Goal: Complete application form: Complete application form

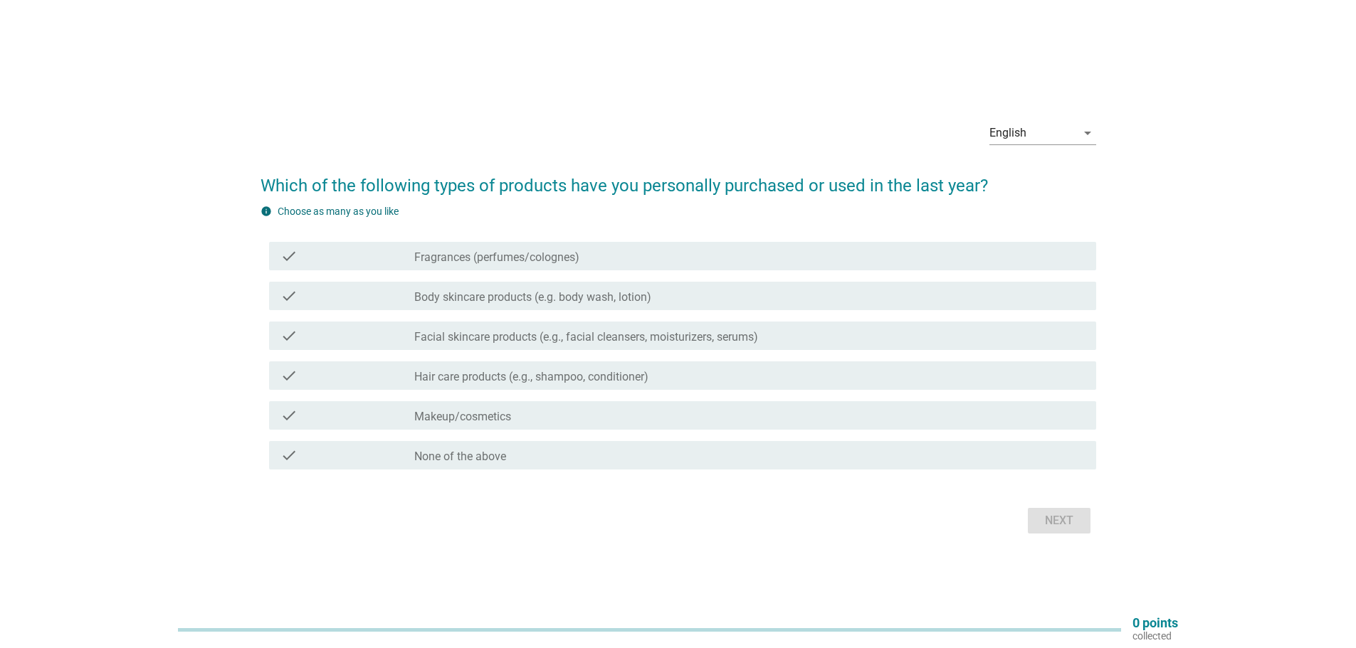
click at [626, 264] on div "check_box_outline_blank Fragrances (perfumes/colognes)" at bounding box center [749, 256] width 670 height 17
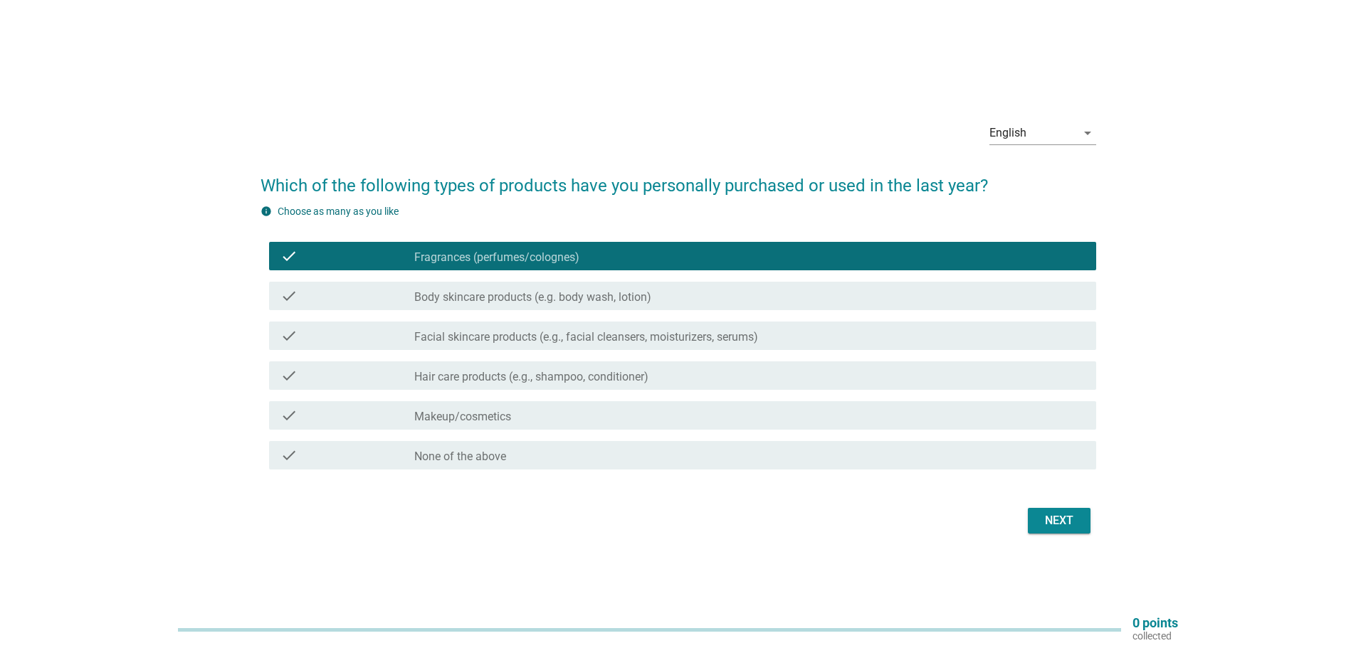
click at [564, 392] on div "check check_box_outline_blank Hair care products (e.g., shampoo, conditioner)" at bounding box center [679, 376] width 836 height 40
click at [577, 378] on label "Hair care products (e.g., shampoo, conditioner)" at bounding box center [531, 377] width 234 height 14
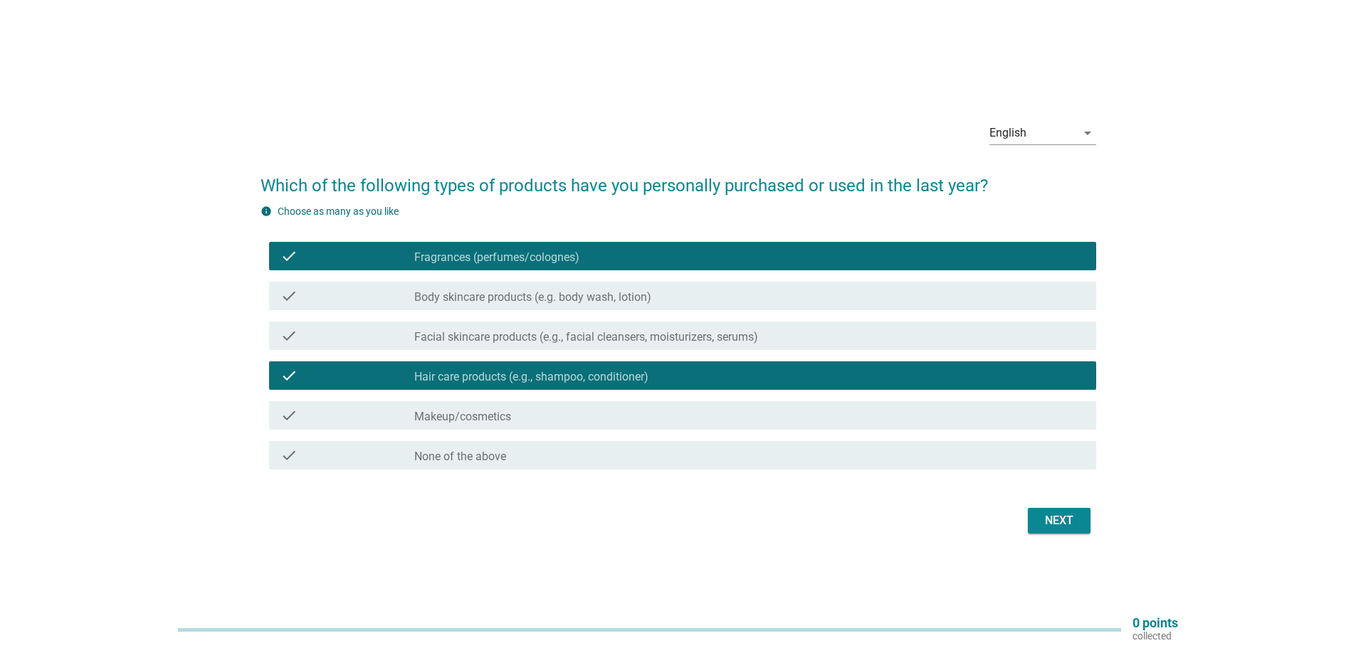
click at [703, 340] on label "Facial skincare products (e.g., facial cleansers, moisturizers, serums)" at bounding box center [586, 337] width 344 height 14
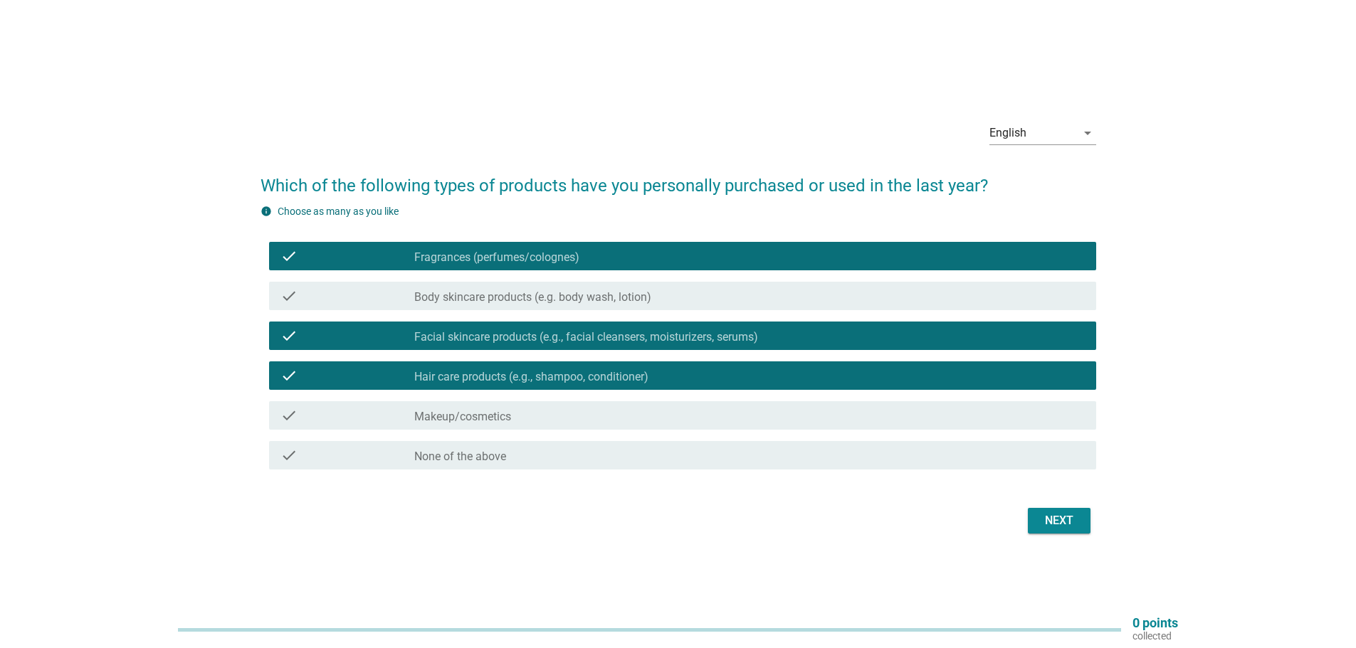
click at [648, 419] on div "check_box_outline_blank Makeup/cosmetics" at bounding box center [749, 415] width 670 height 17
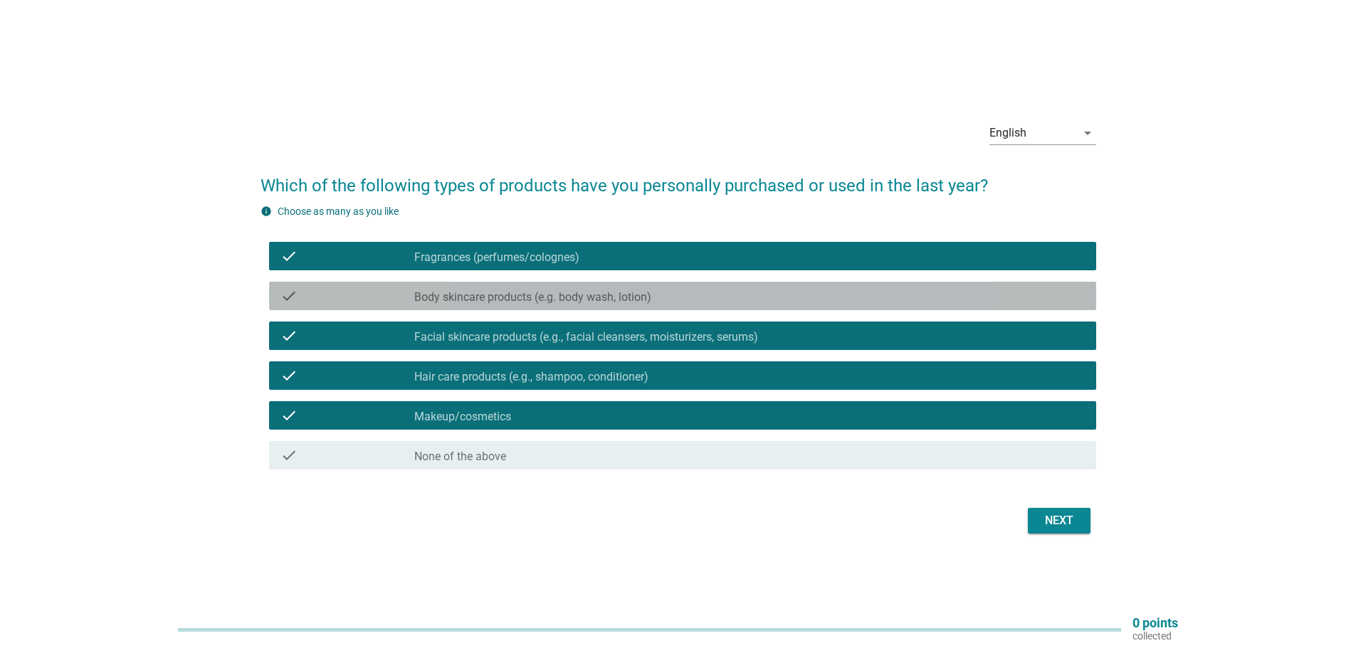
click at [752, 294] on div "check_box_outline_blank Body skincare products (e.g. body wash, lotion)" at bounding box center [749, 296] width 670 height 17
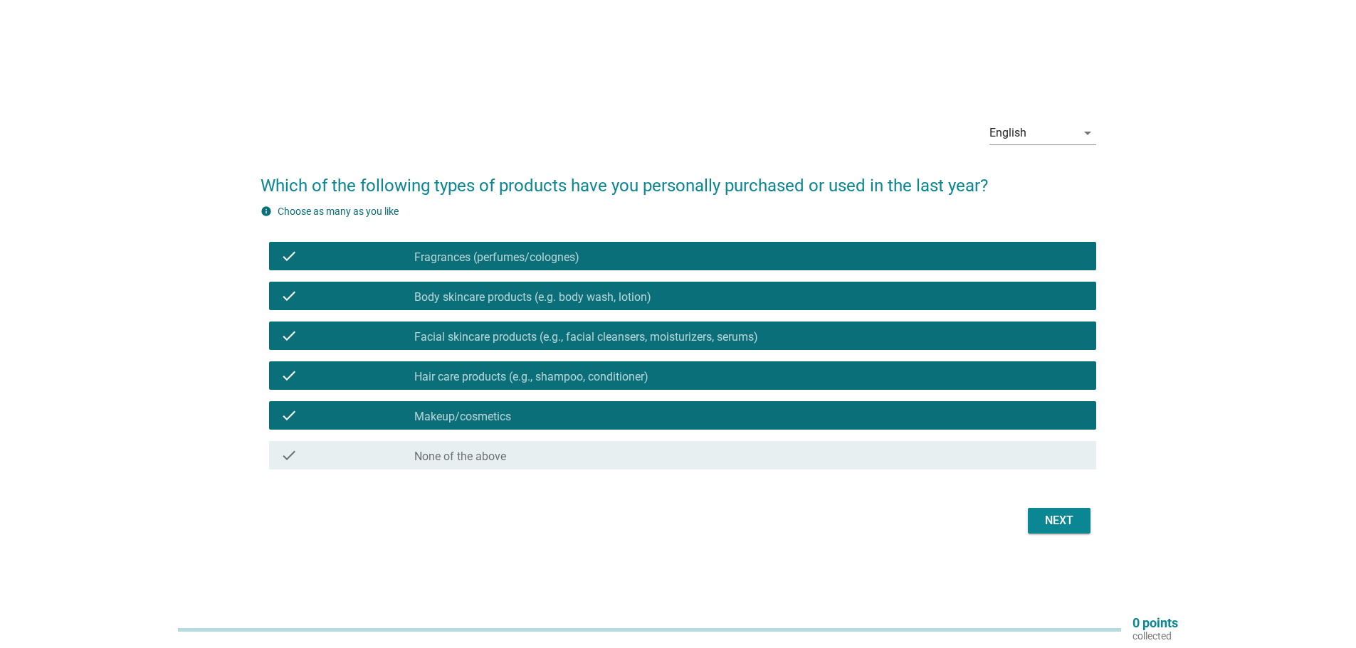
click at [1041, 523] on div "Next" at bounding box center [1059, 520] width 40 height 17
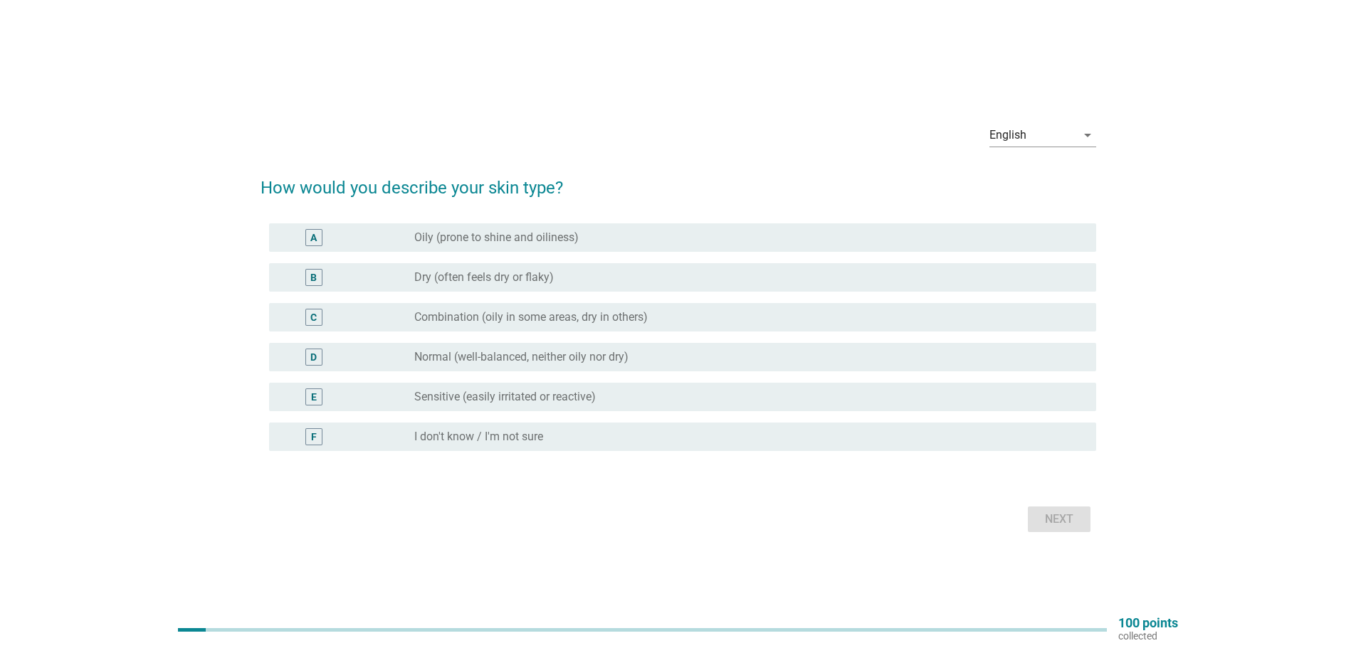
click at [552, 286] on div "B radio_button_unchecked Dry (often feels dry or flaky)" at bounding box center [682, 277] width 827 height 28
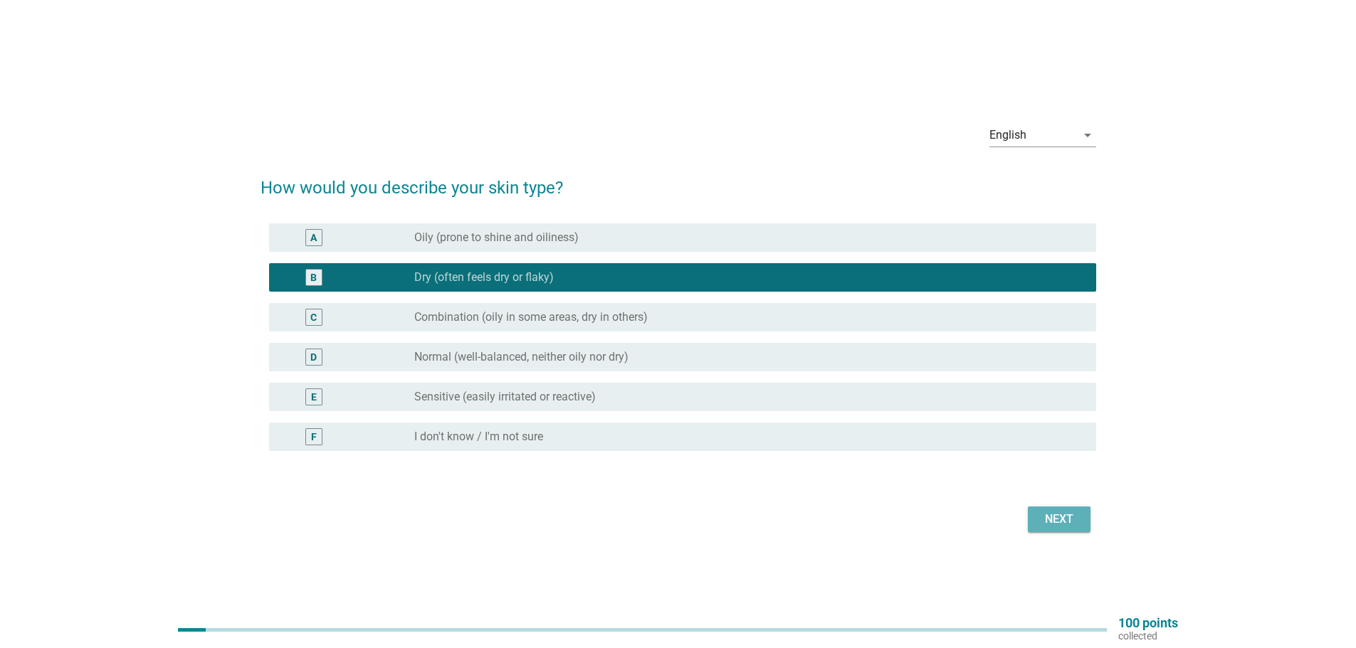
click at [1074, 520] on div "Next" at bounding box center [1059, 519] width 40 height 17
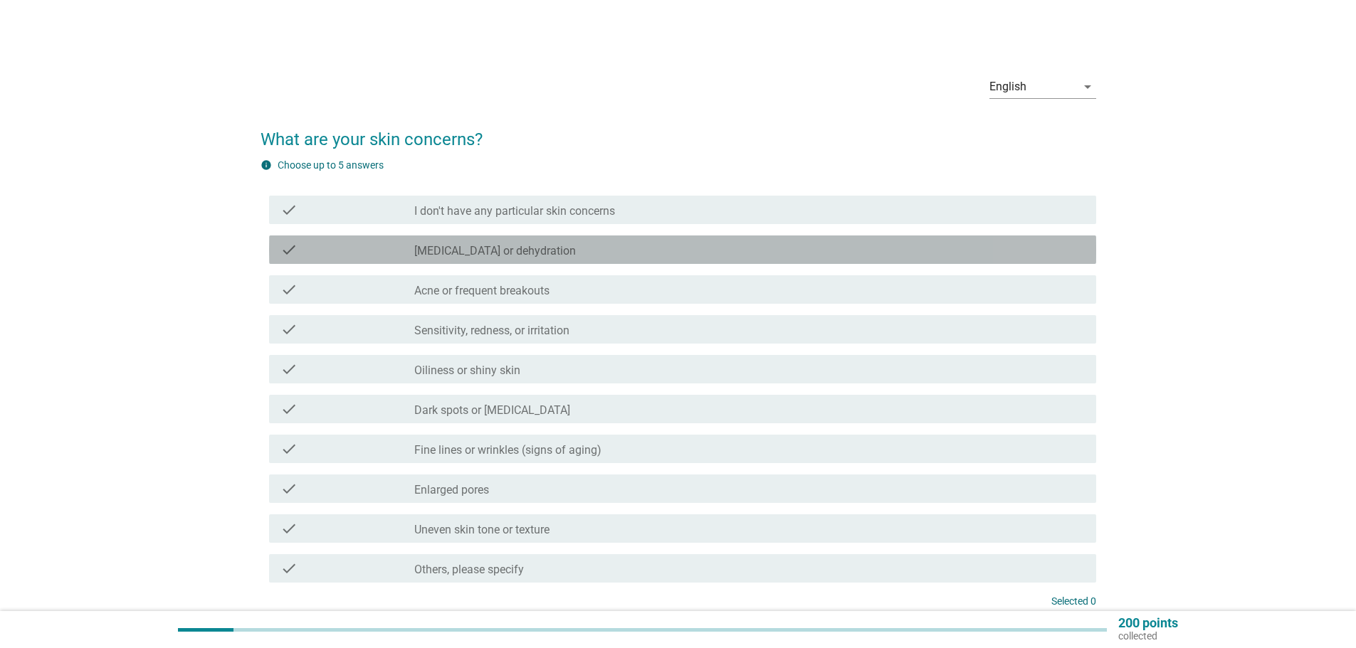
click at [702, 246] on div "check_box_outline_blank [MEDICAL_DATA] or dehydration" at bounding box center [749, 249] width 670 height 17
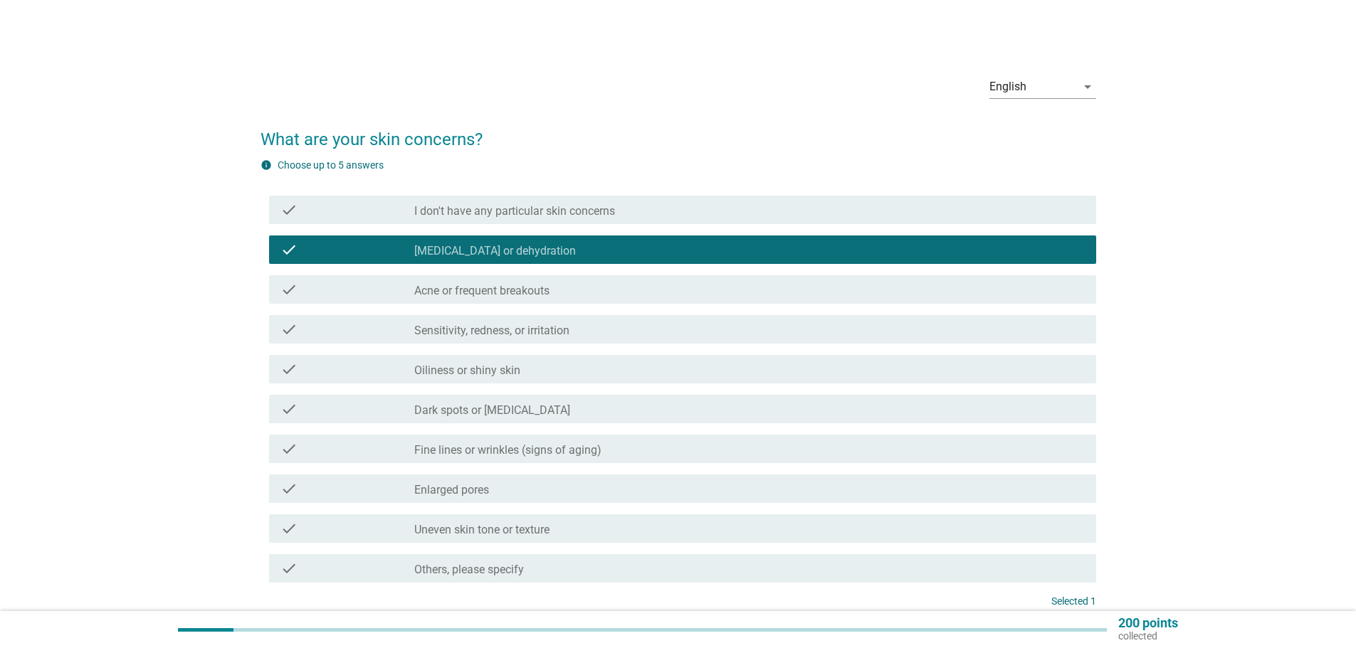
click at [764, 374] on div "check_box_outline_blank Oiliness or shiny skin" at bounding box center [749, 369] width 670 height 17
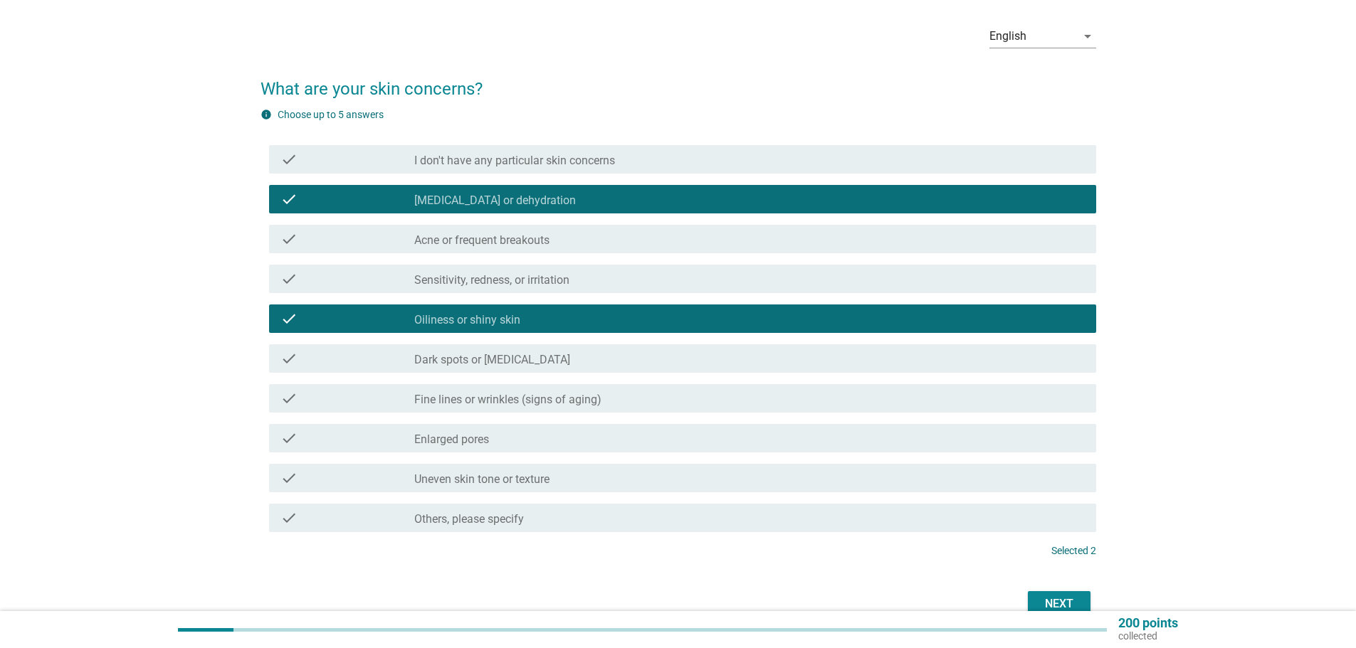
scroll to position [71, 0]
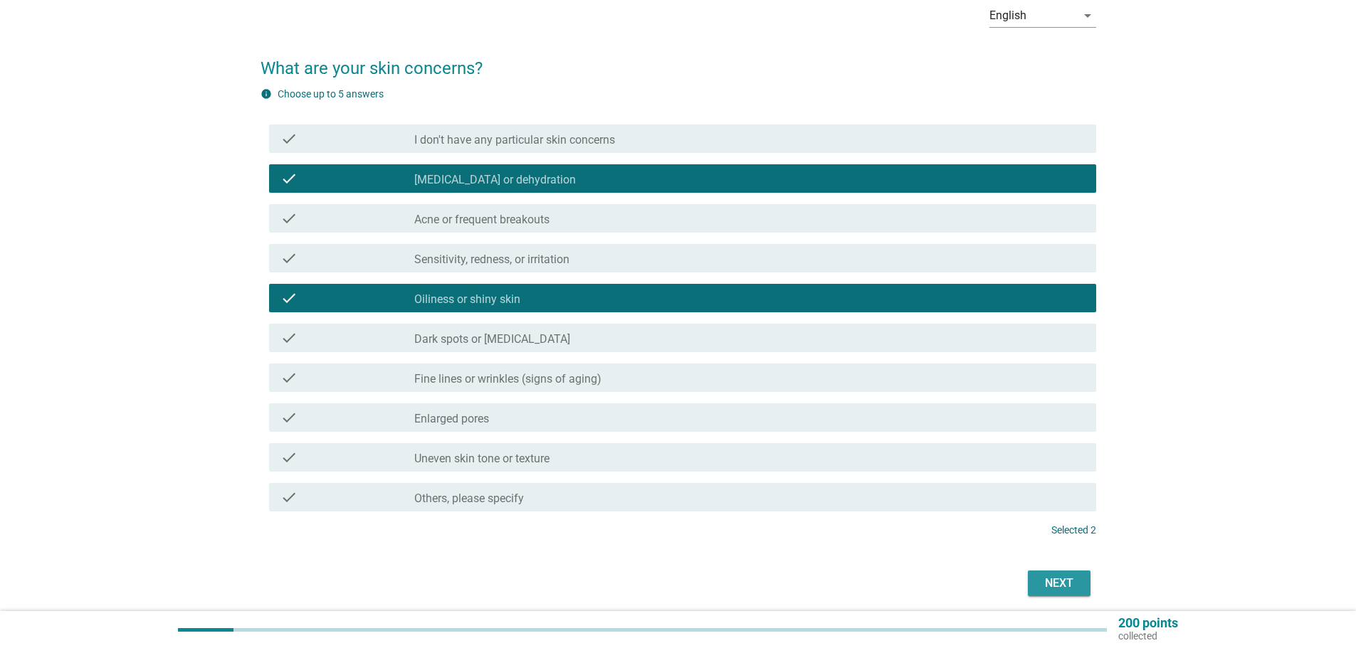
click at [1060, 583] on div "Next" at bounding box center [1059, 583] width 40 height 17
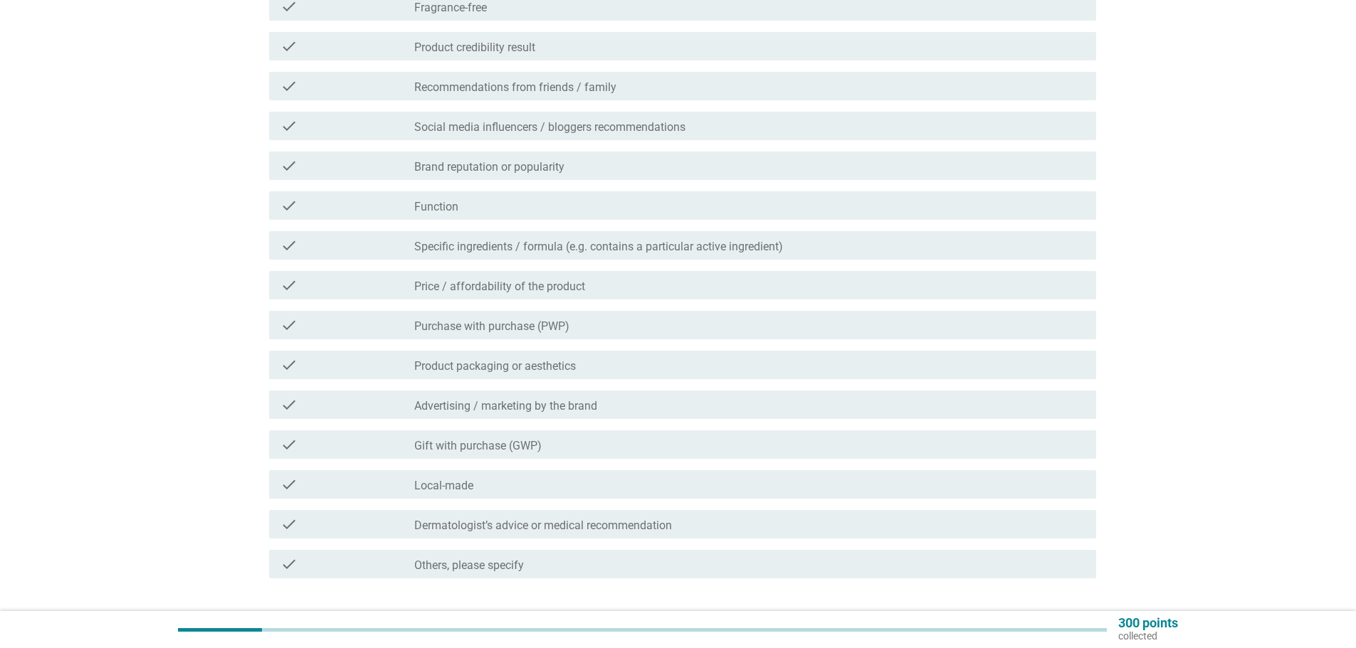
scroll to position [285, 0]
click at [607, 369] on div "check_box_outline_blank Product packaging or aesthetics" at bounding box center [749, 363] width 670 height 17
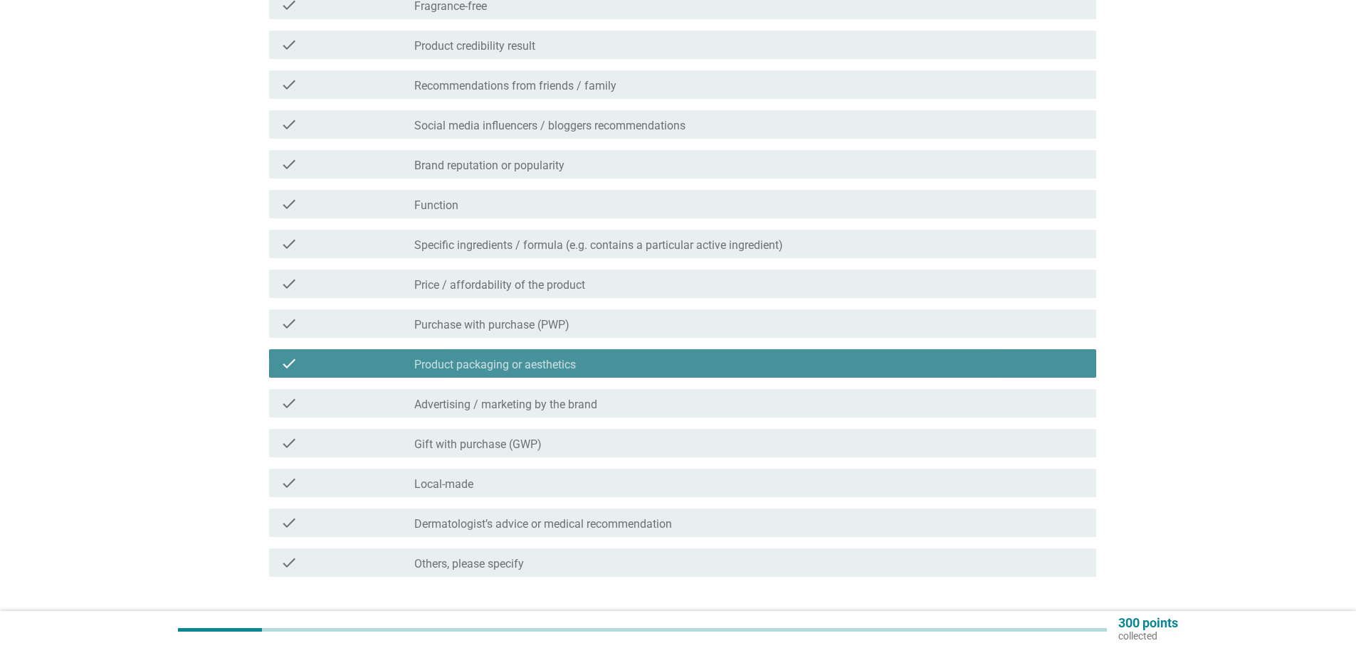
click at [607, 367] on div "check_box_outline_blank Product packaging or aesthetics" at bounding box center [749, 363] width 670 height 17
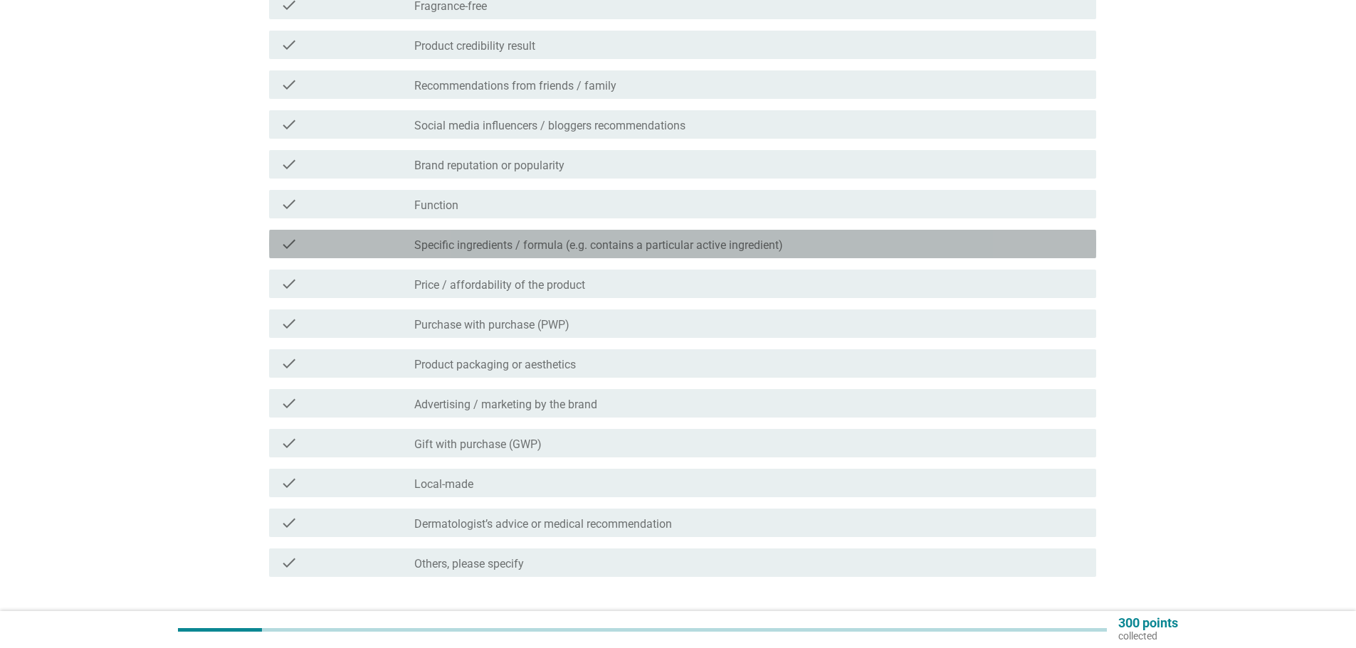
click at [675, 245] on label "Specific ingredients / formula (e.g. contains a particular active ingredient)" at bounding box center [598, 245] width 369 height 14
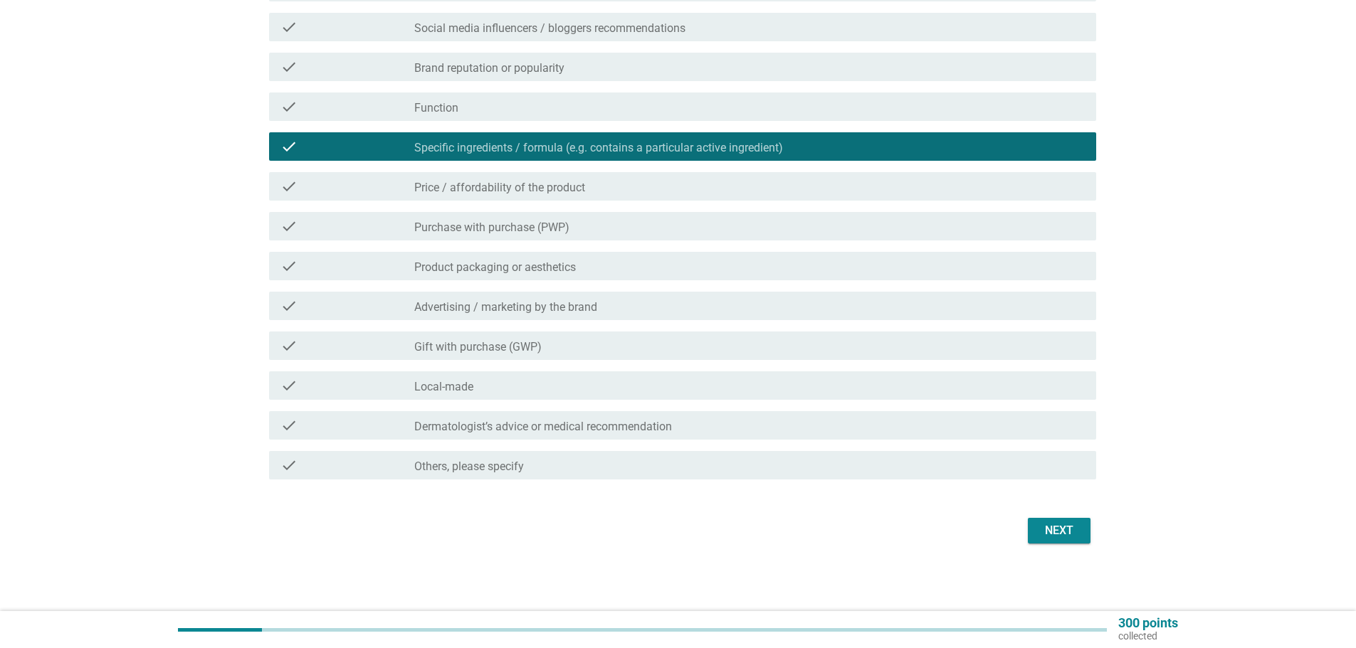
scroll to position [383, 0]
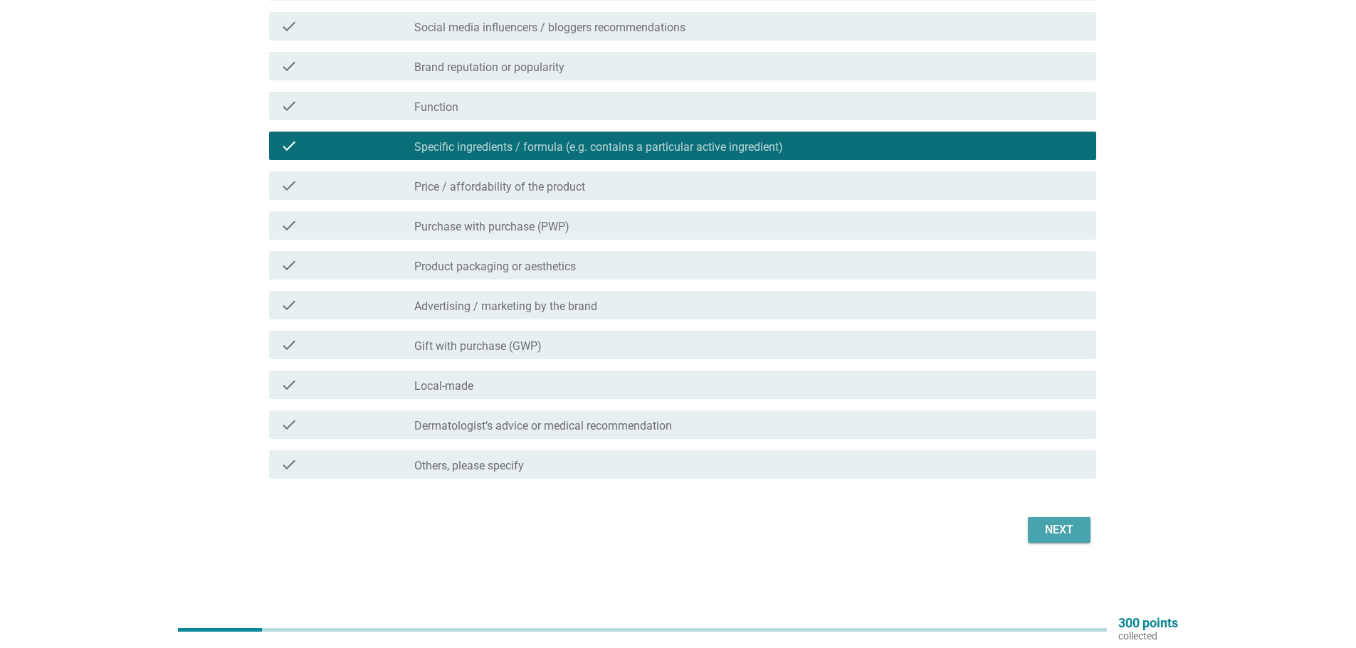
click at [1075, 535] on div "Next" at bounding box center [1059, 530] width 40 height 17
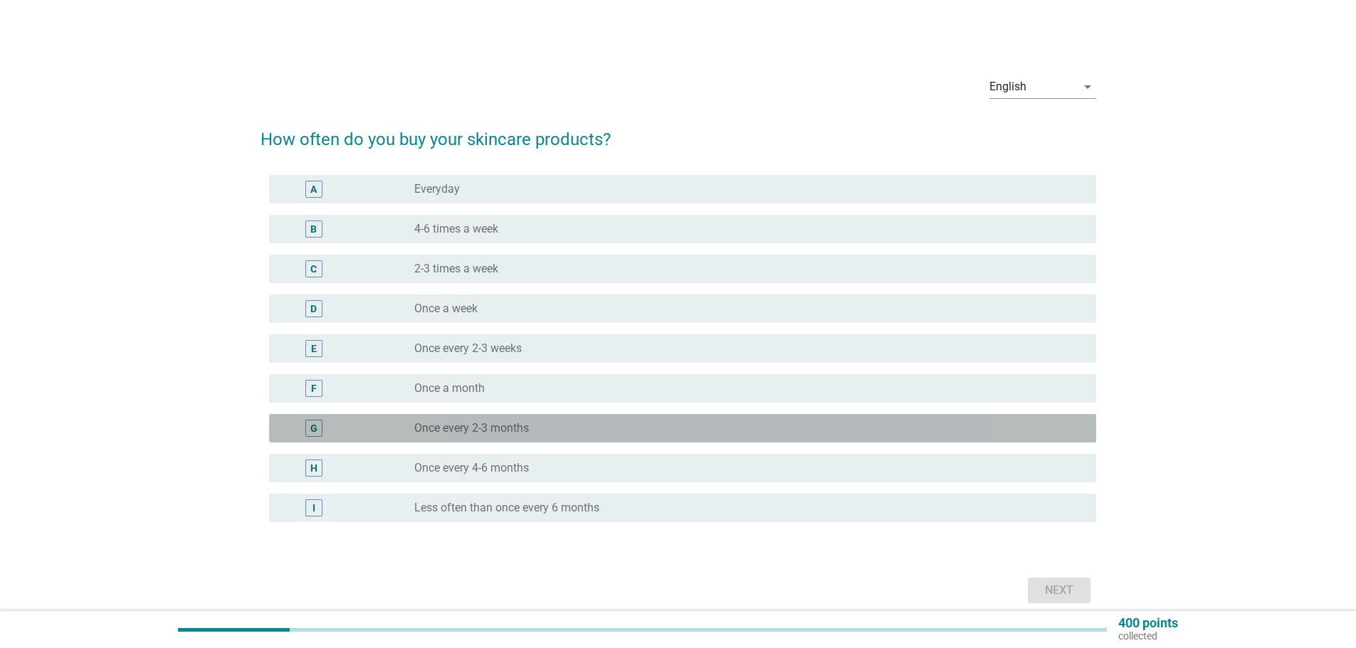
click at [542, 419] on div "G radio_button_unchecked Once every 2-3 months" at bounding box center [682, 428] width 827 height 28
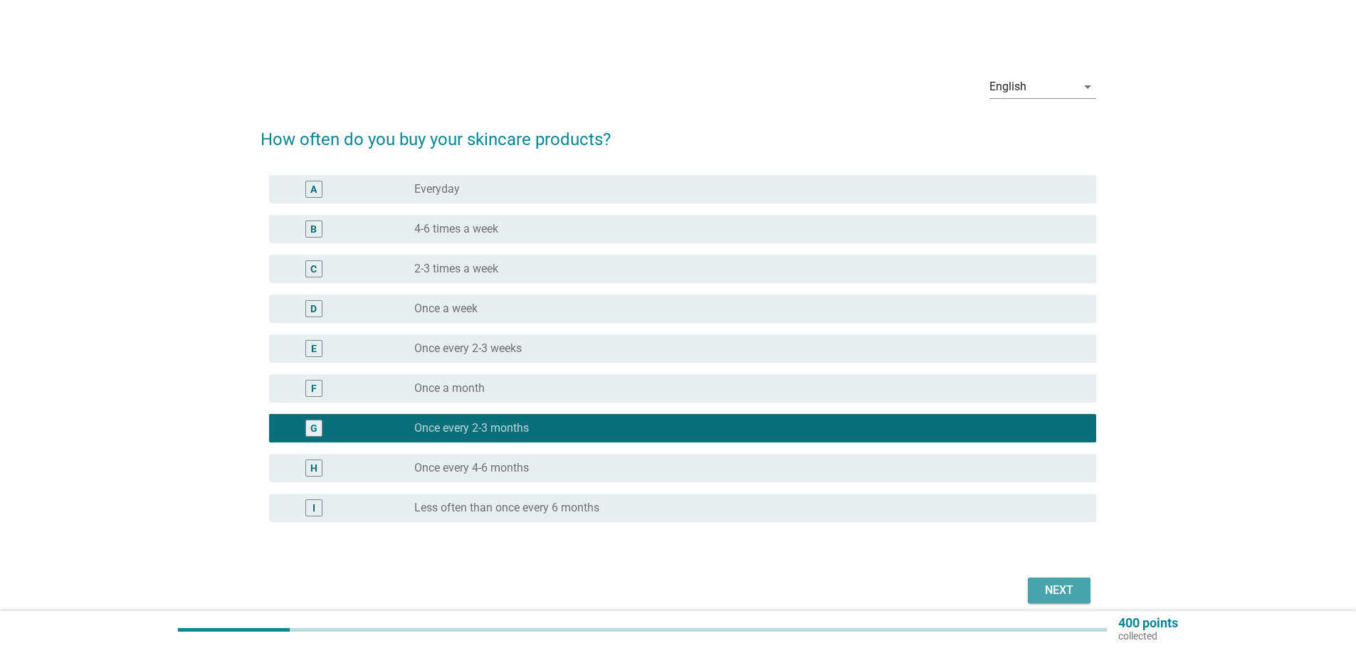
click at [1061, 593] on div "Next" at bounding box center [1059, 590] width 40 height 17
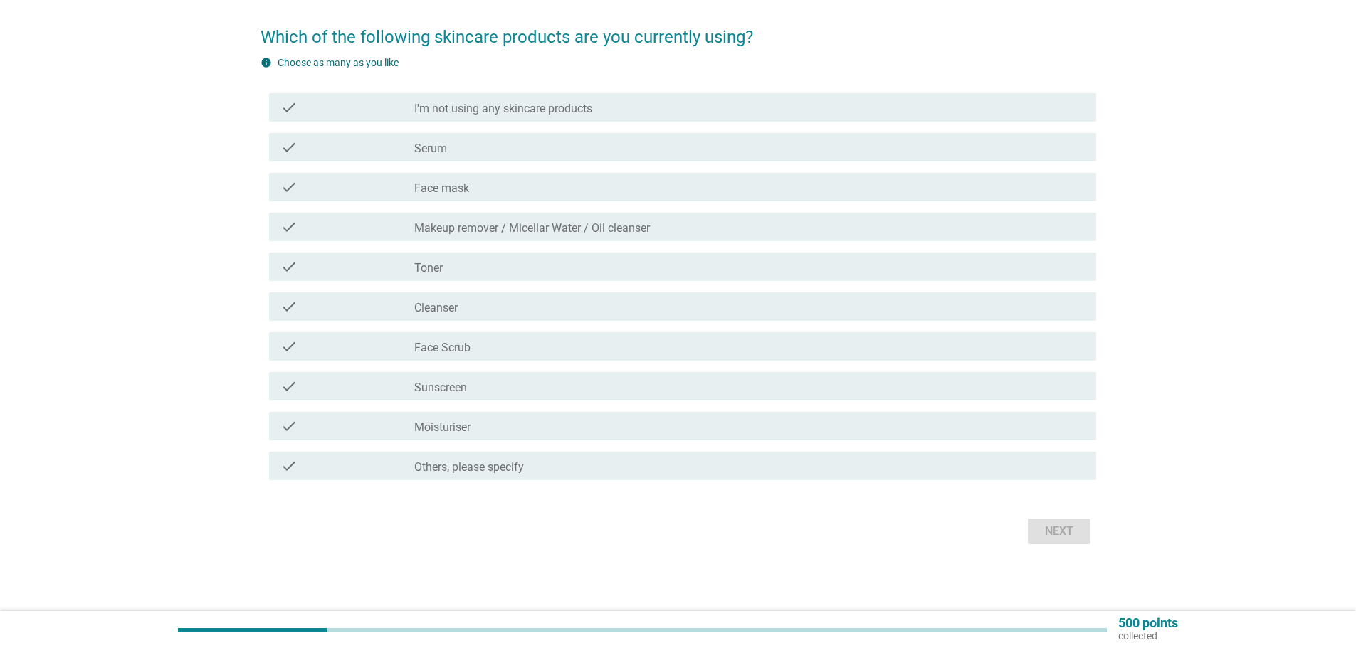
scroll to position [104, 0]
click at [596, 149] on div "check_box_outline_blank Serum" at bounding box center [749, 145] width 670 height 17
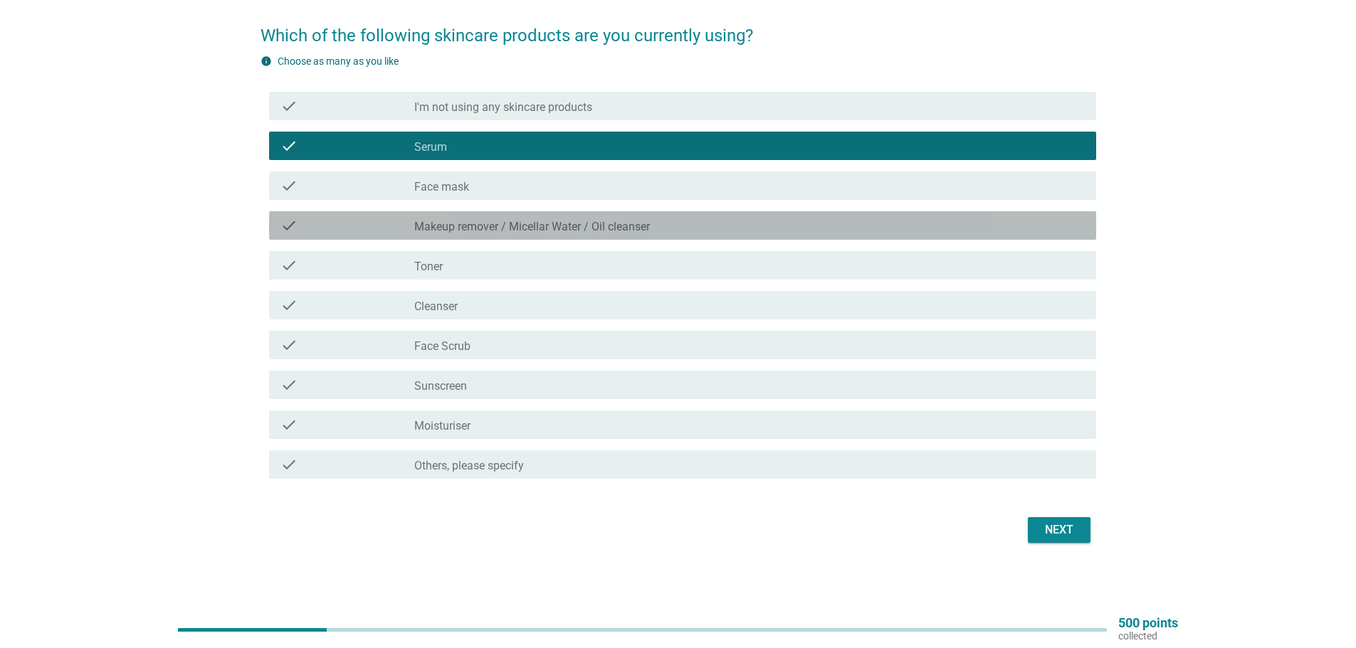
click at [532, 218] on div "check_box_outline_blank Makeup remover / Micellar Water / Oil cleanser" at bounding box center [749, 225] width 670 height 17
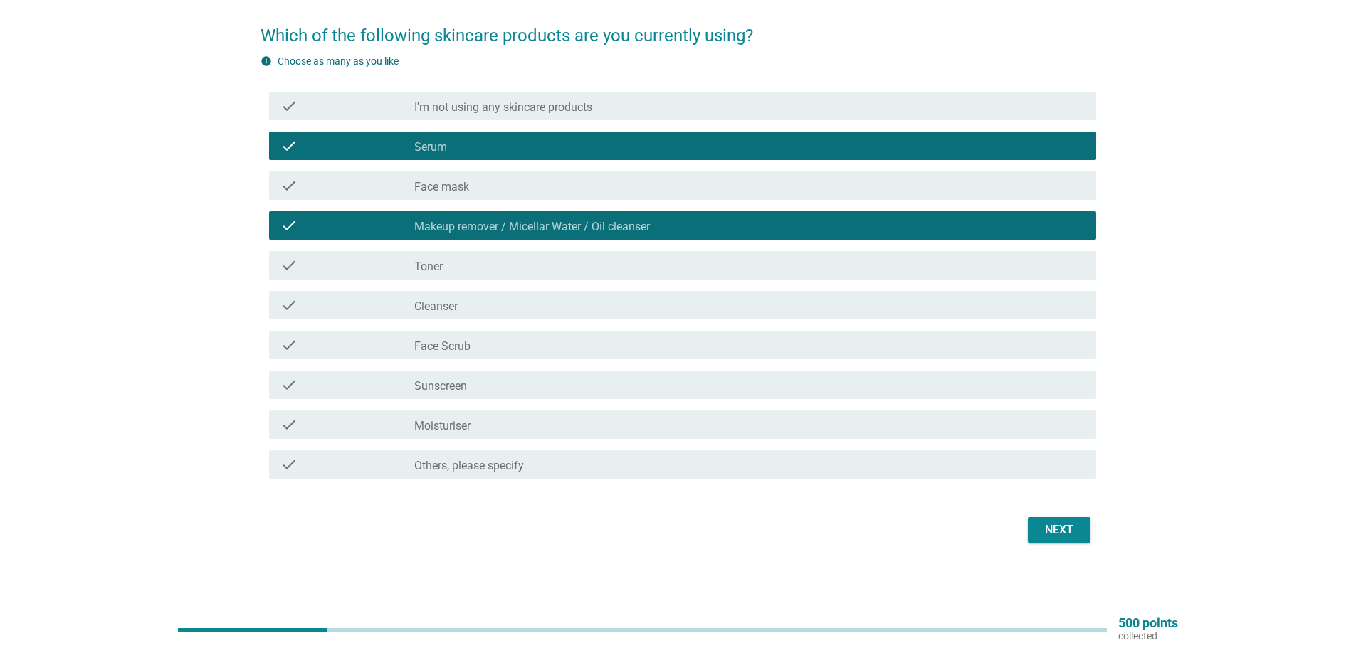
click at [515, 260] on div "check_box_outline_blank Toner" at bounding box center [749, 265] width 670 height 17
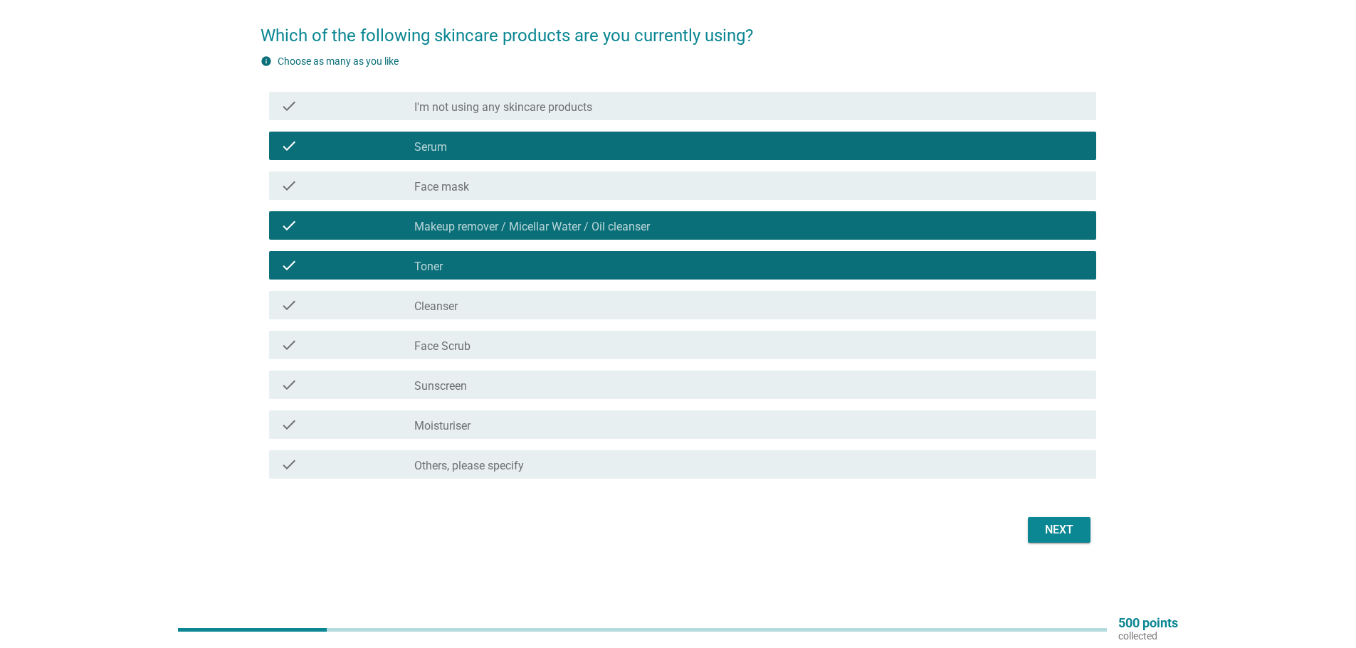
click at [500, 305] on div "check_box_outline_blank Cleanser" at bounding box center [749, 305] width 670 height 17
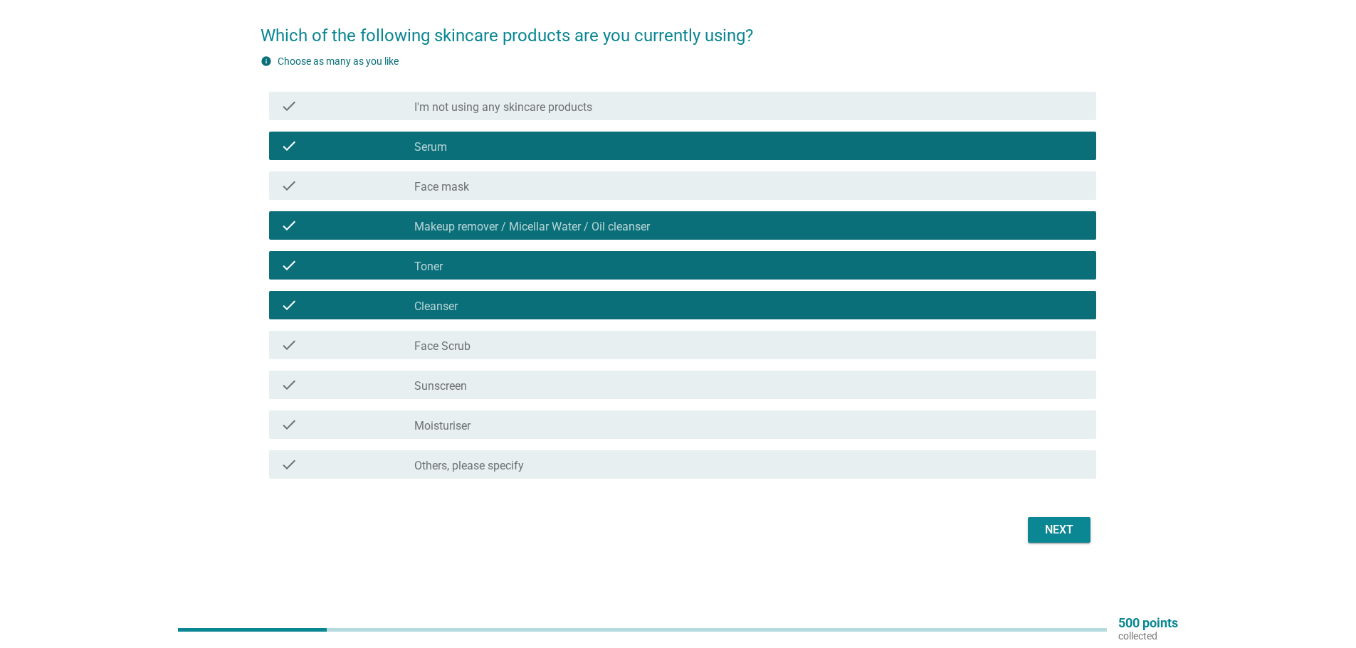
click at [576, 356] on div "check check_box_outline_blank Face Scrub" at bounding box center [682, 345] width 827 height 28
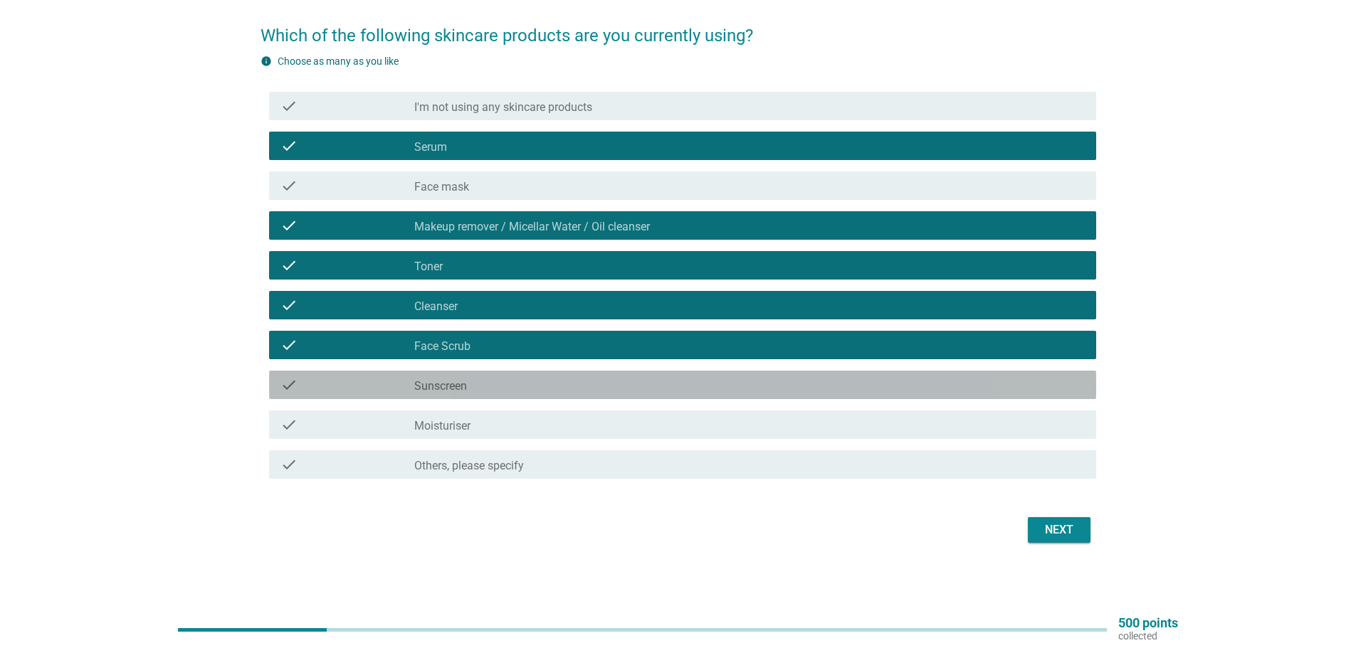
click at [601, 388] on div "check_box_outline_blank Sunscreen" at bounding box center [749, 385] width 670 height 17
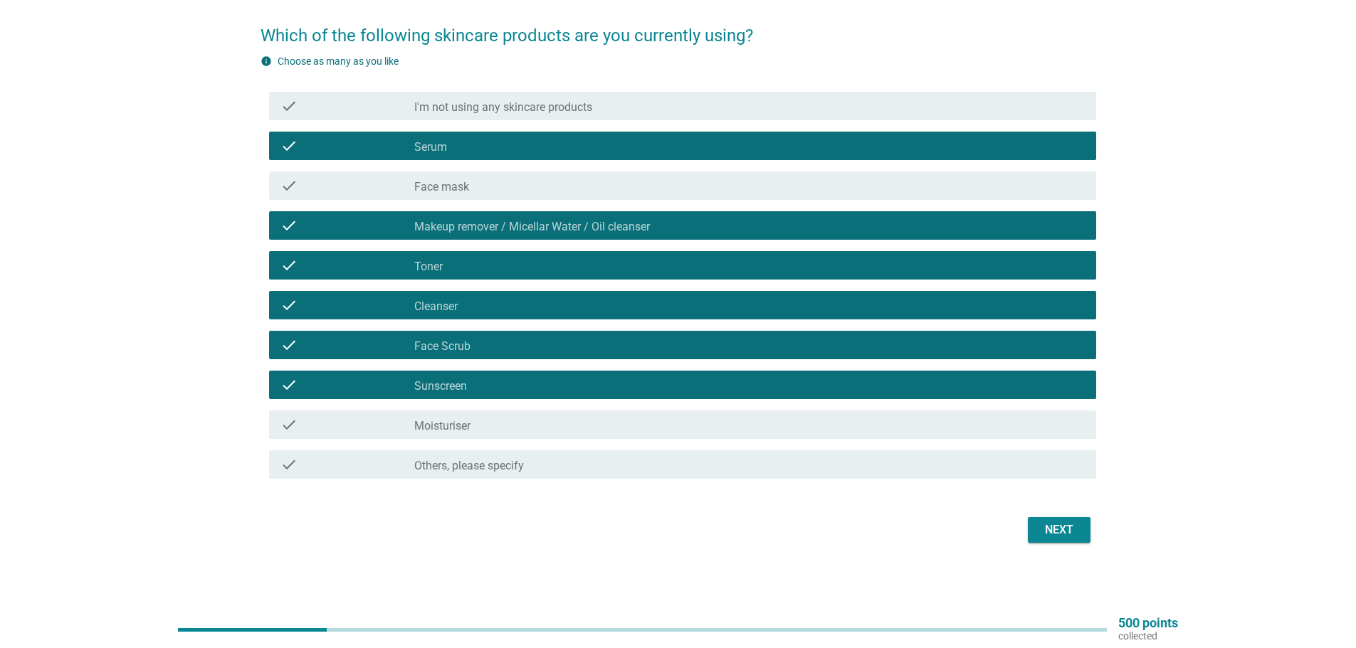
drag, startPoint x: 778, startPoint y: 428, endPoint x: 816, endPoint y: 433, distance: 38.7
click at [778, 429] on div "check_box_outline_blank Moisturiser" at bounding box center [749, 424] width 670 height 17
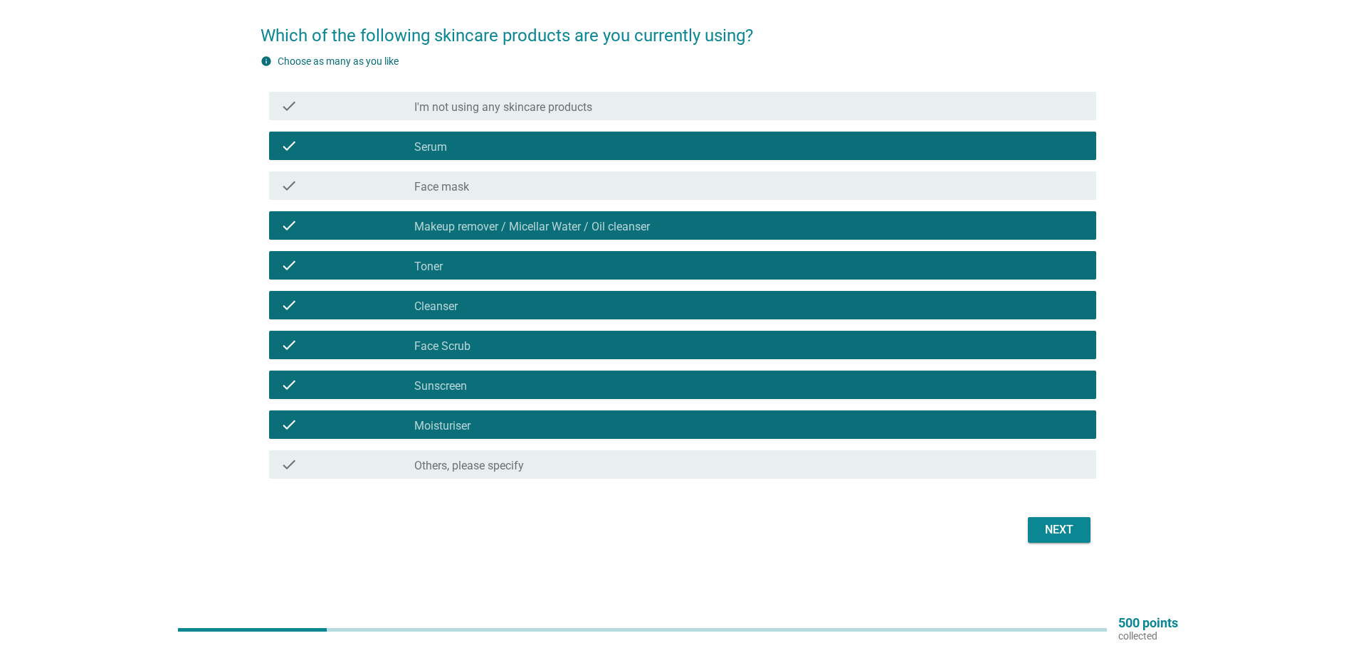
click at [1065, 522] on div "Next" at bounding box center [1059, 530] width 40 height 17
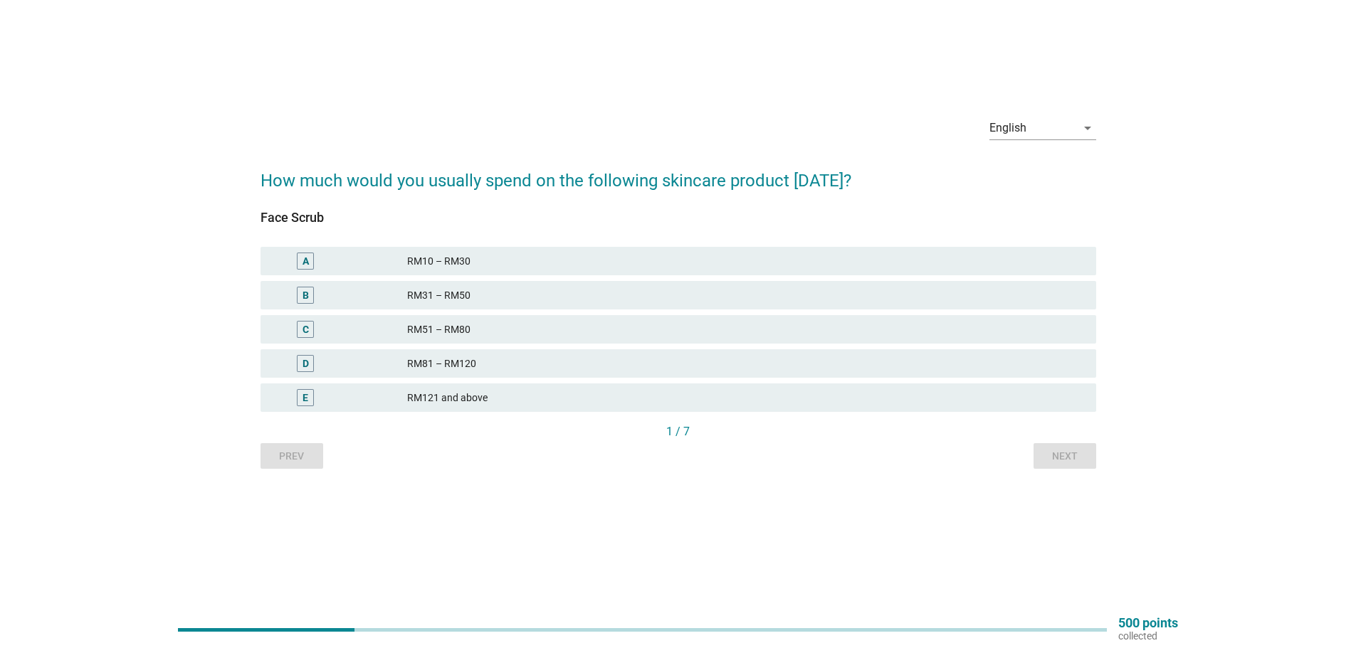
scroll to position [0, 0]
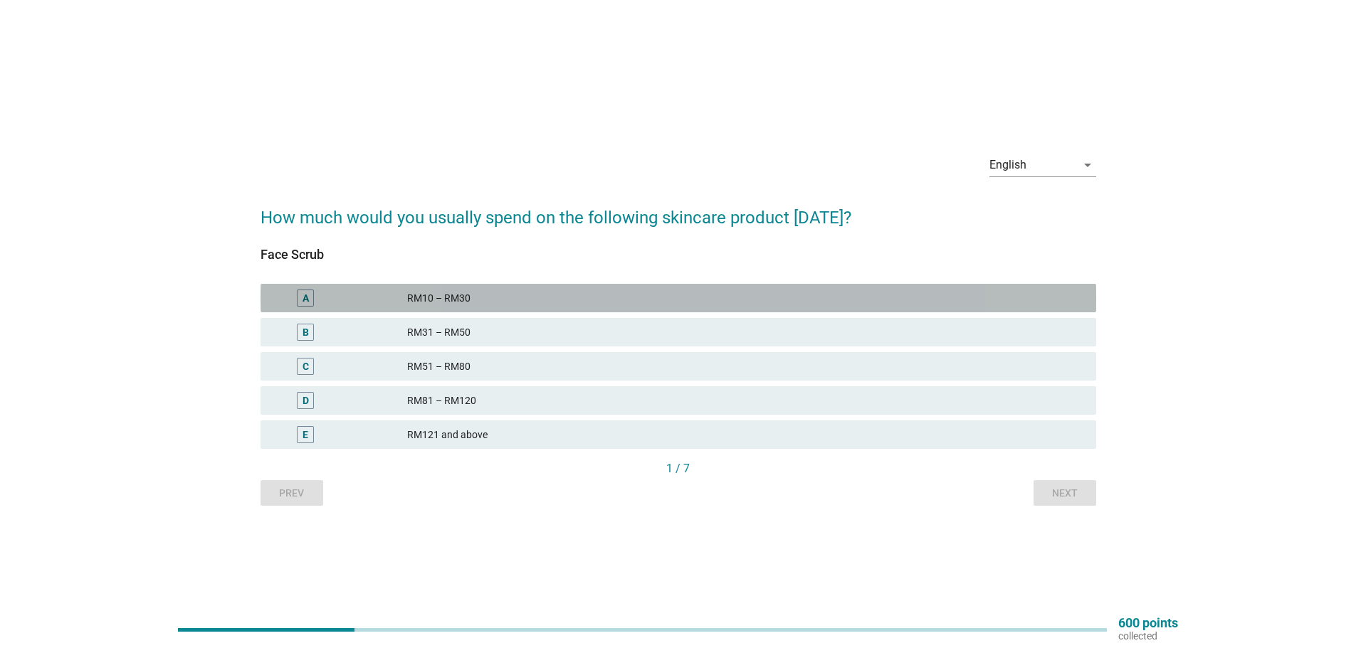
click at [525, 302] on div "RM10 – RM30" at bounding box center [746, 298] width 678 height 17
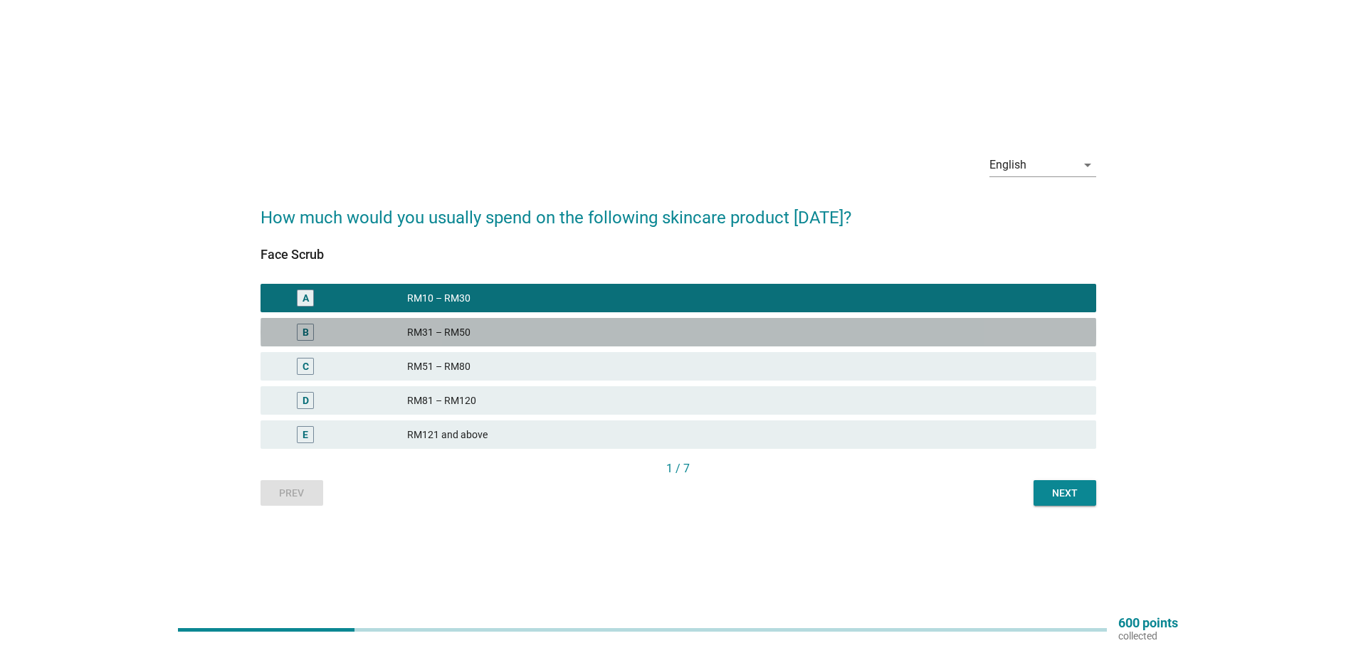
click at [570, 330] on div "RM31 – RM50" at bounding box center [746, 332] width 678 height 17
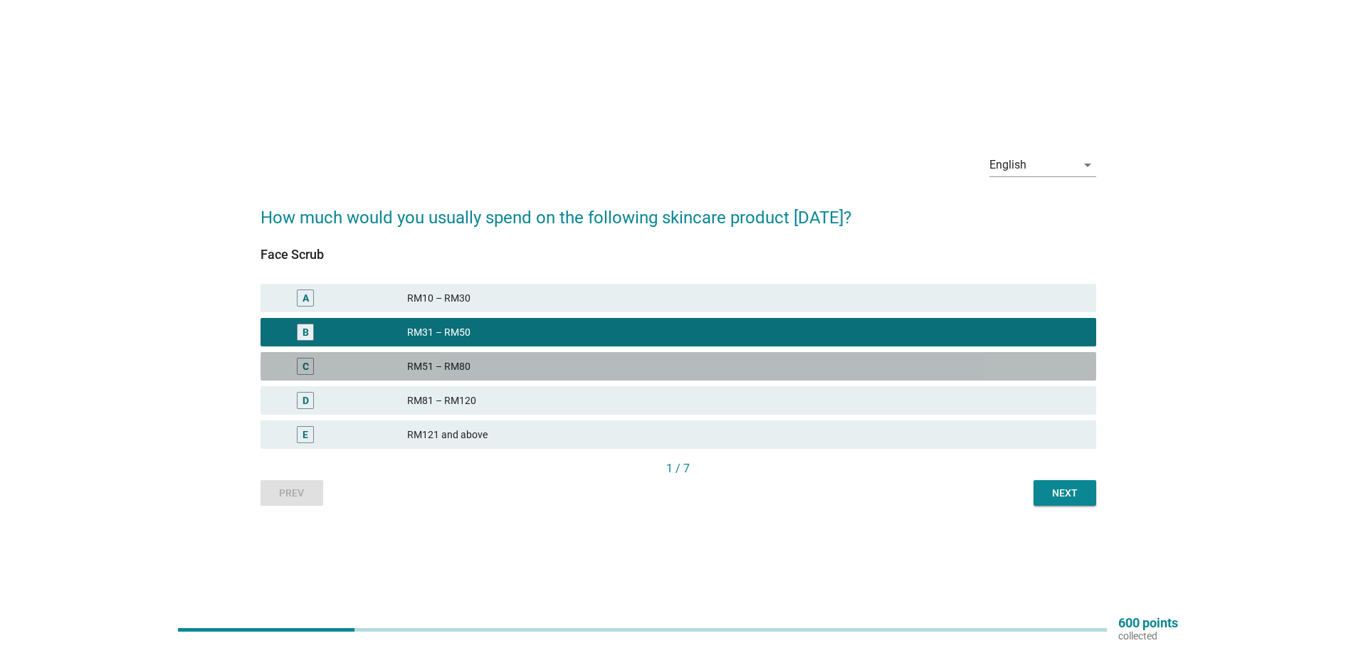
click at [540, 372] on div "RM51 – RM80" at bounding box center [746, 366] width 678 height 17
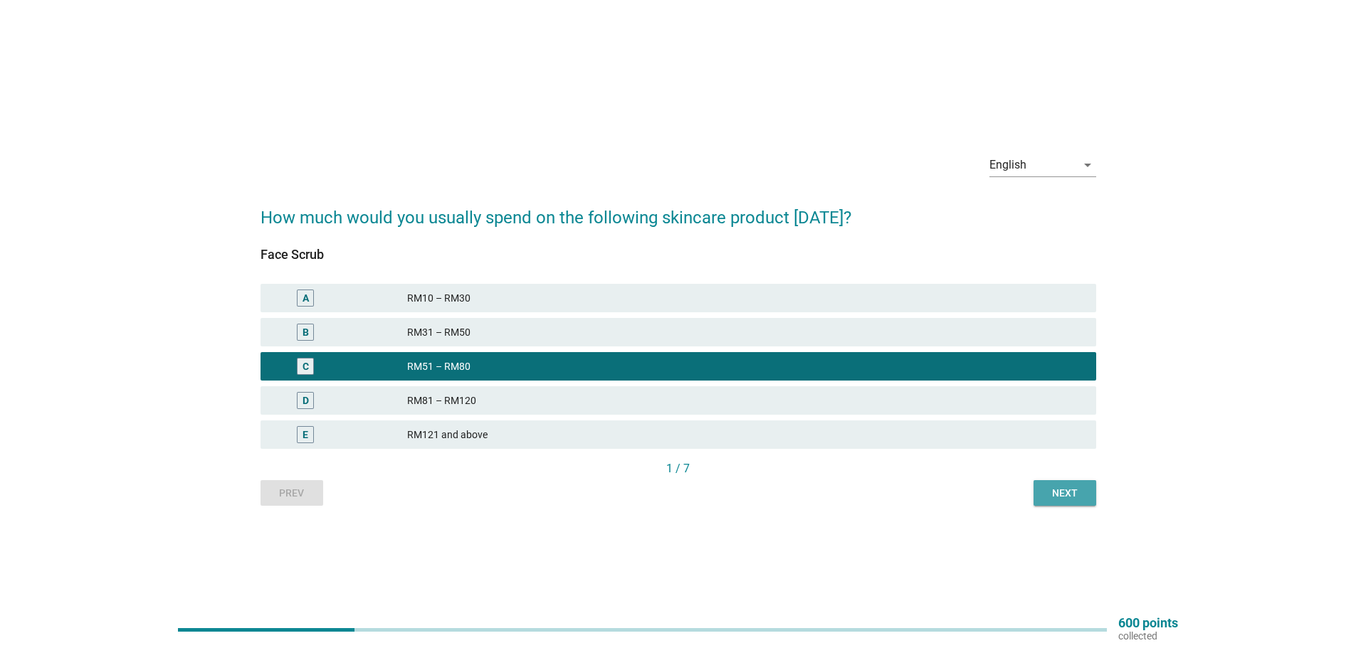
click at [1056, 481] on button "Next" at bounding box center [1064, 493] width 63 height 26
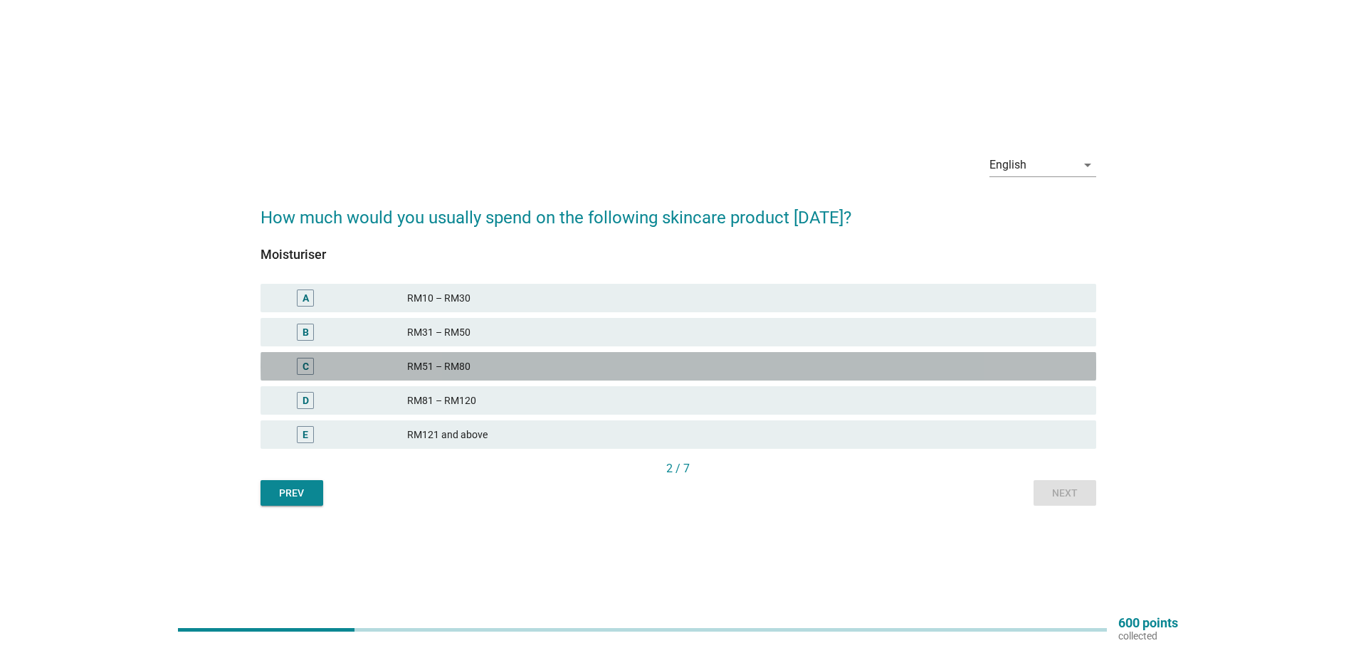
click at [590, 365] on div "RM51 – RM80" at bounding box center [746, 366] width 678 height 17
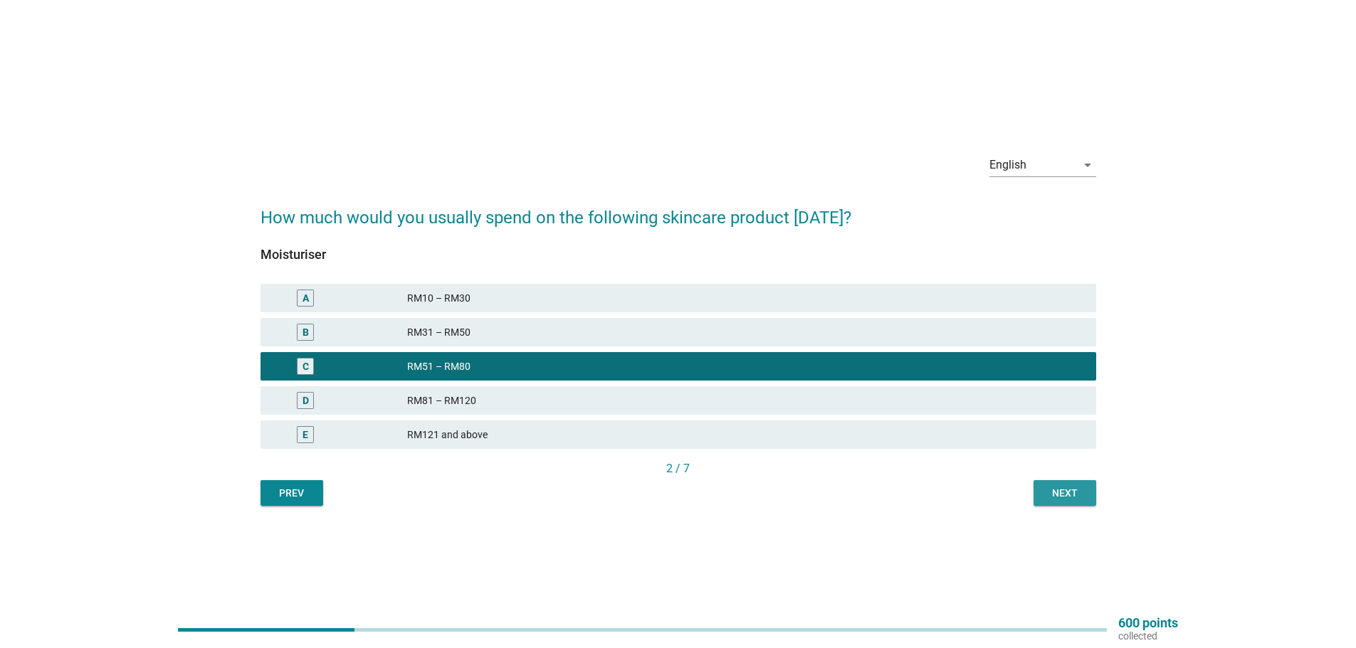
click at [1052, 491] on div "Next" at bounding box center [1065, 493] width 40 height 15
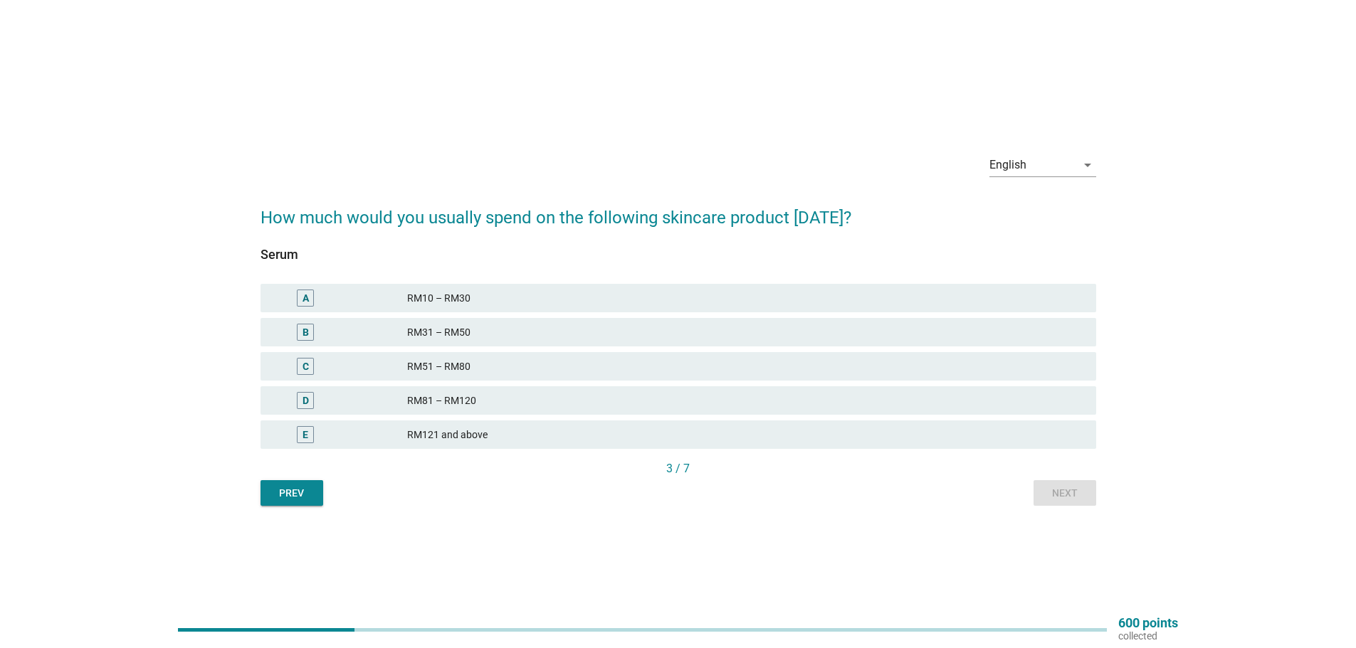
click at [633, 369] on div "RM51 – RM80" at bounding box center [746, 366] width 678 height 17
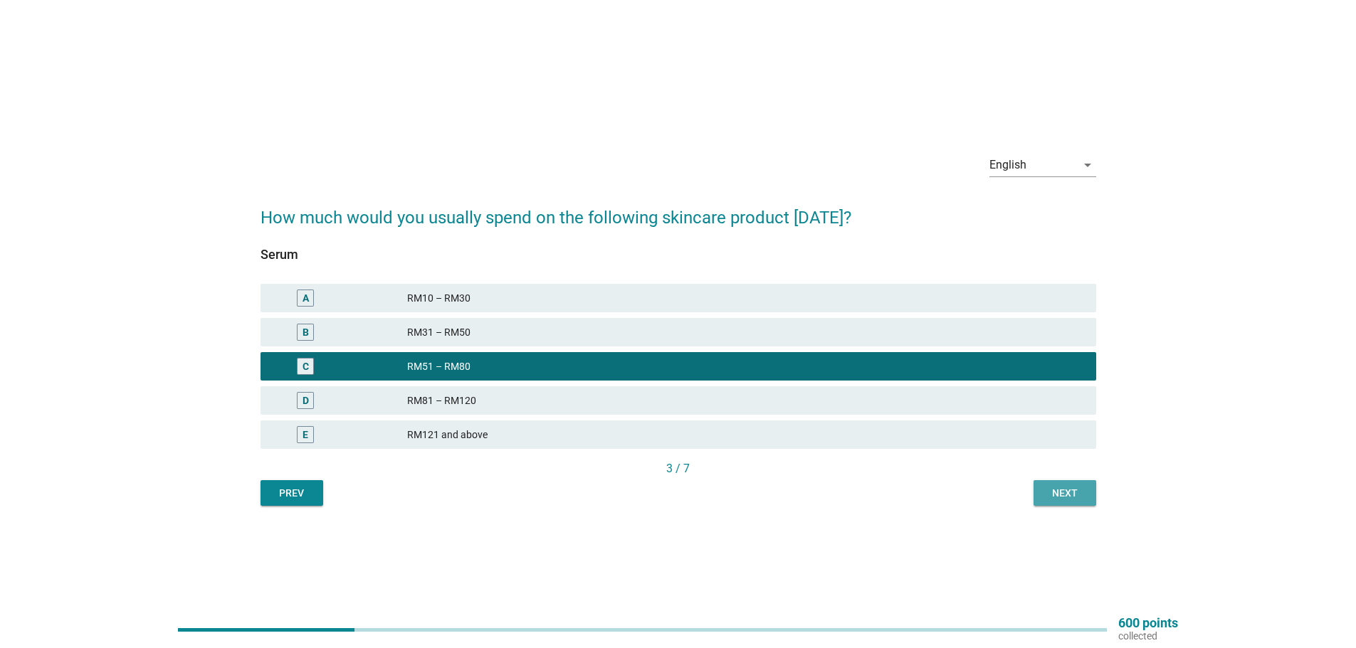
click at [1062, 490] on div "Next" at bounding box center [1065, 493] width 40 height 15
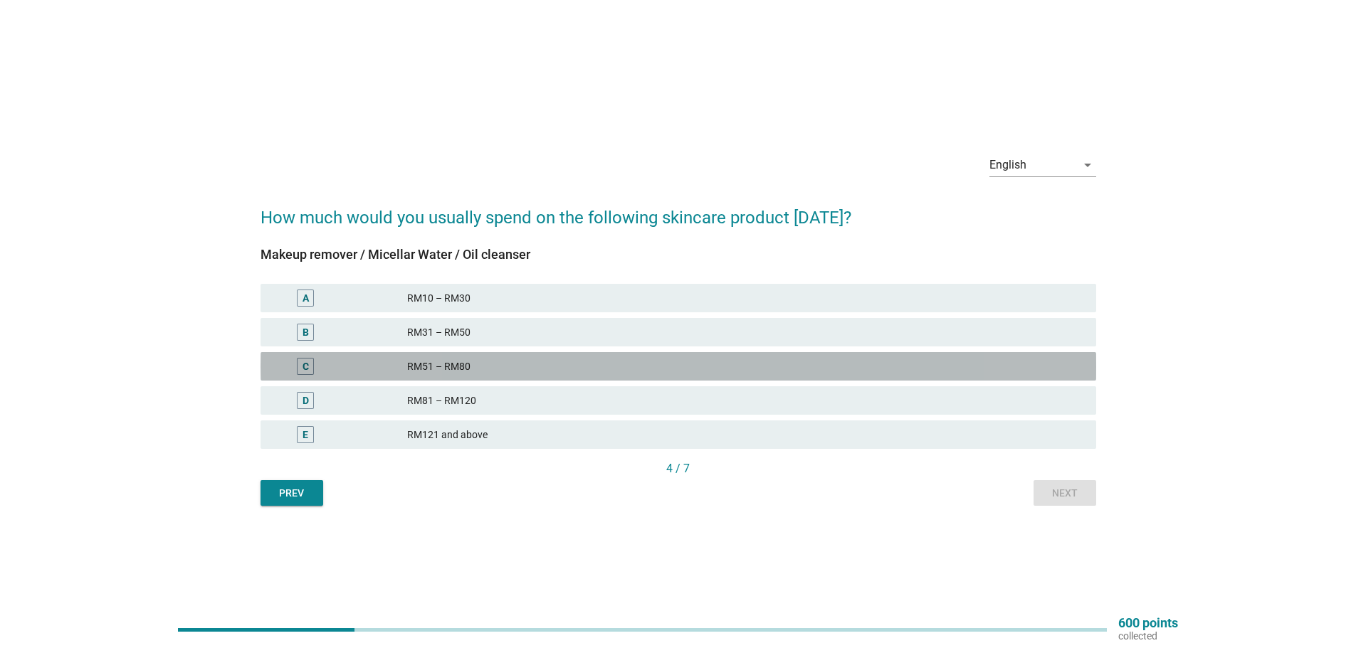
drag, startPoint x: 744, startPoint y: 379, endPoint x: 760, endPoint y: 379, distance: 15.7
click at [745, 379] on div "C RM51 – RM80" at bounding box center [679, 366] width 836 height 28
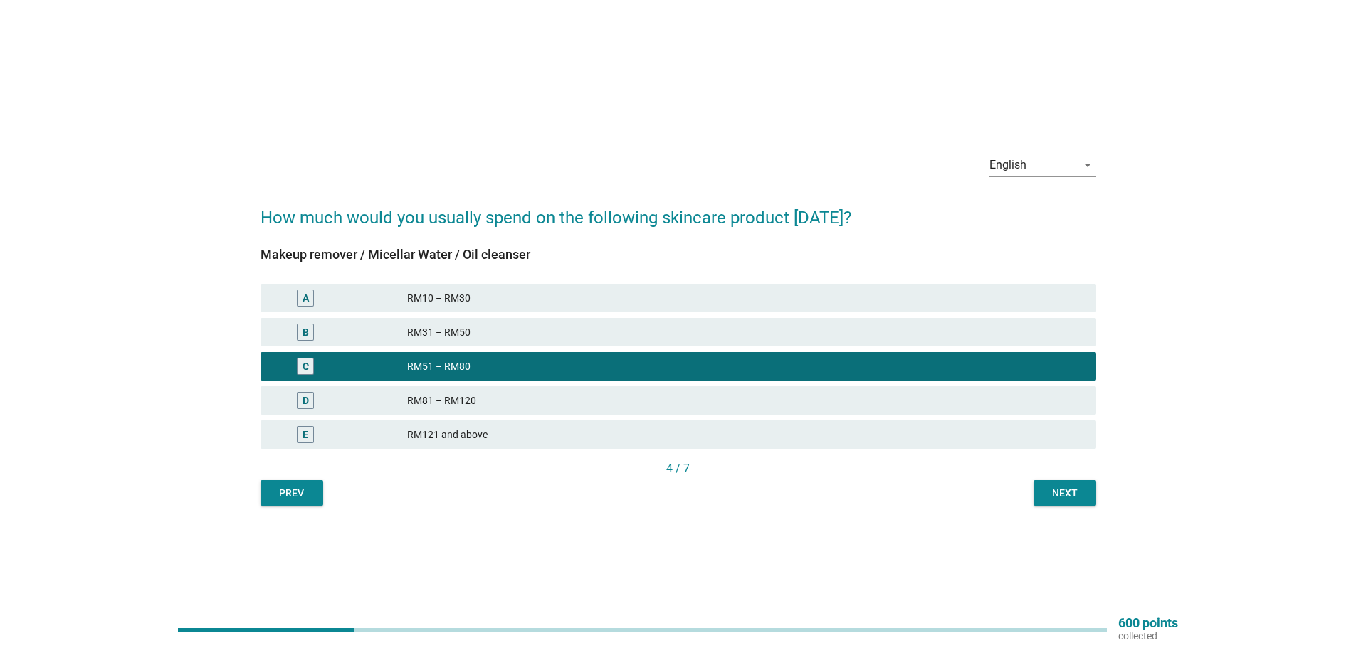
click at [1075, 500] on div "Next" at bounding box center [1065, 493] width 40 height 15
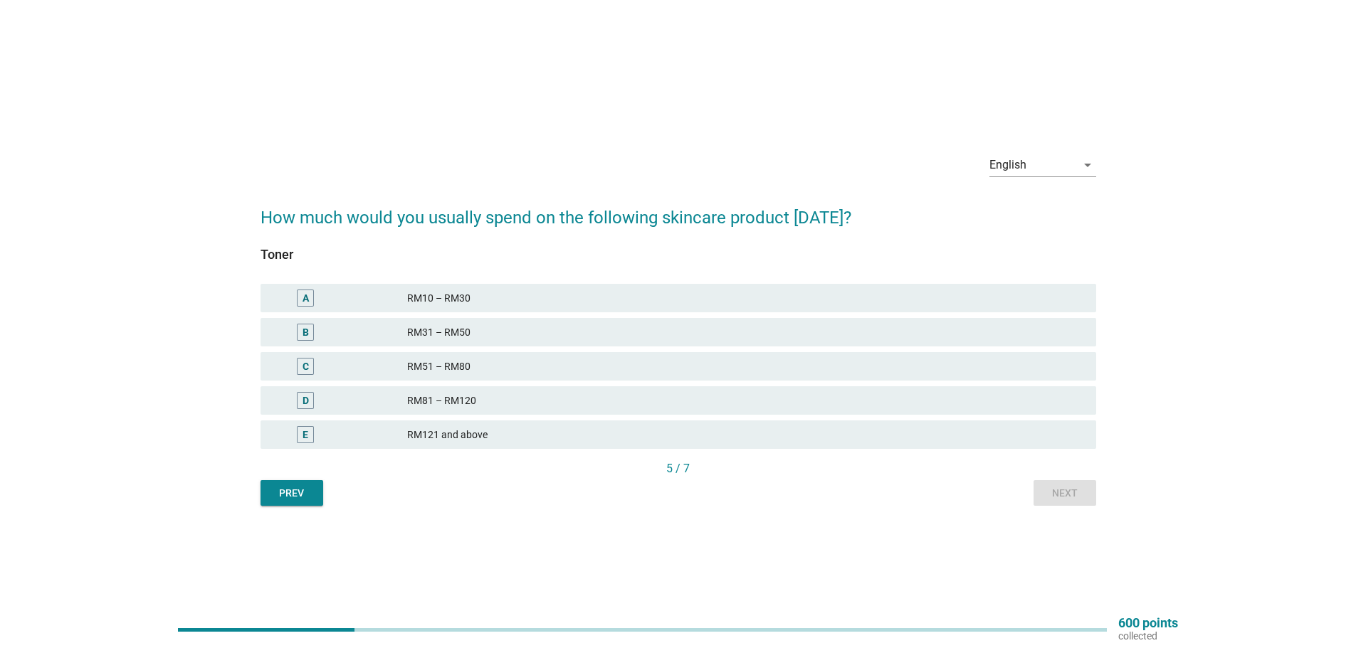
click at [828, 384] on div "D RM81 – RM120" at bounding box center [678, 401] width 841 height 34
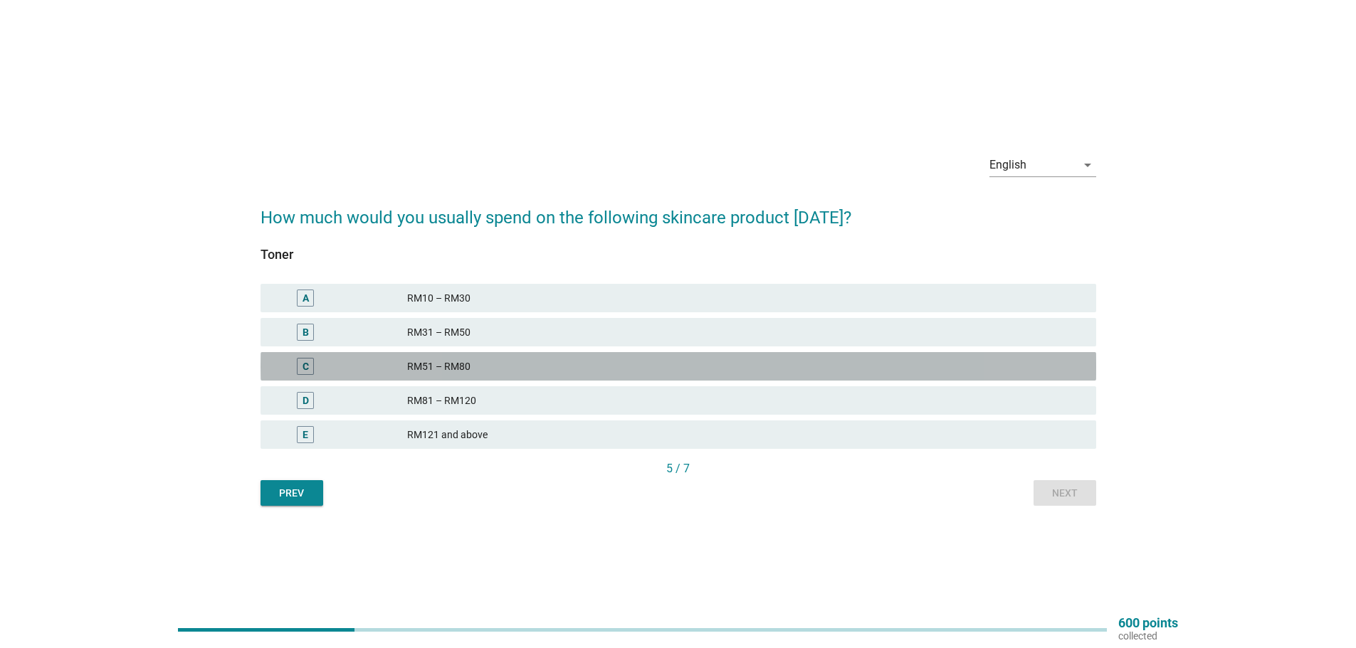
click at [906, 364] on div "RM51 – RM80" at bounding box center [746, 366] width 678 height 17
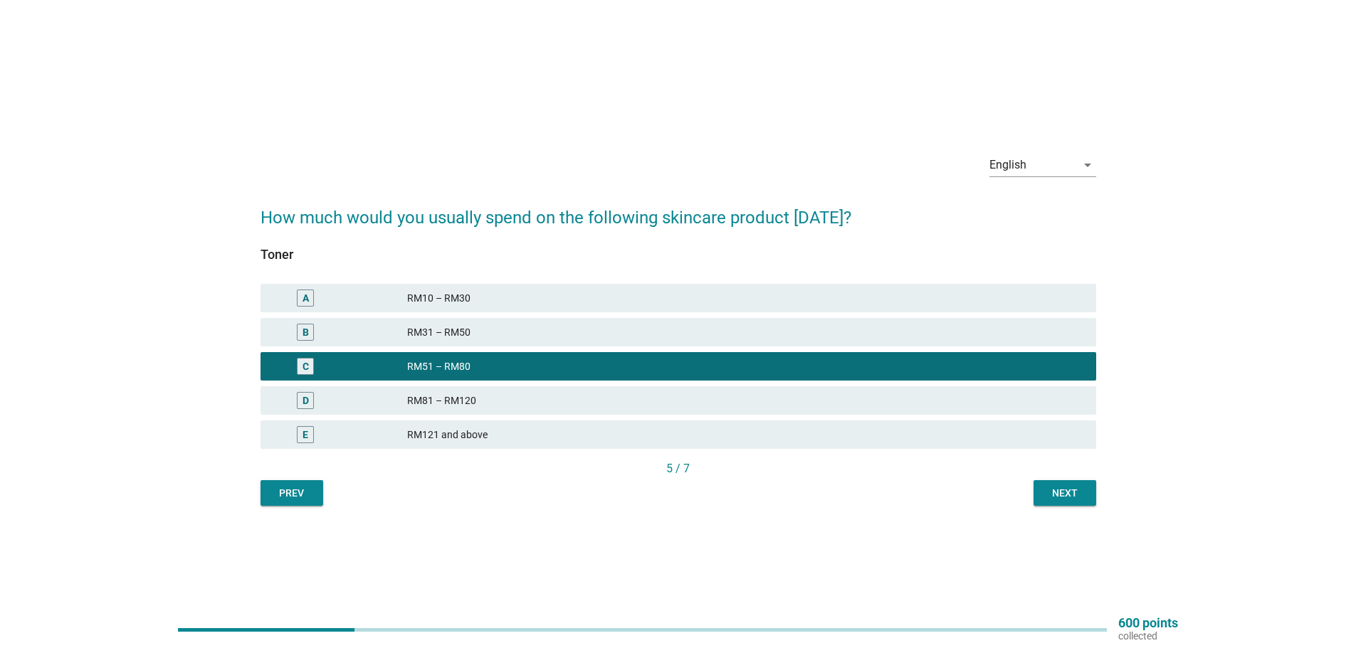
click at [1059, 493] on div "Next" at bounding box center [1065, 493] width 40 height 15
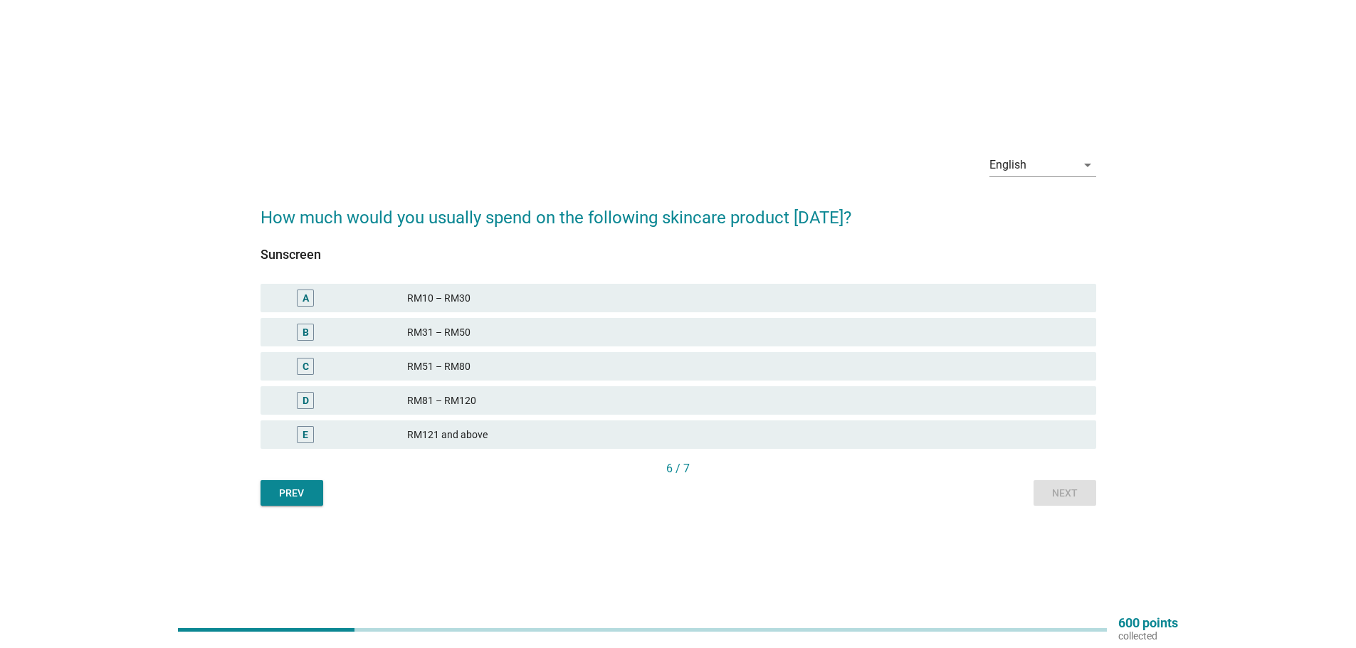
click at [483, 330] on div "RM31 – RM50" at bounding box center [746, 332] width 678 height 17
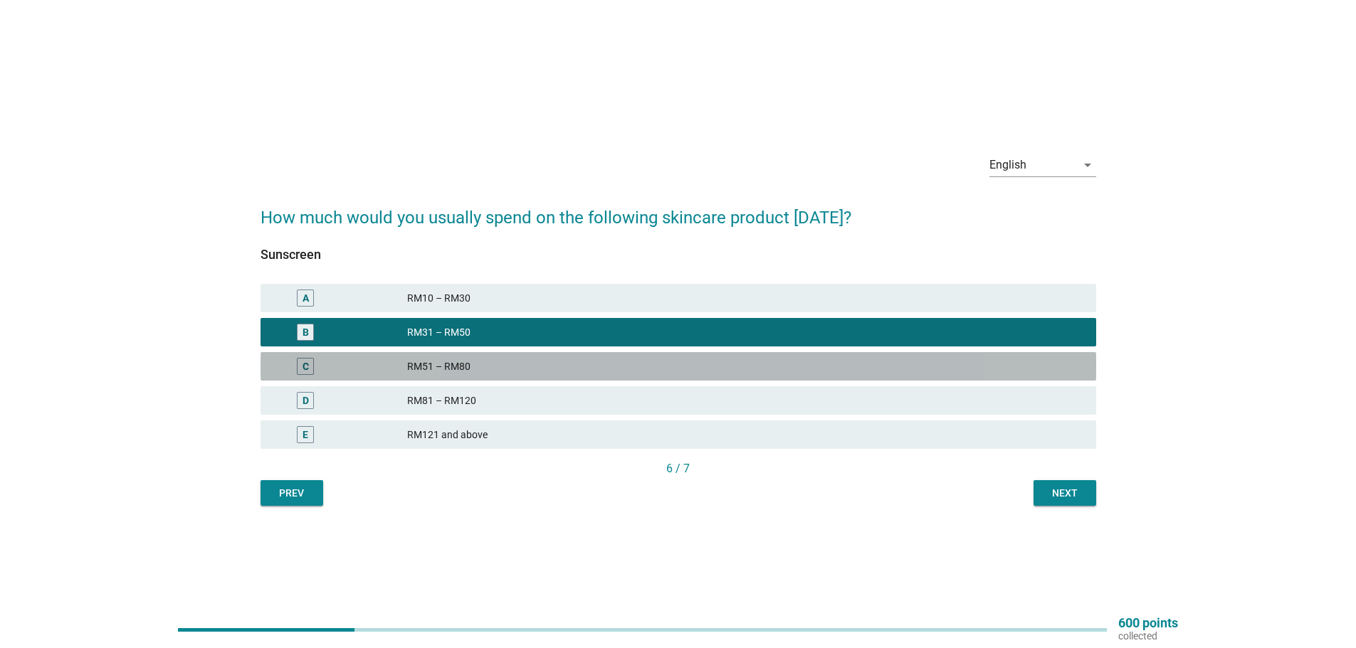
click at [482, 372] on div "RM51 – RM80" at bounding box center [746, 366] width 678 height 17
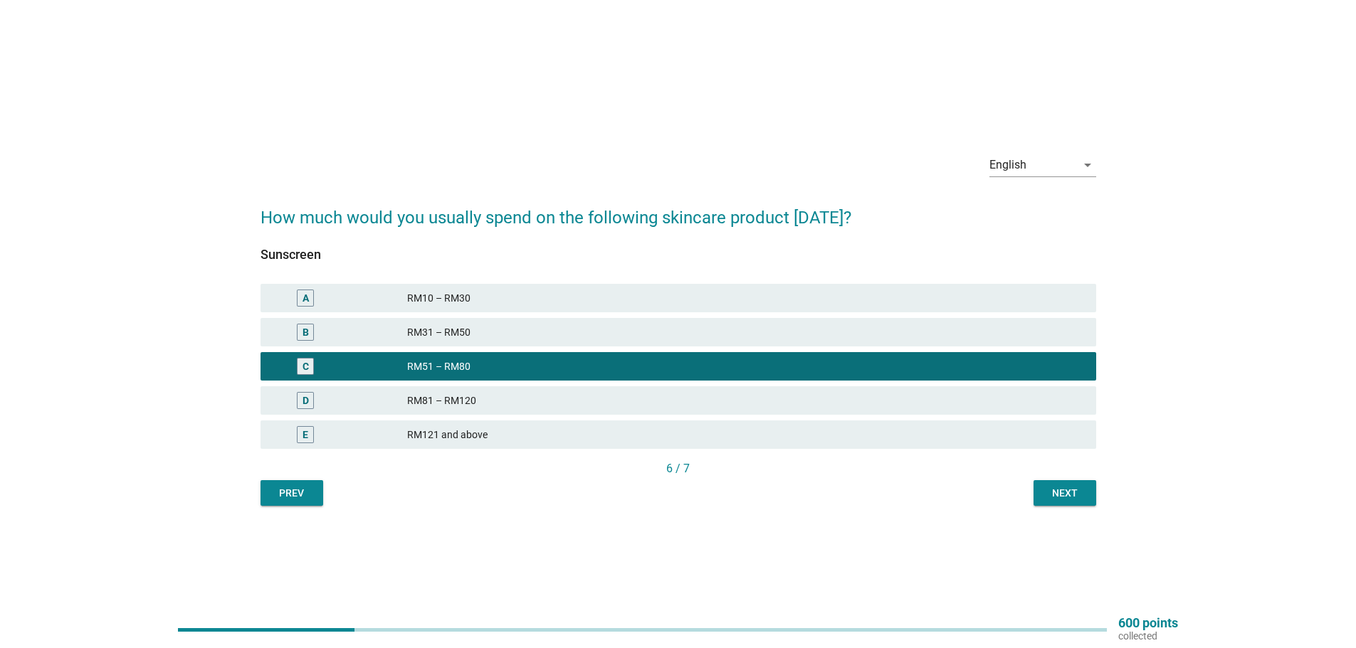
click at [1043, 502] on button "Next" at bounding box center [1064, 493] width 63 height 26
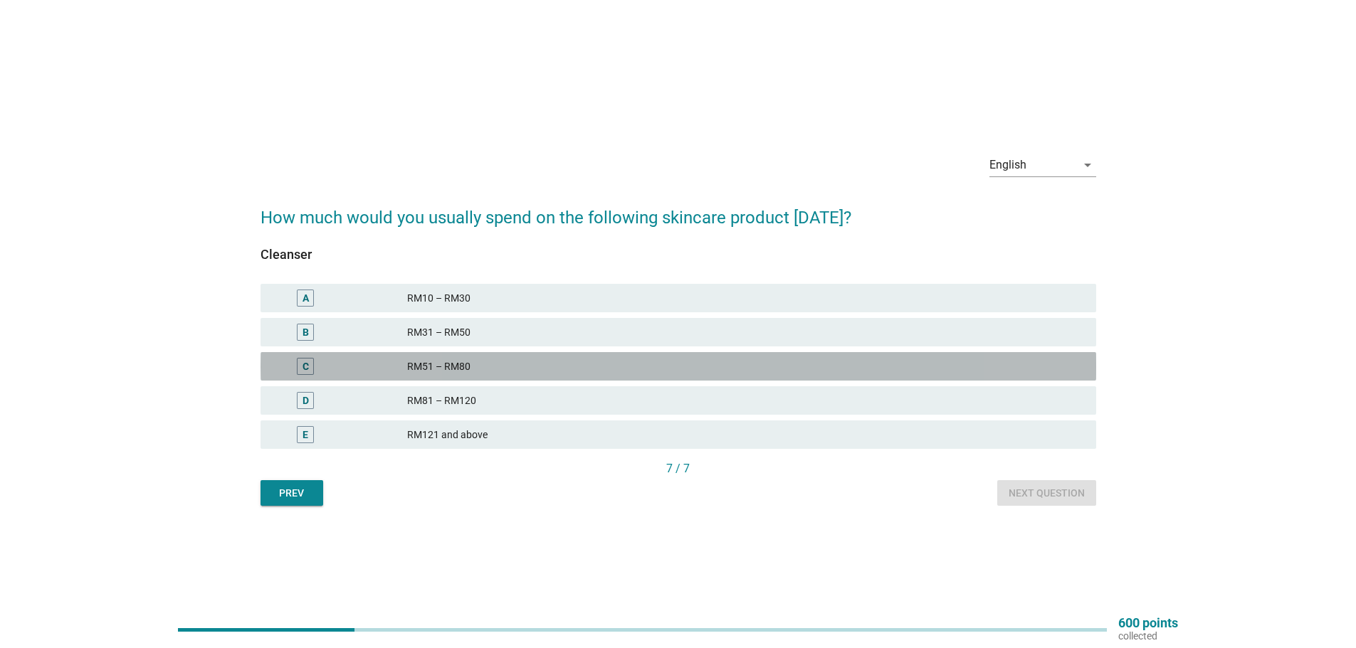
click at [444, 377] on div "C RM51 – RM80" at bounding box center [679, 366] width 836 height 28
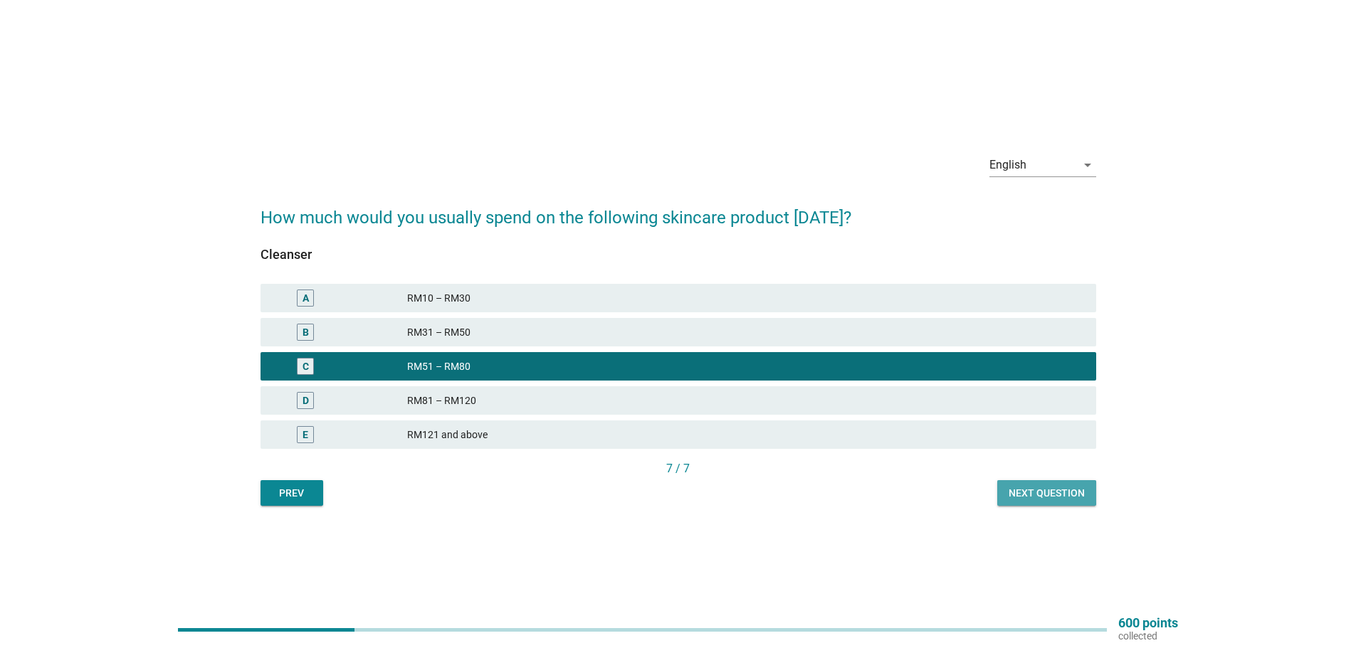
click at [1009, 495] on div "Next question" at bounding box center [1047, 493] width 76 height 15
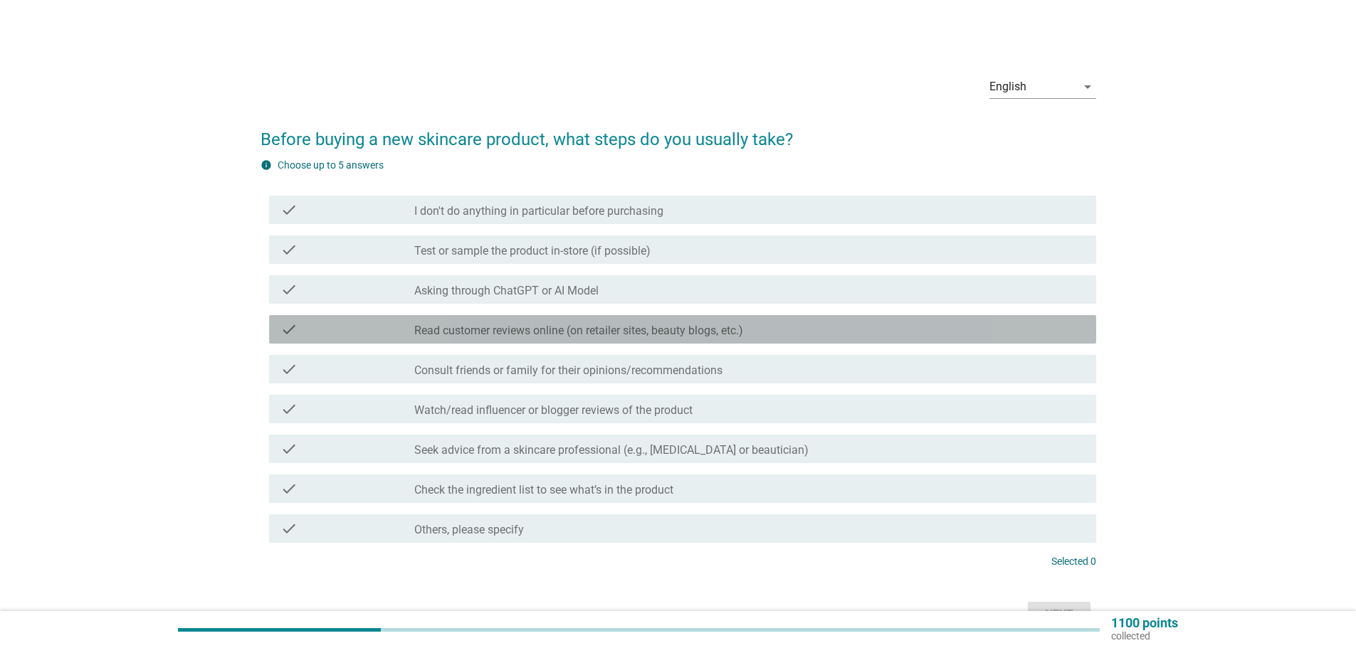
click at [712, 339] on div "check check_box_outline_blank Read customer reviews online (on retailer sites, …" at bounding box center [682, 329] width 827 height 28
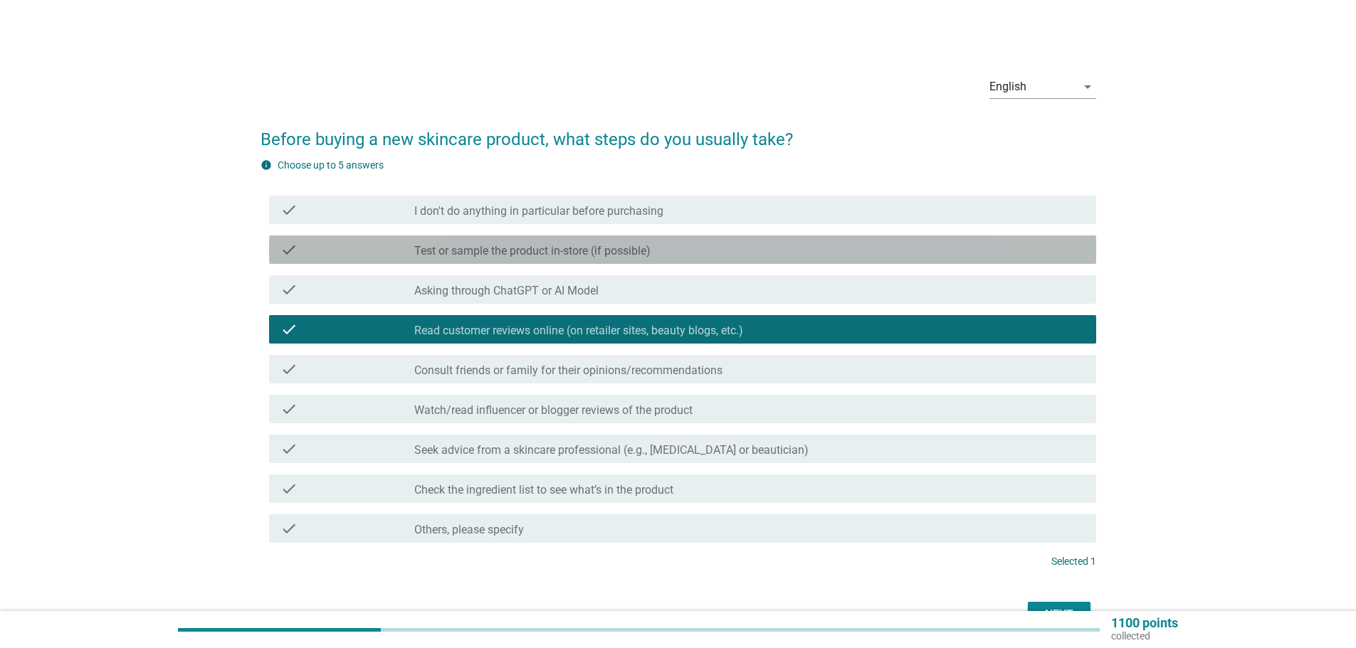
click at [779, 258] on div "check check_box_outline_blank Test or sample the product in-store (if possible)" at bounding box center [682, 250] width 827 height 28
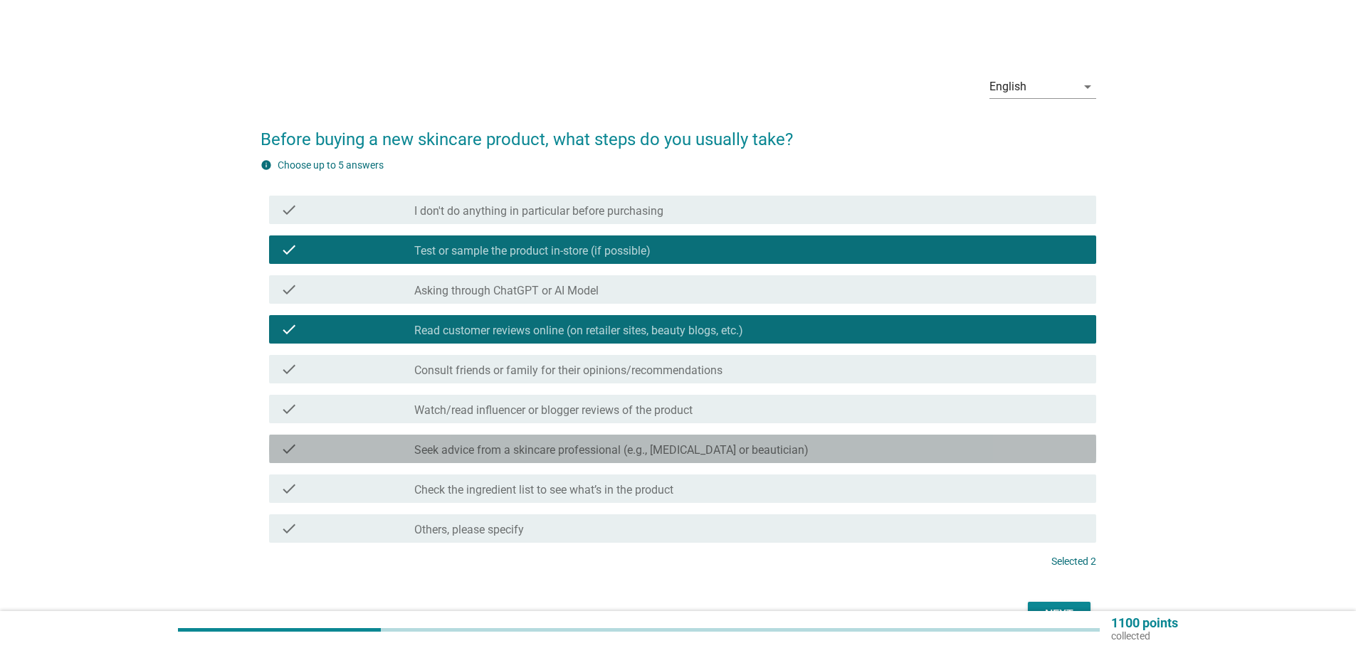
click at [728, 458] on div "check check_box_outline_blank Seek advice from a skincare professional (e.g., […" at bounding box center [682, 449] width 827 height 28
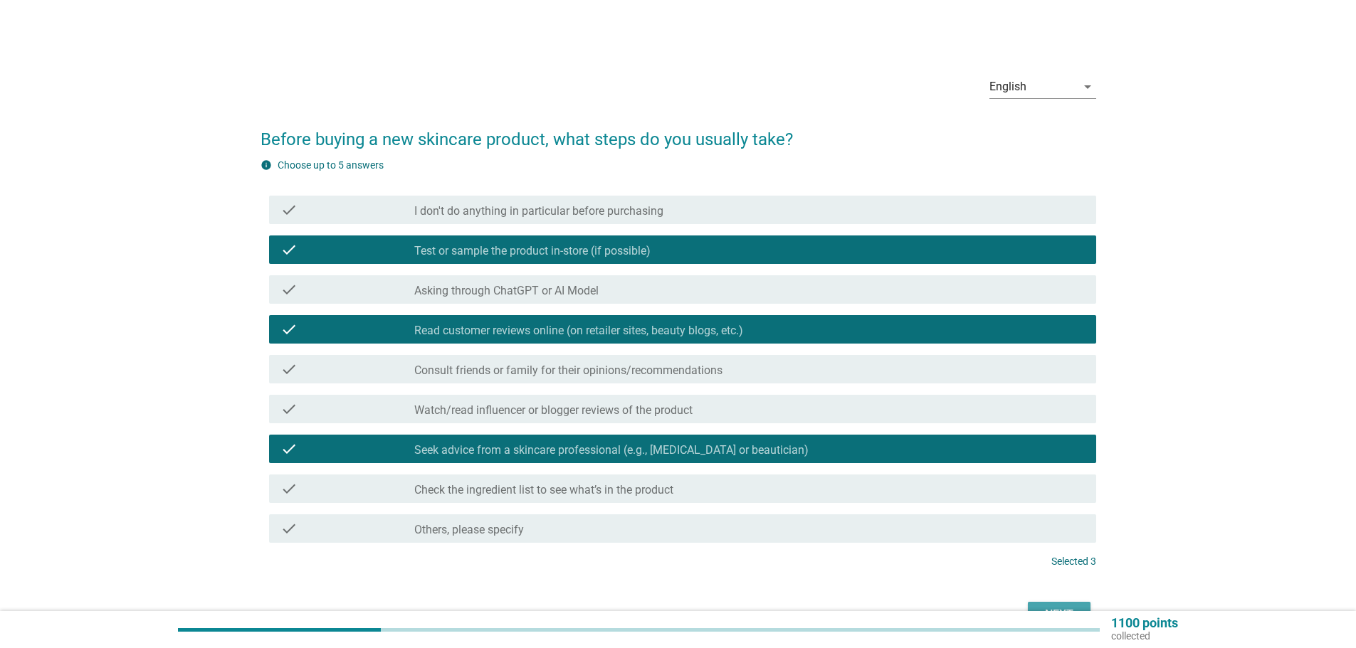
click at [1055, 609] on div "Next" at bounding box center [1059, 614] width 40 height 17
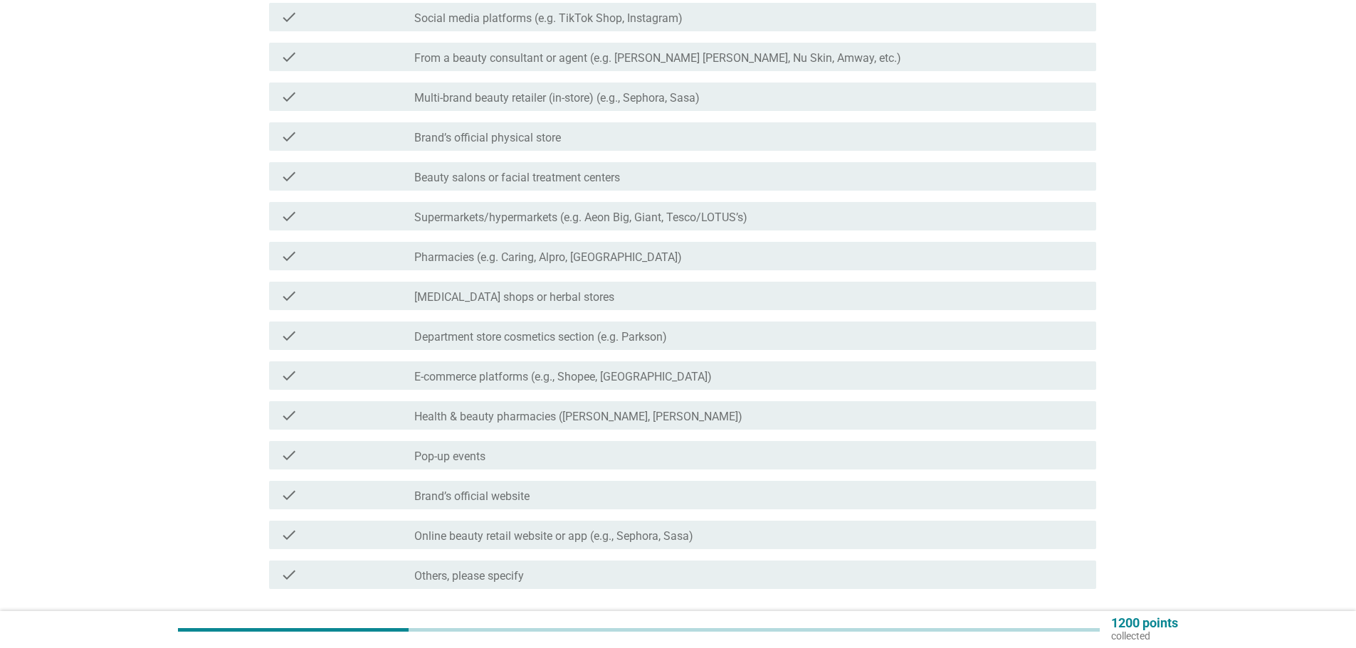
scroll to position [214, 0]
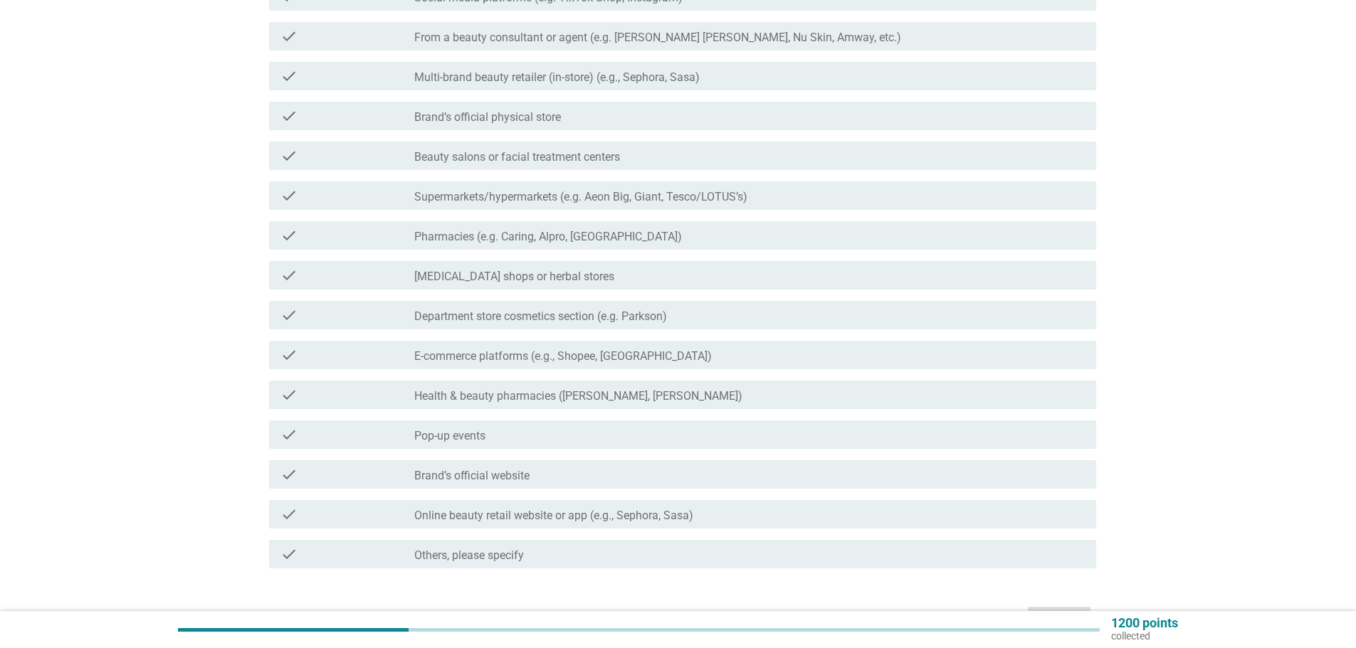
click at [743, 226] on div "check check_box_outline_blank Pharmacies (e.g. Caring, Alpro, [GEOGRAPHIC_DATA])" at bounding box center [682, 235] width 827 height 28
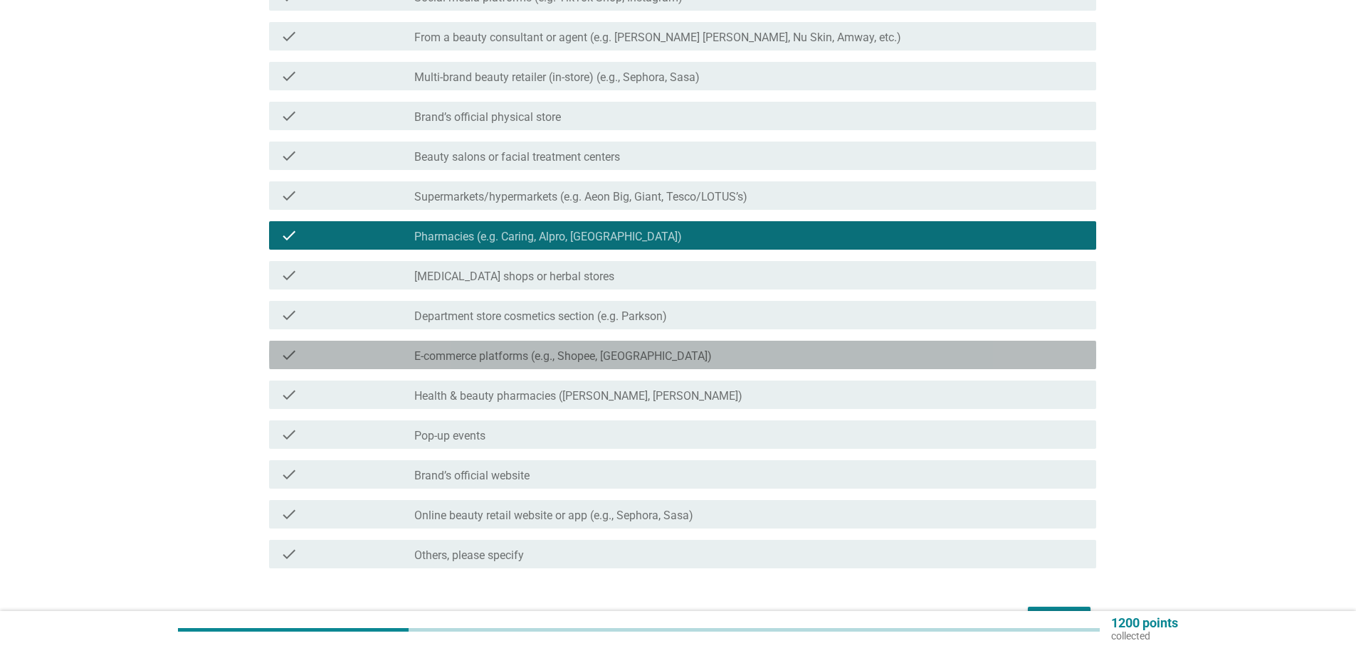
click at [669, 366] on div "check check_box_outline_blank E-commerce platforms (e.g., Shopee, Lazada)" at bounding box center [682, 355] width 827 height 28
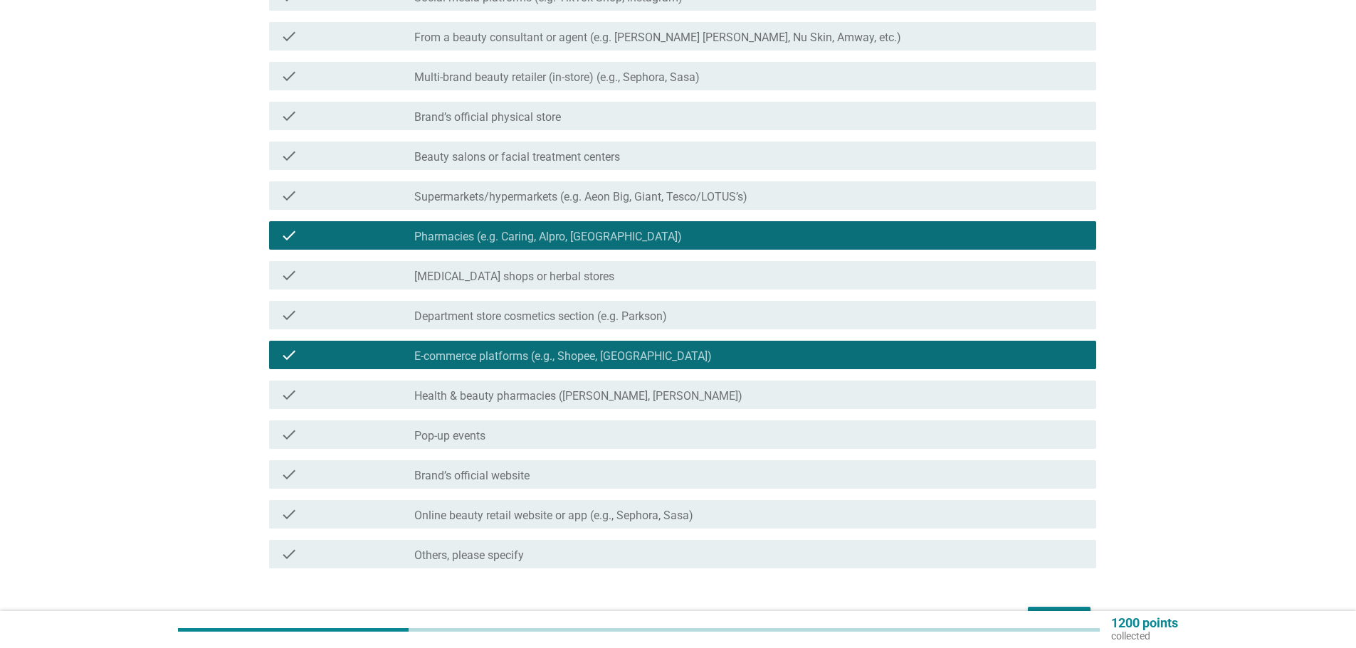
click at [665, 404] on div "check check_box_outline_blank Health & beauty pharmacies (e.g. Guardian, Watson…" at bounding box center [682, 395] width 827 height 28
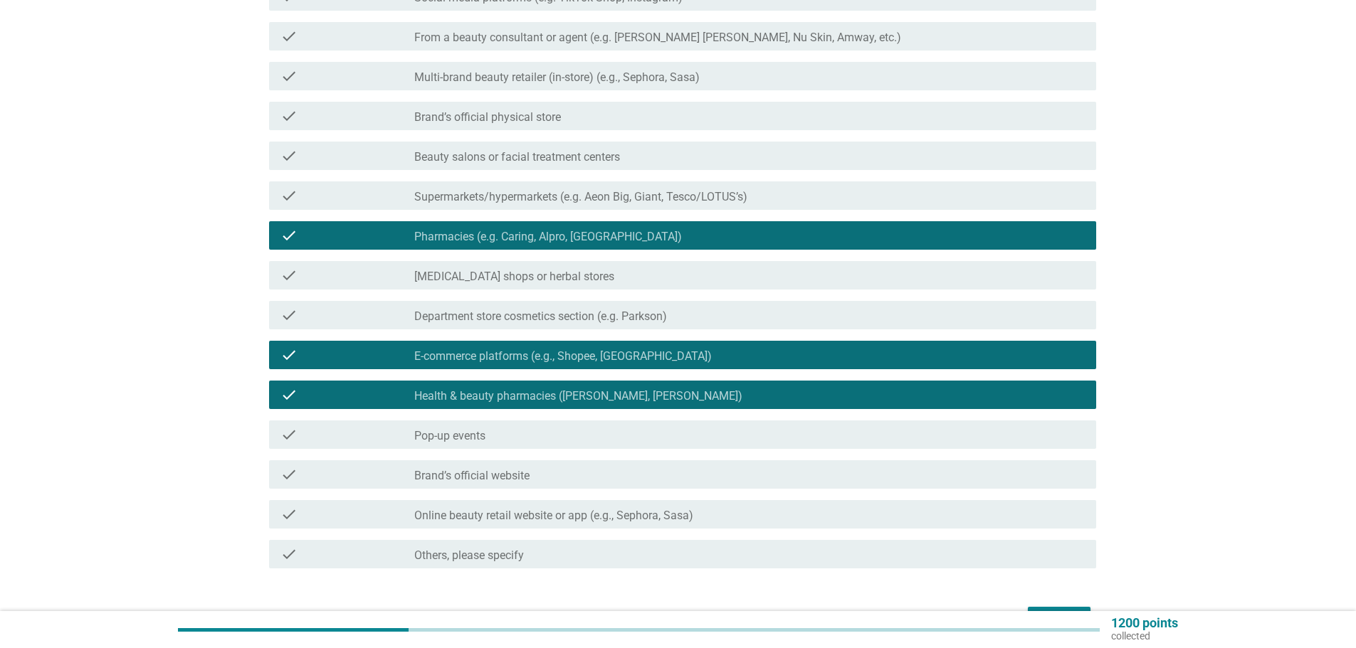
click at [1052, 611] on div "1200 points collected" at bounding box center [678, 629] width 1356 height 37
click at [1058, 609] on button "Next" at bounding box center [1059, 620] width 63 height 26
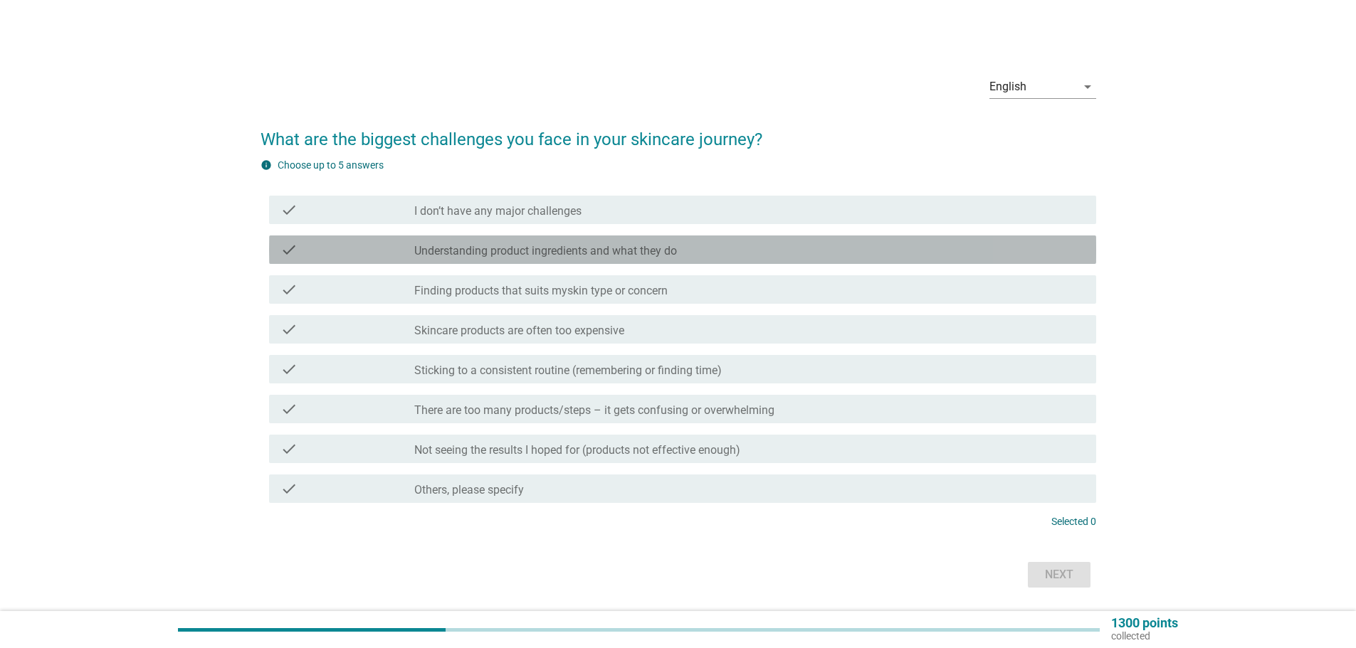
click at [589, 255] on label "Understanding product ingredients and what they do" at bounding box center [545, 251] width 263 height 14
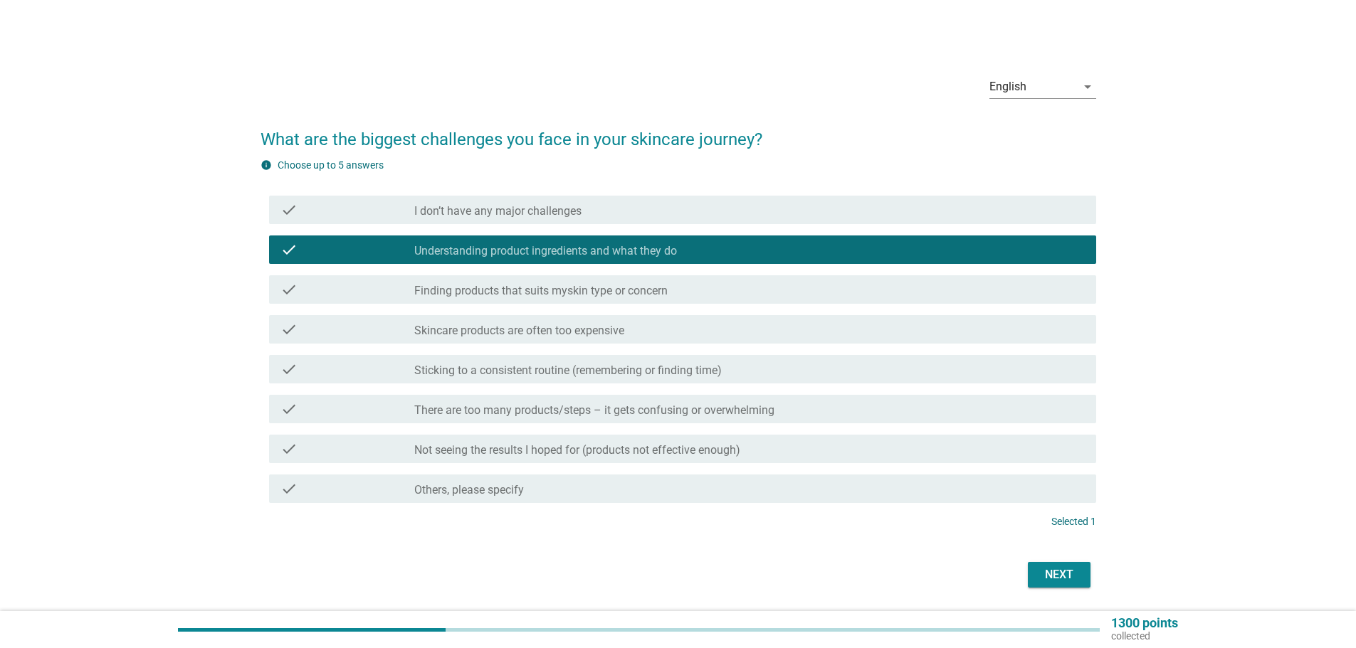
click at [1075, 574] on div "Next" at bounding box center [1059, 575] width 40 height 17
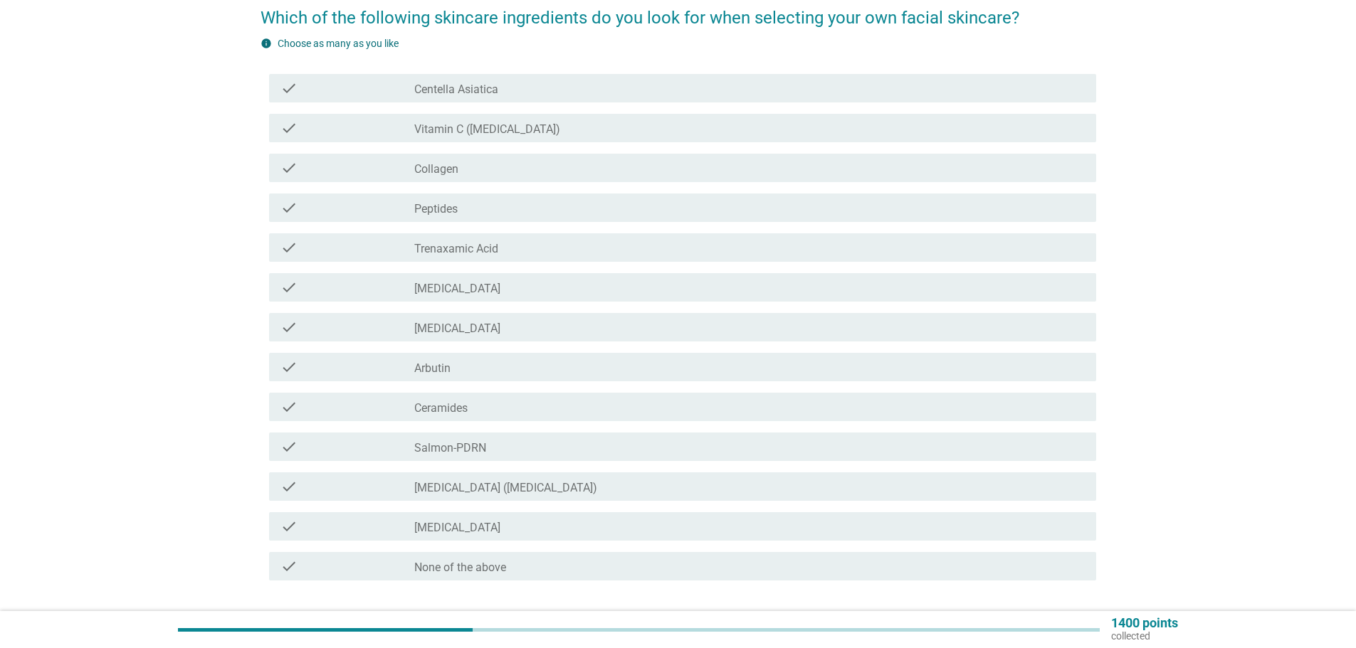
scroll to position [142, 0]
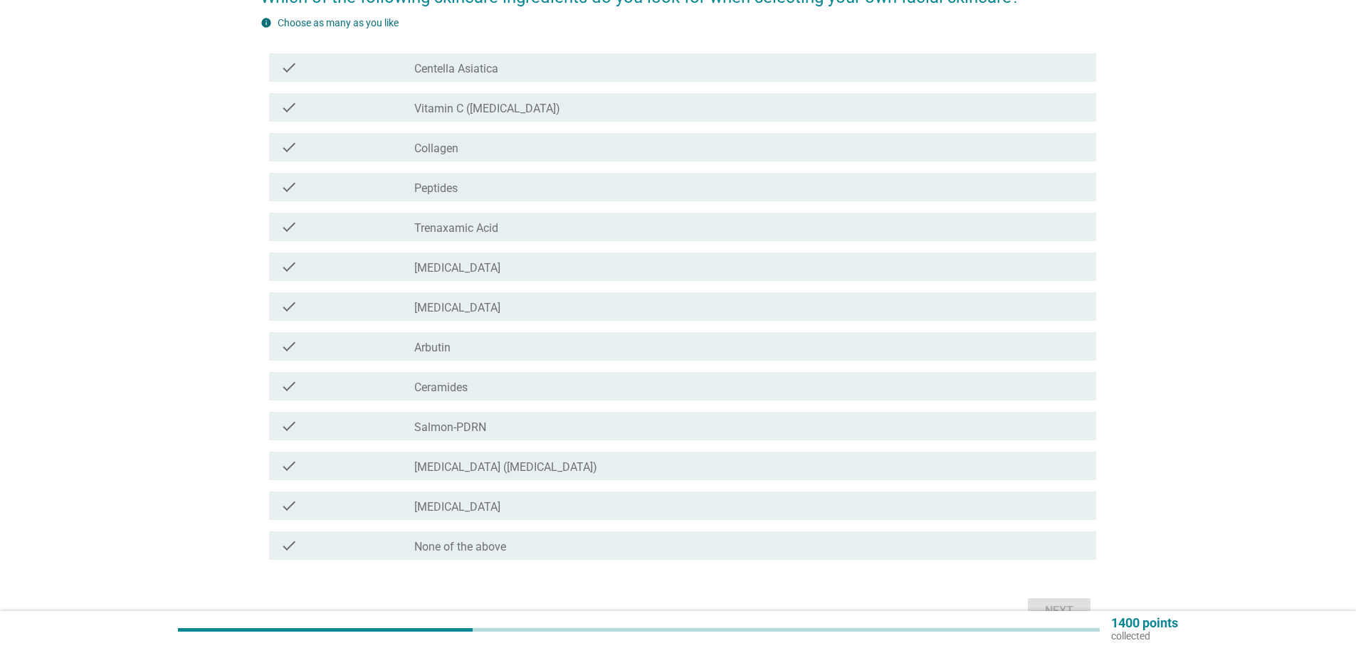
click at [577, 107] on div "check_box_outline_blank Vitamin C ([MEDICAL_DATA])" at bounding box center [749, 107] width 670 height 17
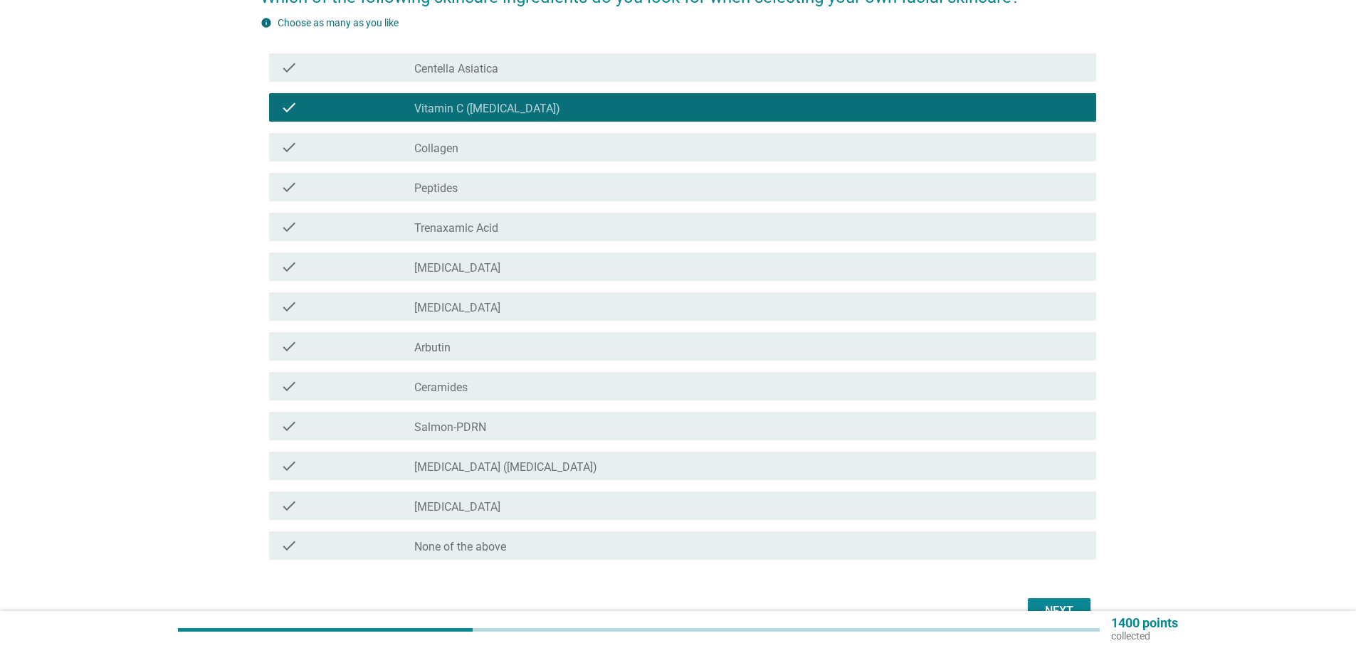
click at [515, 347] on div "check_box_outline_blank Arbutin" at bounding box center [749, 346] width 670 height 17
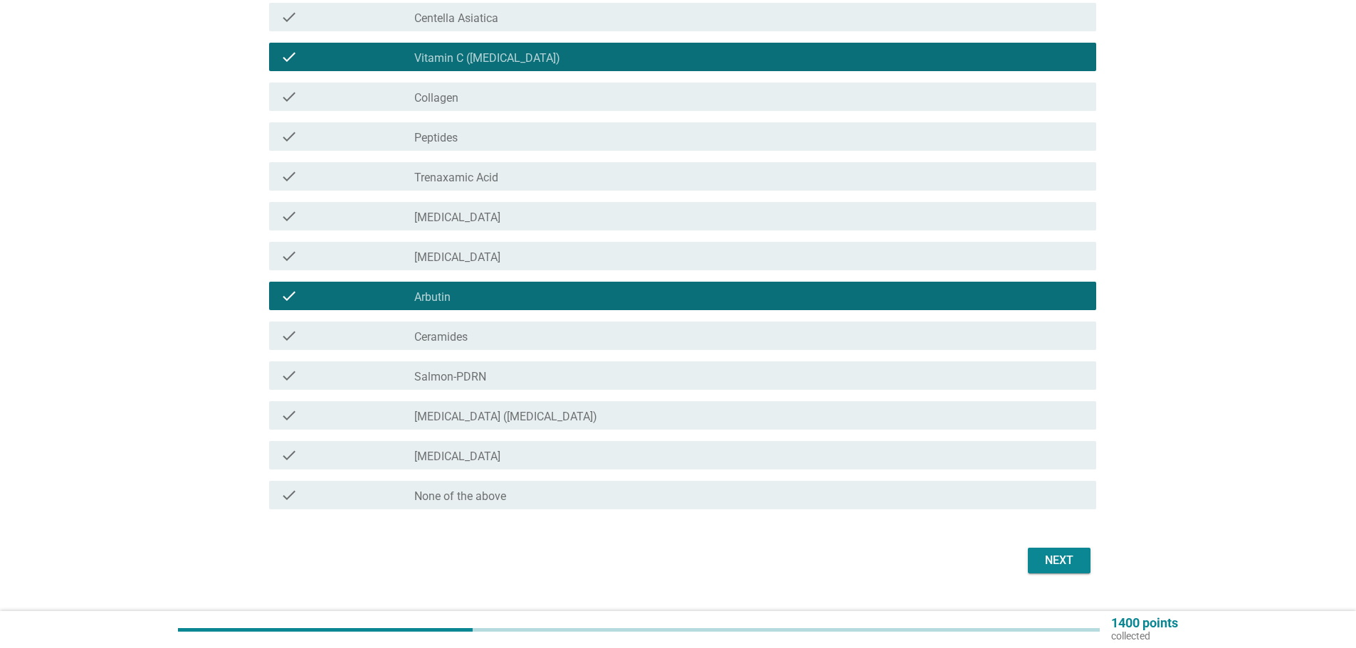
scroll to position [223, 0]
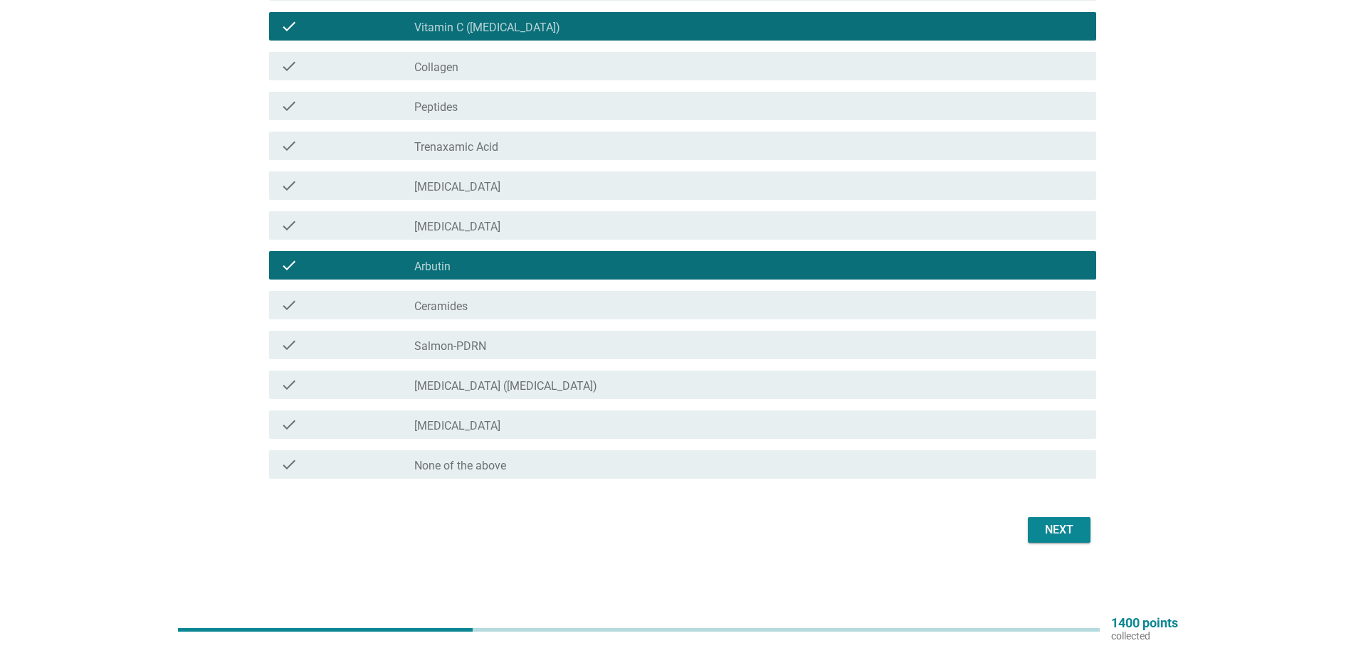
click at [527, 312] on div "check_box_outline_blank Ceramides" at bounding box center [749, 305] width 670 height 17
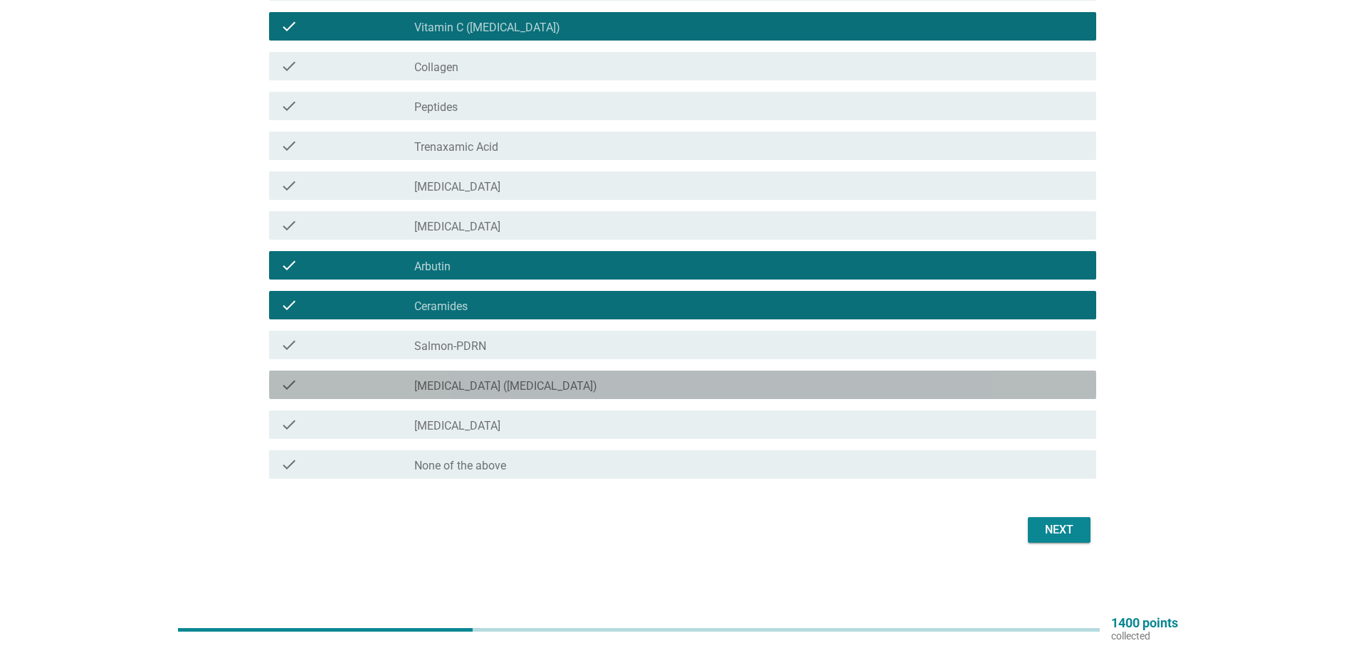
click at [589, 383] on div "check_box_outline_blank [MEDICAL_DATA] ([MEDICAL_DATA])" at bounding box center [749, 385] width 670 height 17
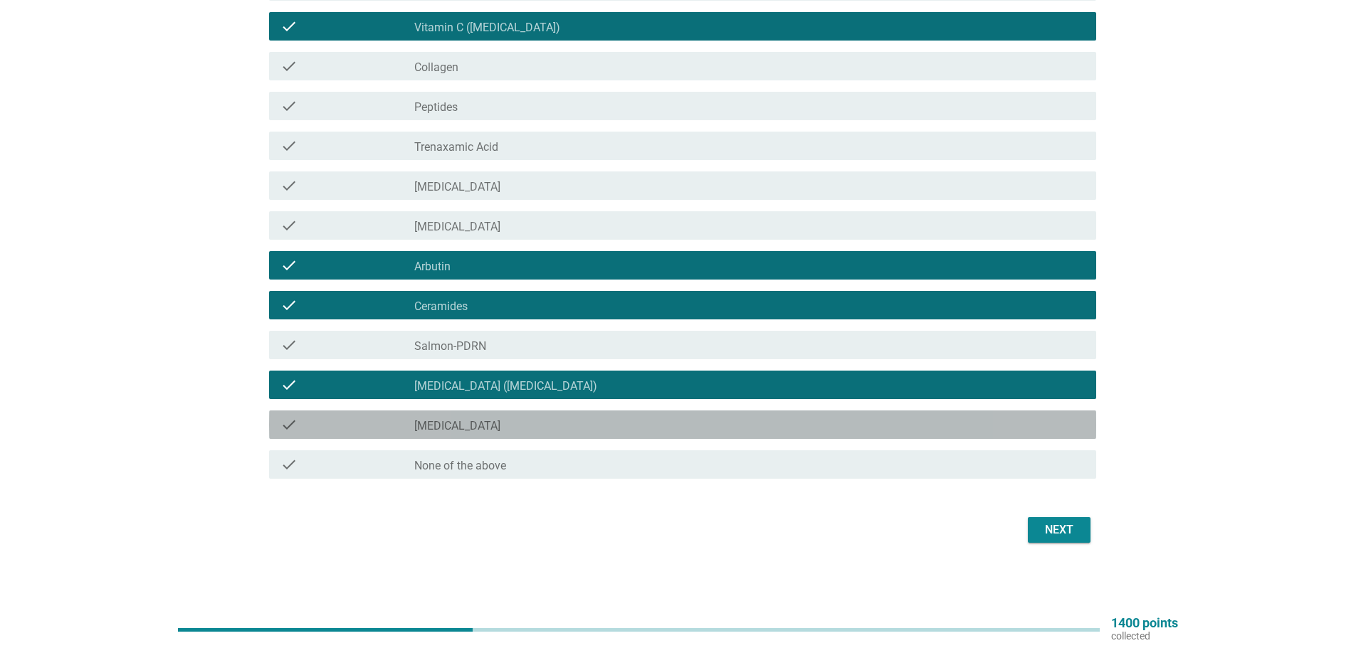
click at [613, 426] on div "check_box_outline_blank [MEDICAL_DATA]" at bounding box center [749, 424] width 670 height 17
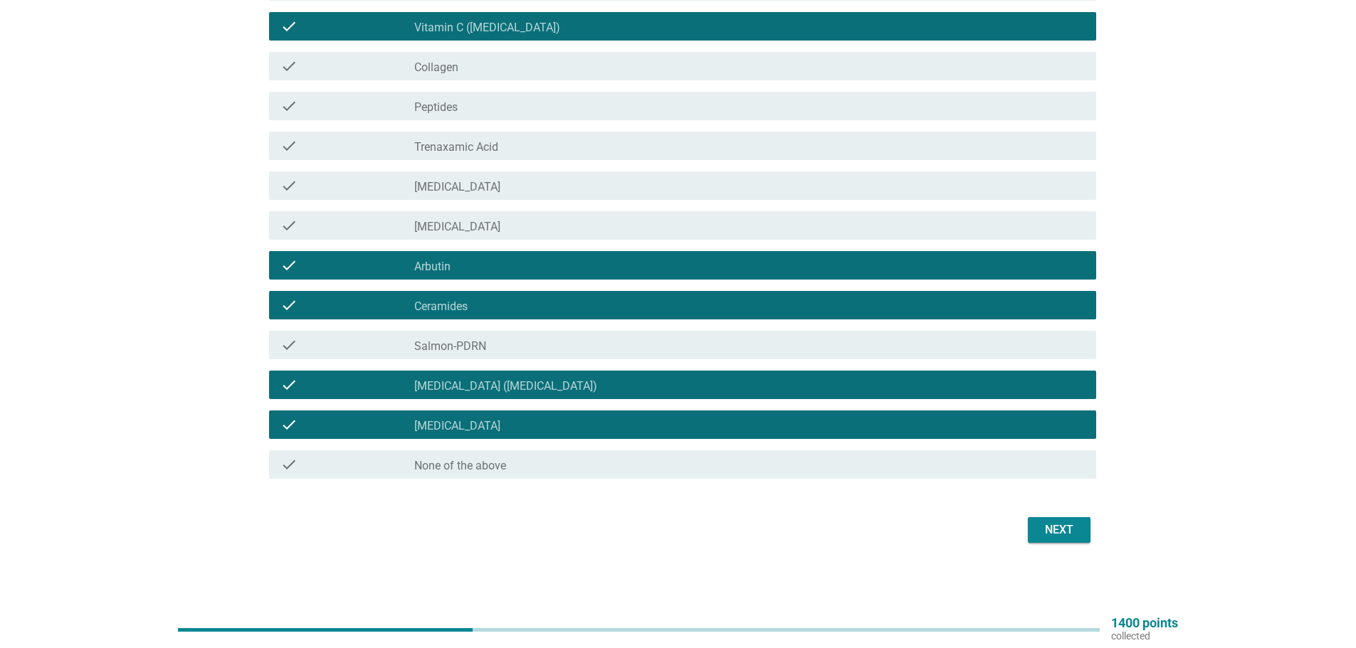
click at [1060, 534] on div "Next" at bounding box center [1059, 530] width 40 height 17
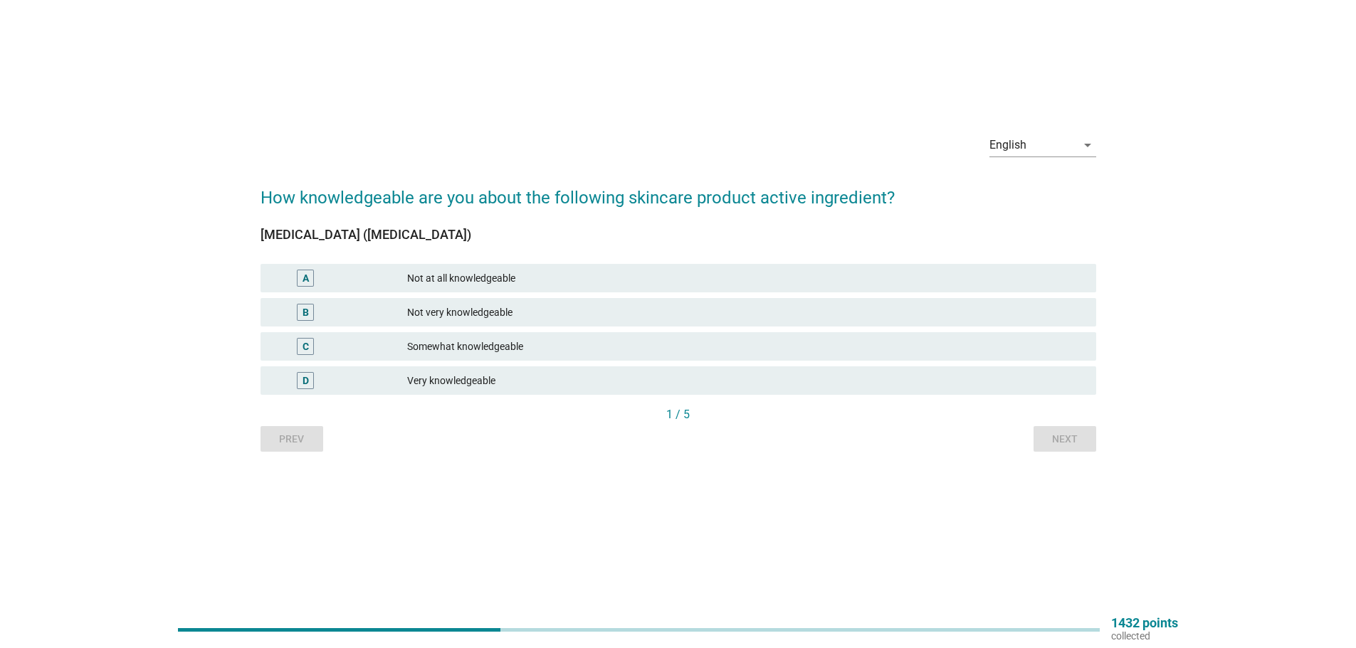
scroll to position [0, 0]
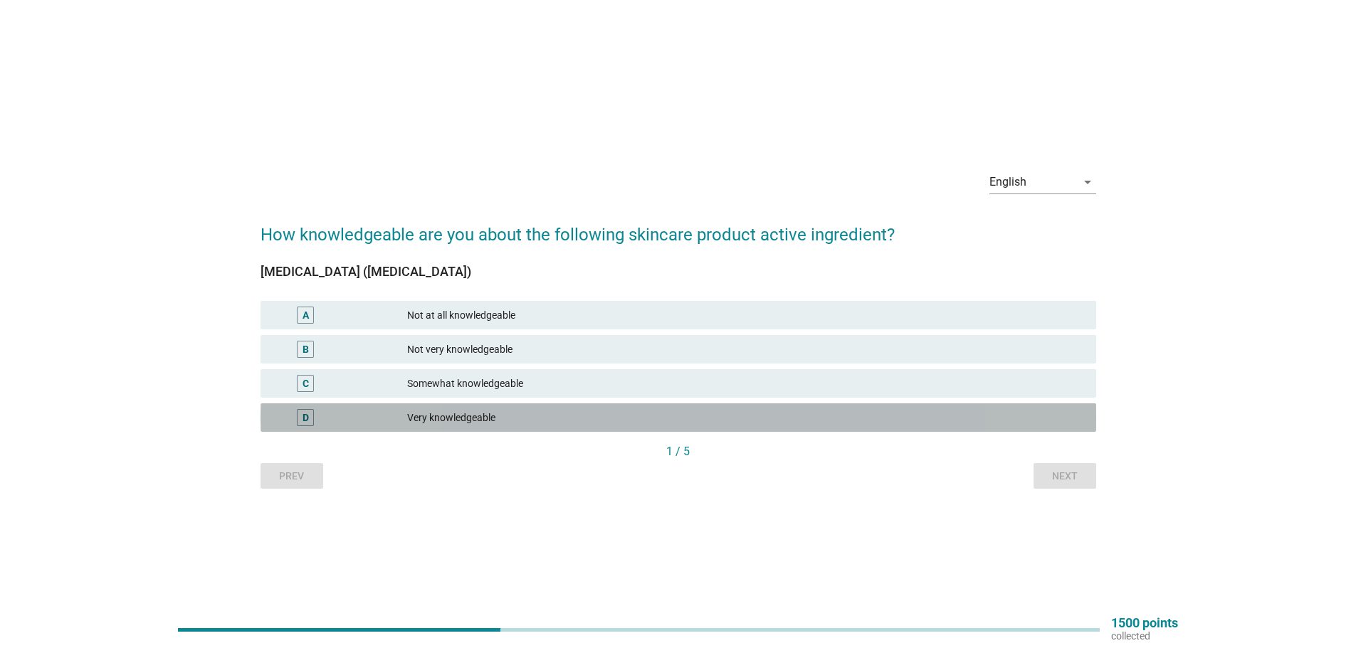
click at [553, 423] on div "Very knowledgeable" at bounding box center [746, 417] width 678 height 17
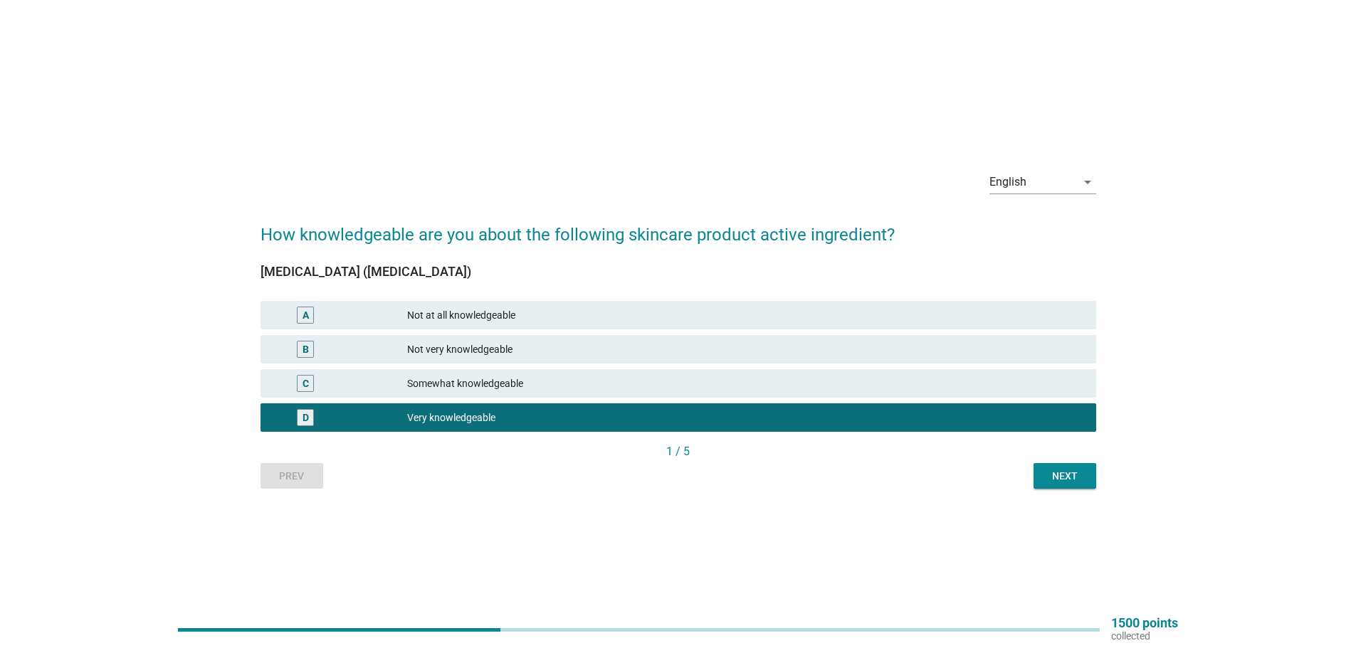
click at [1051, 482] on div "Next" at bounding box center [1065, 476] width 40 height 15
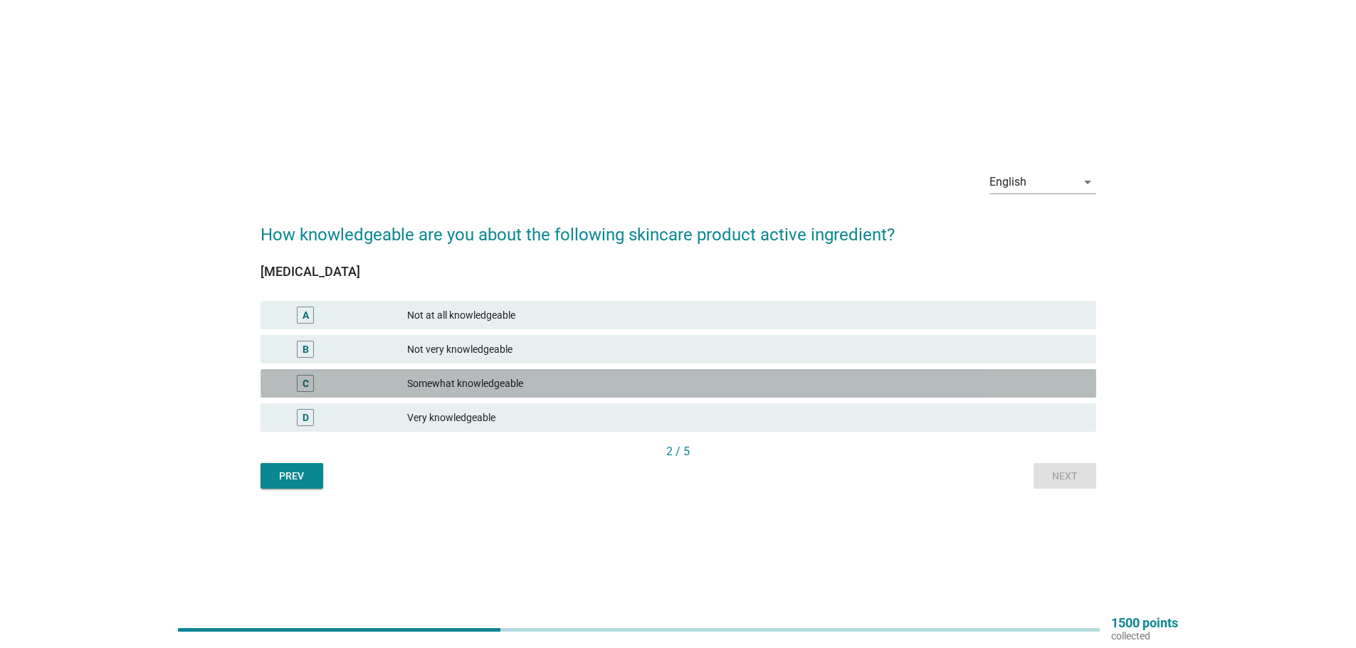
drag, startPoint x: 562, startPoint y: 386, endPoint x: 1080, endPoint y: 449, distance: 522.6
click at [563, 386] on div "Somewhat knowledgeable" at bounding box center [746, 383] width 678 height 17
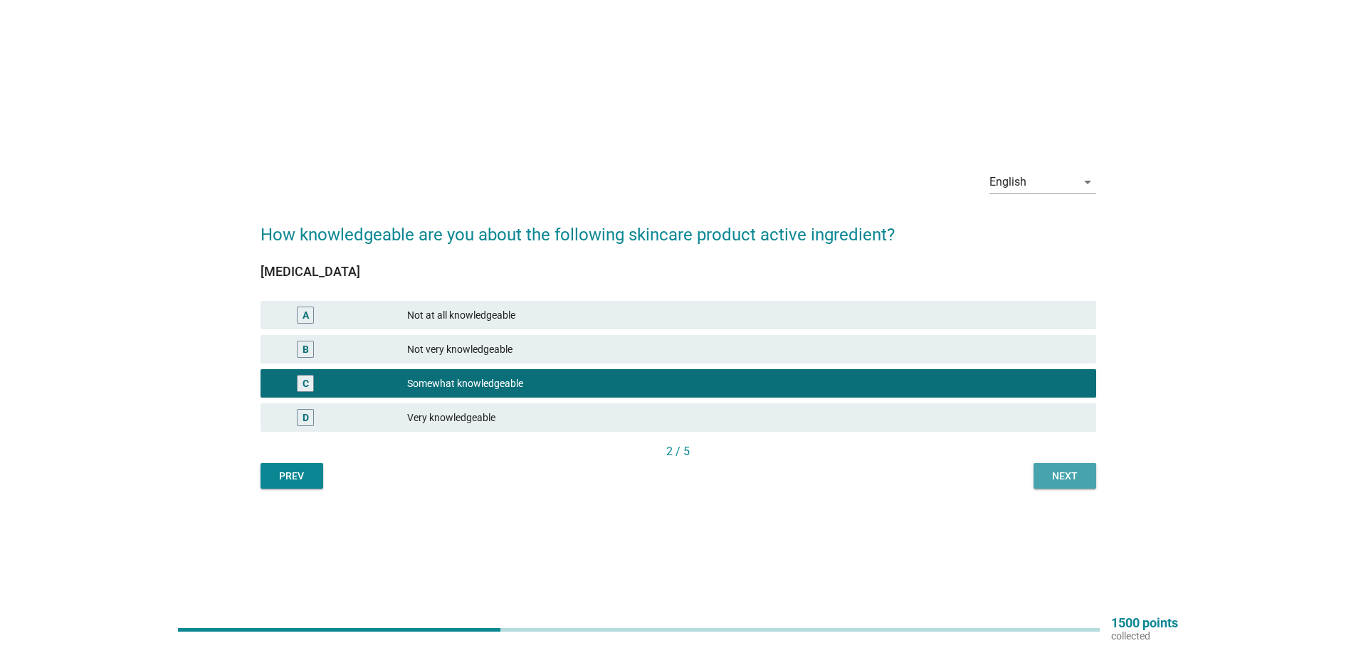
click at [1070, 471] on div "Next" at bounding box center [1065, 476] width 40 height 15
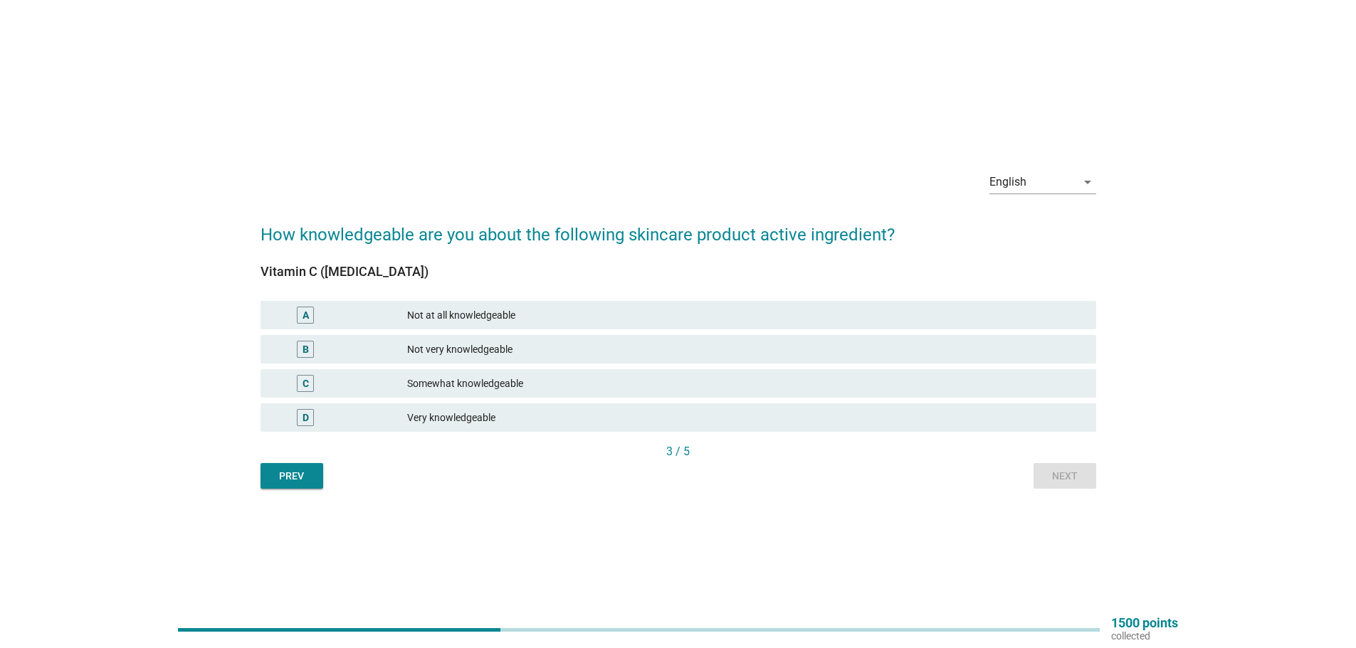
click at [623, 384] on div "Somewhat knowledgeable" at bounding box center [746, 383] width 678 height 17
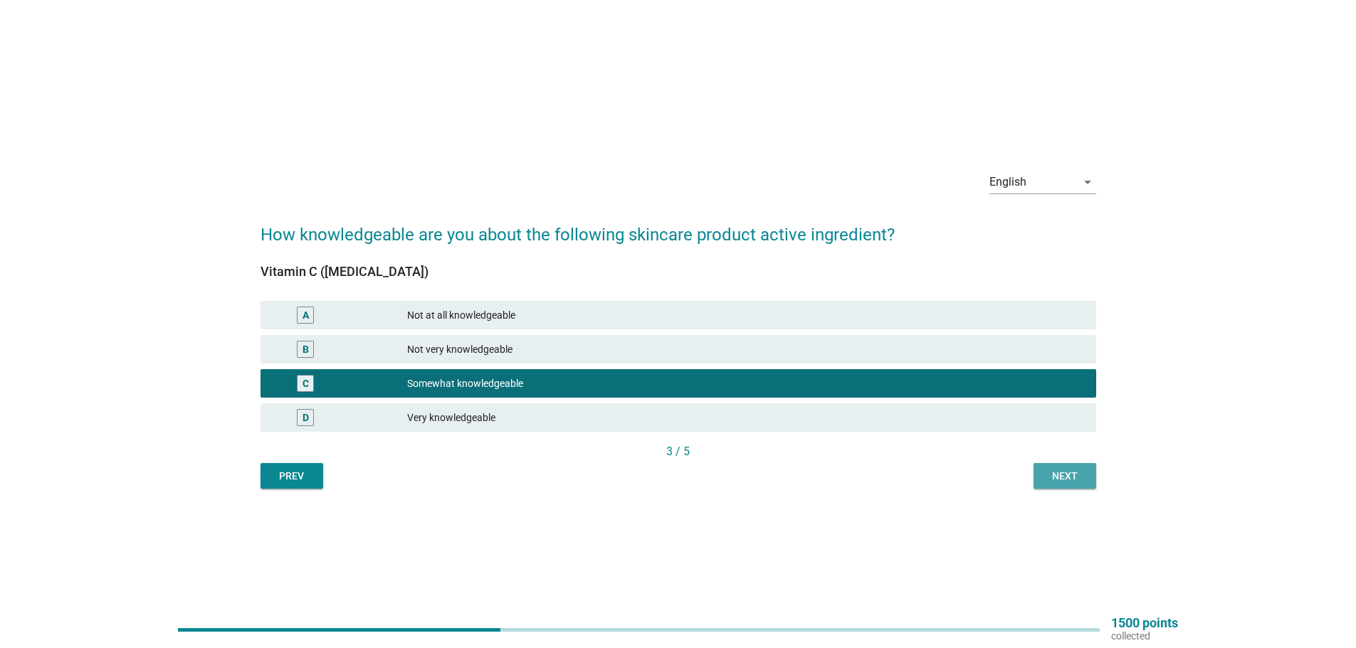
click at [1061, 480] on div "Next" at bounding box center [1065, 476] width 40 height 15
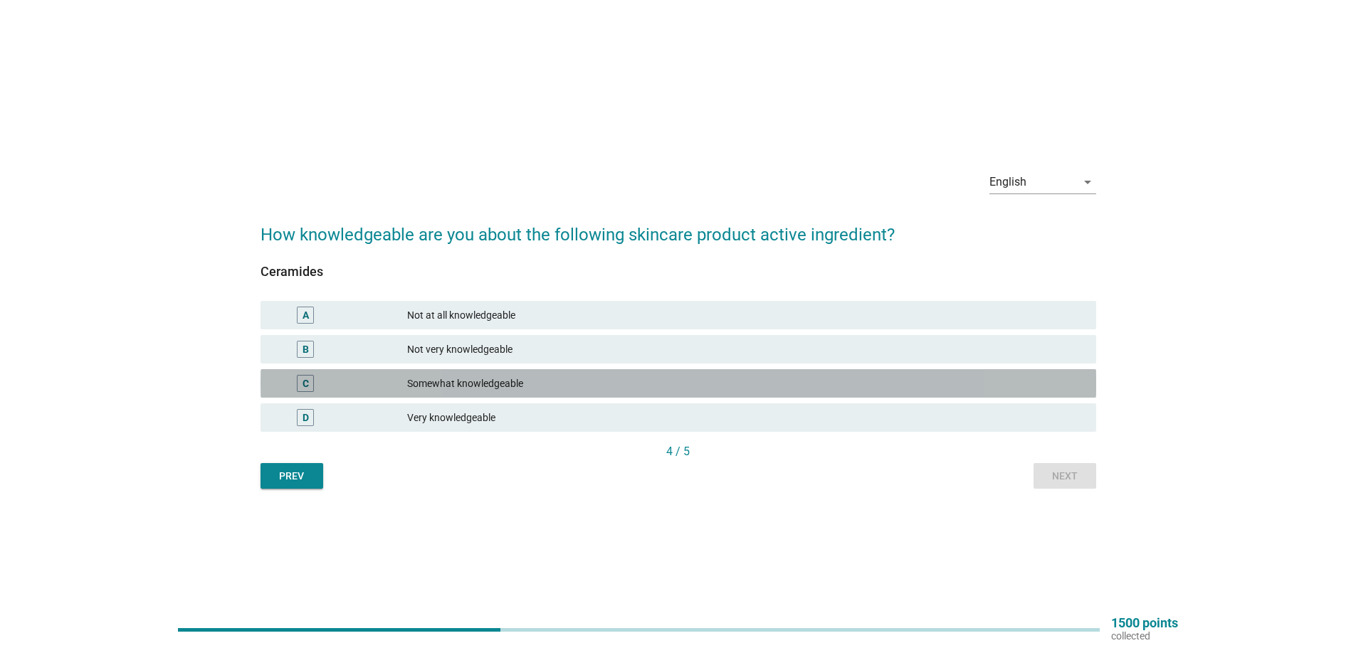
click at [851, 384] on div "Somewhat knowledgeable" at bounding box center [746, 383] width 678 height 17
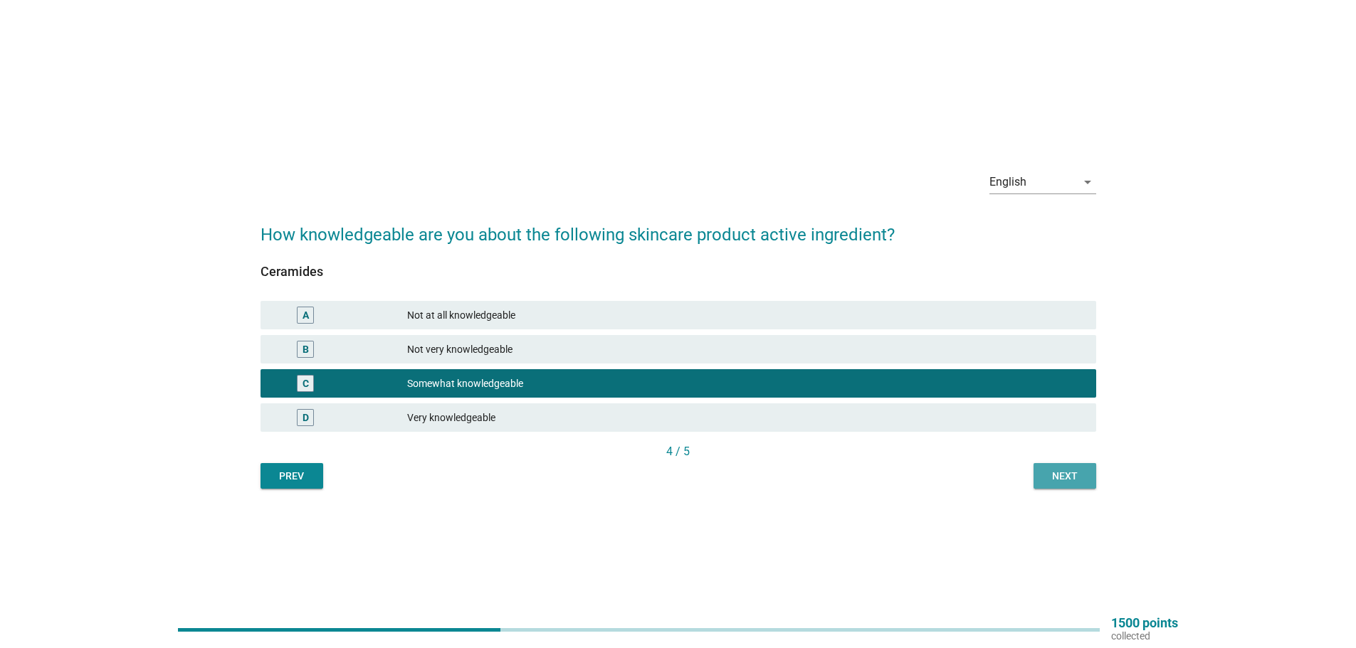
click at [1066, 478] on div "Next" at bounding box center [1065, 476] width 40 height 15
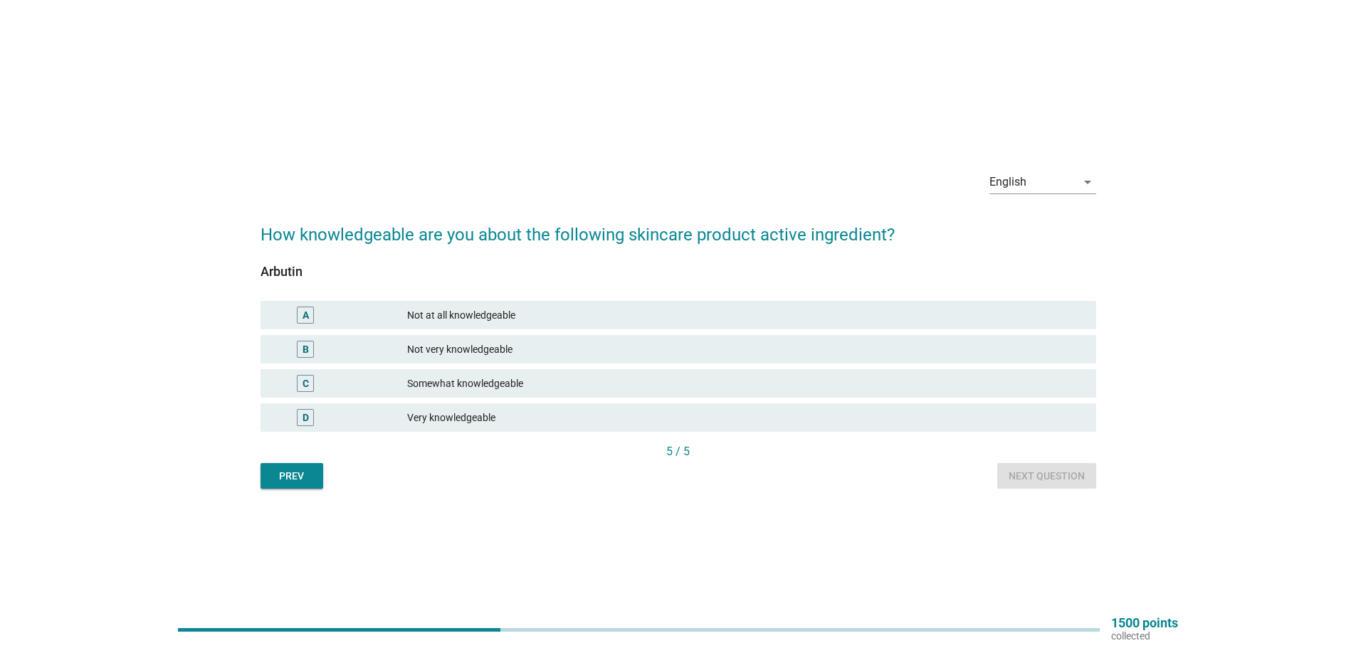
click at [710, 393] on div "C Somewhat knowledgeable" at bounding box center [679, 383] width 836 height 28
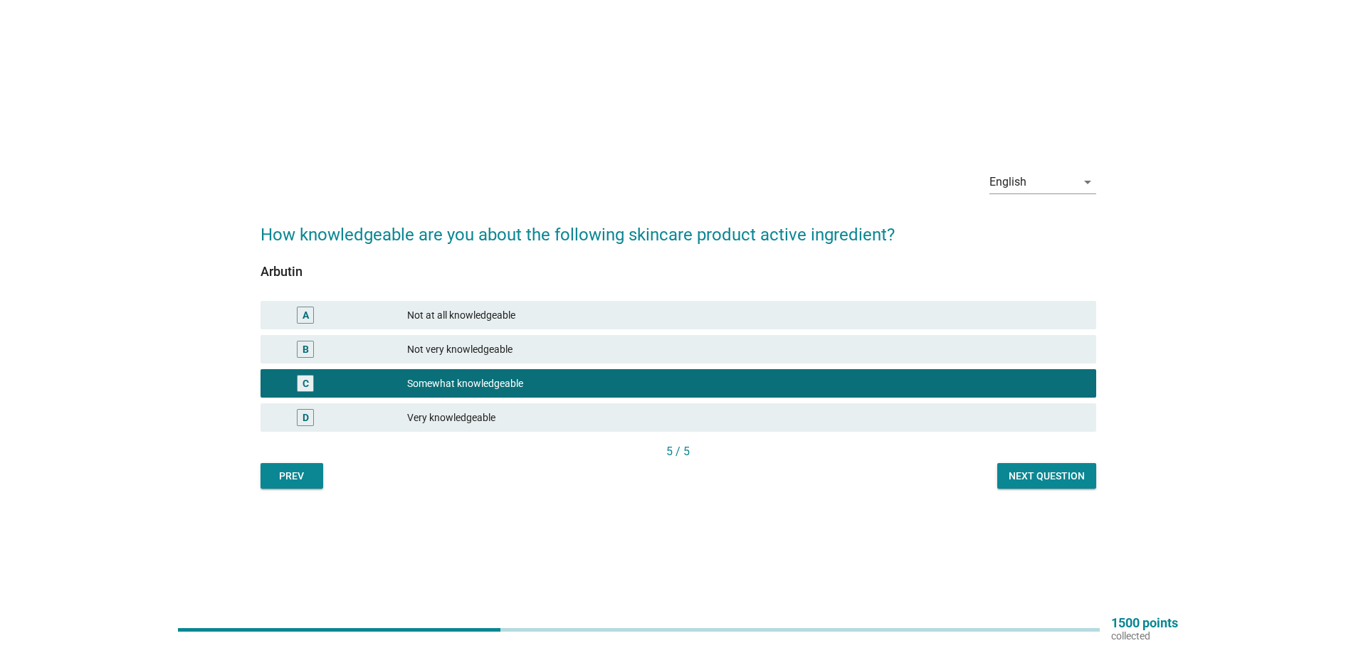
click at [1055, 476] on div "Next question" at bounding box center [1047, 476] width 76 height 15
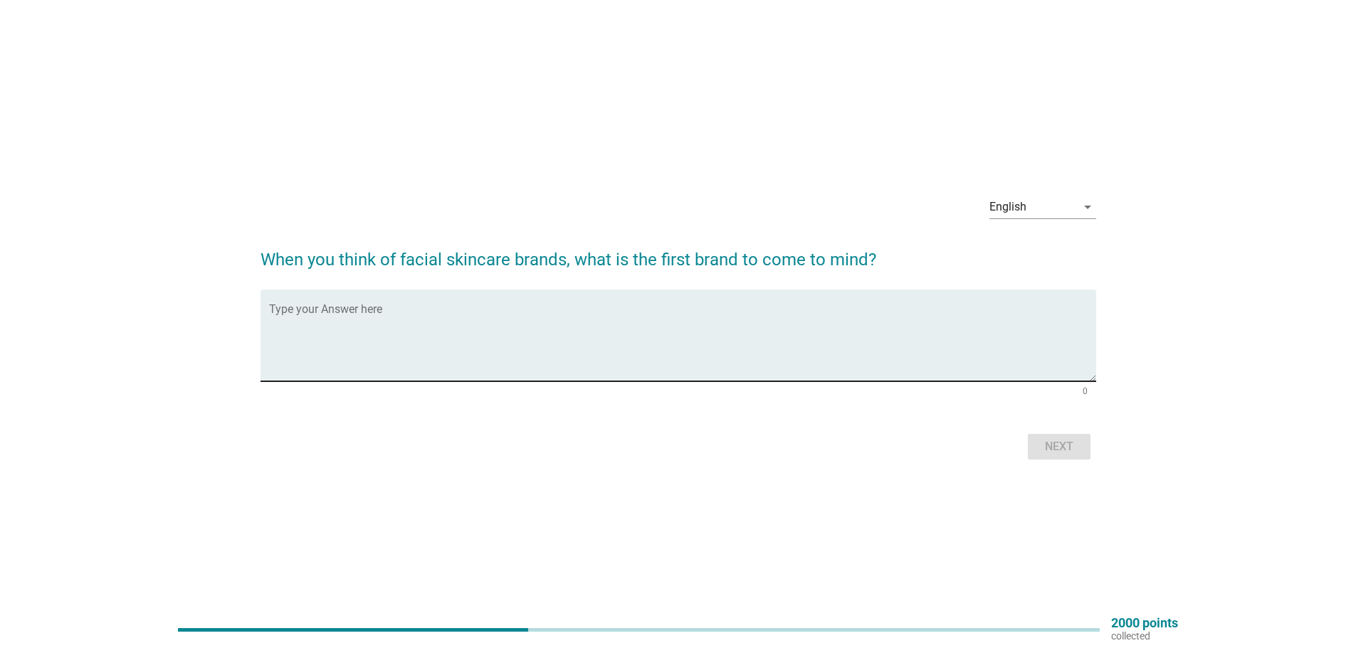
click at [880, 341] on textarea "Type your Answer here" at bounding box center [682, 344] width 827 height 75
click at [650, 342] on textarea "Type your Answer here" at bounding box center [682, 344] width 827 height 75
type textarea "Cosmodem"
click at [1063, 456] on button "Next" at bounding box center [1059, 447] width 63 height 26
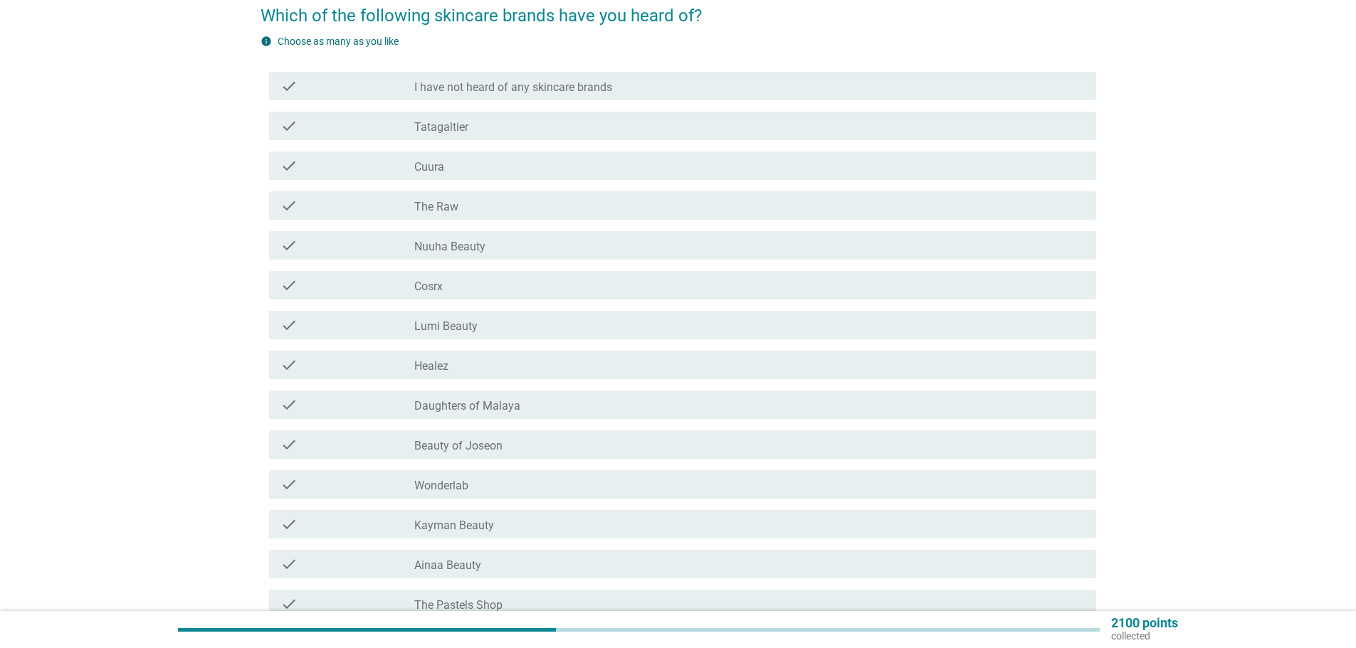
scroll to position [142, 0]
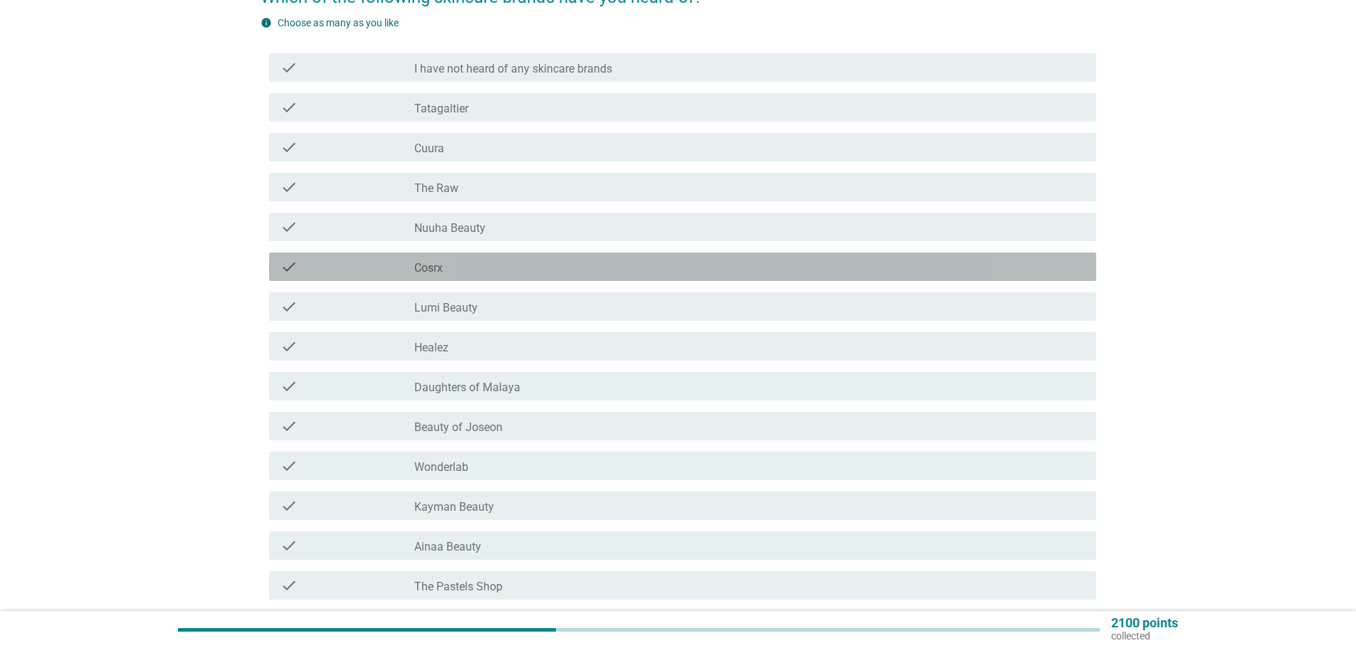
click at [608, 268] on div "check_box_outline_blank Cosrx" at bounding box center [749, 266] width 670 height 17
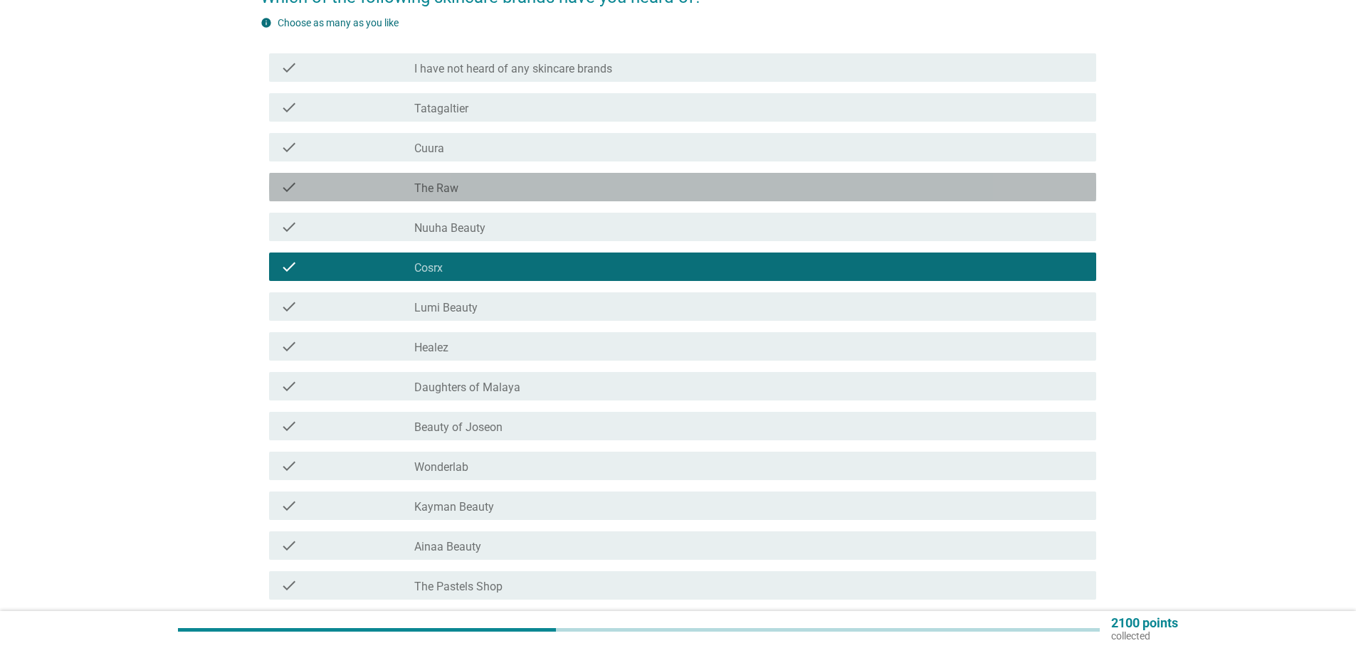
click at [618, 194] on div "check_box_outline_blank The Raw" at bounding box center [749, 187] width 670 height 17
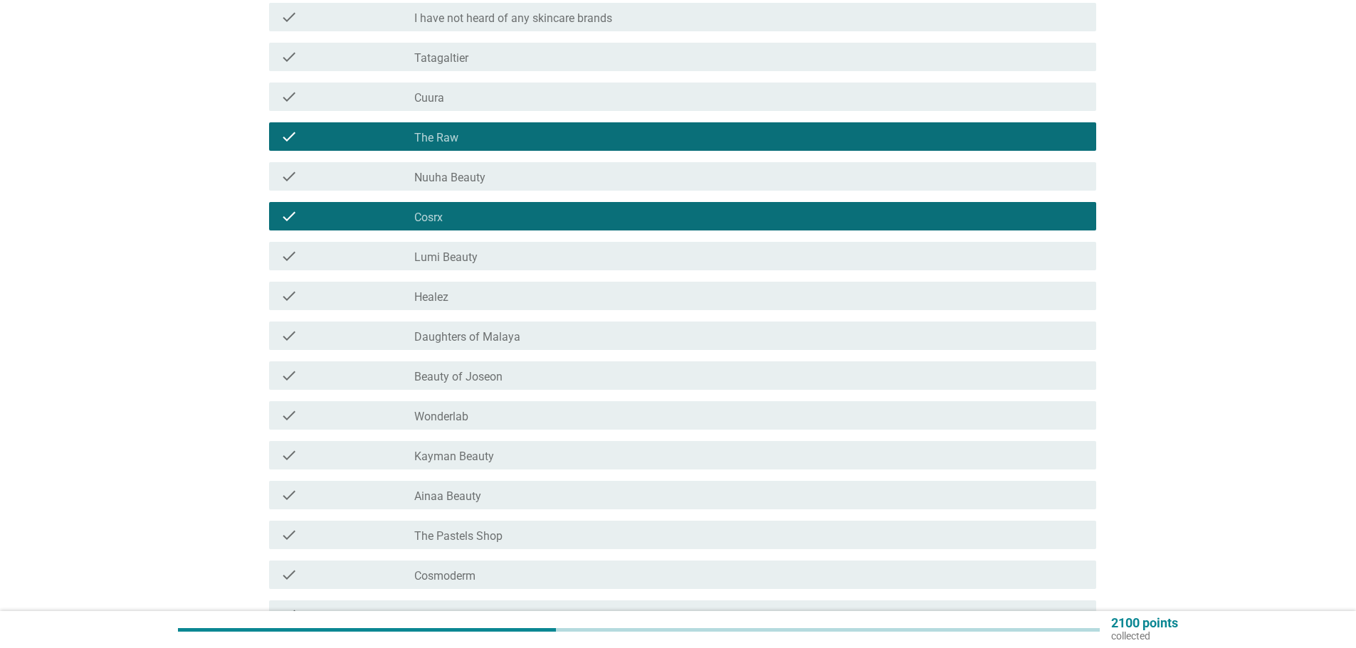
scroll to position [214, 0]
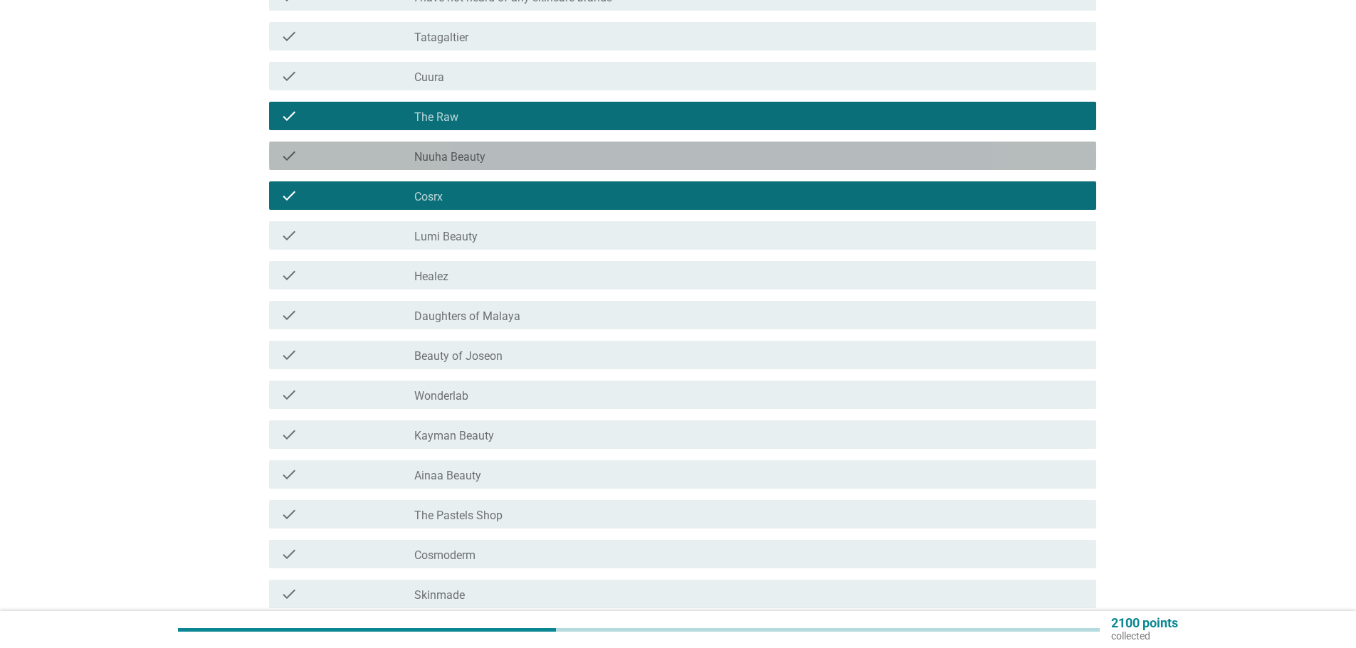
click at [628, 167] on div "check check_box_outline_blank Nuuha Beauty" at bounding box center [682, 156] width 827 height 28
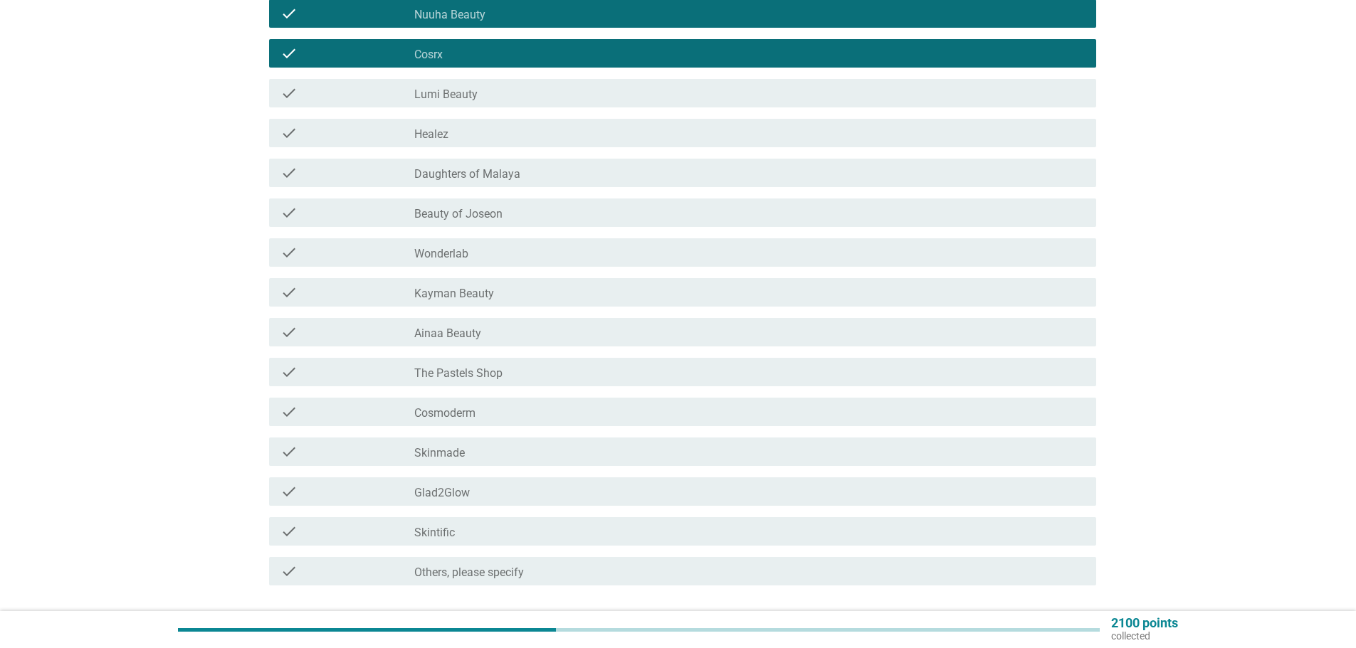
scroll to position [427, 0]
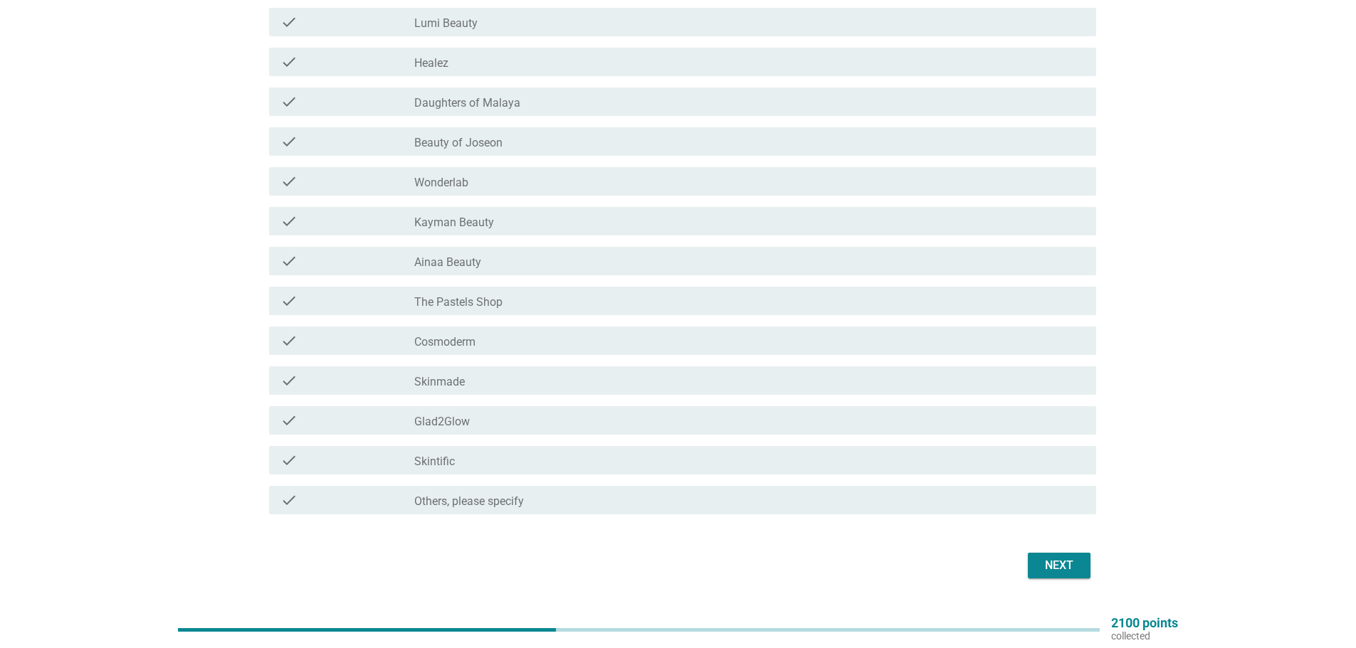
click at [519, 185] on div "check_box_outline_blank Wonderlab" at bounding box center [749, 181] width 670 height 17
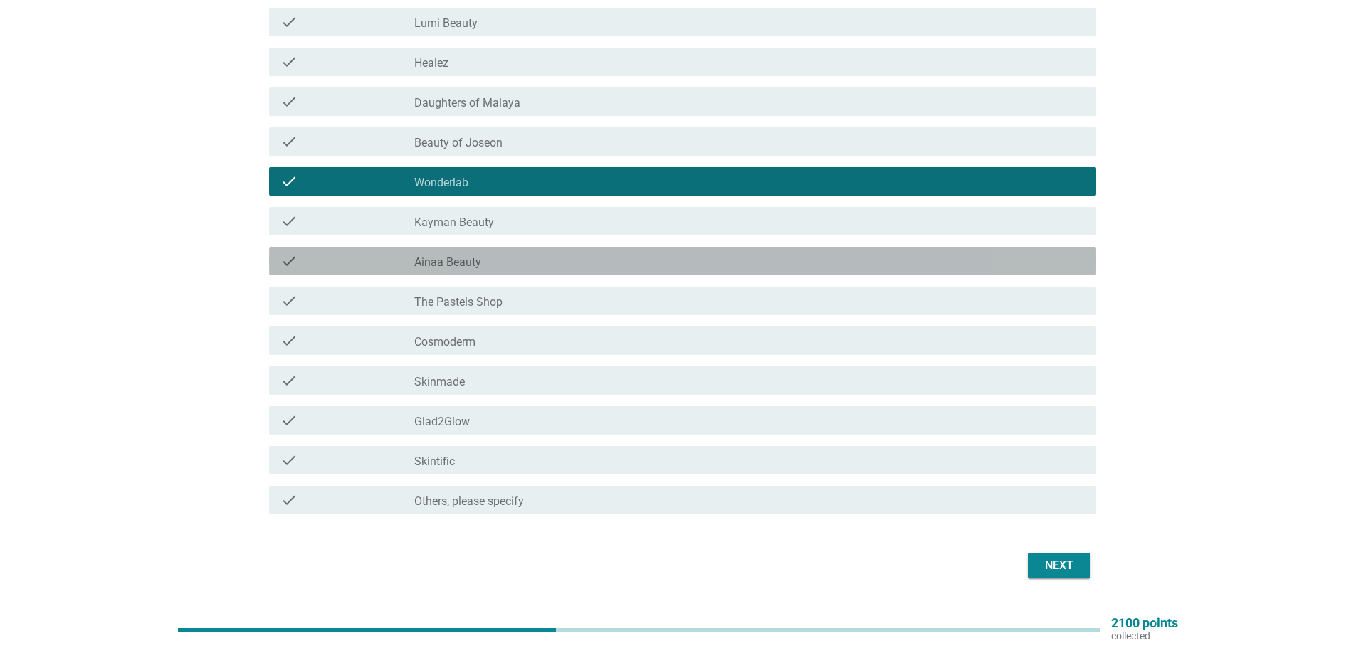
click at [604, 266] on div "check_box_outline_blank Ainaa Beauty" at bounding box center [749, 261] width 670 height 17
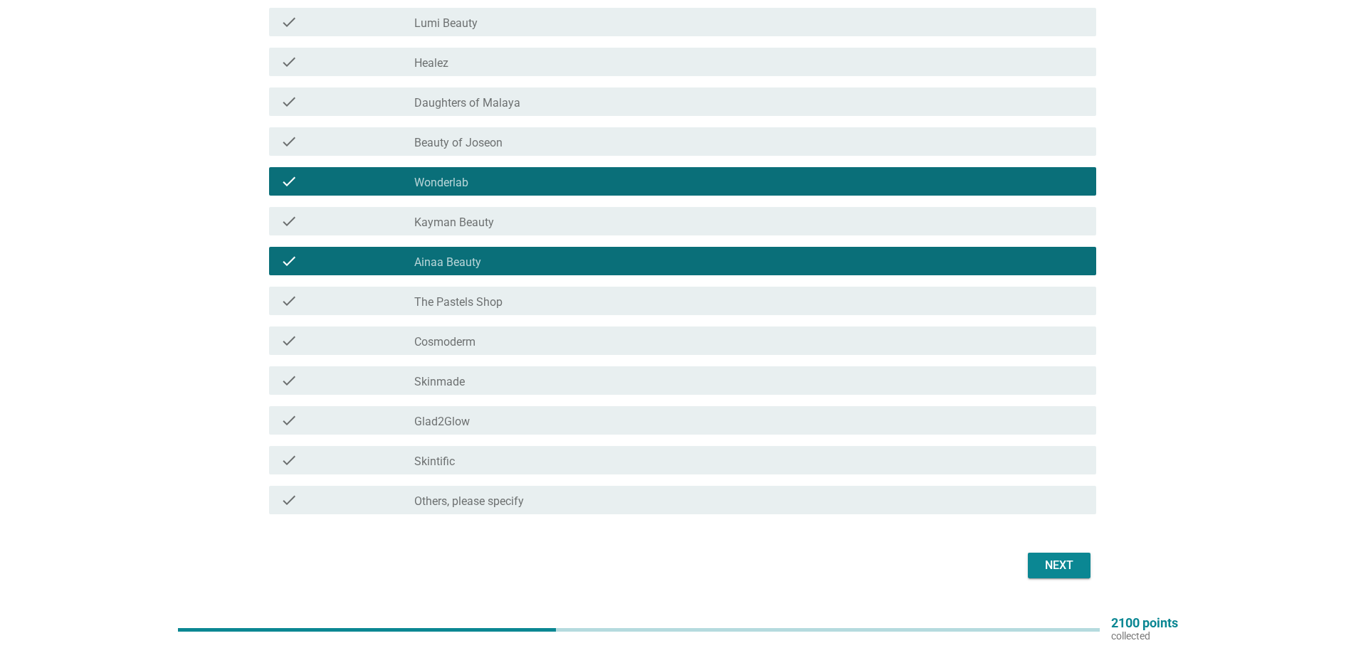
click at [631, 337] on div "check_box_outline_blank Cosmoderm" at bounding box center [749, 340] width 670 height 17
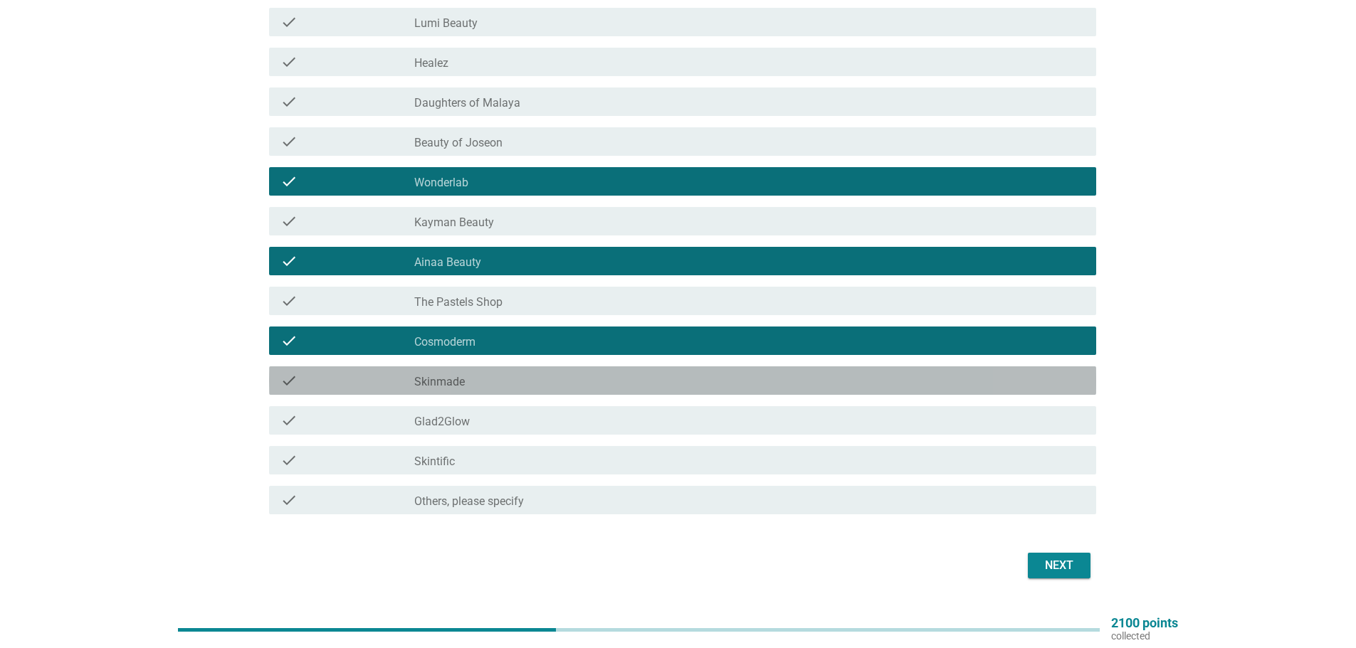
click at [658, 377] on div "check_box_outline_blank Skinmade" at bounding box center [749, 380] width 670 height 17
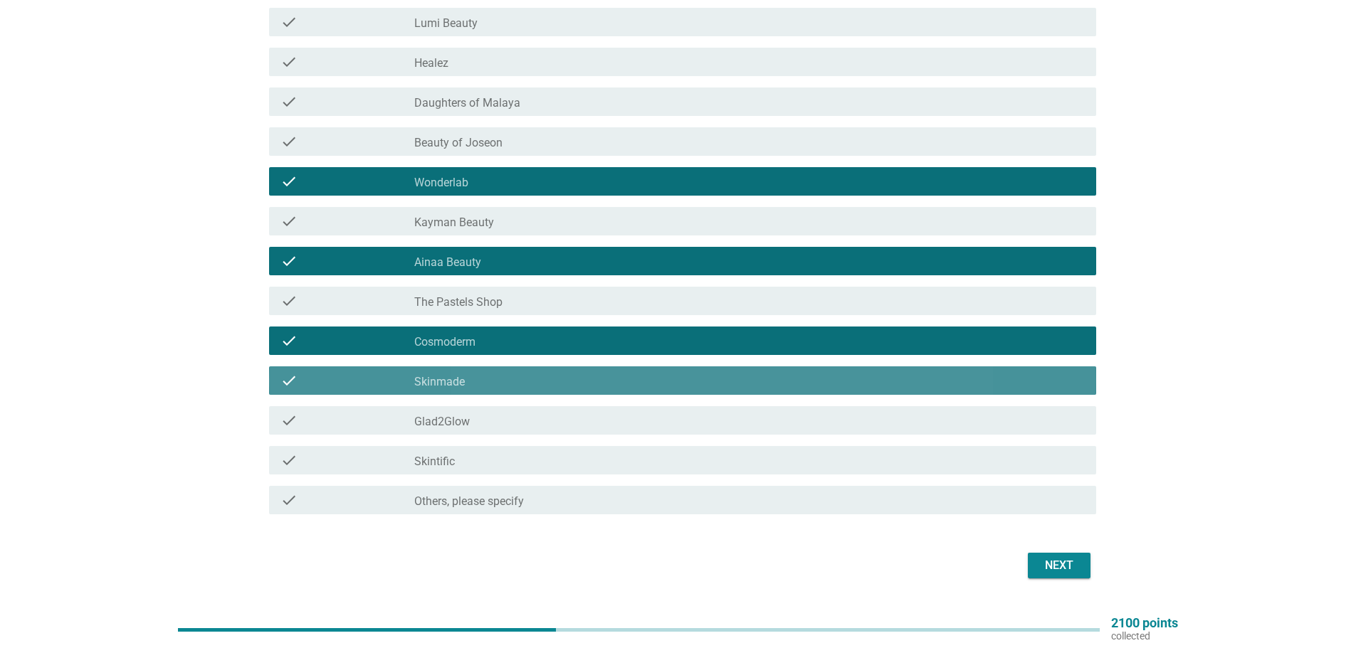
click at [658, 377] on div "check_box_outline_blank Skinmade" at bounding box center [749, 380] width 670 height 17
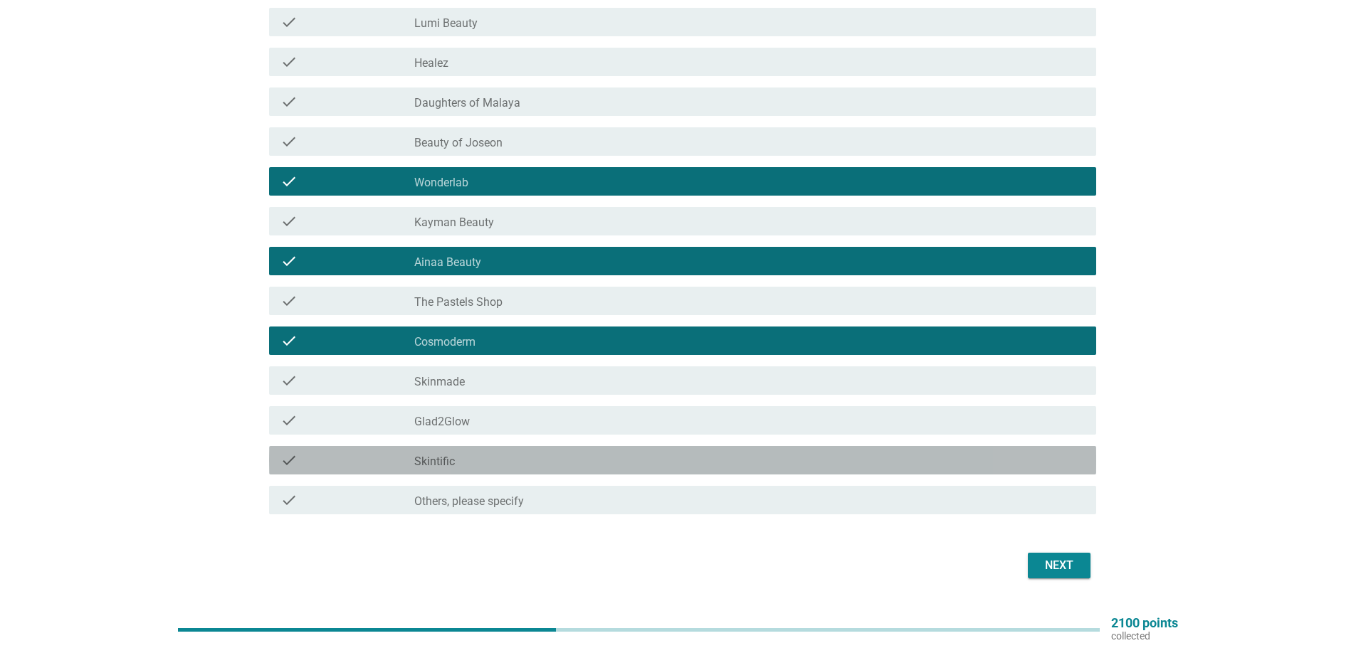
click at [619, 460] on div "check_box_outline_blank Skintific" at bounding box center [749, 460] width 670 height 17
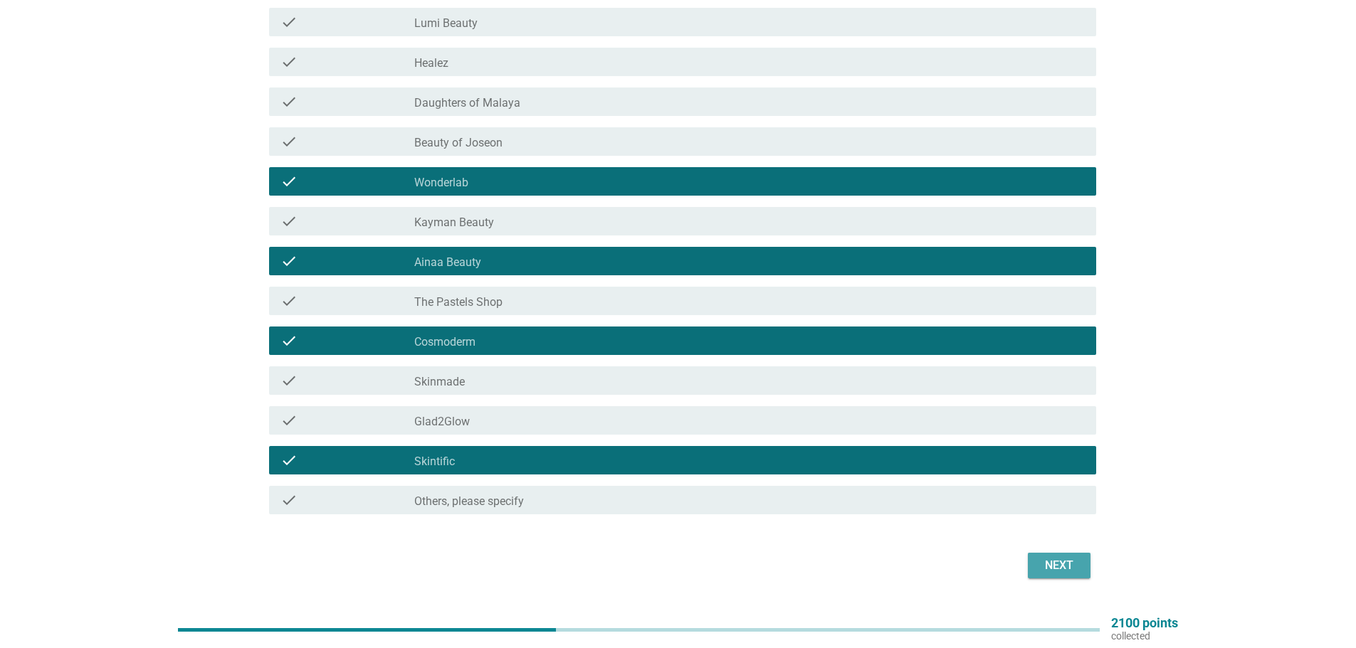
click at [1085, 569] on button "Next" at bounding box center [1059, 566] width 63 height 26
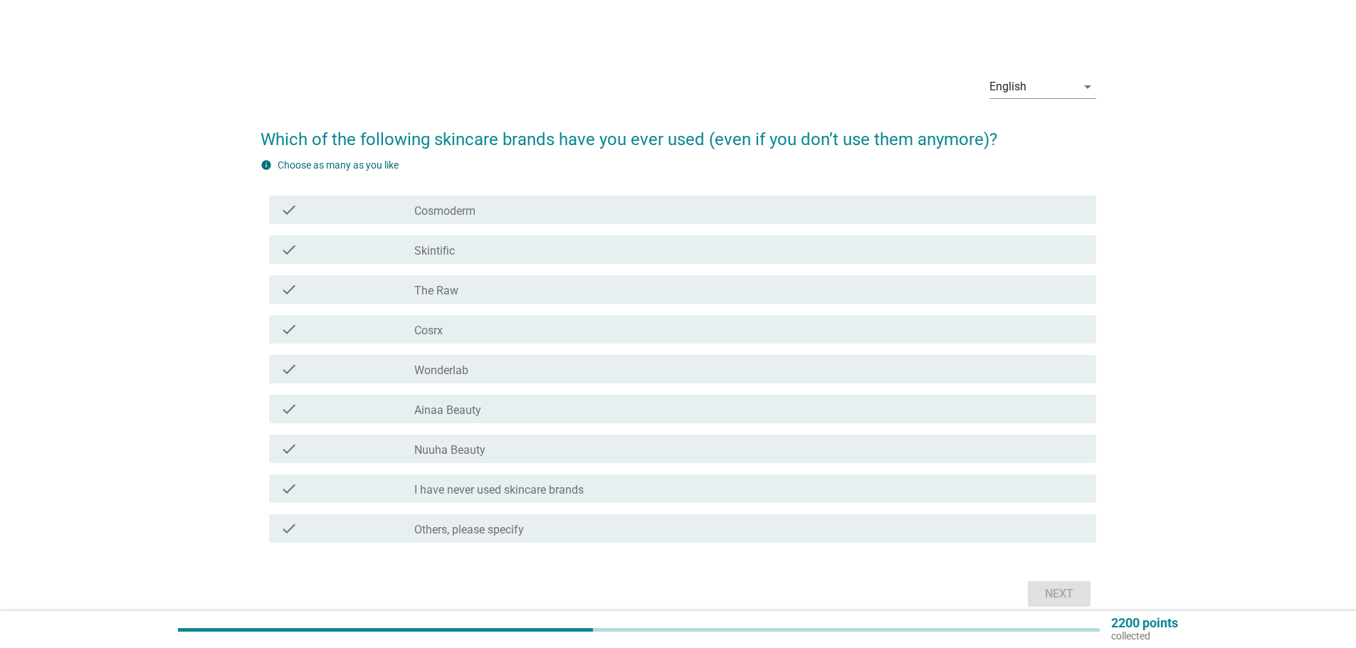
click at [535, 330] on div "check_box_outline_blank Cosrx" at bounding box center [749, 329] width 670 height 17
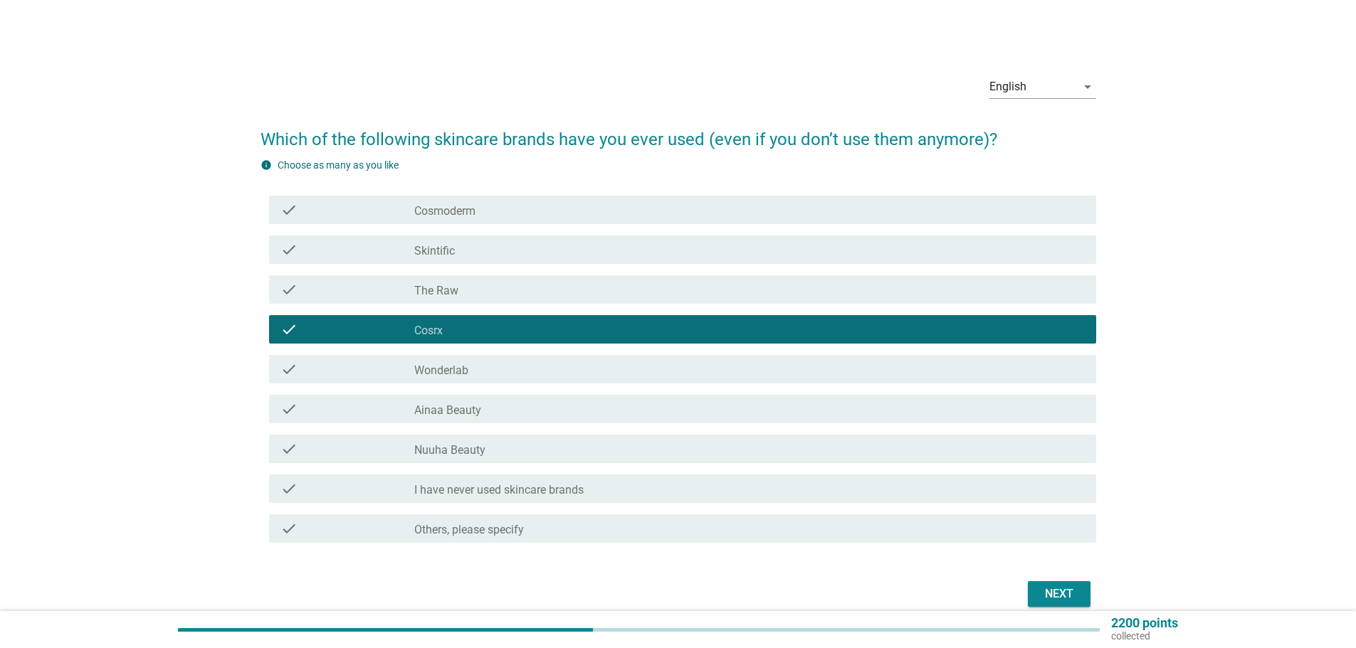
click at [1043, 586] on div "Next" at bounding box center [1059, 594] width 40 height 17
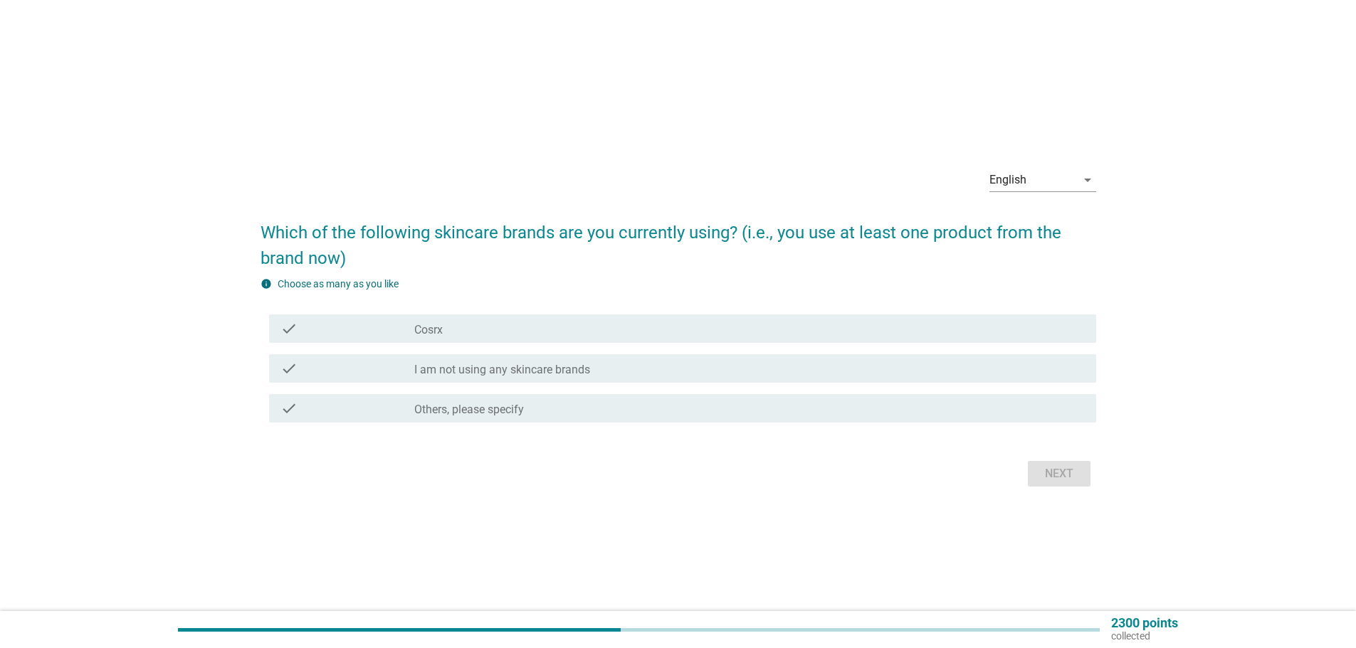
click at [498, 329] on div "check_box Cosrx" at bounding box center [749, 328] width 670 height 17
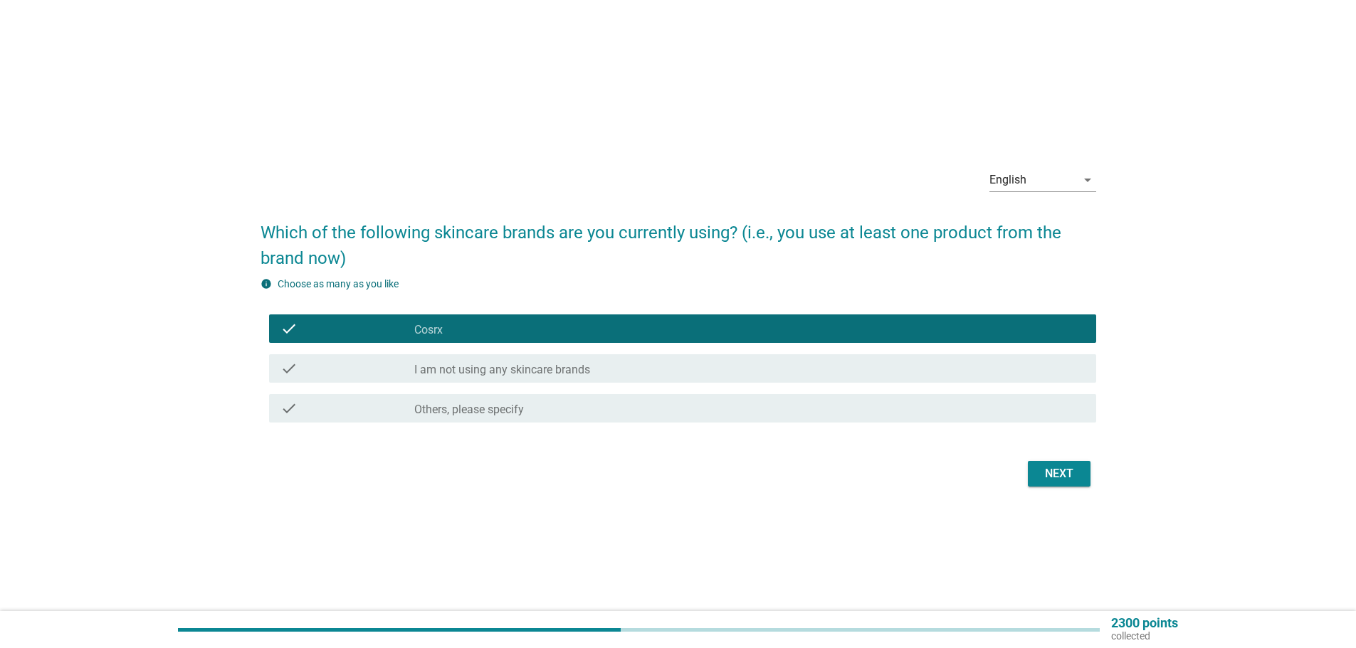
click at [1053, 478] on div "Next" at bounding box center [1059, 473] width 40 height 17
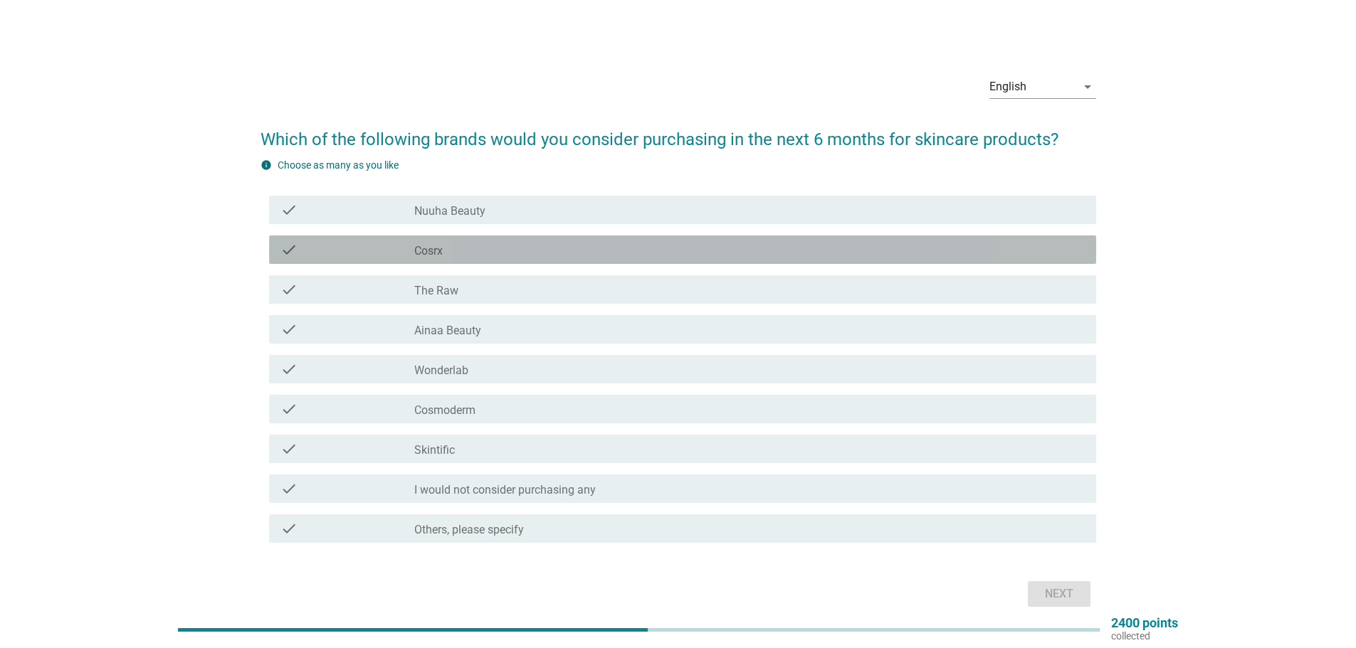
click at [513, 245] on div "check_box Cosrx" at bounding box center [749, 249] width 670 height 17
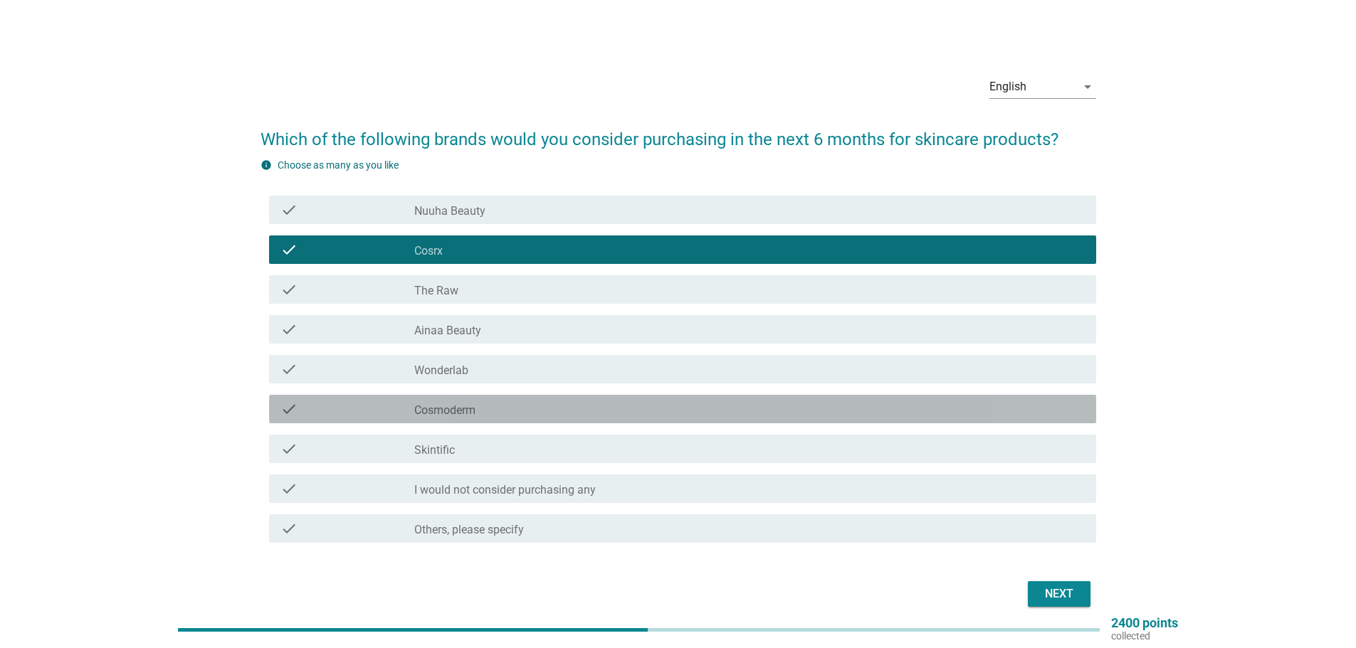
click at [570, 407] on div "check_box_outline_blank Cosmoderm" at bounding box center [749, 409] width 670 height 17
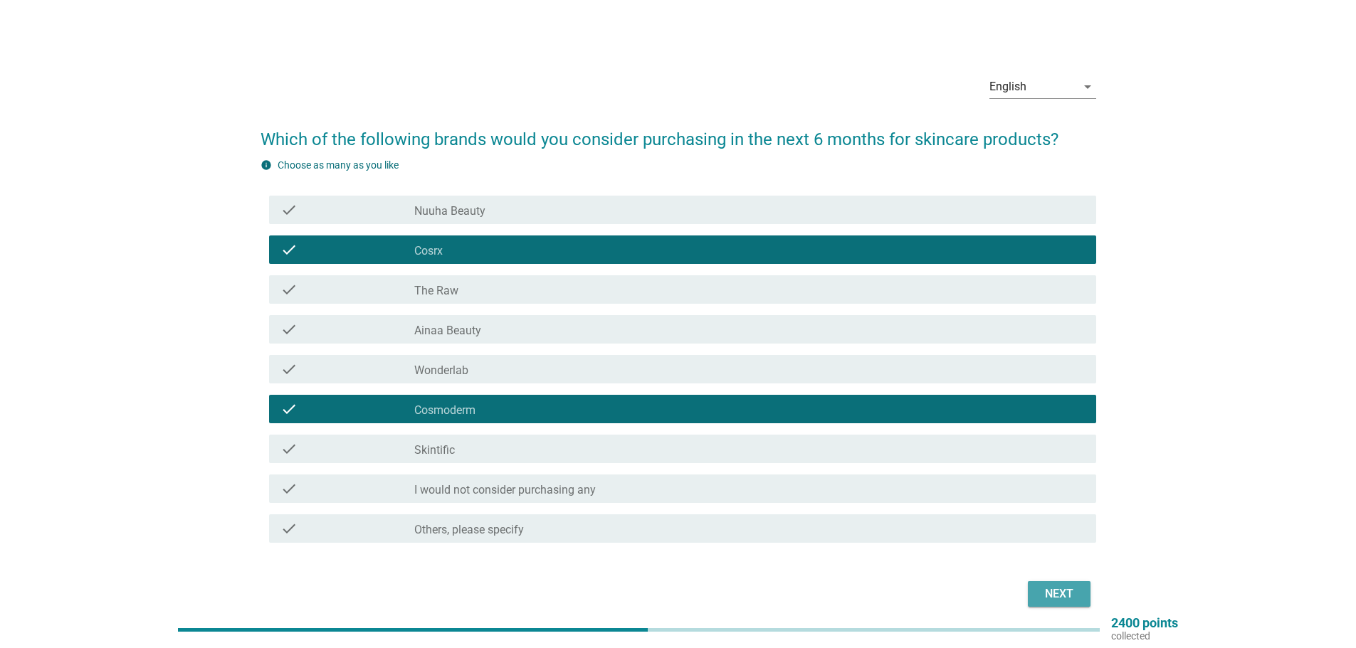
click at [1043, 587] on div "Next" at bounding box center [1059, 594] width 40 height 17
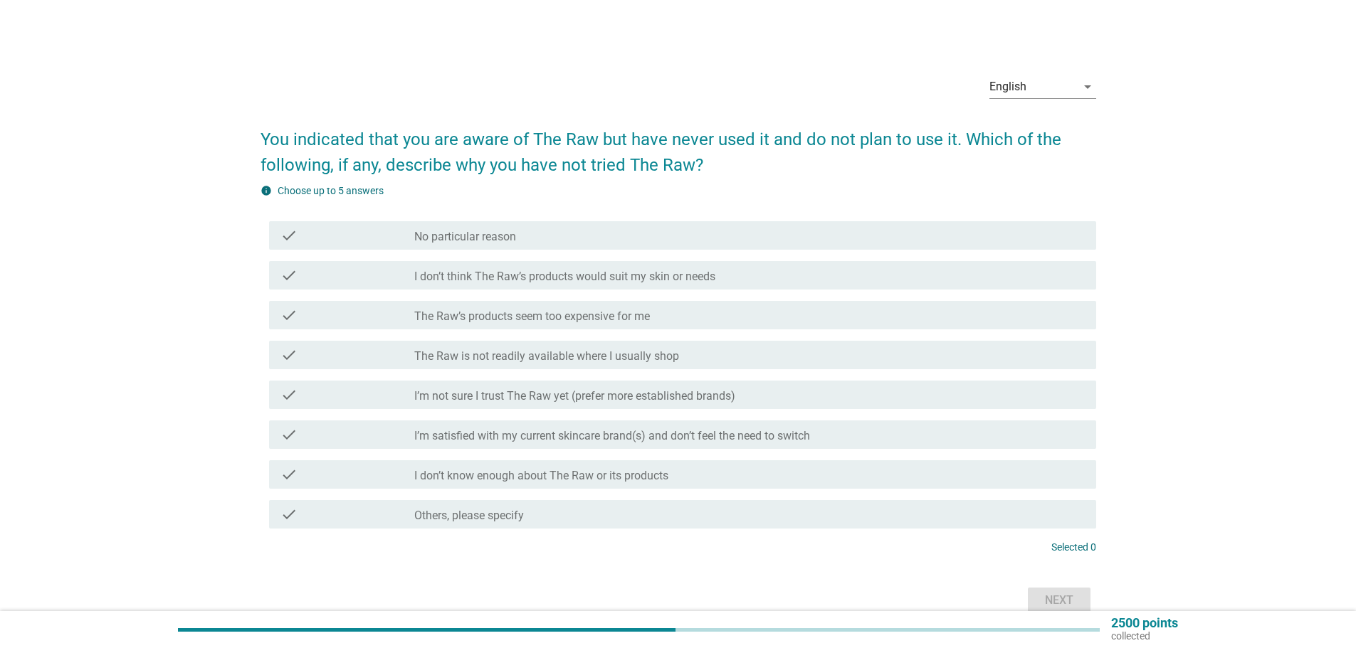
drag, startPoint x: 683, startPoint y: 473, endPoint x: 711, endPoint y: 470, distance: 27.8
click at [685, 472] on div "check_box_outline_blank I don’t know enough about The Raw or its products" at bounding box center [749, 474] width 670 height 17
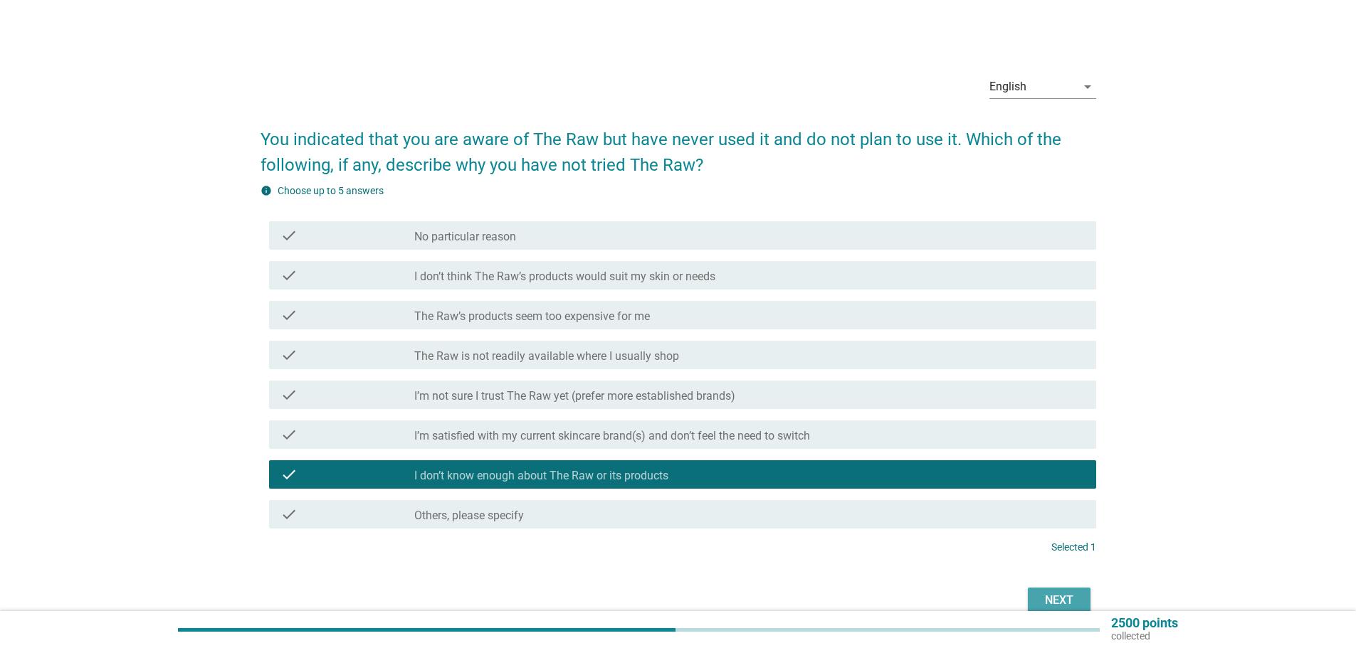
click at [1039, 602] on button "Next" at bounding box center [1059, 601] width 63 height 26
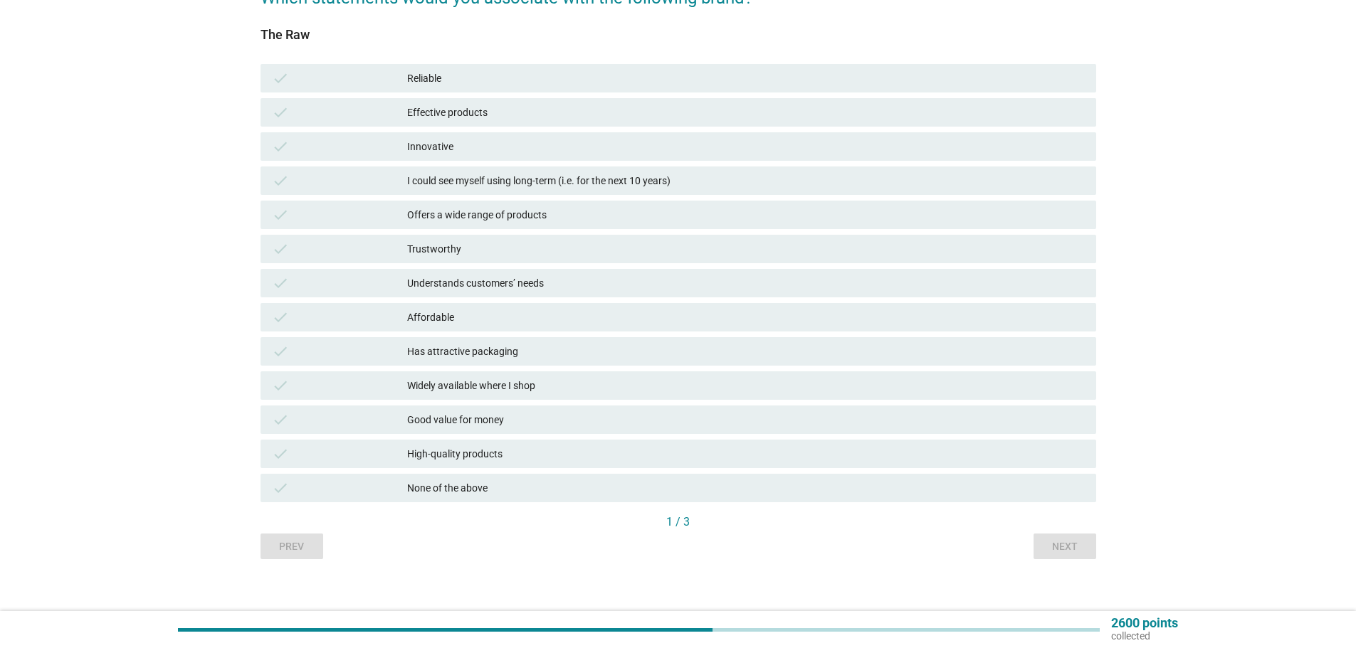
scroll to position [142, 0]
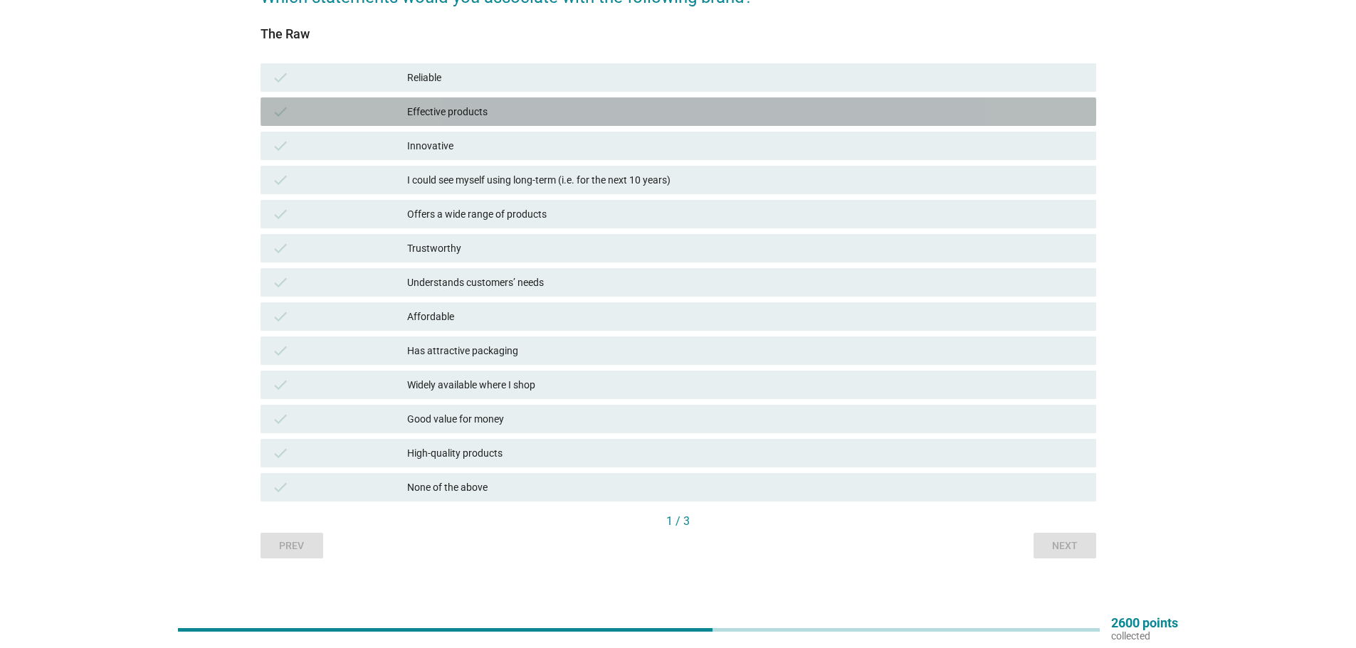
click at [747, 105] on div "Effective products" at bounding box center [746, 111] width 678 height 17
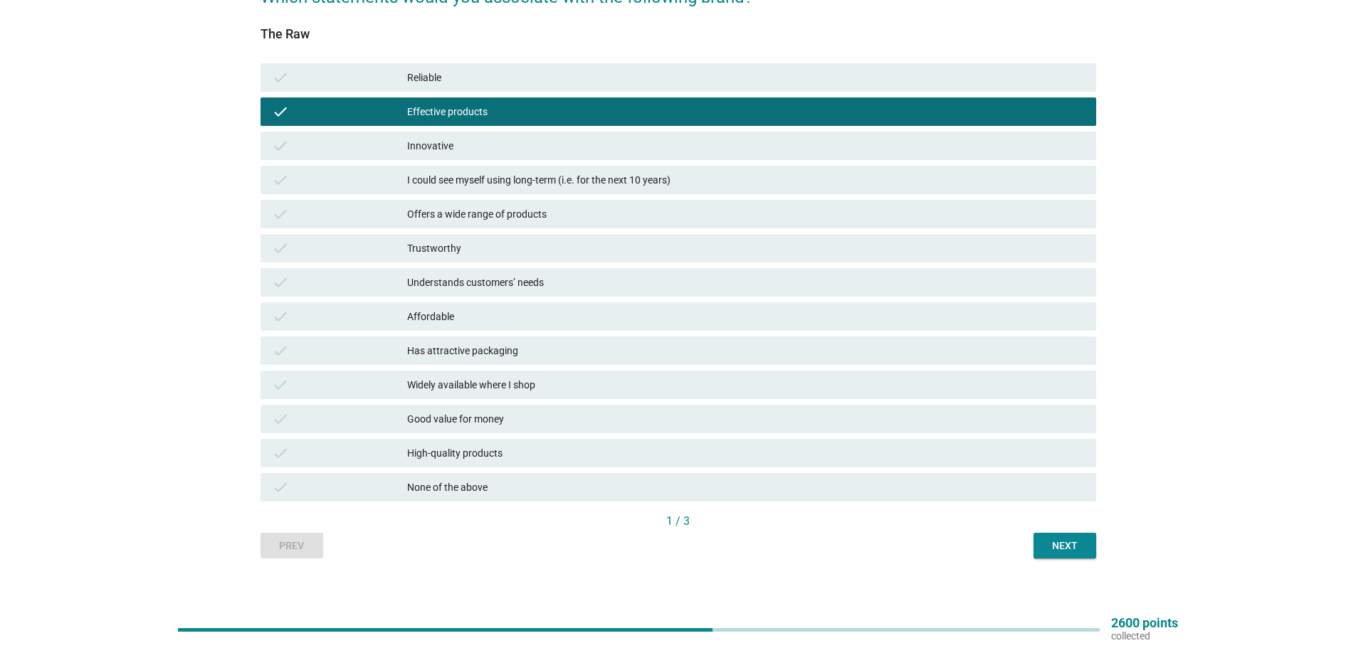
click at [1060, 551] on div "Next" at bounding box center [1065, 546] width 40 height 15
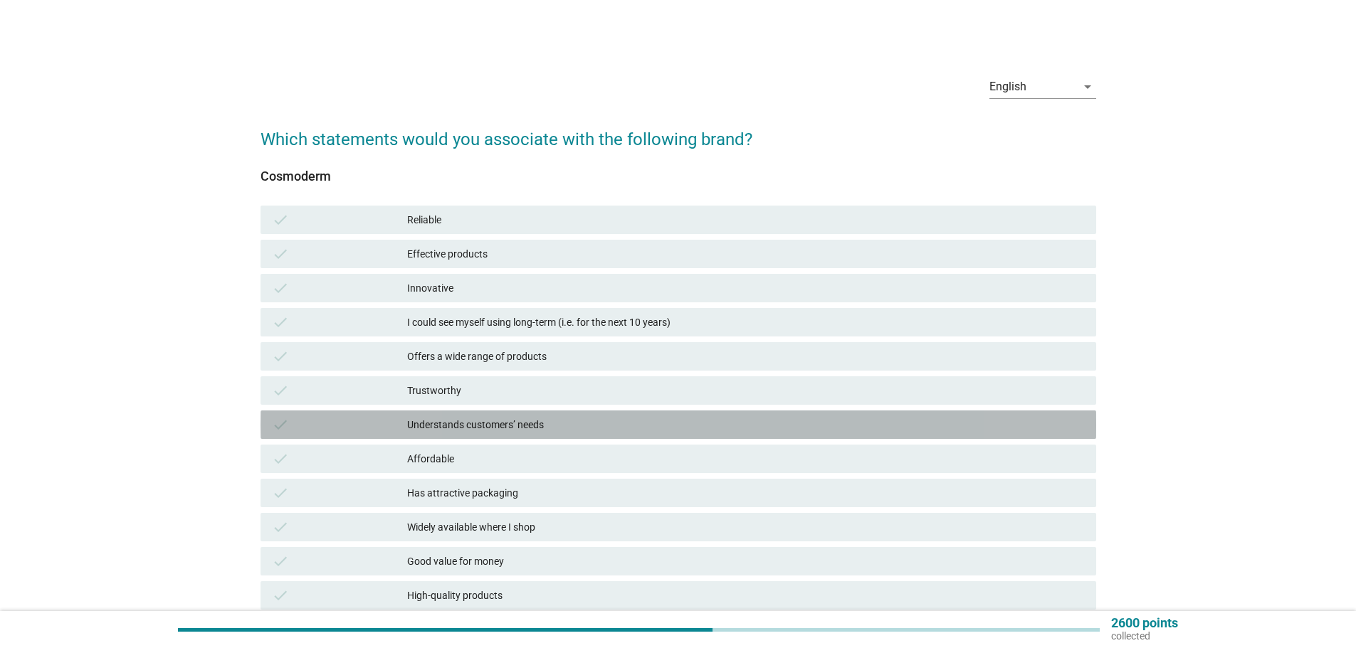
click at [680, 423] on div "Understands customers’ needs" at bounding box center [746, 424] width 678 height 17
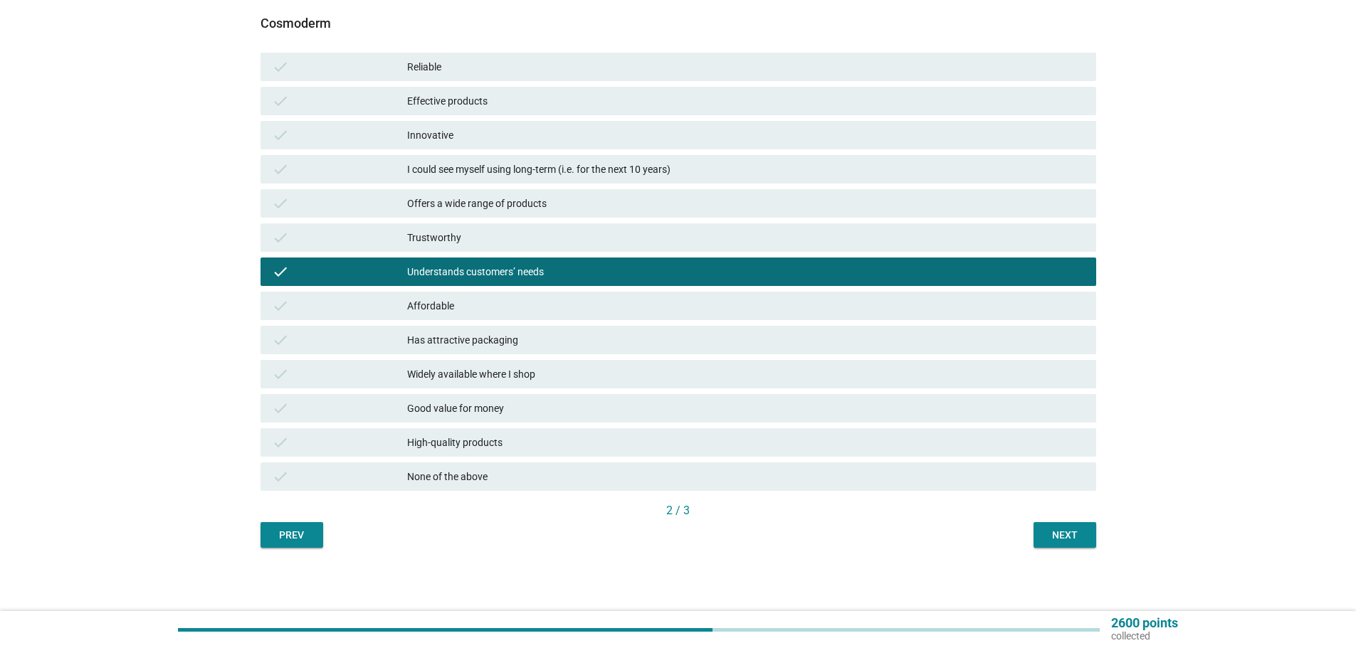
scroll to position [154, 0]
click at [1066, 526] on button "Next" at bounding box center [1064, 535] width 63 height 26
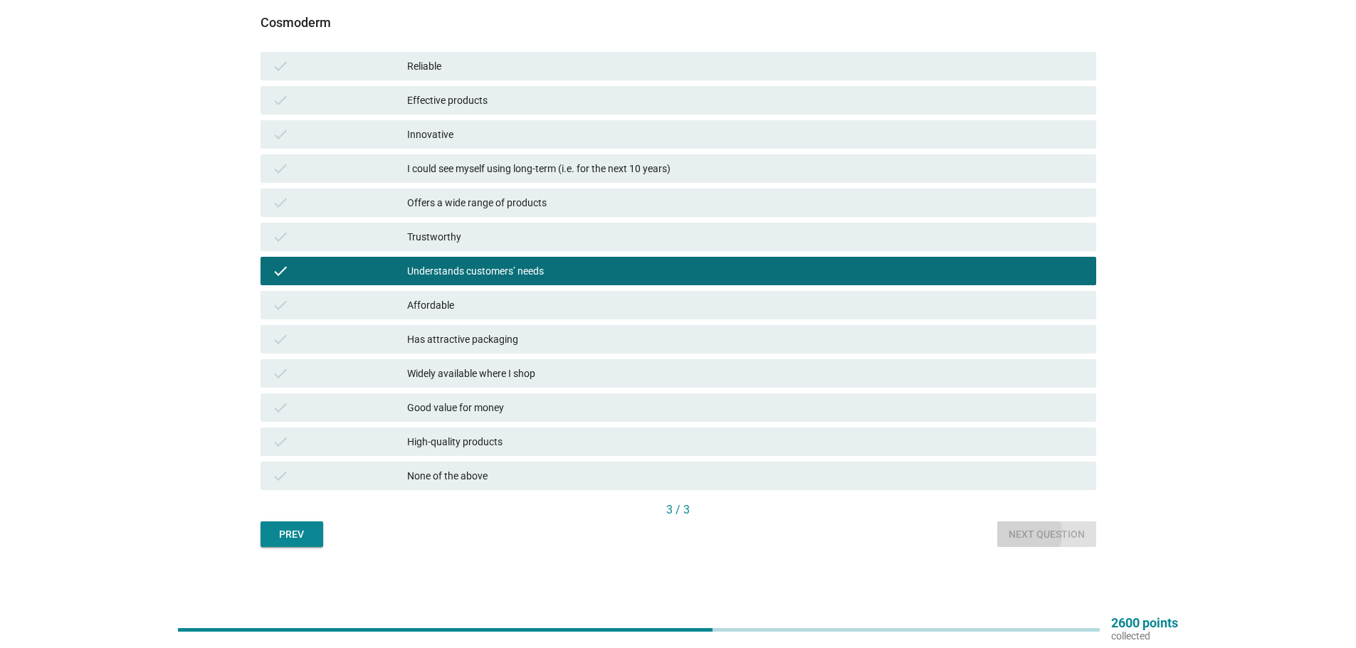
scroll to position [0, 0]
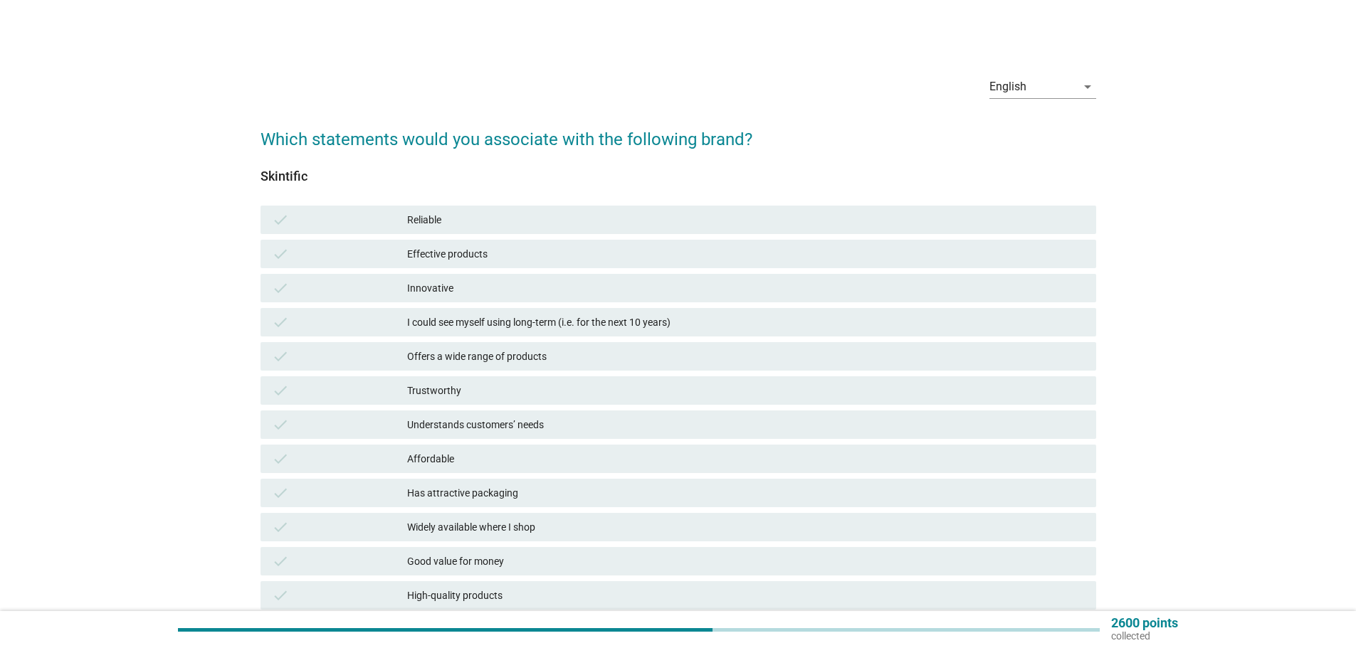
click at [938, 359] on div "Offers a wide range of products" at bounding box center [746, 356] width 678 height 17
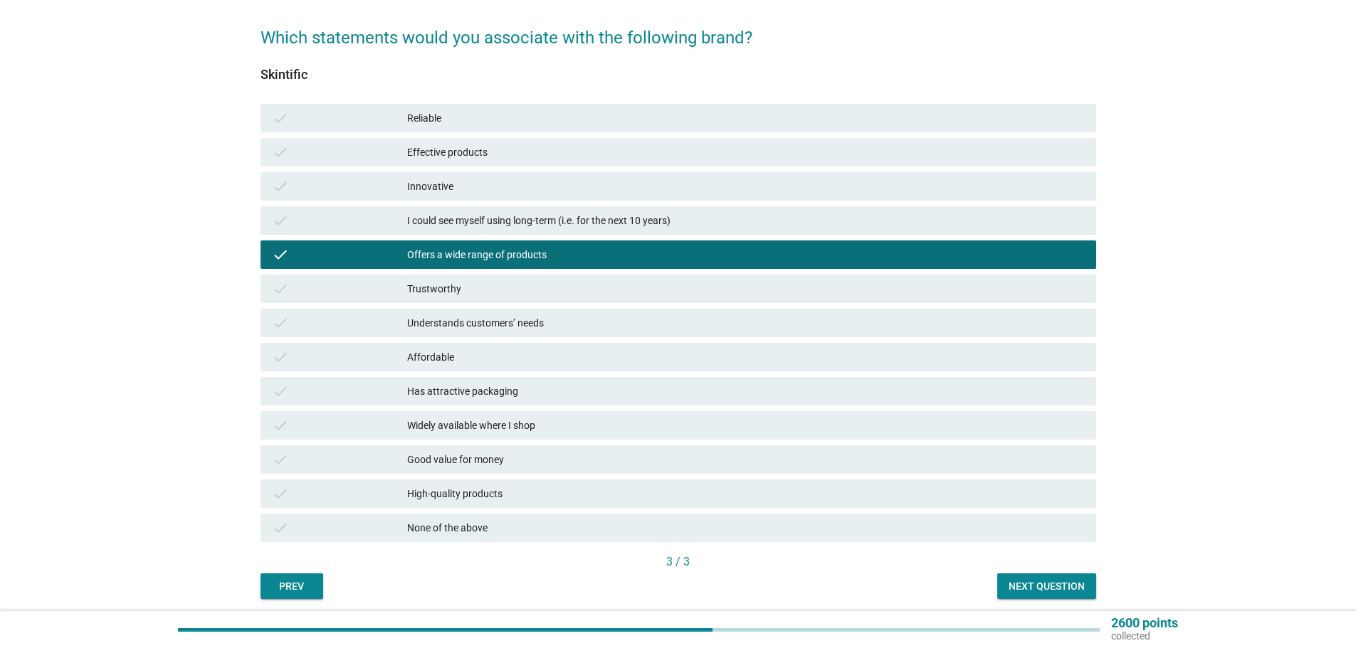
scroll to position [154, 0]
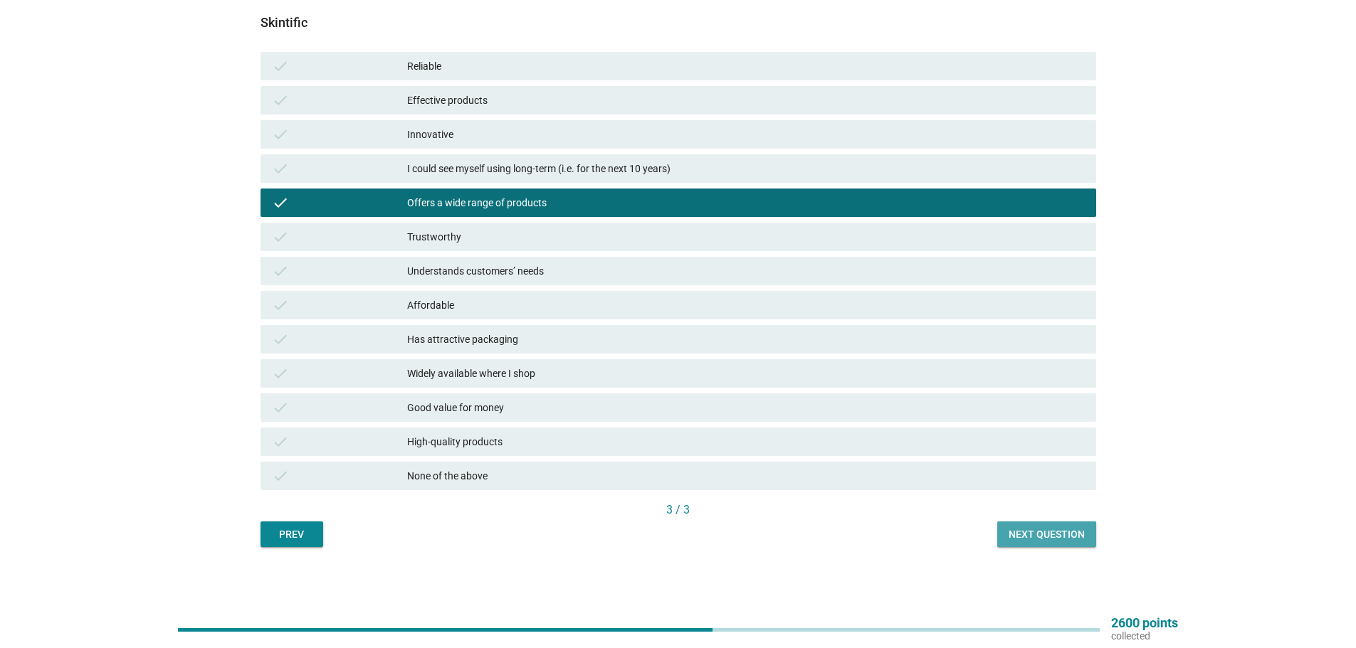
drag, startPoint x: 1078, startPoint y: 532, endPoint x: 873, endPoint y: 300, distance: 309.7
click at [1077, 532] on div "Next question" at bounding box center [1047, 534] width 76 height 15
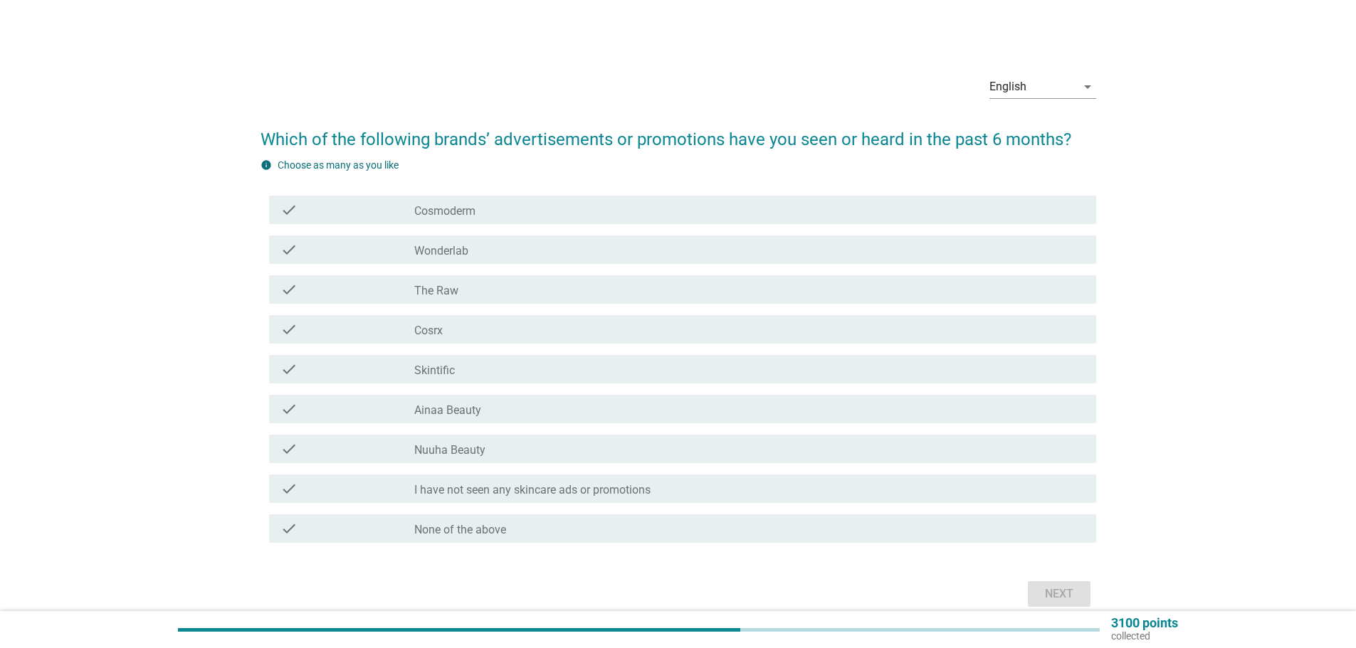
click at [873, 298] on div "check check_box_outline_blank The Raw" at bounding box center [682, 289] width 827 height 28
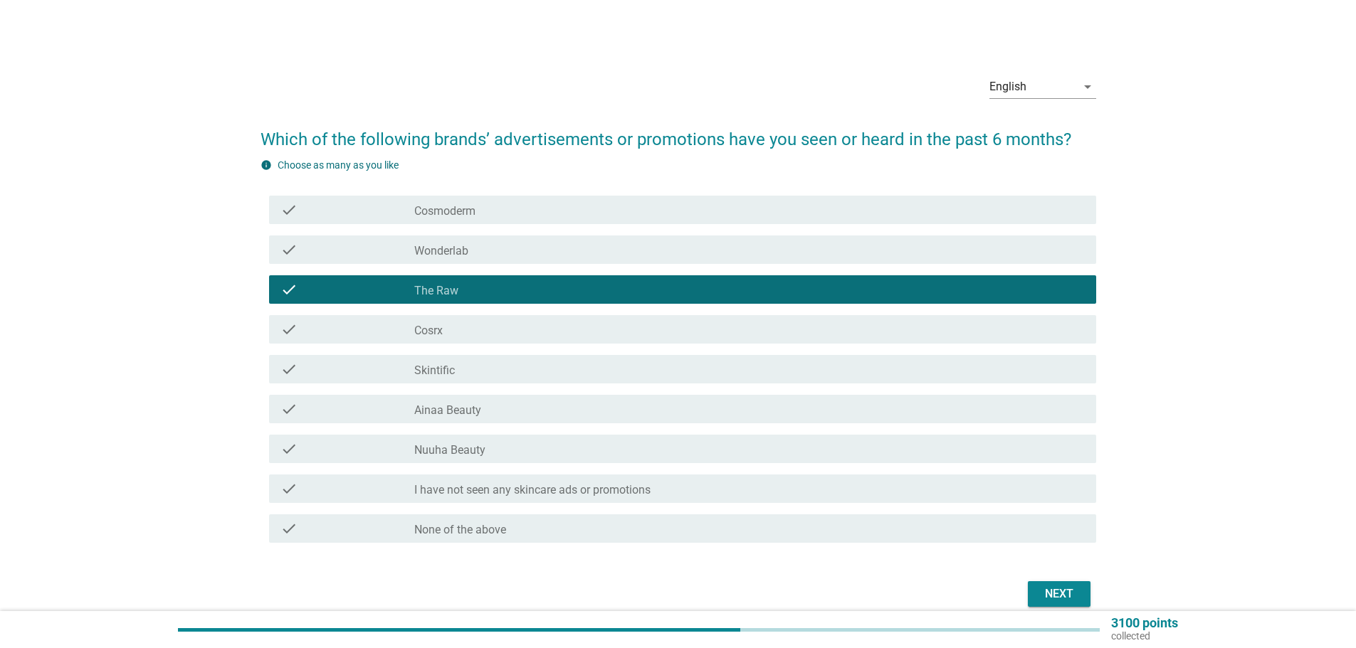
scroll to position [64, 0]
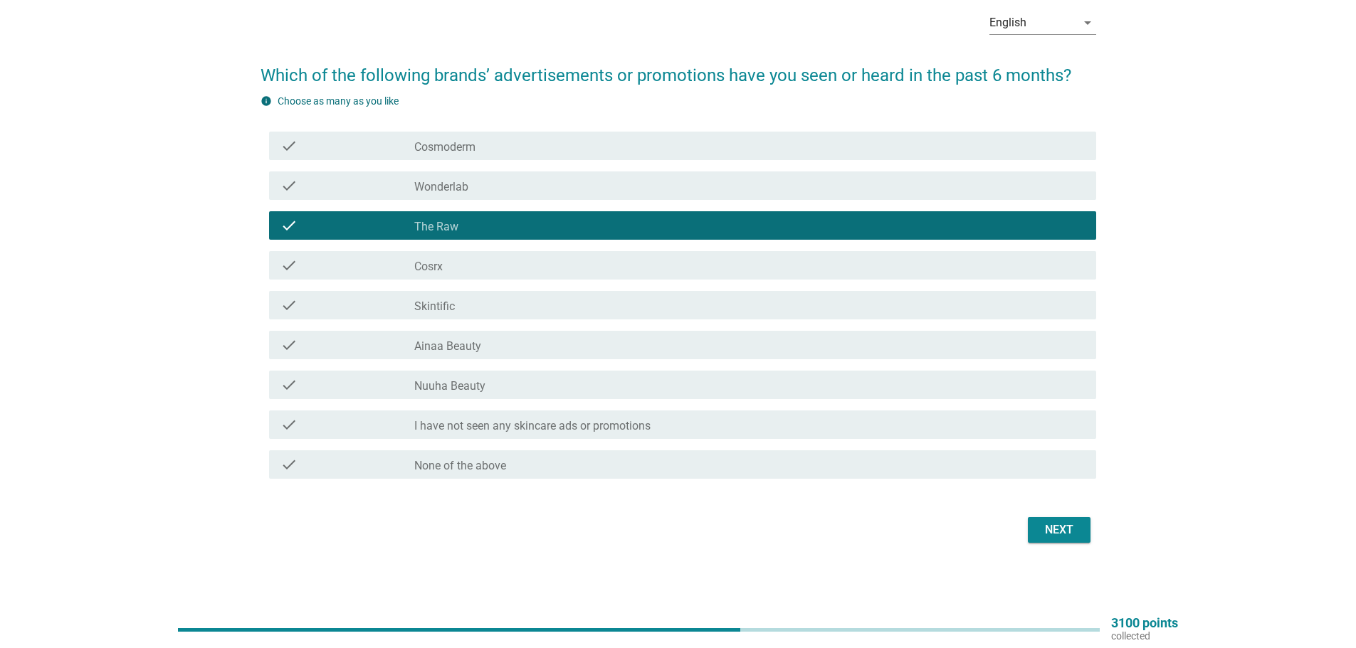
click at [916, 275] on div "check check_box_outline_blank Cosrx" at bounding box center [682, 265] width 827 height 28
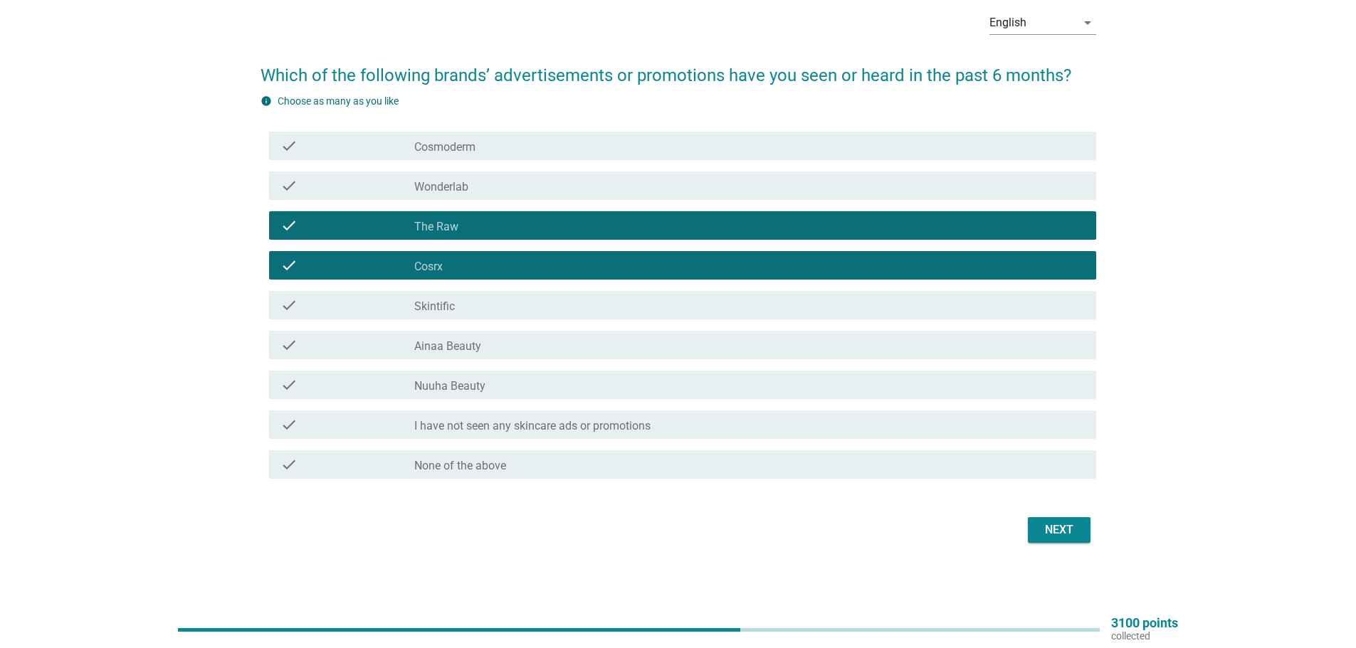
click at [947, 232] on div "check_box_outline_blank The Raw" at bounding box center [749, 225] width 670 height 17
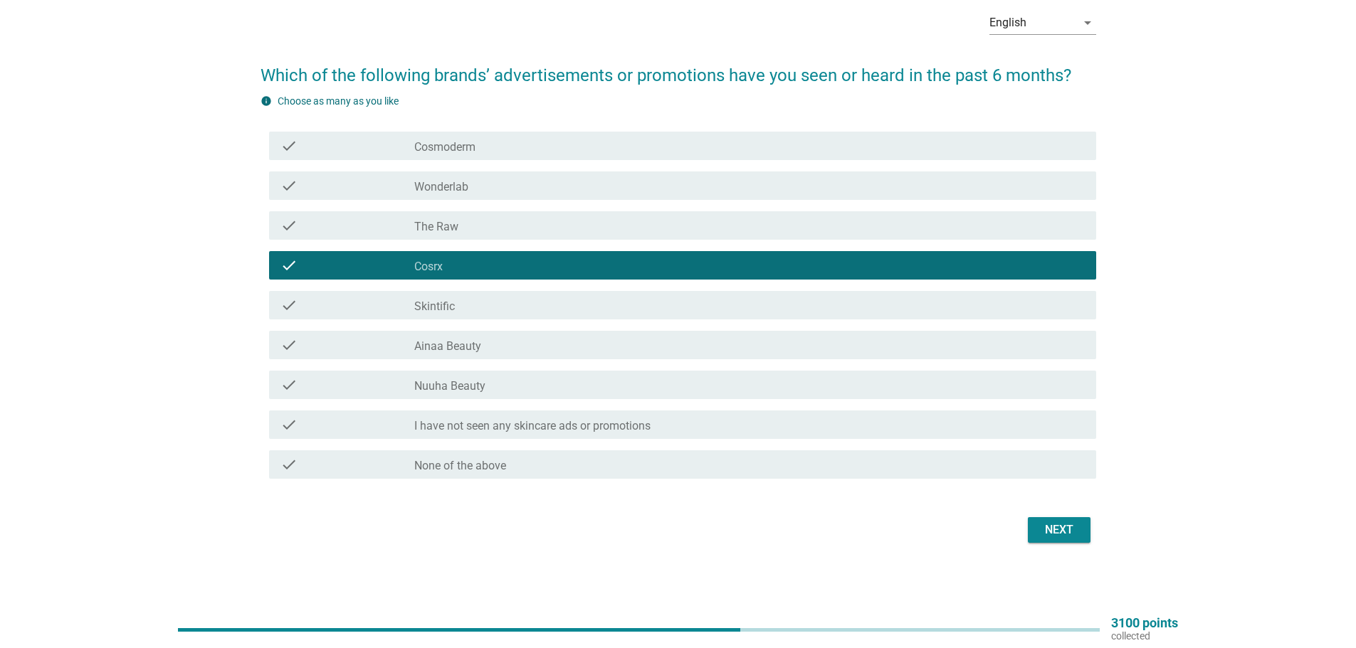
click at [877, 314] on div "check check_box_outline_blank Skintific" at bounding box center [682, 305] width 827 height 28
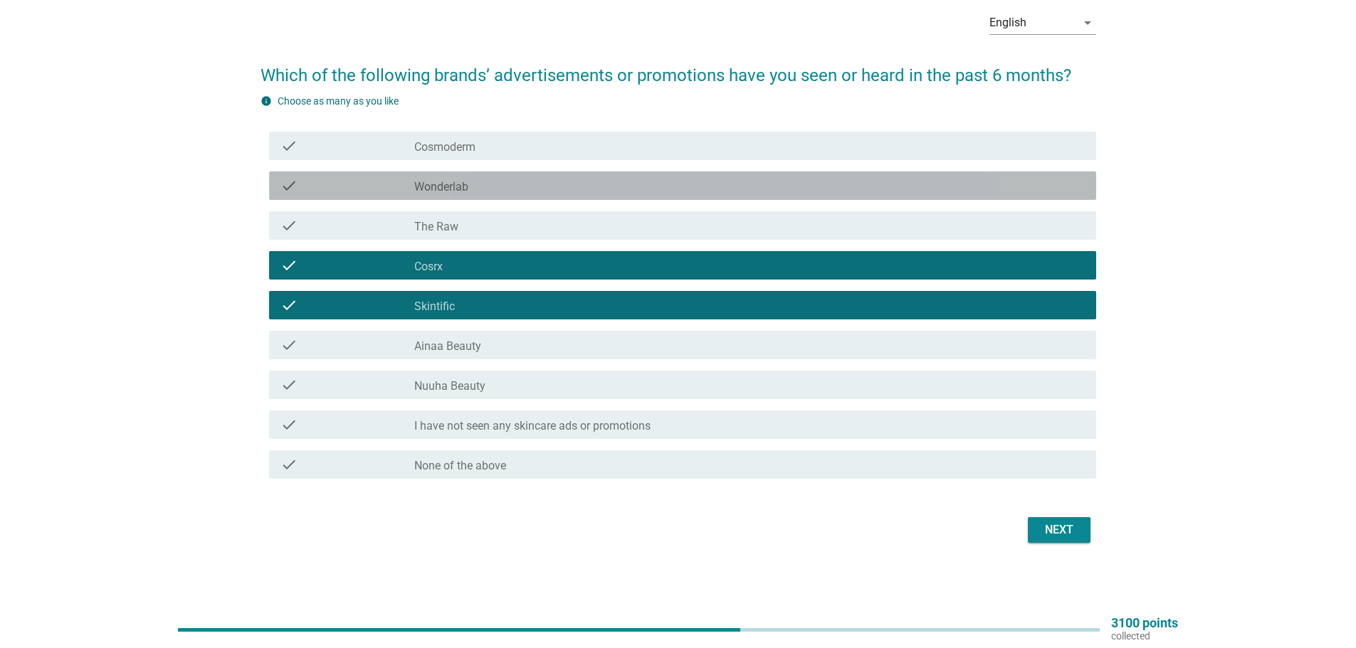
click at [841, 186] on div "check_box_outline_blank Wonderlab" at bounding box center [749, 185] width 670 height 17
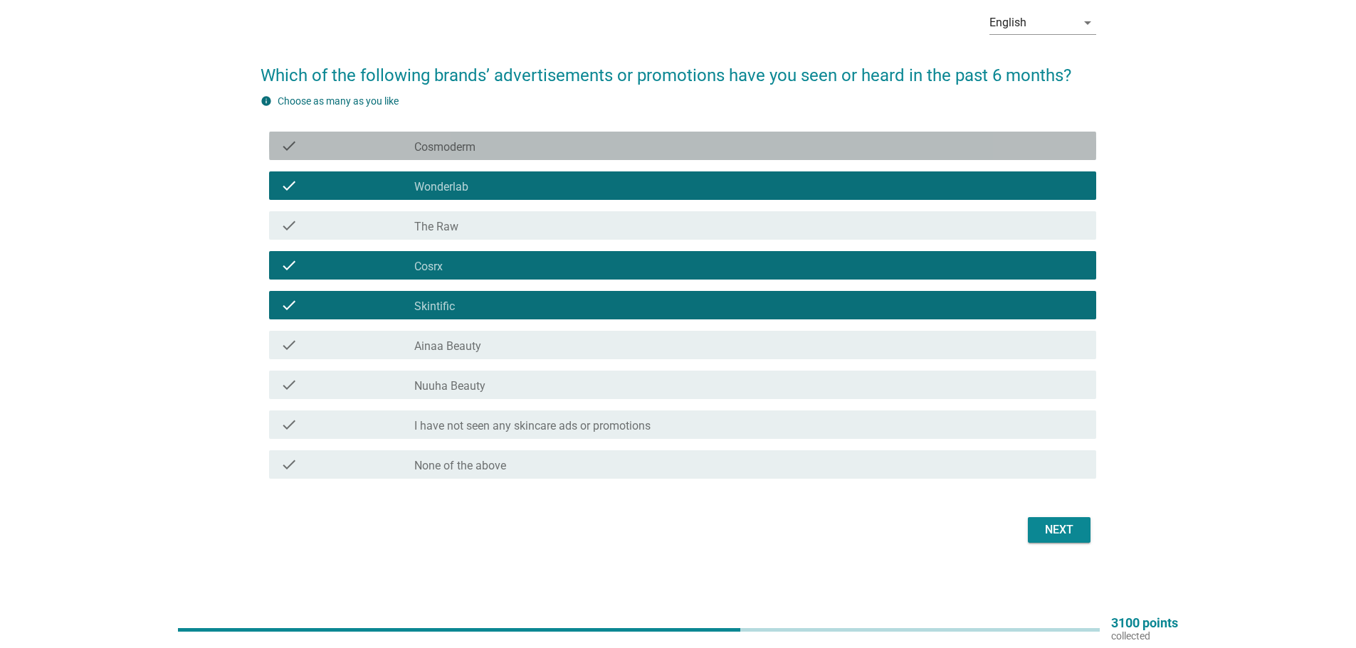
click at [882, 137] on div "check check_box_outline_blank Cosmoderm" at bounding box center [682, 146] width 827 height 28
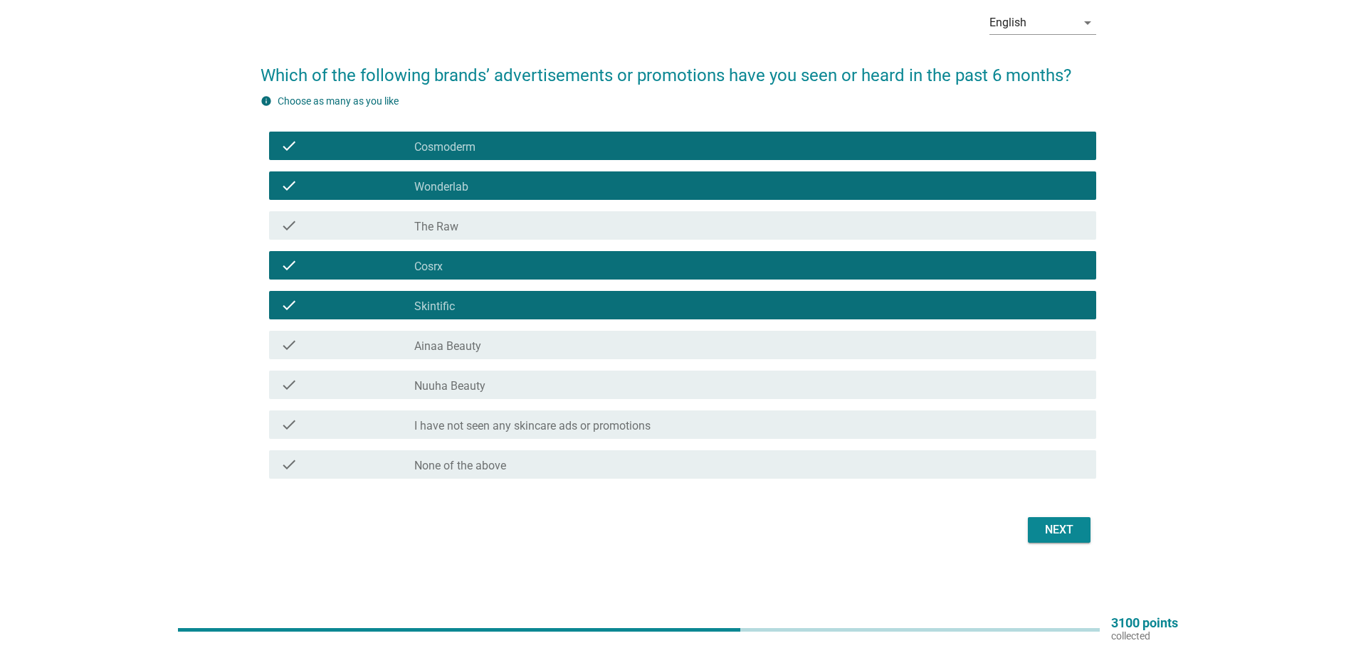
click at [918, 137] on div "check check_box_outline_blank Cosmoderm" at bounding box center [682, 146] width 827 height 28
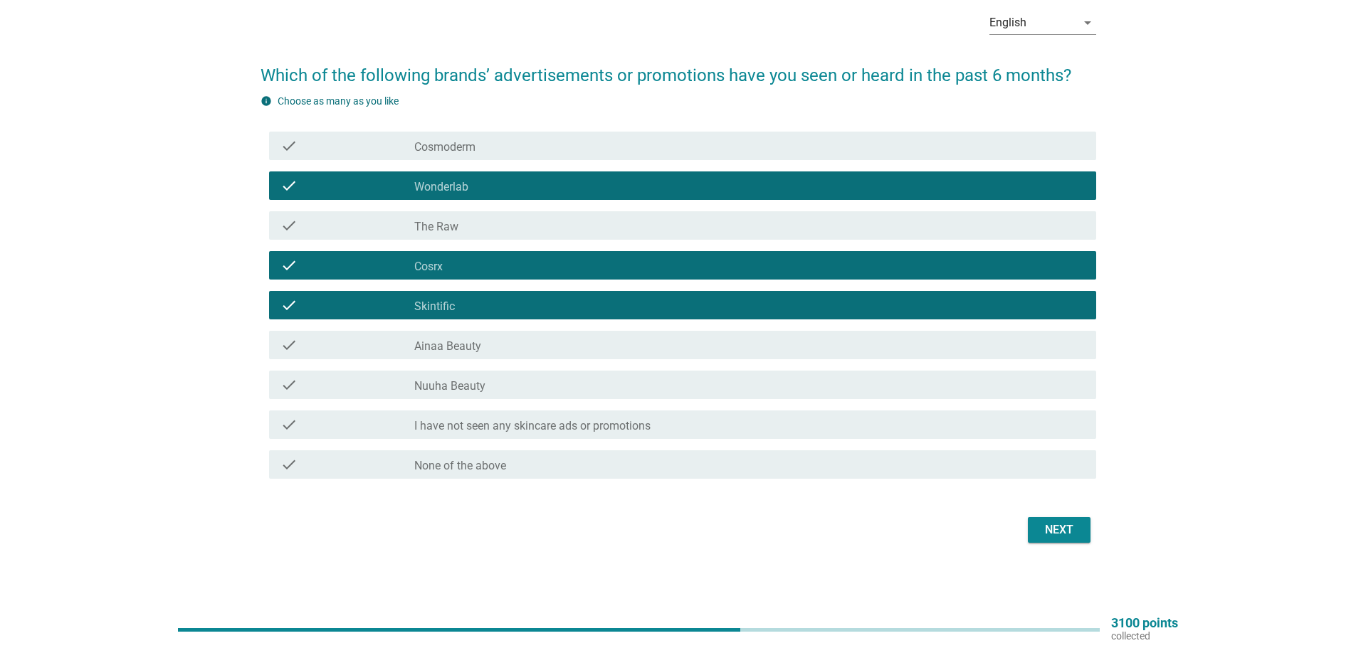
click at [1068, 538] on div "Next" at bounding box center [1059, 530] width 40 height 17
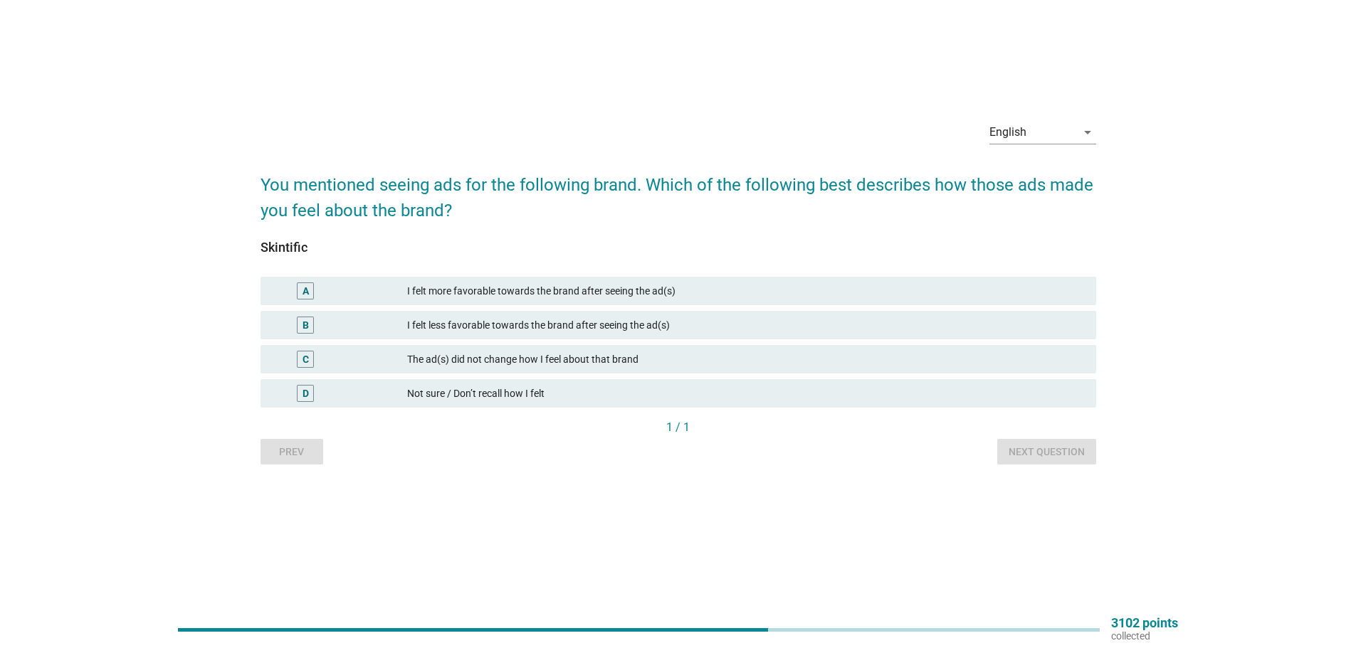
scroll to position [0, 0]
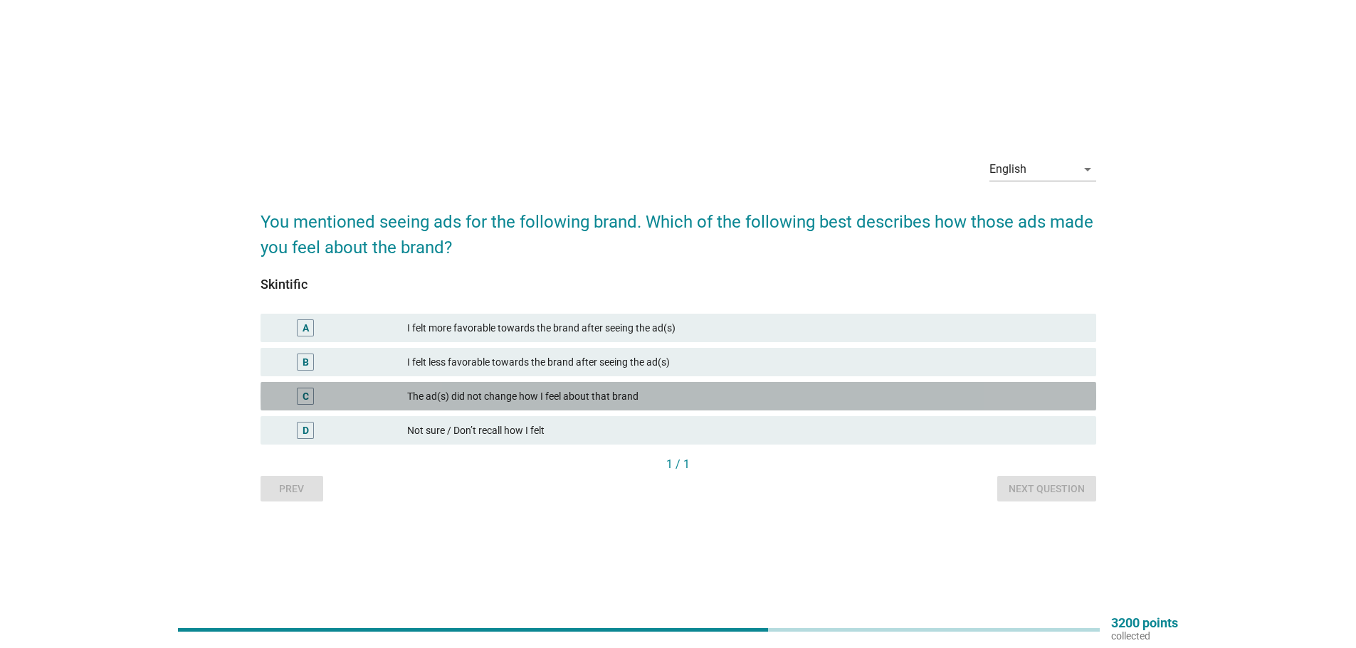
click at [668, 394] on div "The ad(s) did not change how I feel about that brand" at bounding box center [746, 396] width 678 height 17
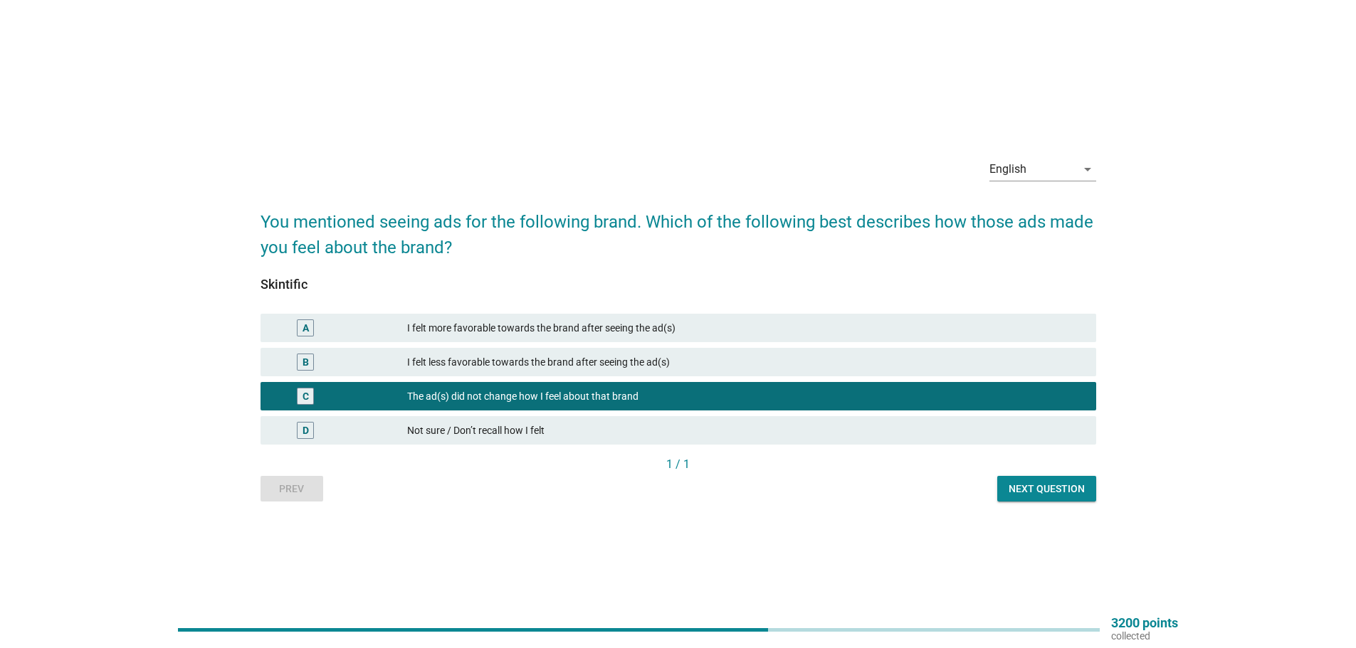
click at [1012, 379] on div "B I felt less favorable towards the brand after seeing the ad(s)" at bounding box center [678, 362] width 841 height 34
click at [1059, 484] on div "Next question" at bounding box center [1047, 489] width 76 height 15
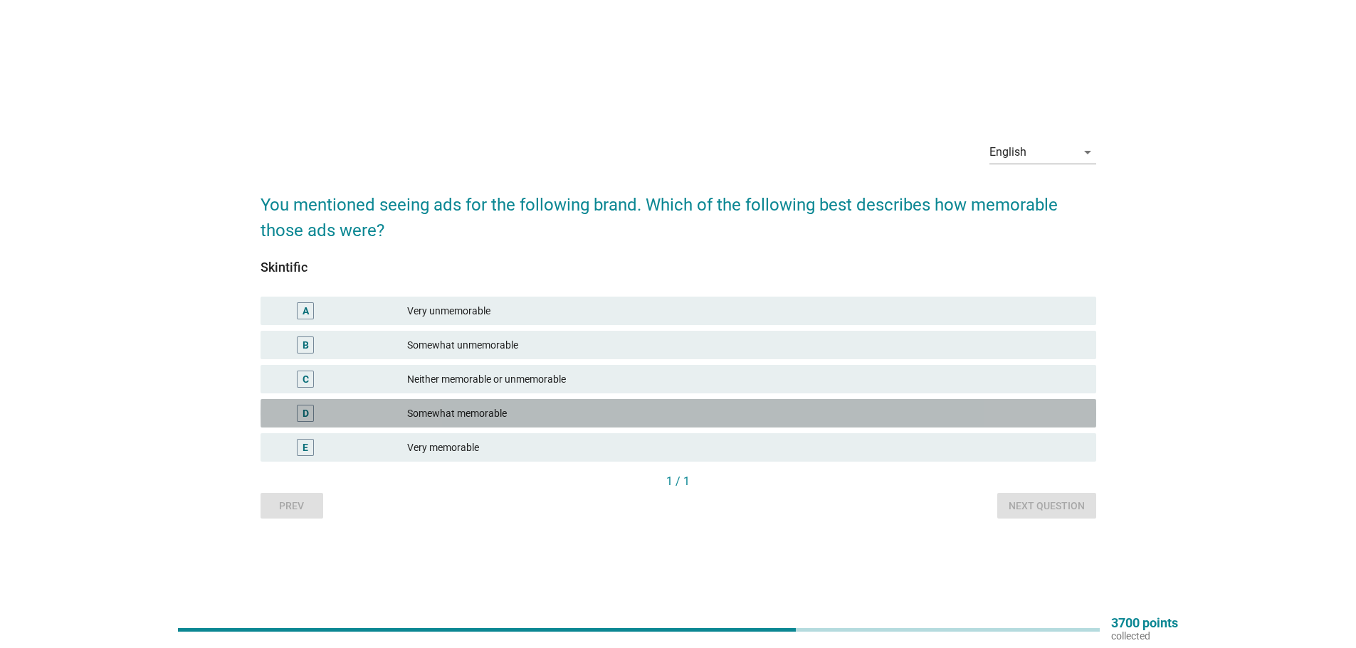
click at [985, 421] on div "Somewhat memorable" at bounding box center [746, 413] width 678 height 17
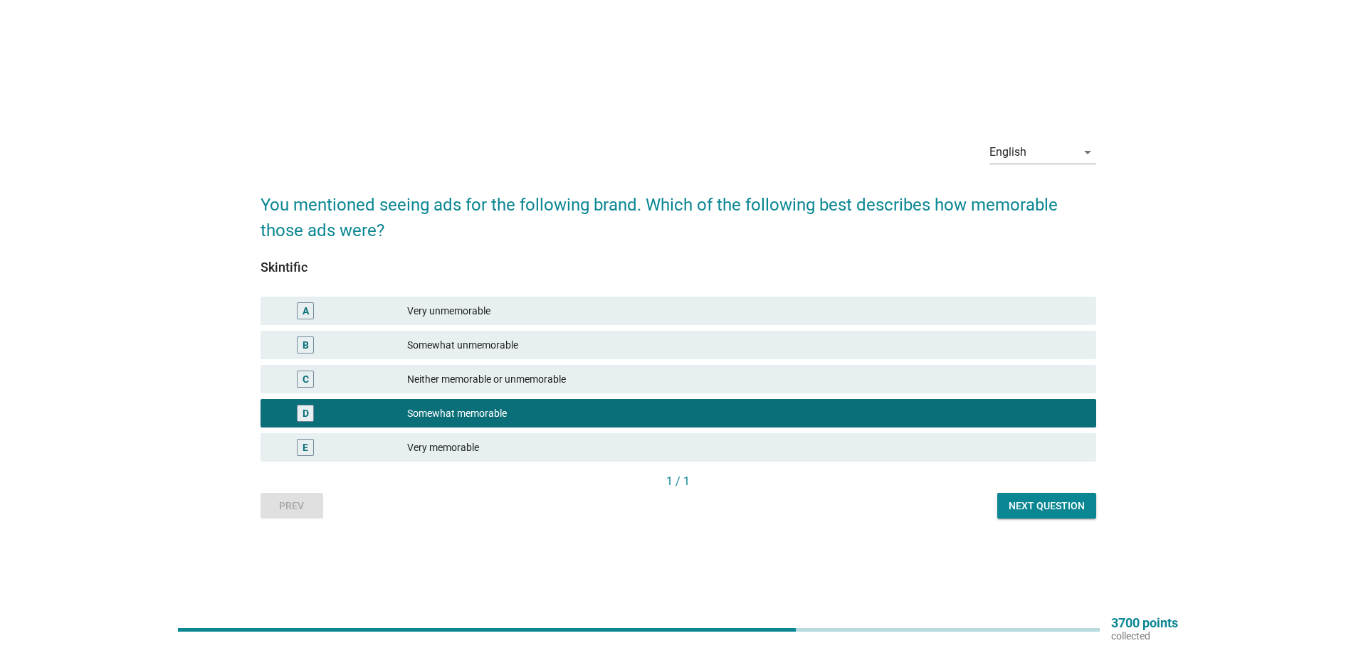
click at [1063, 508] on div "Next question" at bounding box center [1047, 506] width 76 height 15
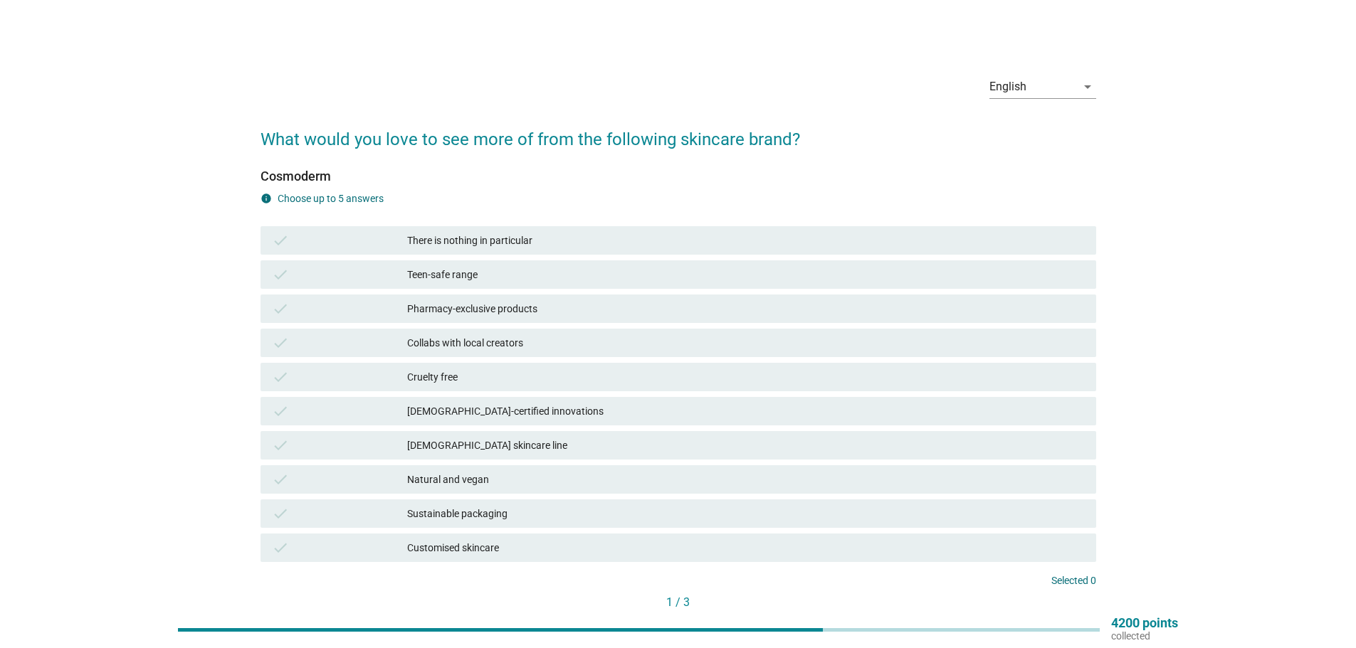
click at [1002, 445] on div "[DEMOGRAPHIC_DATA] skincare line" at bounding box center [746, 445] width 678 height 17
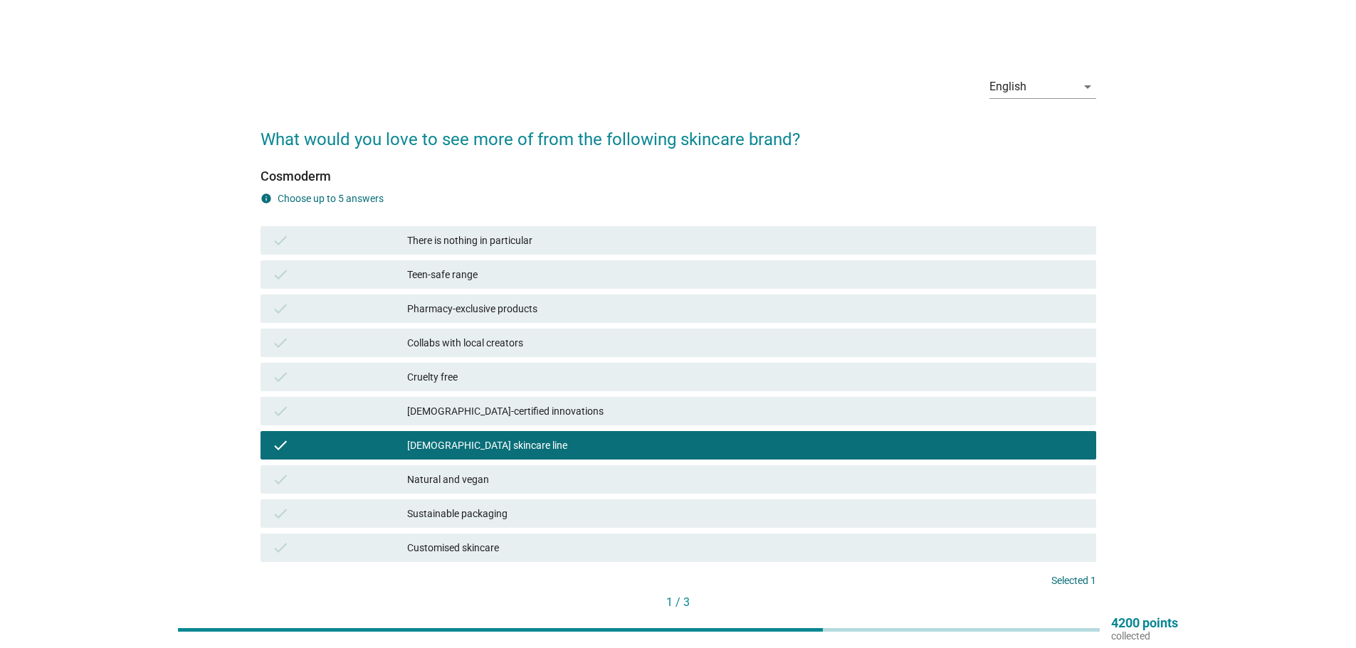
scroll to position [93, 0]
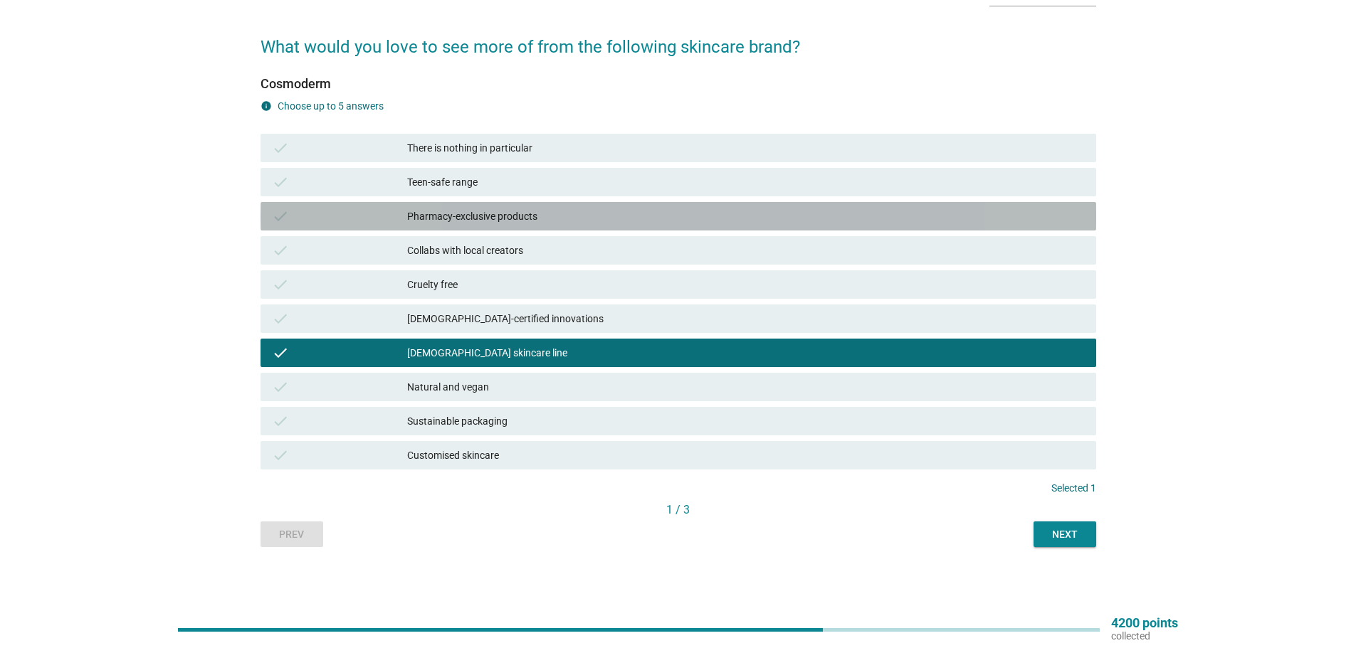
click at [930, 225] on div "check Pharmacy-exclusive products" at bounding box center [679, 216] width 836 height 28
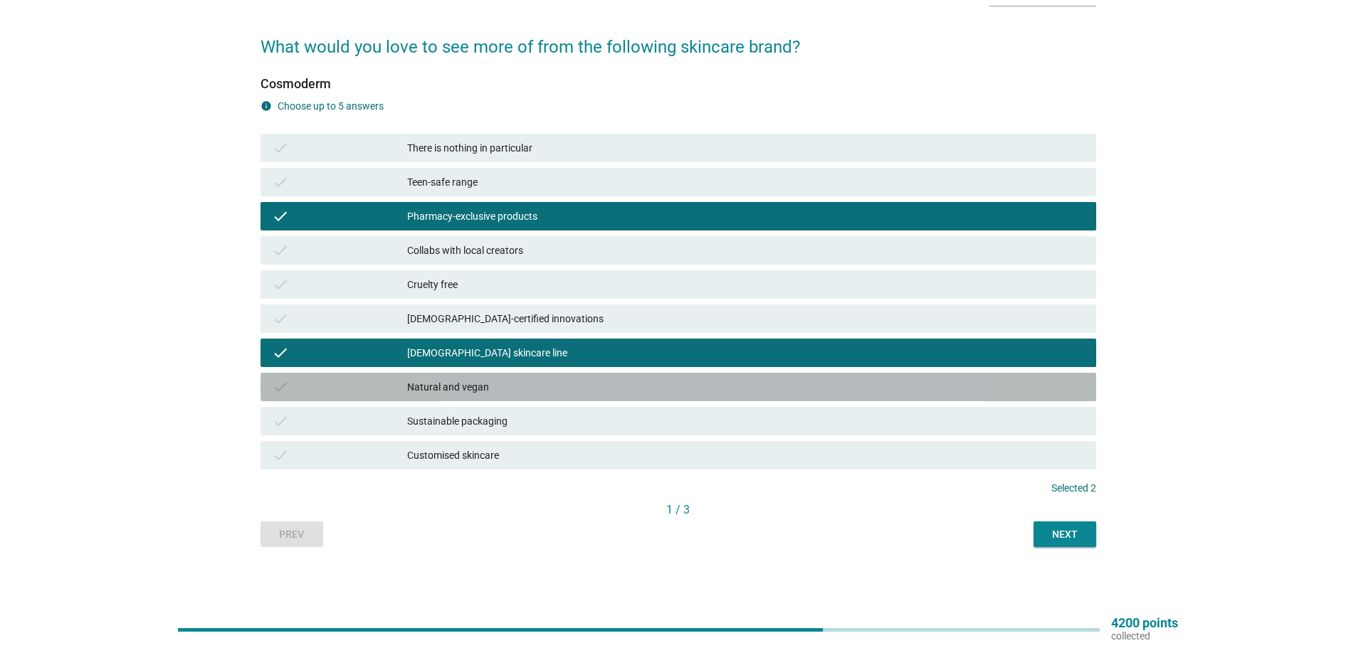
drag, startPoint x: 973, startPoint y: 385, endPoint x: 961, endPoint y: 305, distance: 81.3
click at [973, 384] on div "Natural and vegan" at bounding box center [746, 387] width 678 height 17
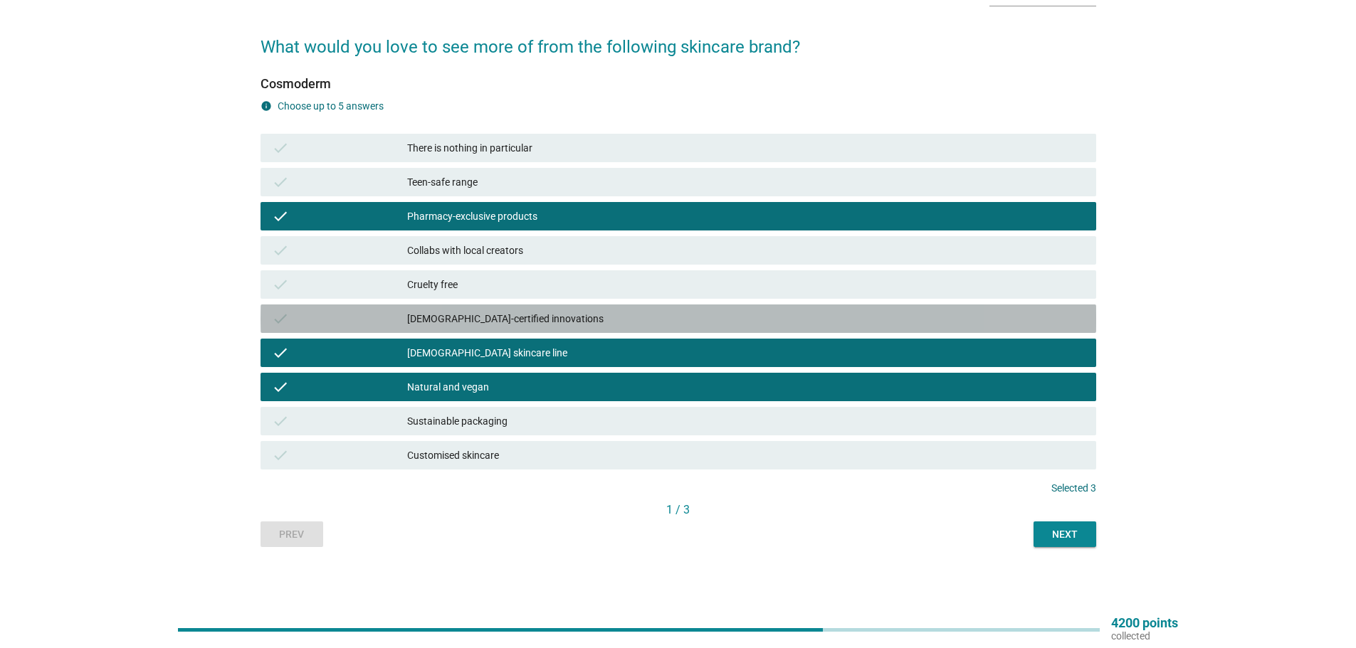
click at [961, 305] on div "check Halal-certified innovations" at bounding box center [679, 319] width 836 height 28
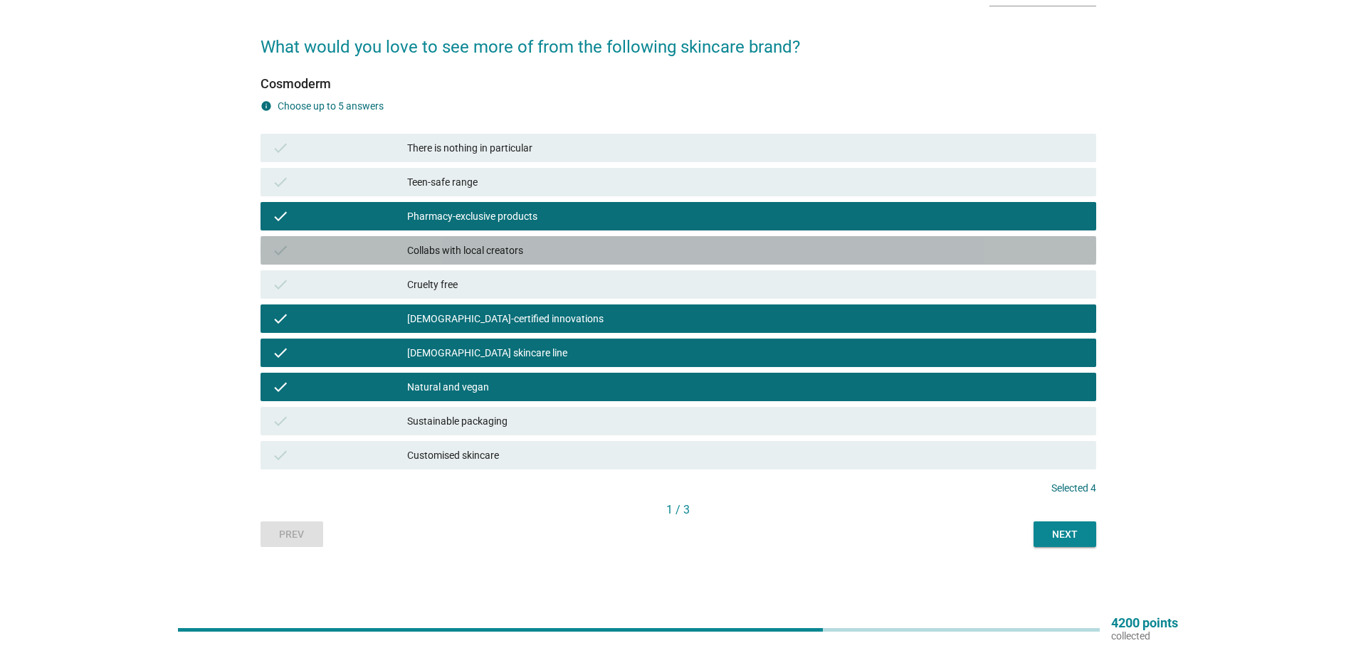
click at [962, 251] on div "Collabs with local creators" at bounding box center [746, 250] width 678 height 17
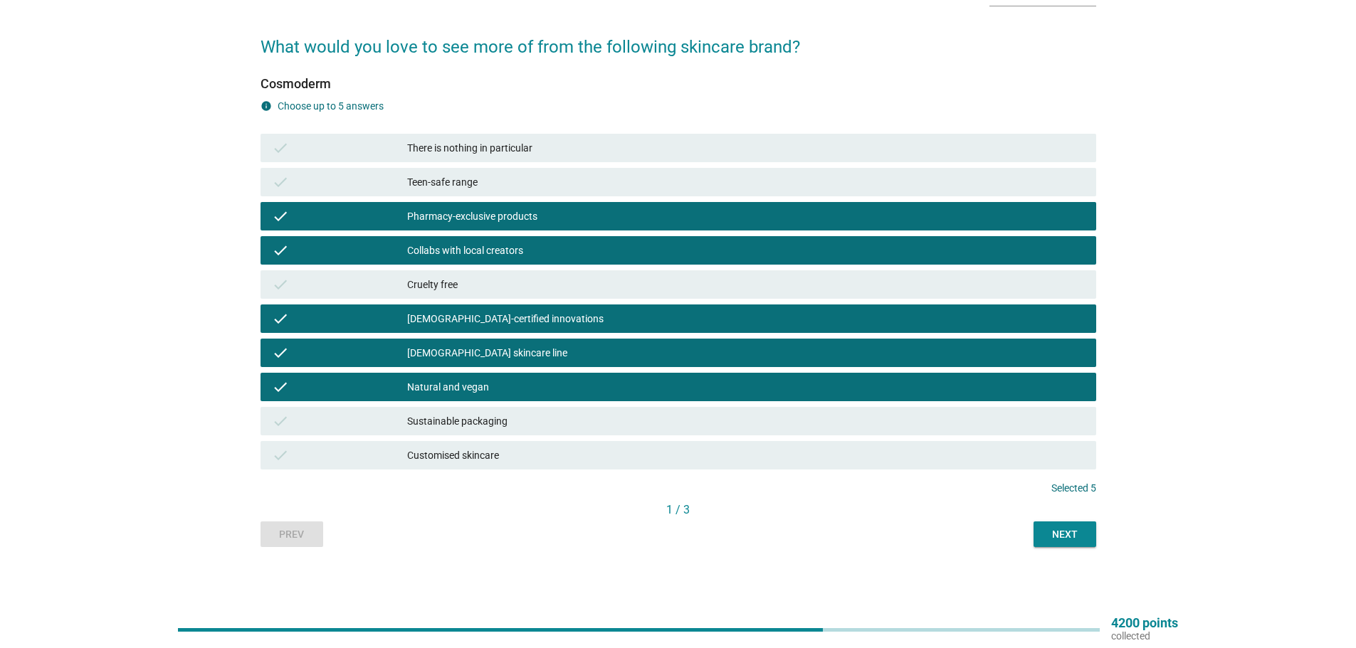
click at [1076, 537] on div "Next" at bounding box center [1065, 534] width 40 height 15
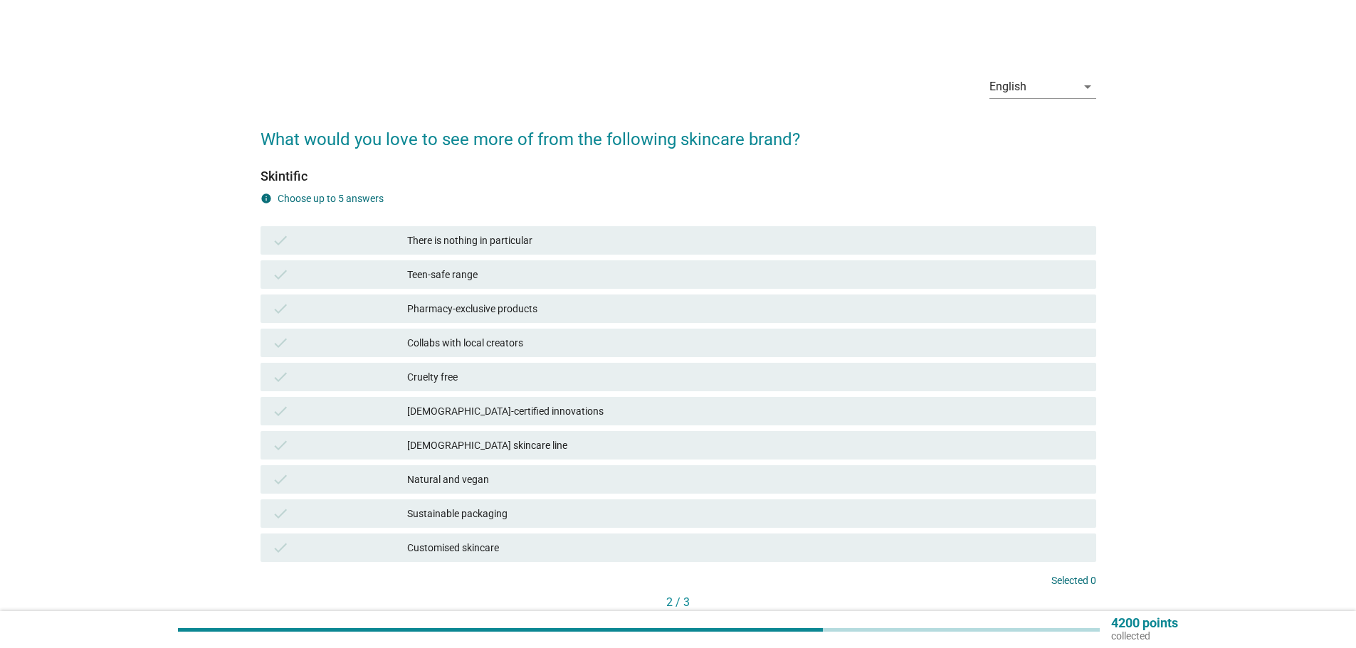
click at [888, 367] on div "check Cruelty free" at bounding box center [679, 377] width 836 height 28
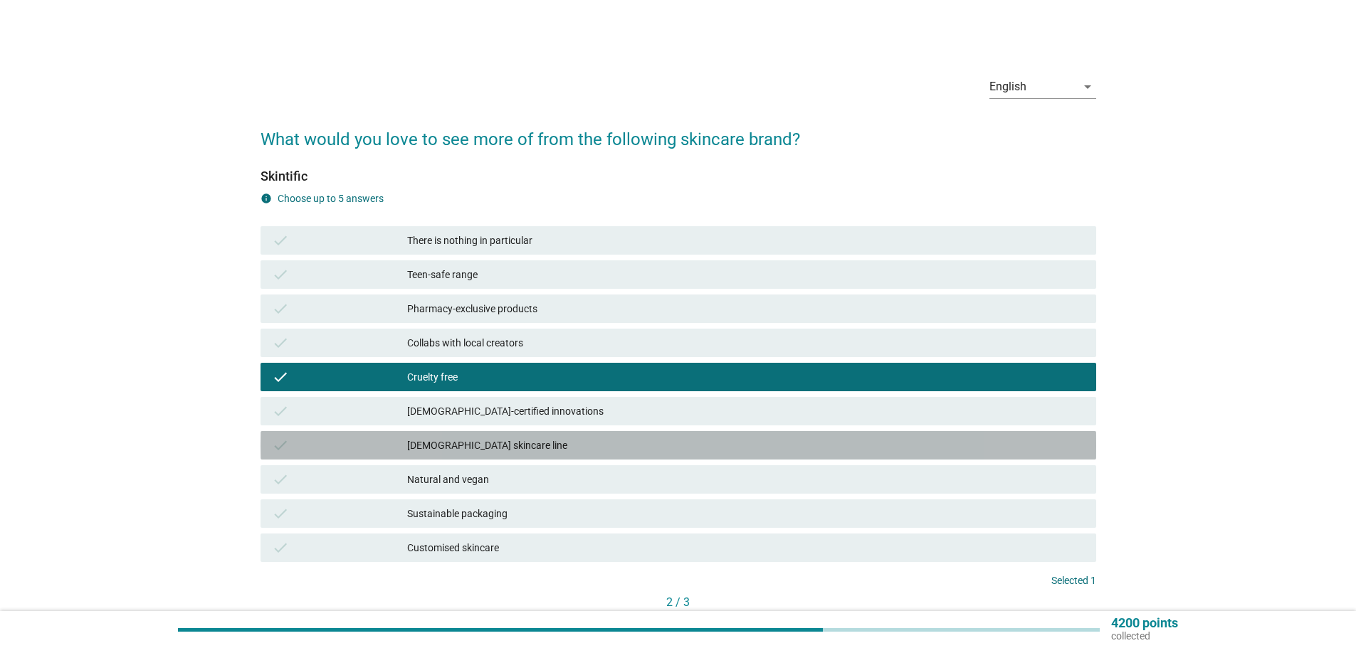
click at [862, 458] on div "check [DEMOGRAPHIC_DATA] skincare line" at bounding box center [679, 445] width 836 height 28
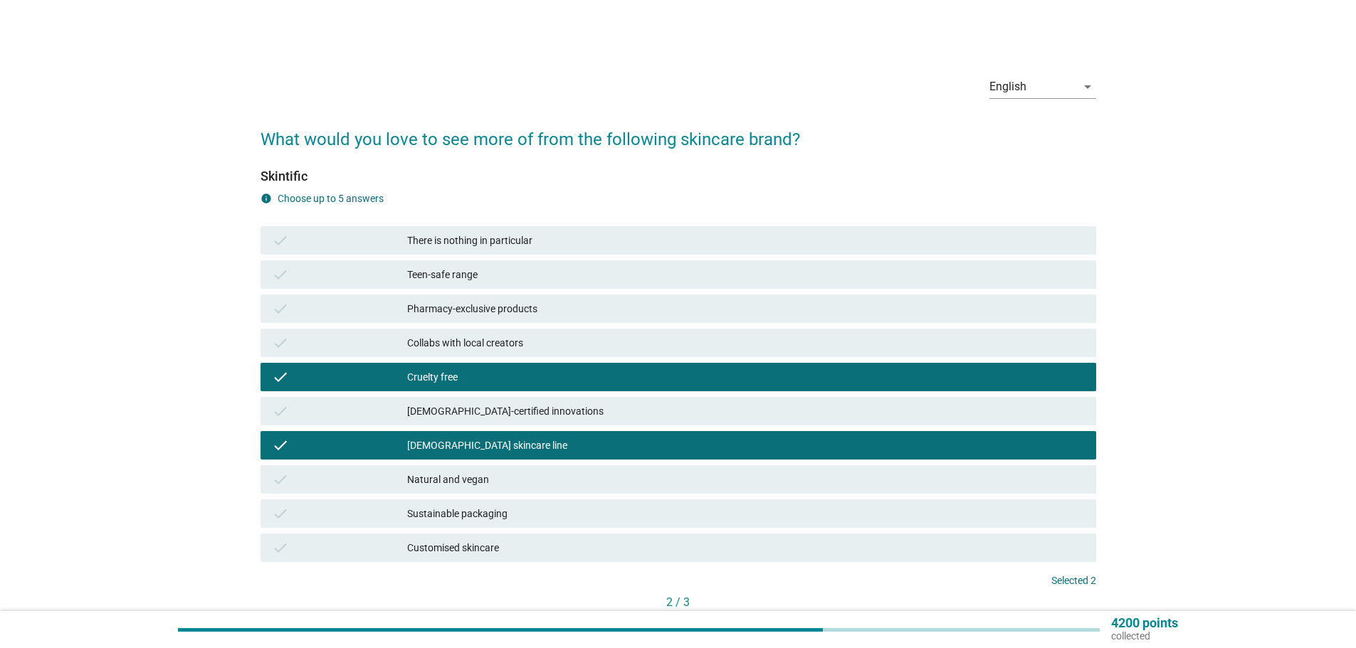
click at [902, 308] on div "Pharmacy-exclusive products" at bounding box center [746, 308] width 678 height 17
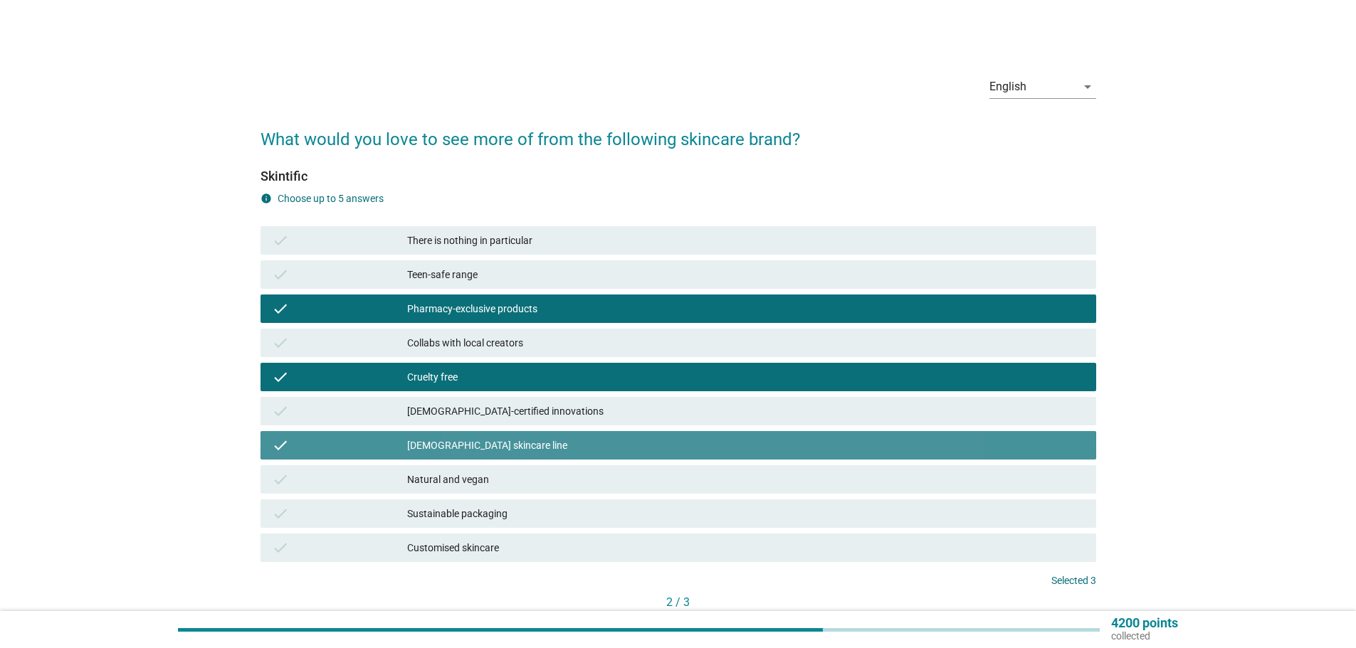
drag, startPoint x: 861, startPoint y: 455, endPoint x: 854, endPoint y: 467, distance: 14.0
click at [857, 458] on div "check [DEMOGRAPHIC_DATA] skincare line" at bounding box center [679, 445] width 836 height 28
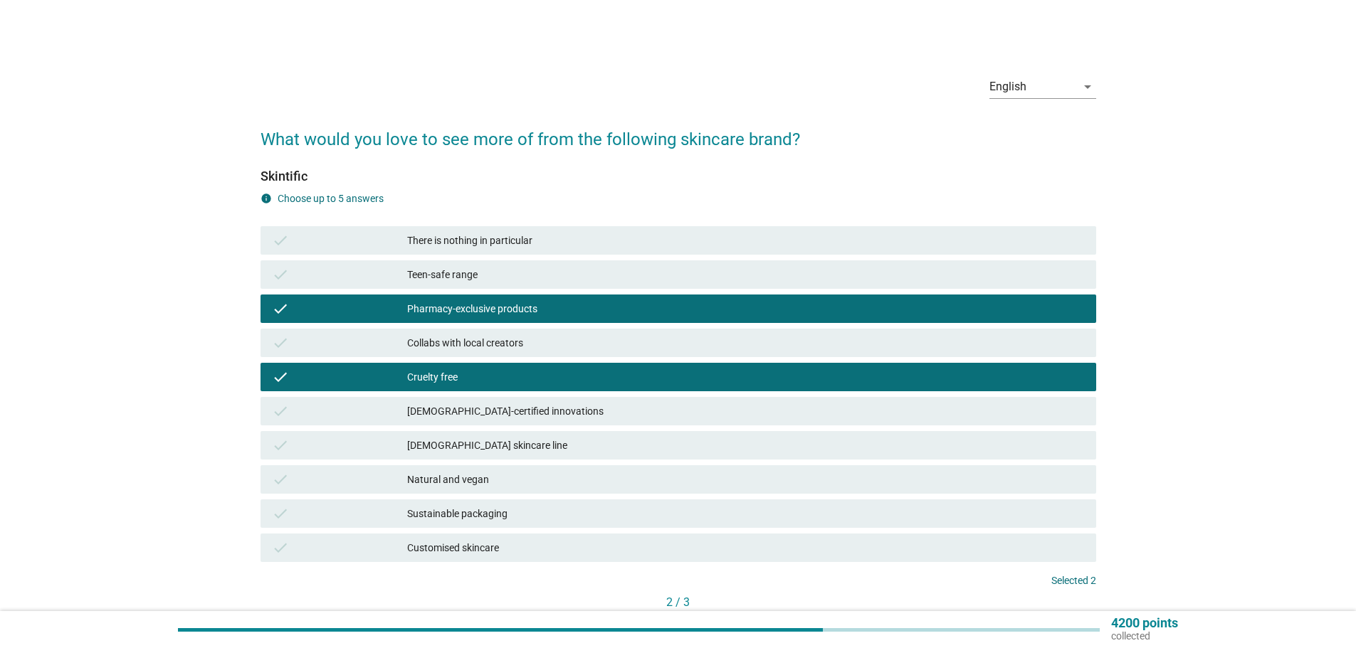
drag, startPoint x: 882, startPoint y: 542, endPoint x: 878, endPoint y: 501, distance: 41.5
click at [882, 524] on div "check There is nothing in particular check Teen-safe range check Pharmacy-exclu…" at bounding box center [678, 394] width 841 height 342
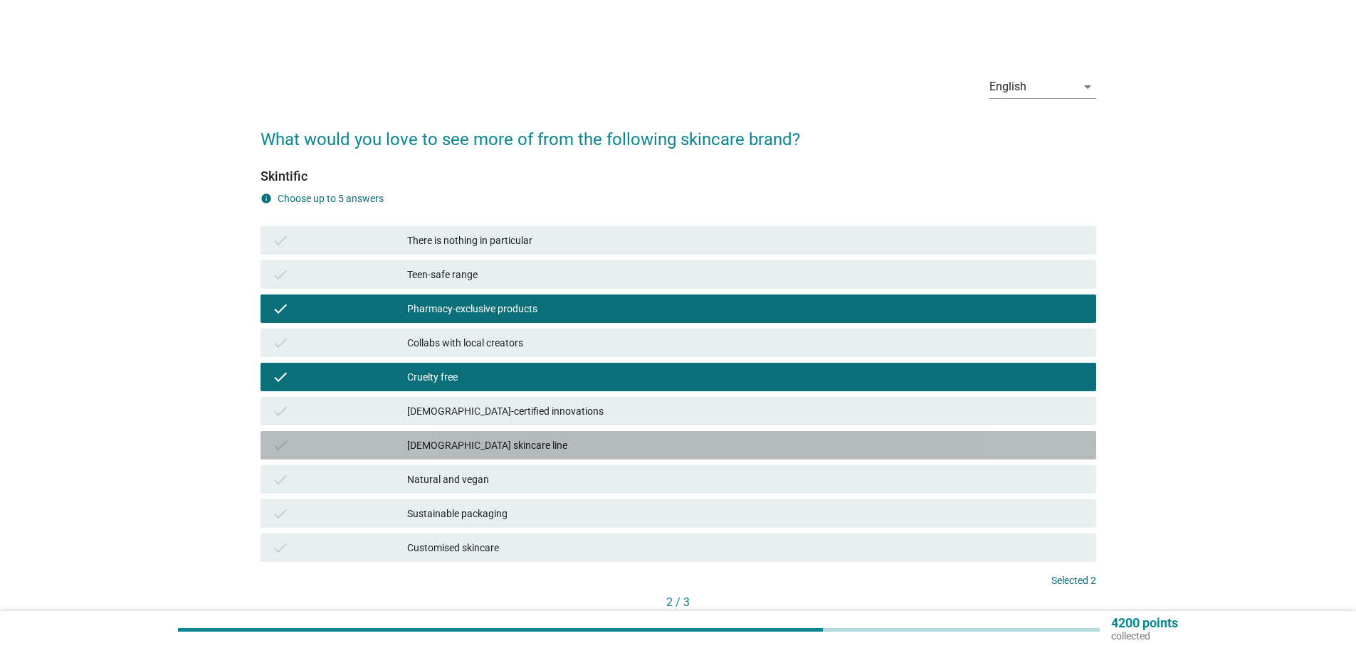
drag, startPoint x: 862, startPoint y: 456, endPoint x: 856, endPoint y: 413, distance: 43.1
click at [861, 451] on div "check [DEMOGRAPHIC_DATA] skincare line" at bounding box center [679, 445] width 836 height 28
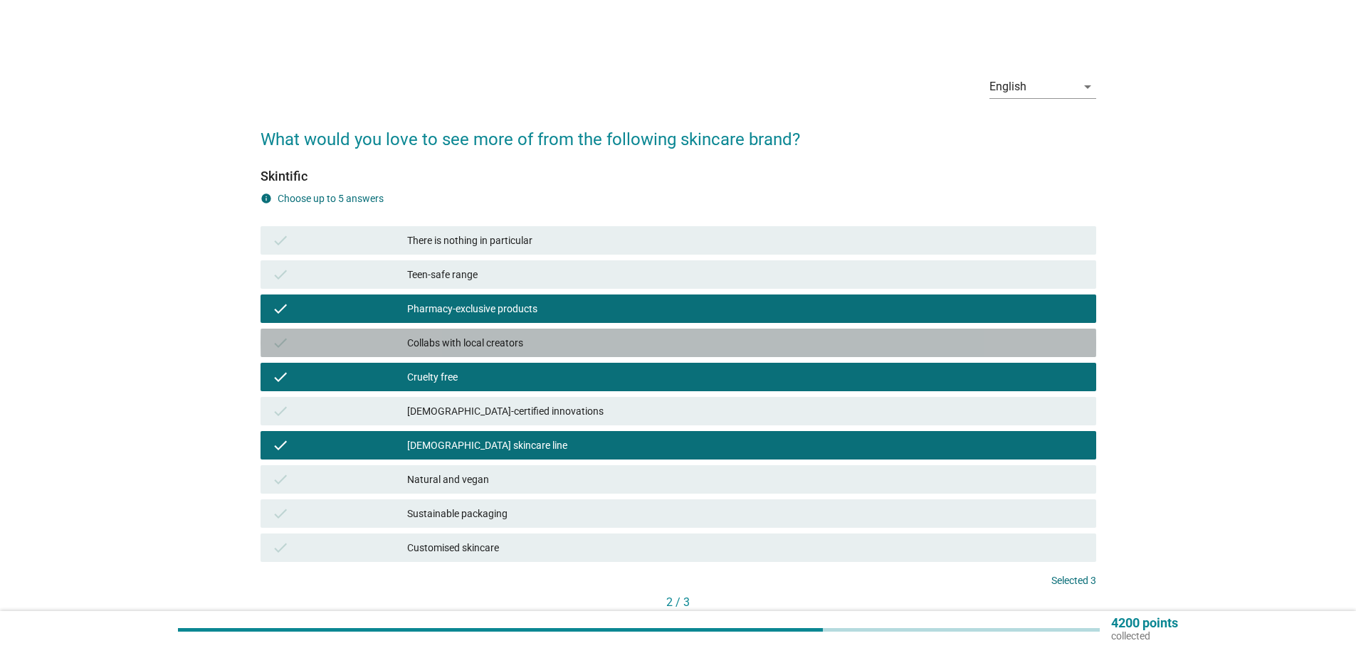
click at [873, 335] on div "Collabs with local creators" at bounding box center [746, 343] width 678 height 17
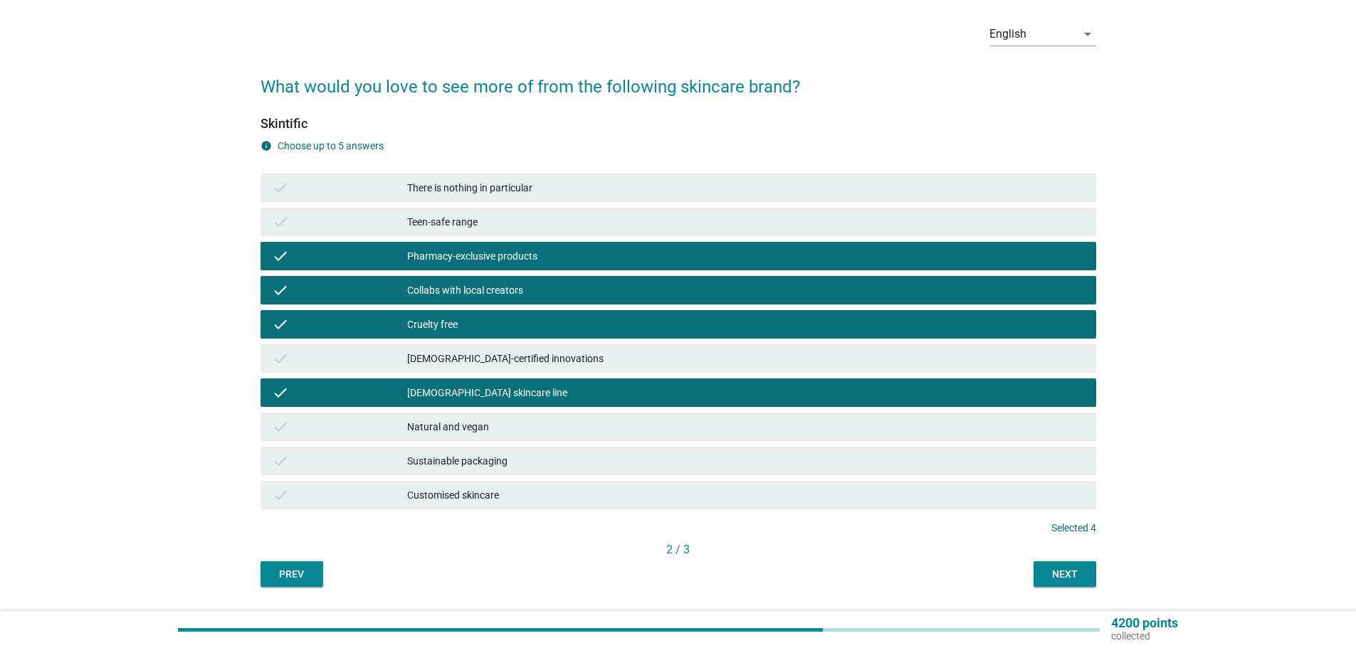
scroll to position [93, 0]
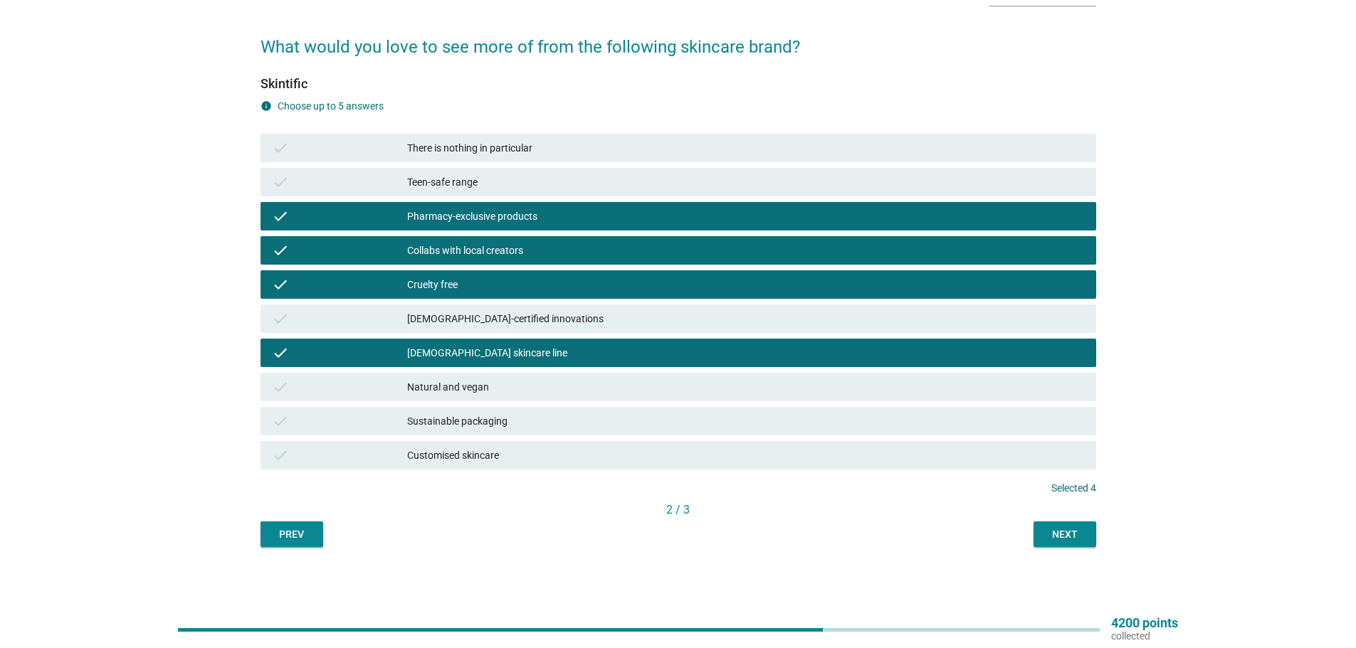
click at [1069, 535] on div "Next" at bounding box center [1065, 534] width 40 height 15
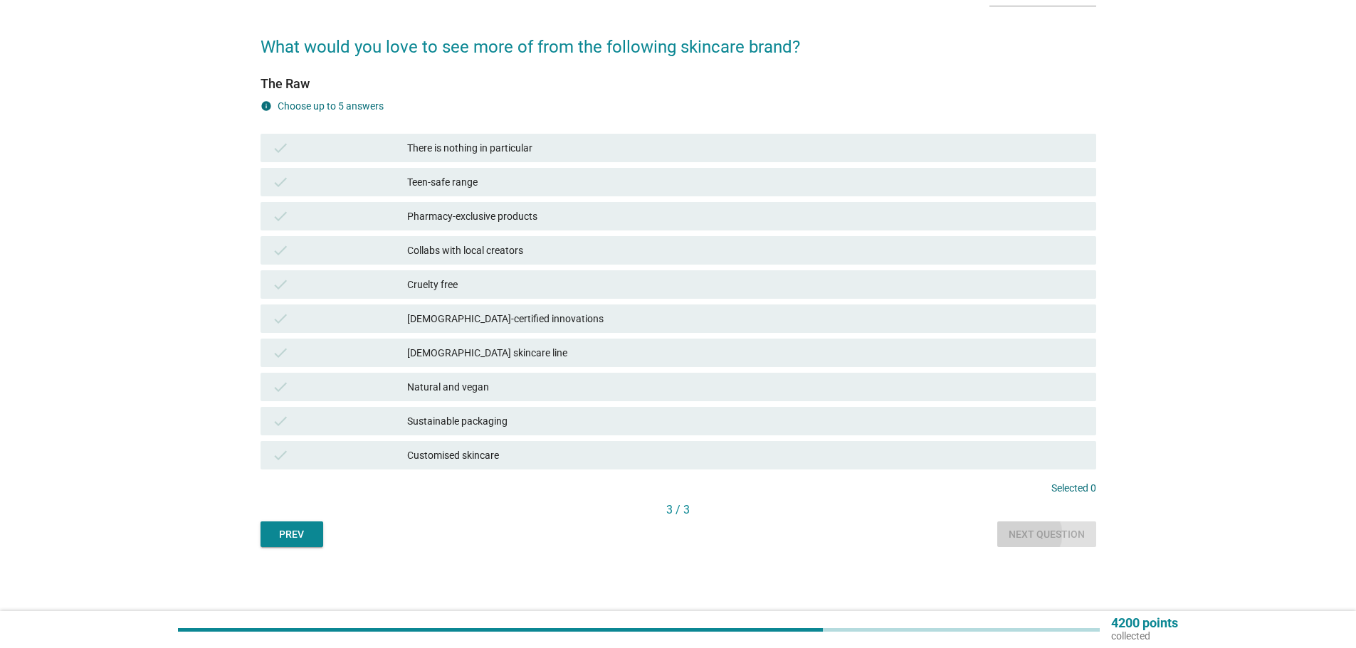
scroll to position [0, 0]
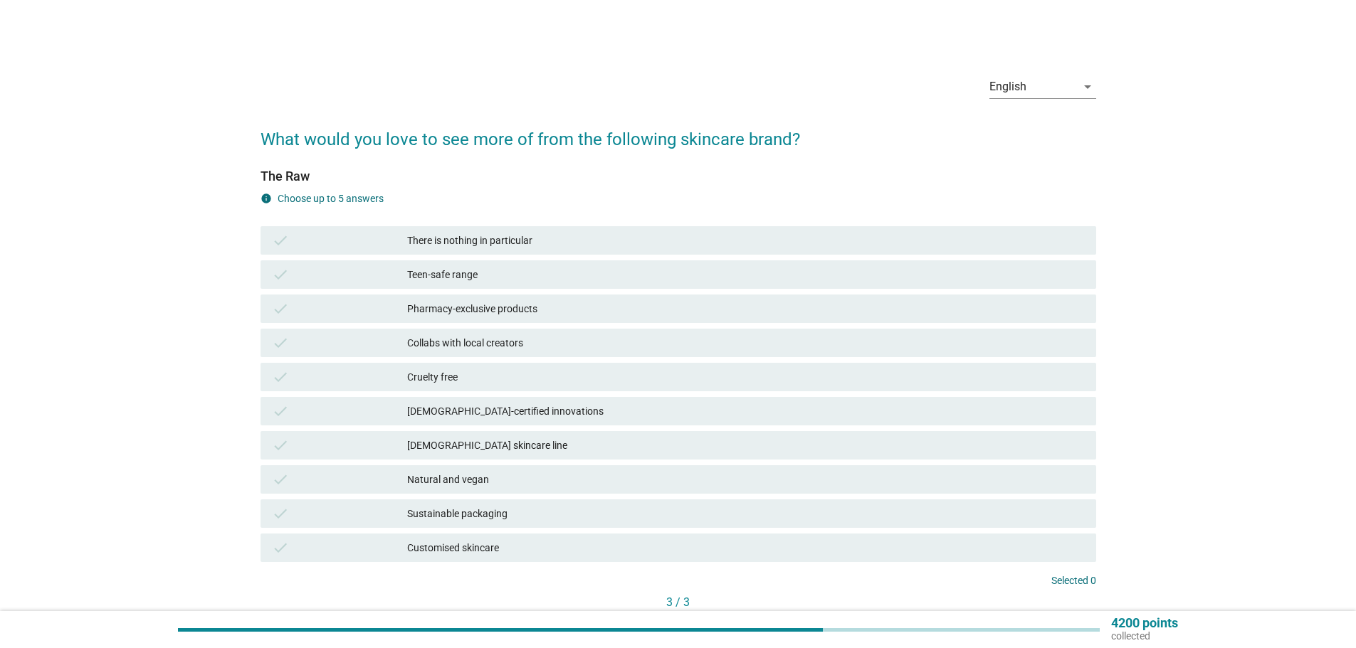
click at [895, 425] on div "check Halal-certified innovations" at bounding box center [678, 411] width 841 height 34
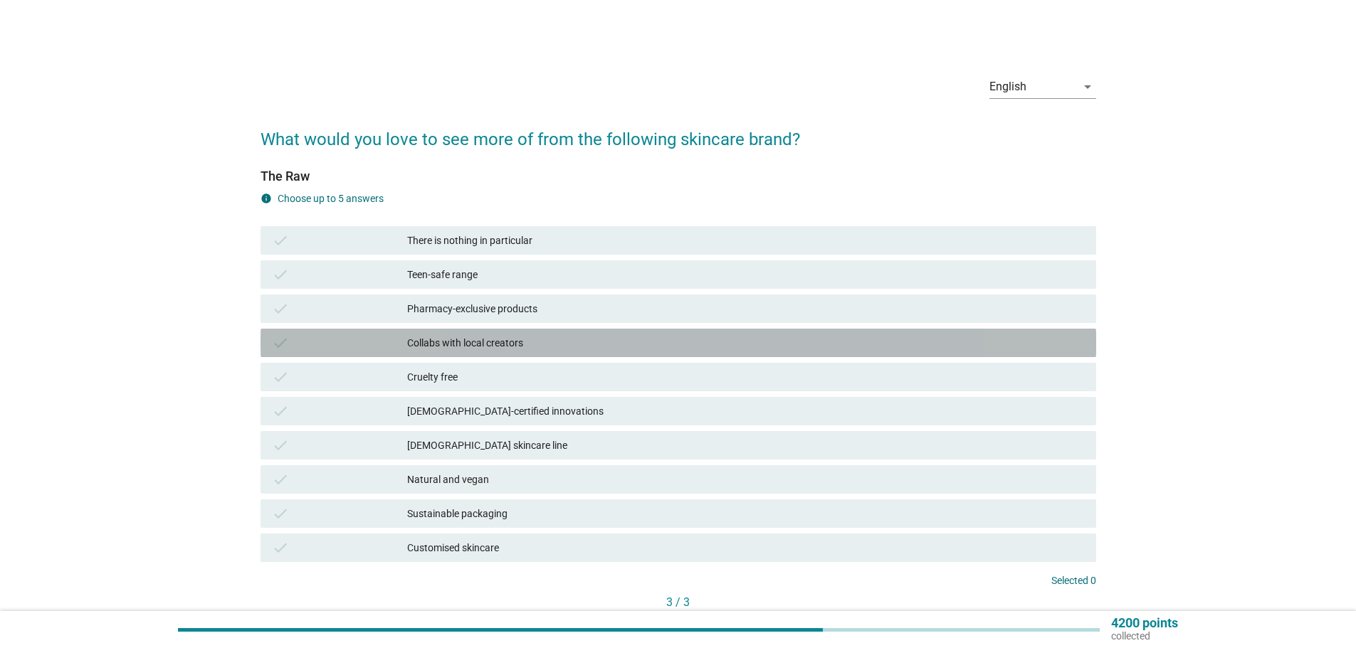
drag, startPoint x: 902, startPoint y: 342, endPoint x: 905, endPoint y: 284, distance: 58.5
click at [907, 303] on div "check There is nothing in particular check Teen-safe range check Pharmacy-exclu…" at bounding box center [678, 394] width 841 height 342
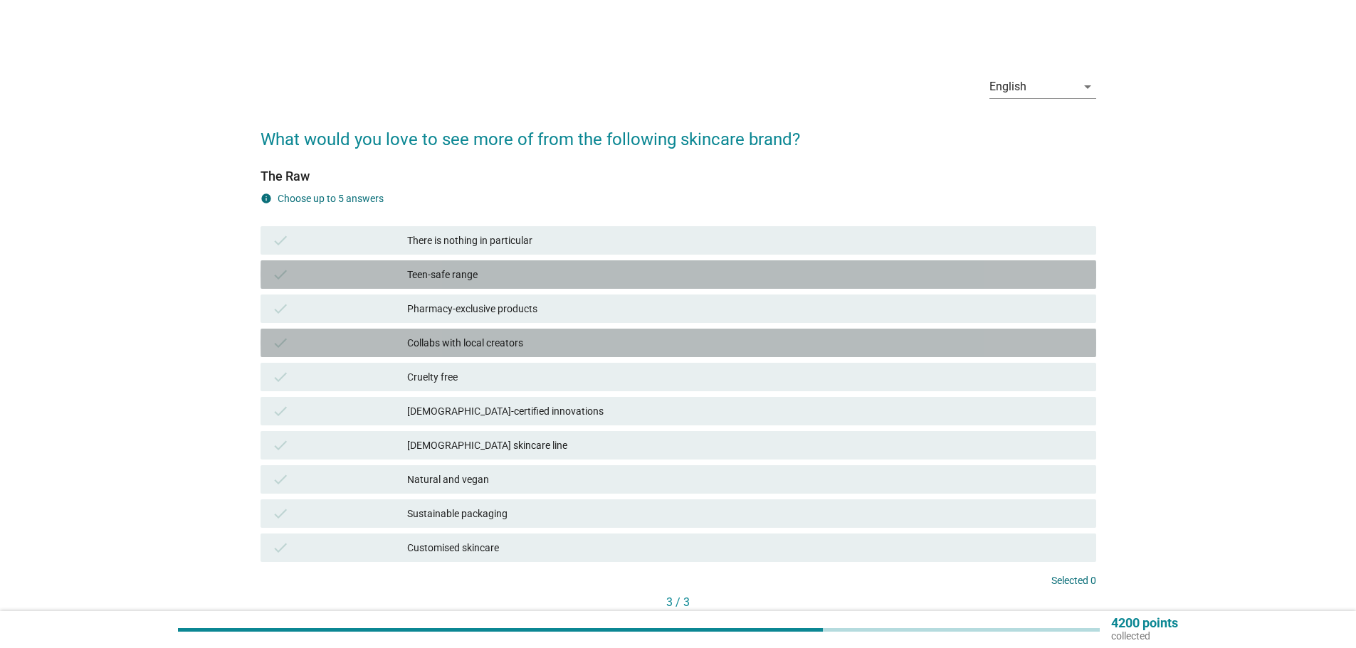
drag, startPoint x: 905, startPoint y: 278, endPoint x: 665, endPoint y: 392, distance: 265.8
click at [876, 286] on div "check Teen-safe range" at bounding box center [679, 275] width 836 height 28
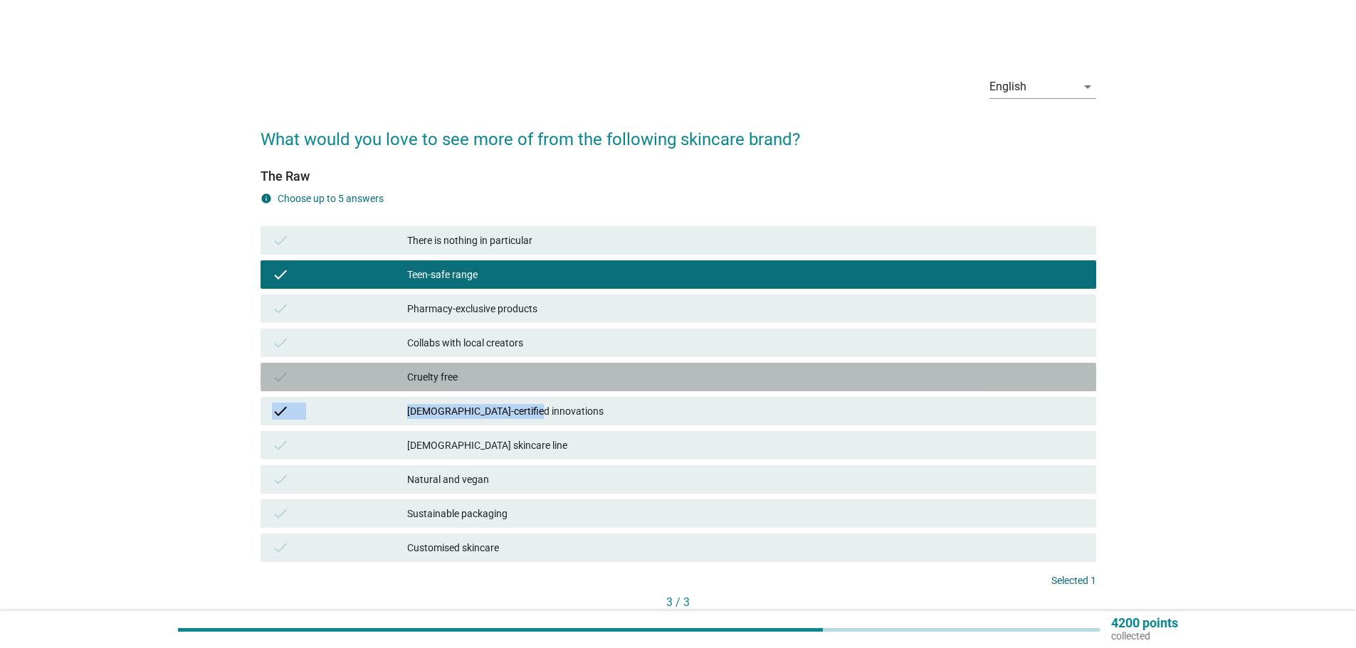
drag, startPoint x: 665, startPoint y: 392, endPoint x: 678, endPoint y: 475, distance: 83.6
click at [663, 430] on div "check There is nothing in particular check Teen-safe range check Pharmacy-exclu…" at bounding box center [678, 394] width 841 height 342
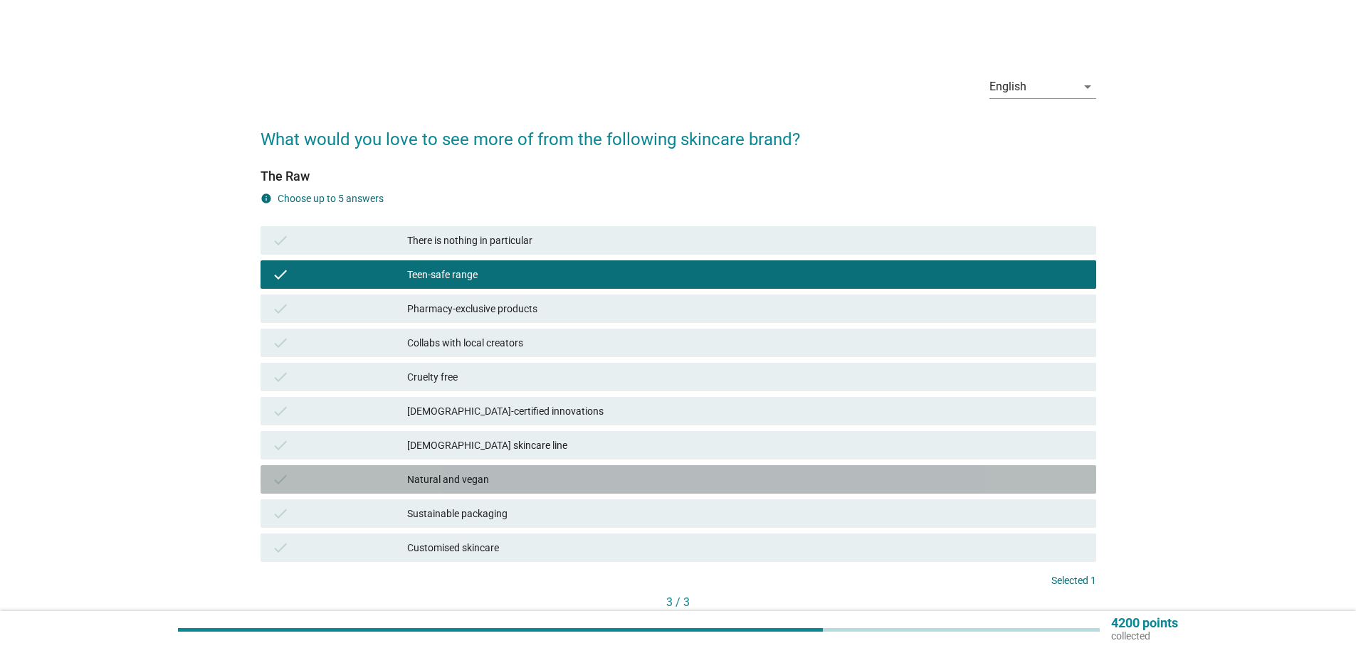
drag, startPoint x: 681, startPoint y: 477, endPoint x: 700, endPoint y: 467, distance: 21.0
click at [695, 470] on div "check Natural and vegan" at bounding box center [679, 479] width 836 height 28
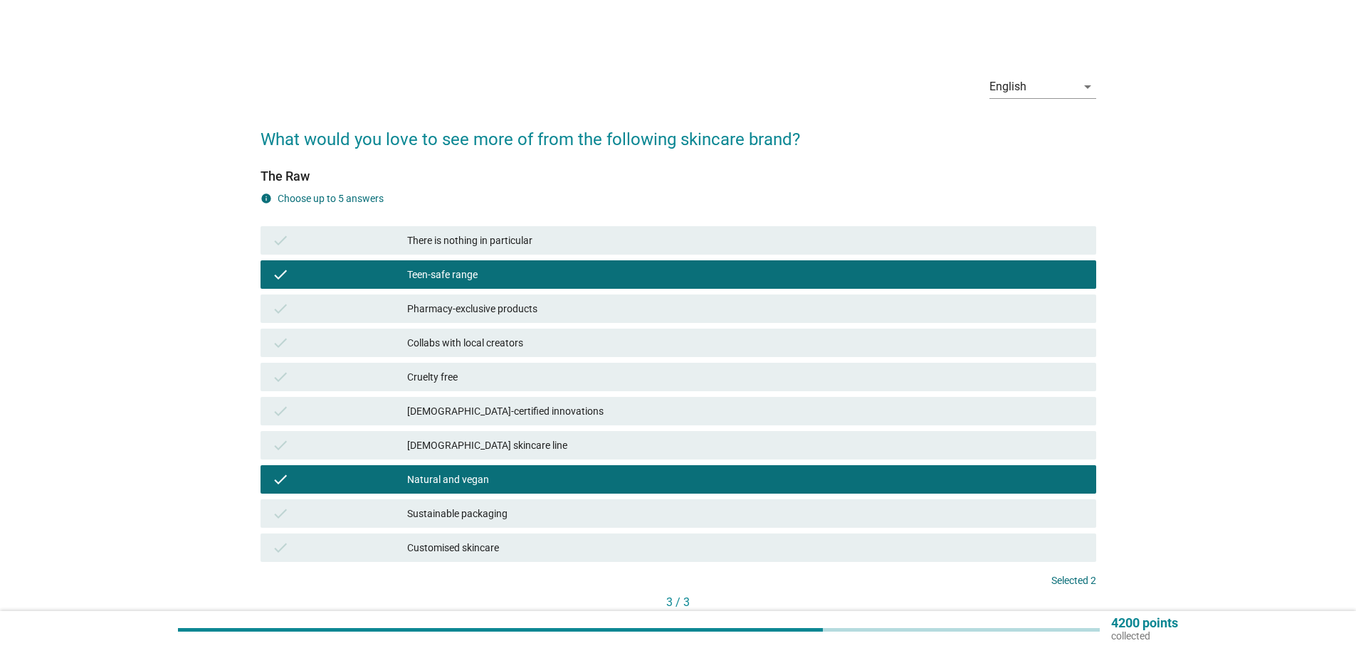
drag, startPoint x: 821, startPoint y: 321, endPoint x: 833, endPoint y: 298, distance: 26.1
click at [833, 299] on div "check There is nothing in particular check Teen-safe range check Pharmacy-exclu…" at bounding box center [678, 394] width 841 height 342
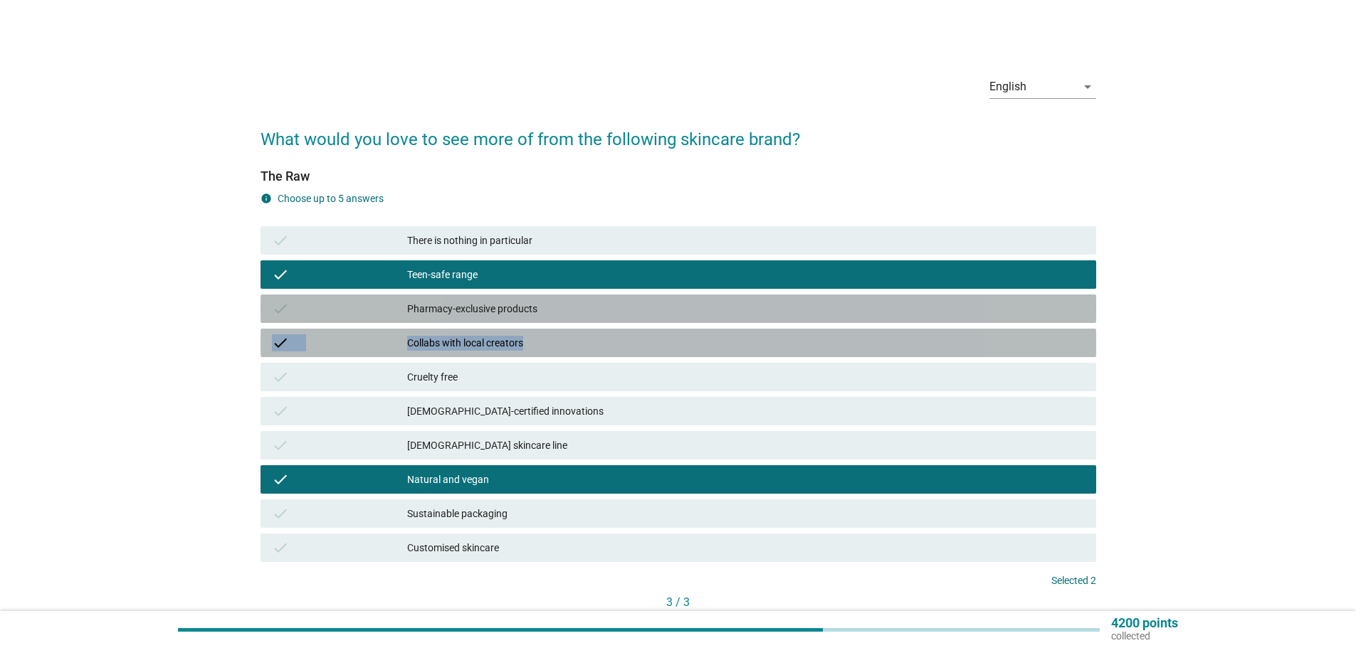
click at [833, 298] on div "check Pharmacy-exclusive products" at bounding box center [679, 309] width 836 height 28
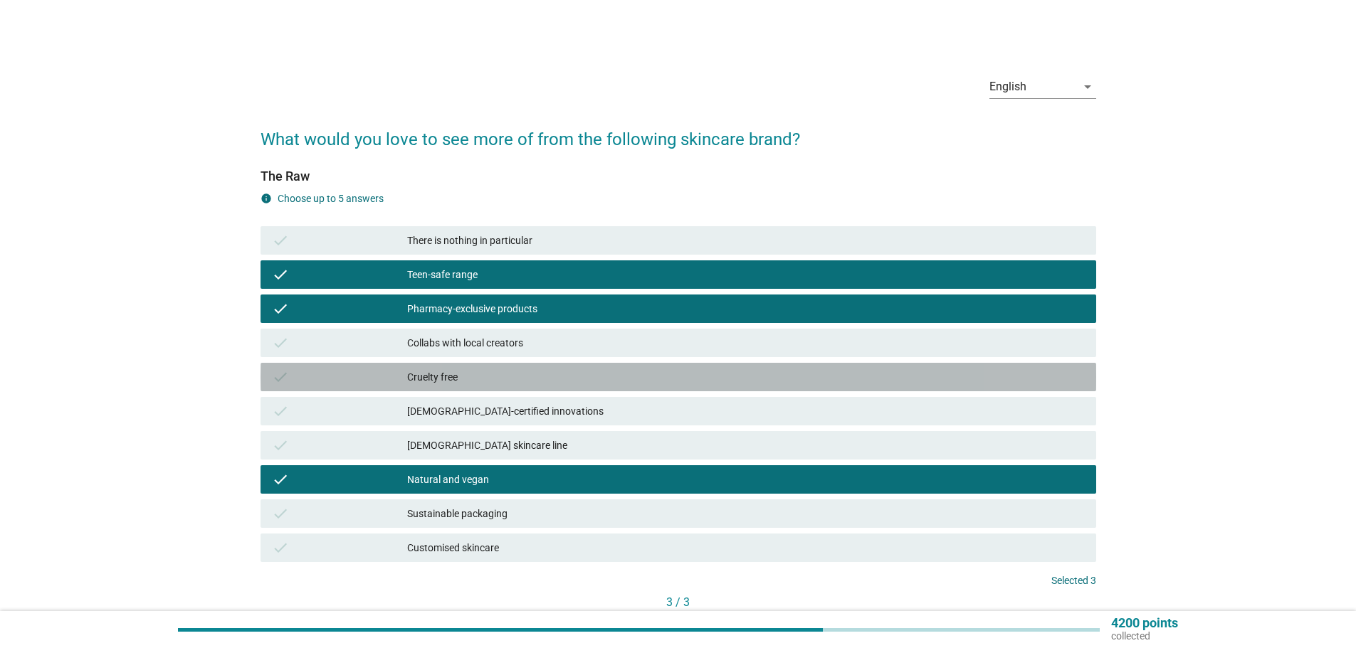
drag, startPoint x: 828, startPoint y: 371, endPoint x: 794, endPoint y: 404, distance: 47.8
click at [824, 379] on div "Cruelty free" at bounding box center [746, 377] width 678 height 17
drag, startPoint x: 794, startPoint y: 404, endPoint x: 749, endPoint y: 396, distance: 45.5
click at [749, 396] on div "check Halal-certified innovations" at bounding box center [678, 411] width 841 height 34
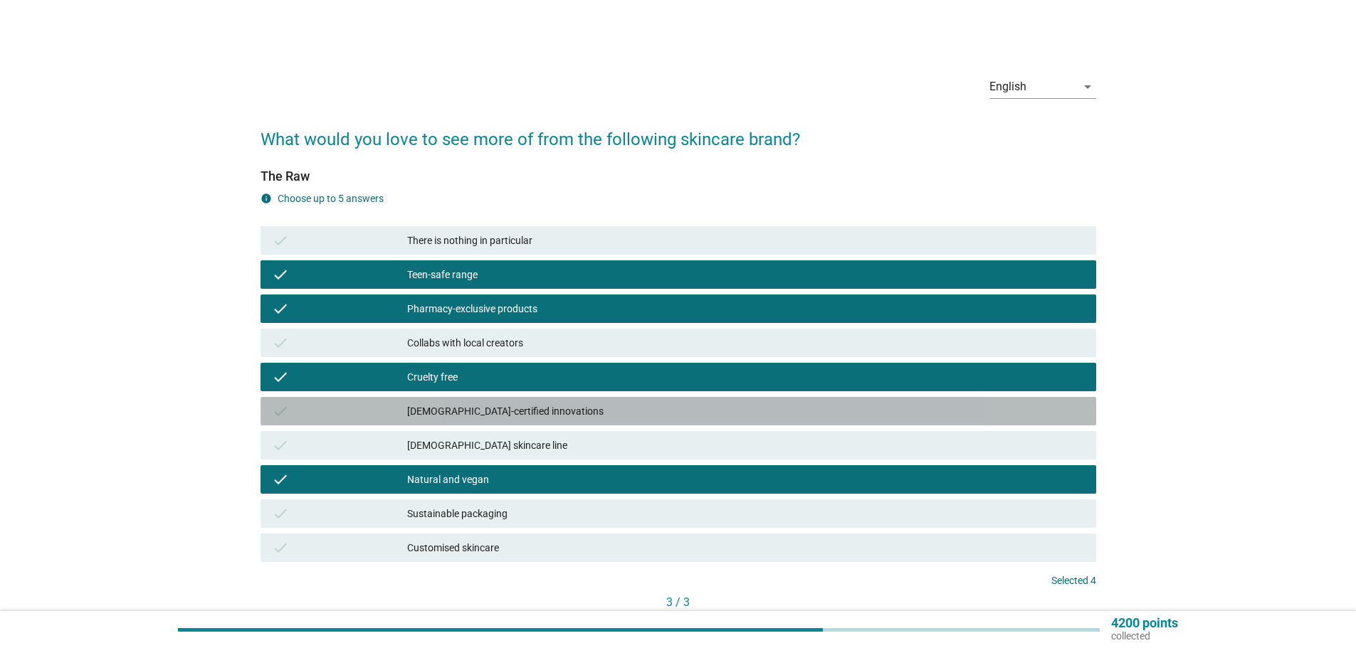
drag, startPoint x: 669, startPoint y: 379, endPoint x: 653, endPoint y: 347, distance: 36.0
click at [668, 377] on div "Cruelty free" at bounding box center [746, 377] width 678 height 17
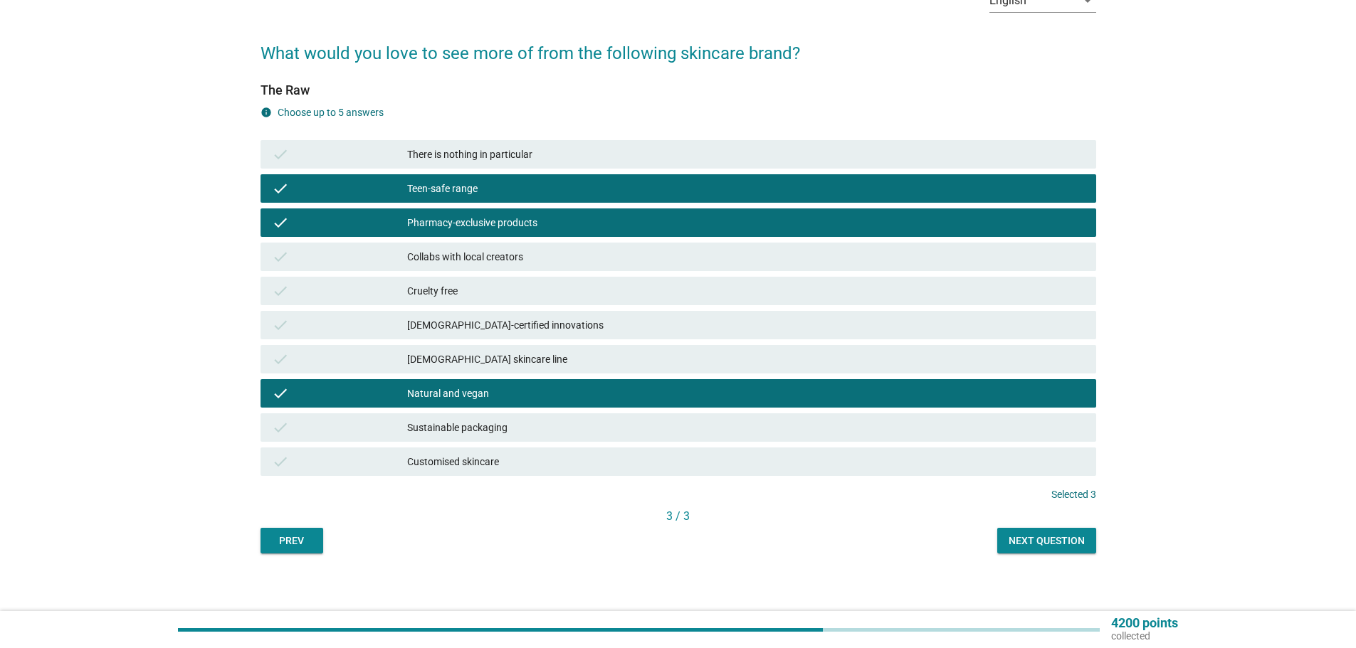
scroll to position [93, 0]
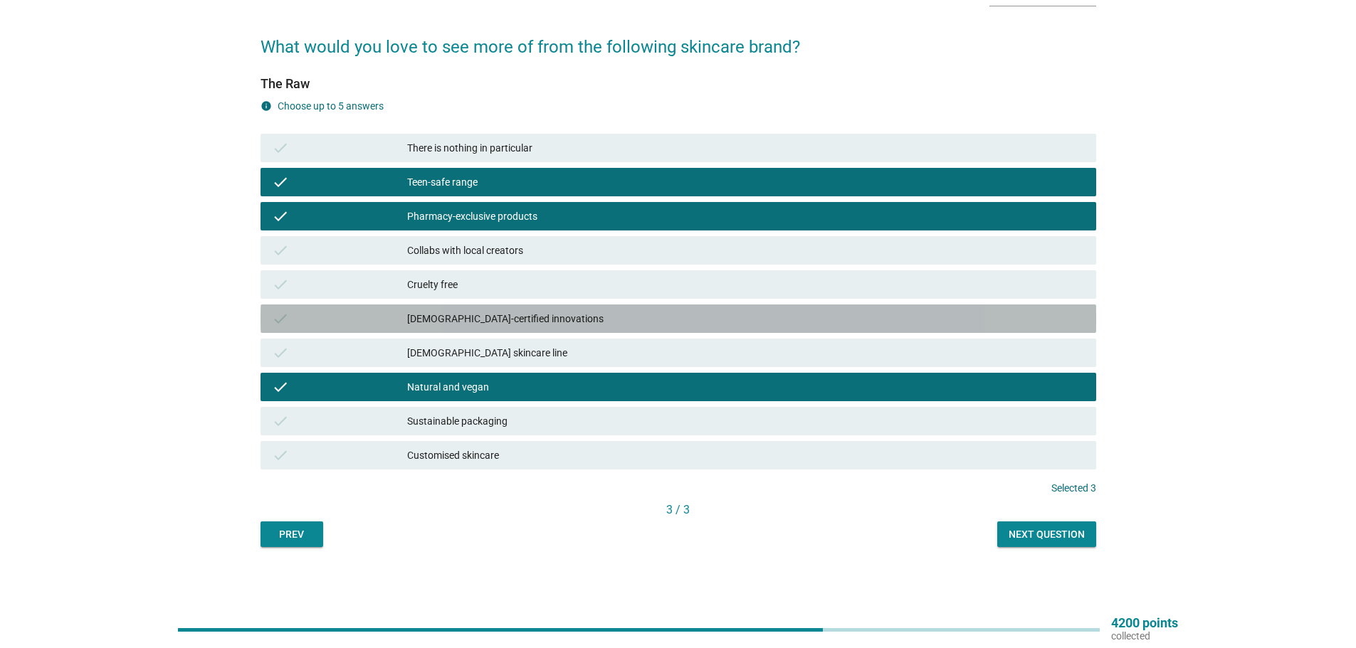
click at [976, 309] on div "check Halal-certified innovations" at bounding box center [679, 319] width 836 height 28
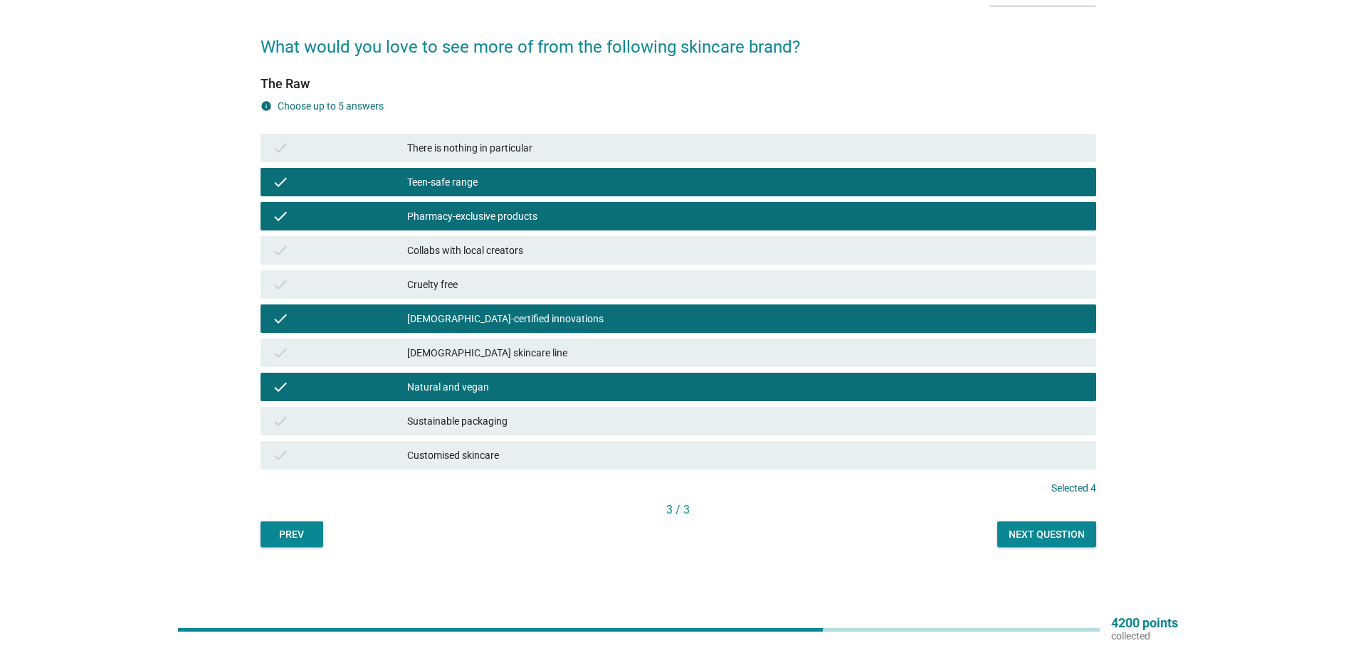
click at [1031, 443] on div "check Customised skincare" at bounding box center [679, 455] width 836 height 28
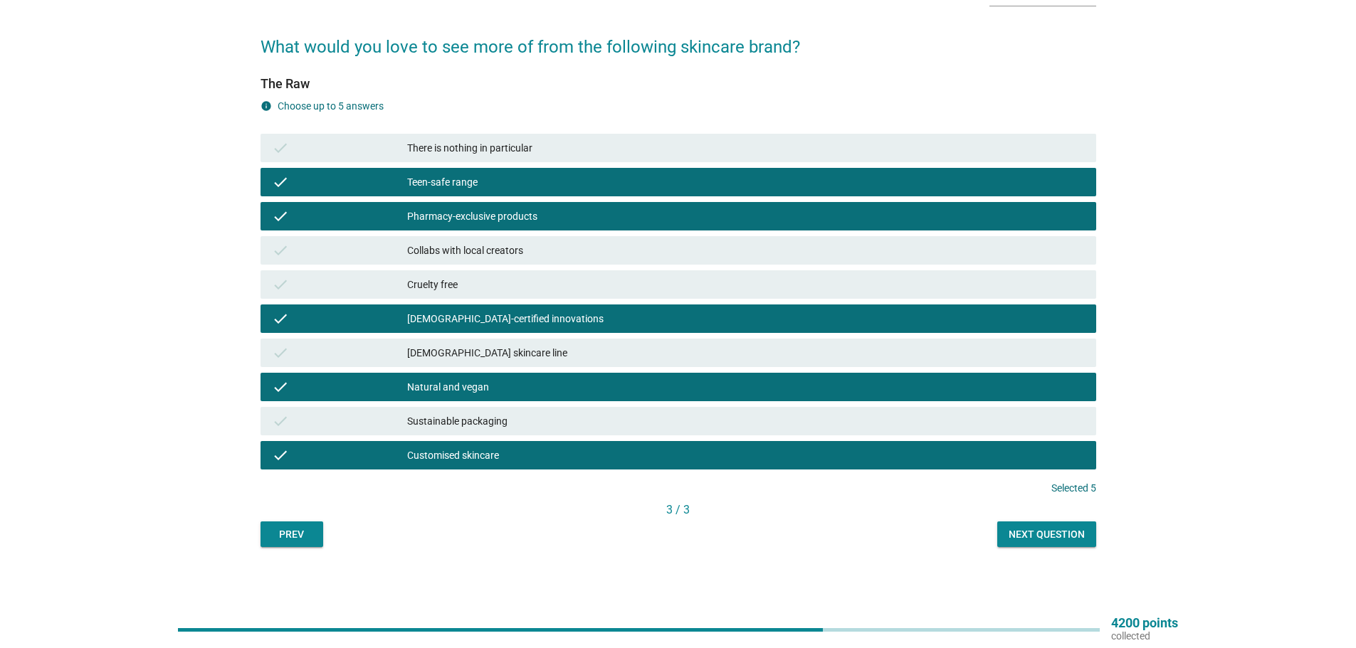
click at [1032, 534] on div "Next question" at bounding box center [1047, 534] width 76 height 15
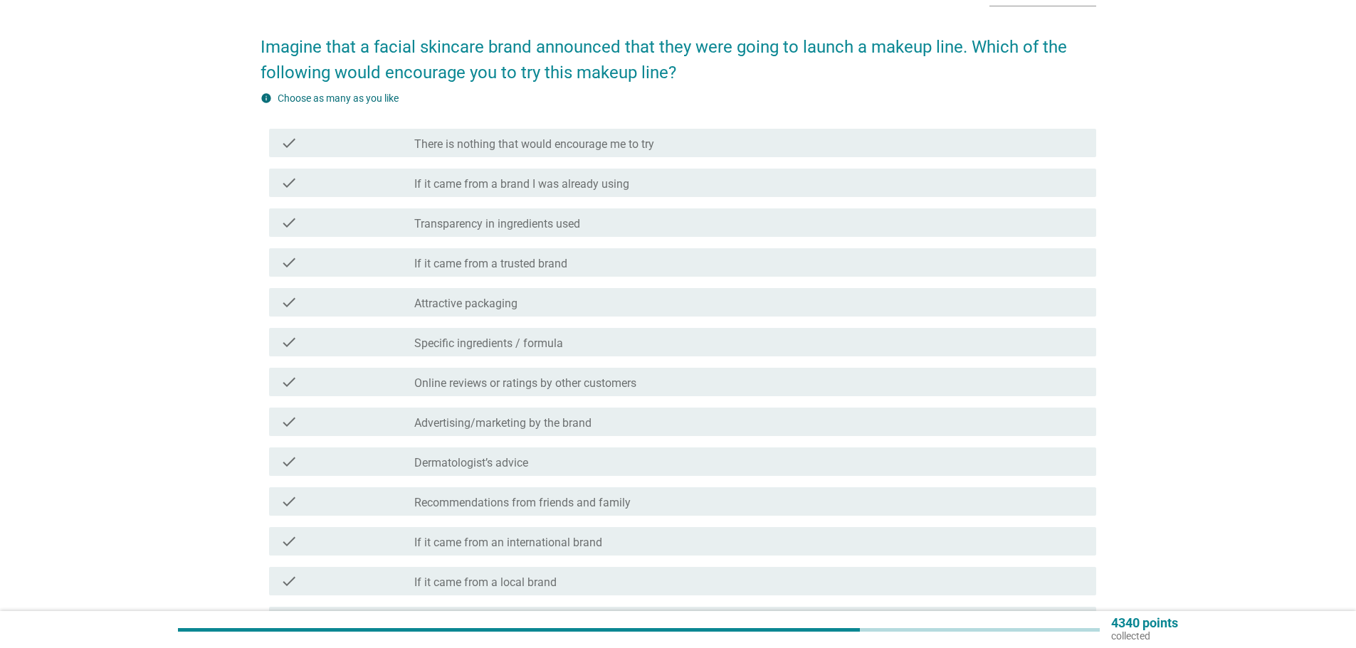
scroll to position [0, 0]
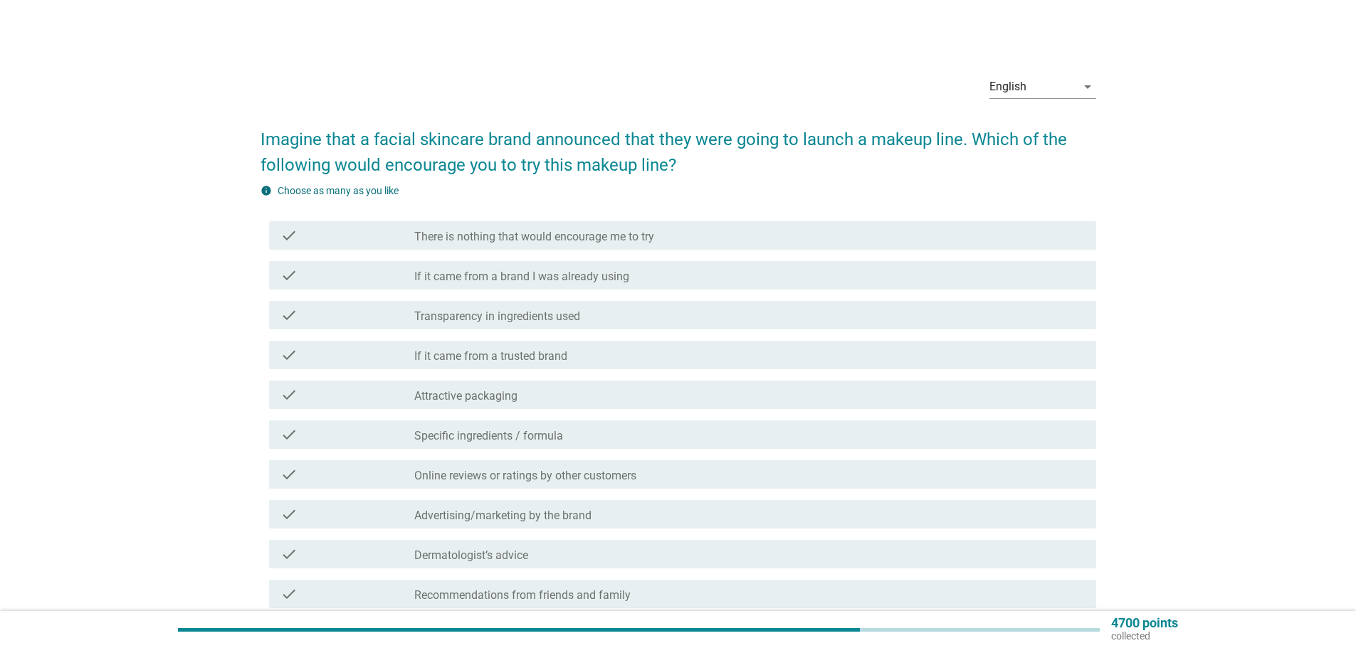
drag, startPoint x: 755, startPoint y: 337, endPoint x: 707, endPoint y: 416, distance: 93.3
click at [754, 337] on div "check check_box_outline_blank If it came from a trusted brand" at bounding box center [679, 355] width 836 height 40
click at [680, 457] on div "check check_box_outline_blank There is nothing that would encourage me to try c…" at bounding box center [679, 535] width 836 height 638
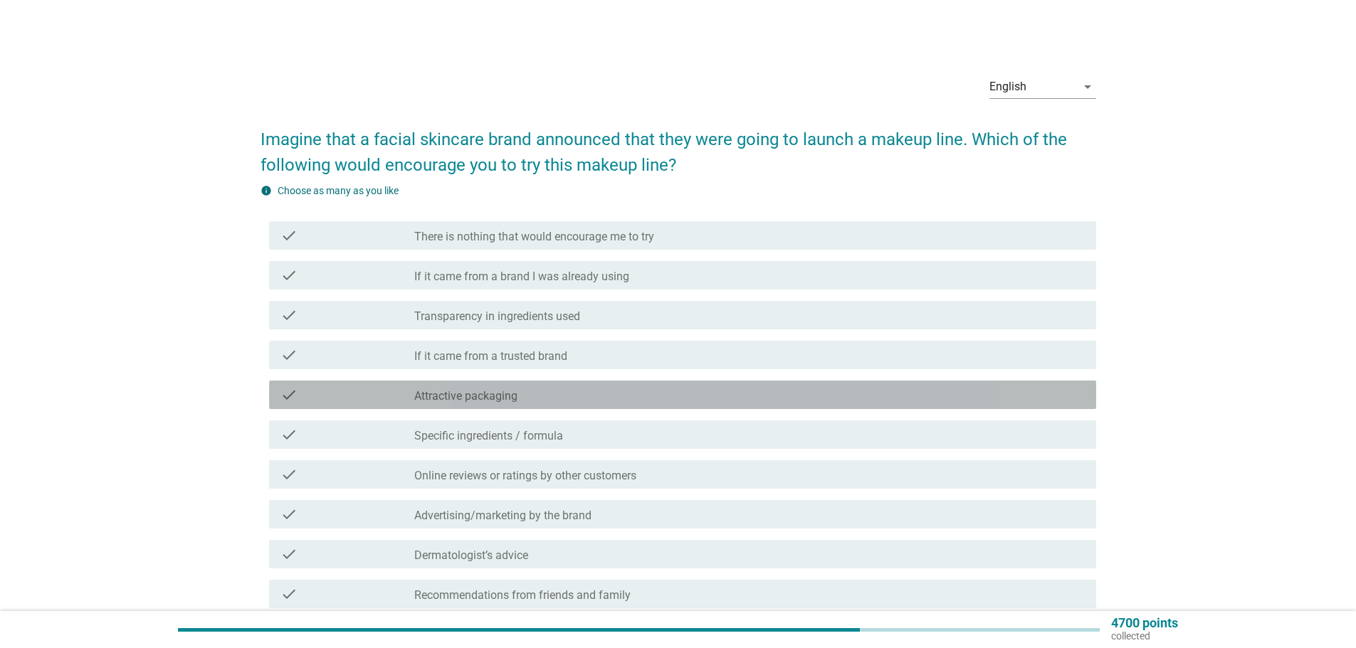
click at [605, 392] on div "check_box_outline_blank Attractive packaging" at bounding box center [749, 394] width 670 height 17
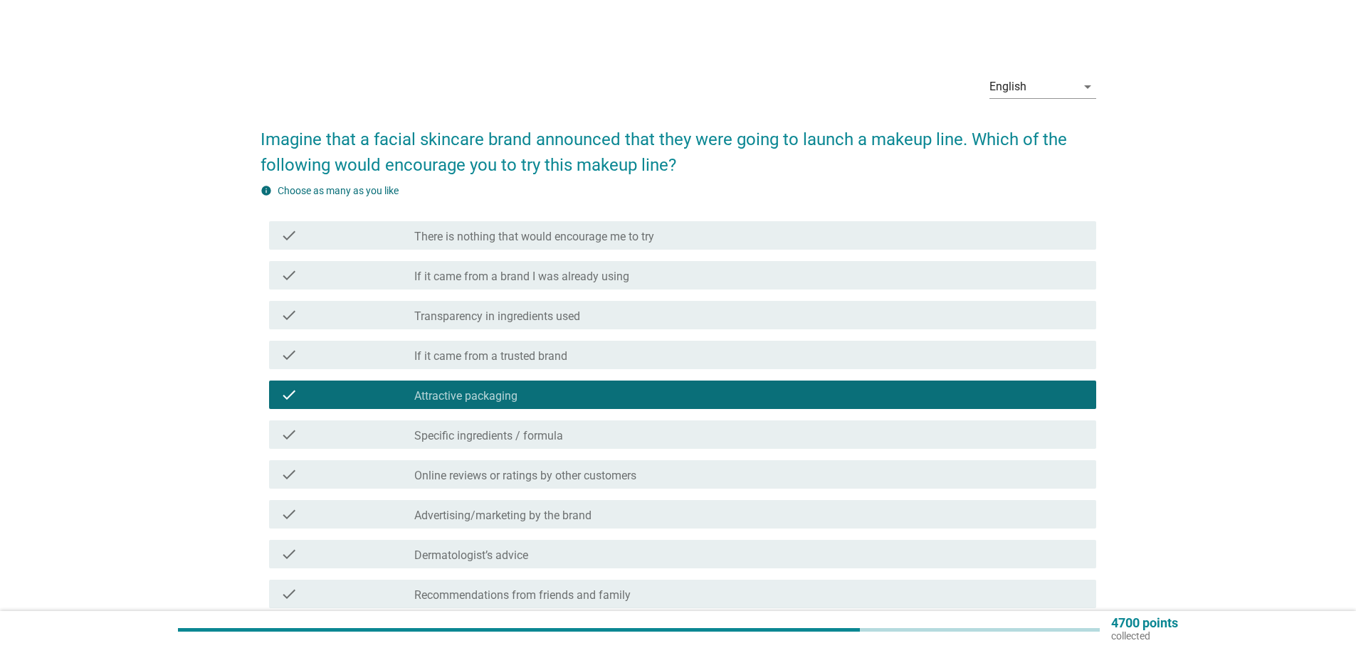
click at [833, 303] on div "check check_box_outline_blank Transparency in ingredients used" at bounding box center [682, 315] width 827 height 28
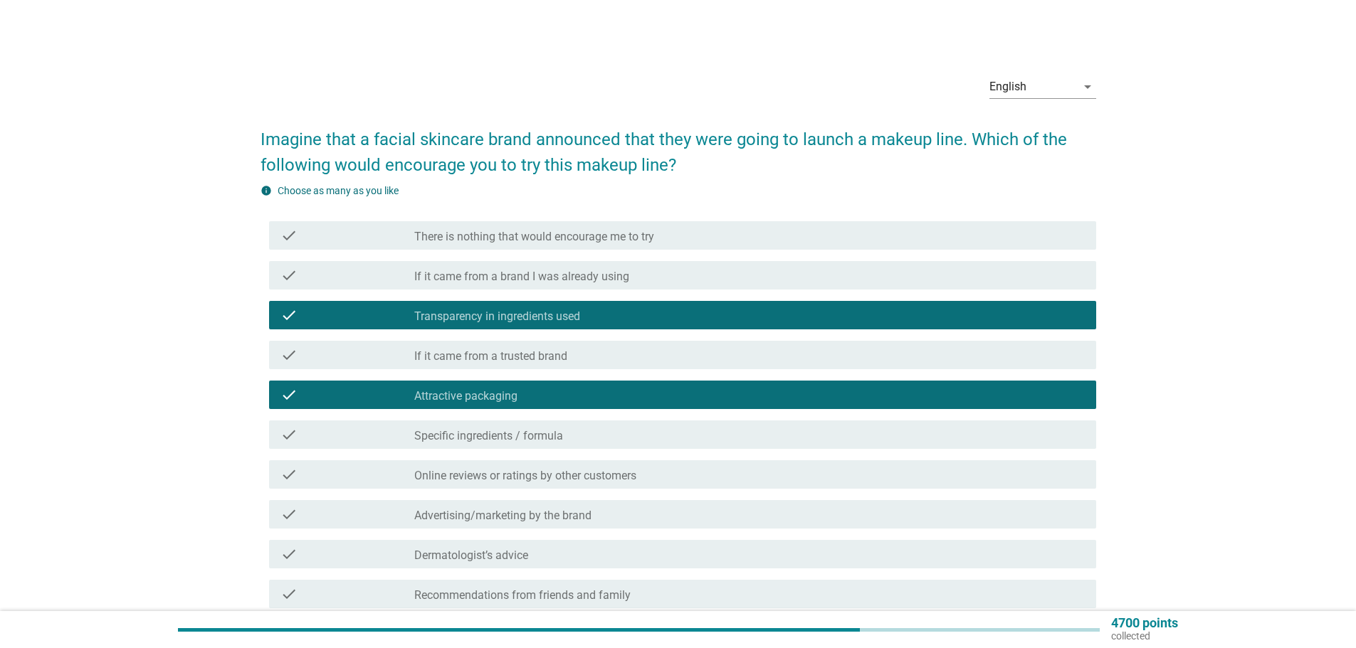
click at [784, 490] on div "check check_box_outline_blank Online reviews or ratings by other customers" at bounding box center [679, 475] width 836 height 40
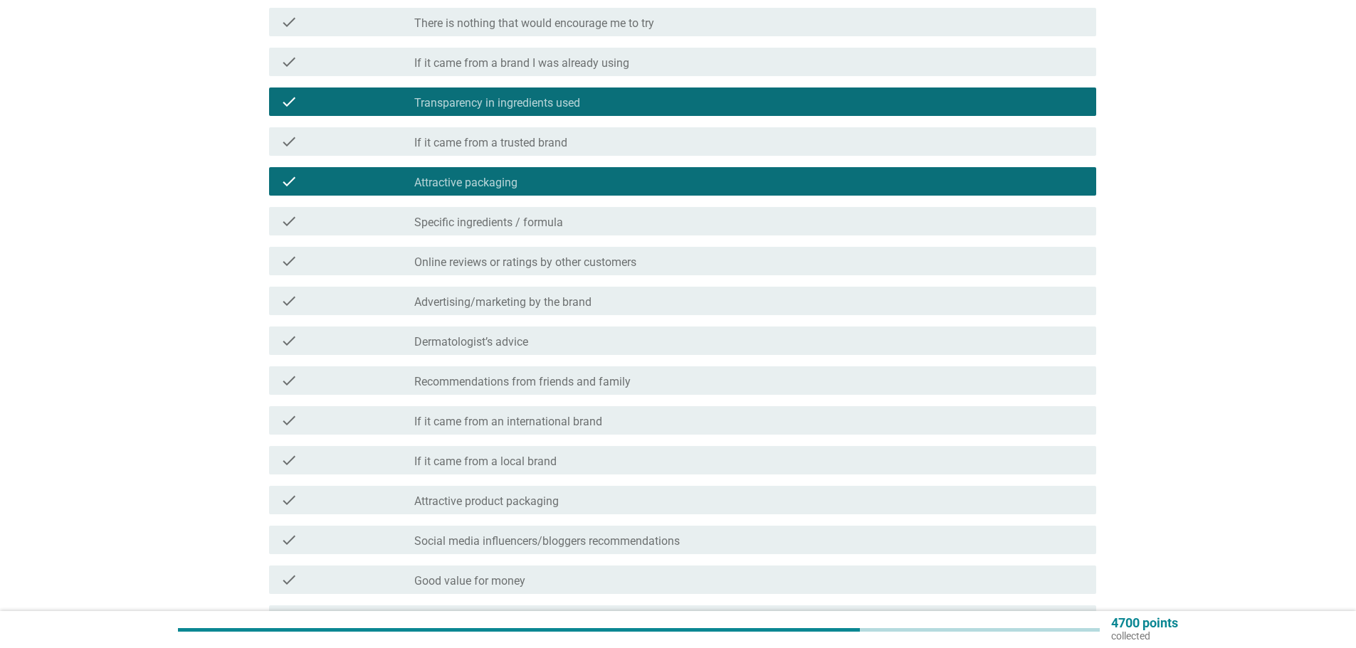
click at [752, 346] on div "check_box_outline_blank Dermatologist’s advice" at bounding box center [749, 340] width 670 height 17
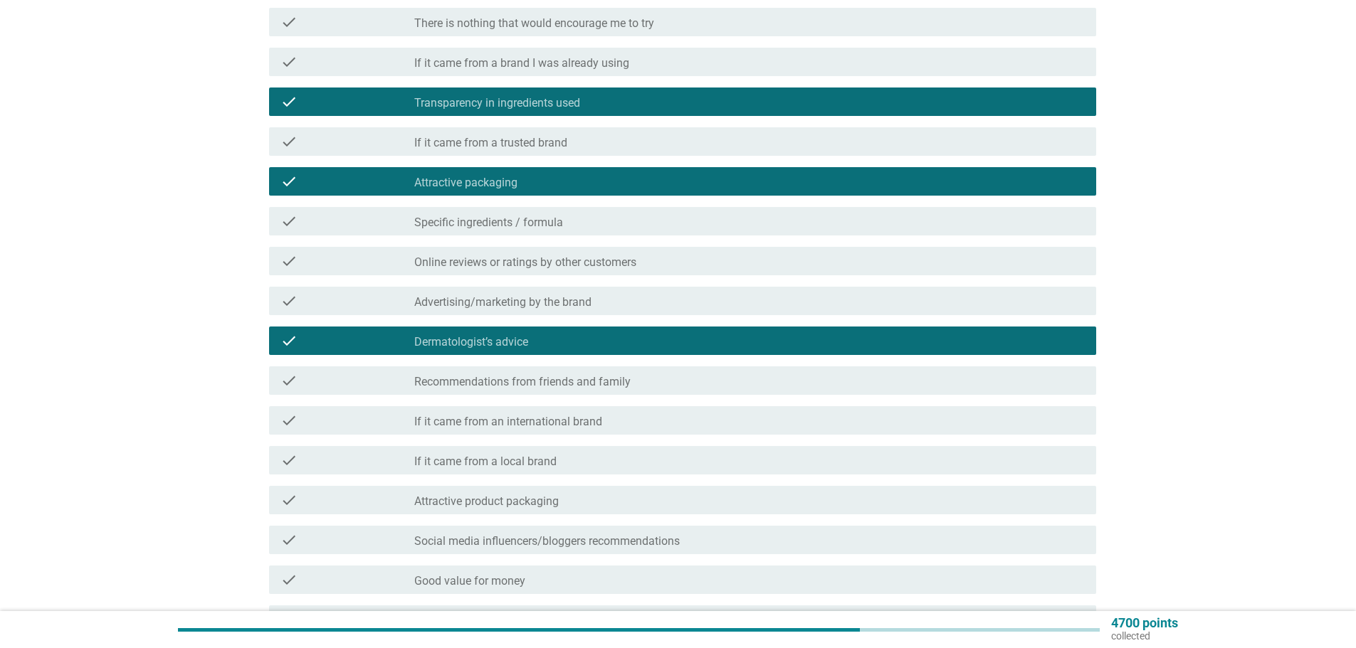
click at [740, 457] on div "check_box_outline_blank If it came from a local brand" at bounding box center [749, 460] width 670 height 17
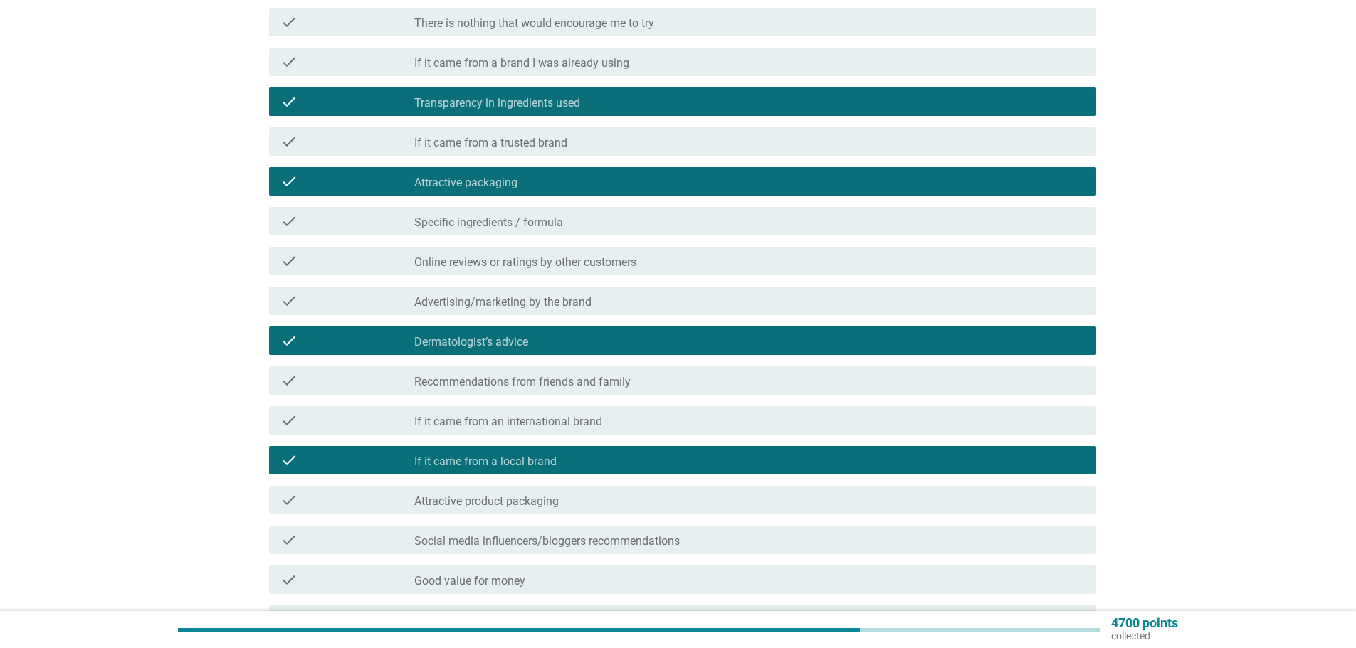
scroll to position [369, 0]
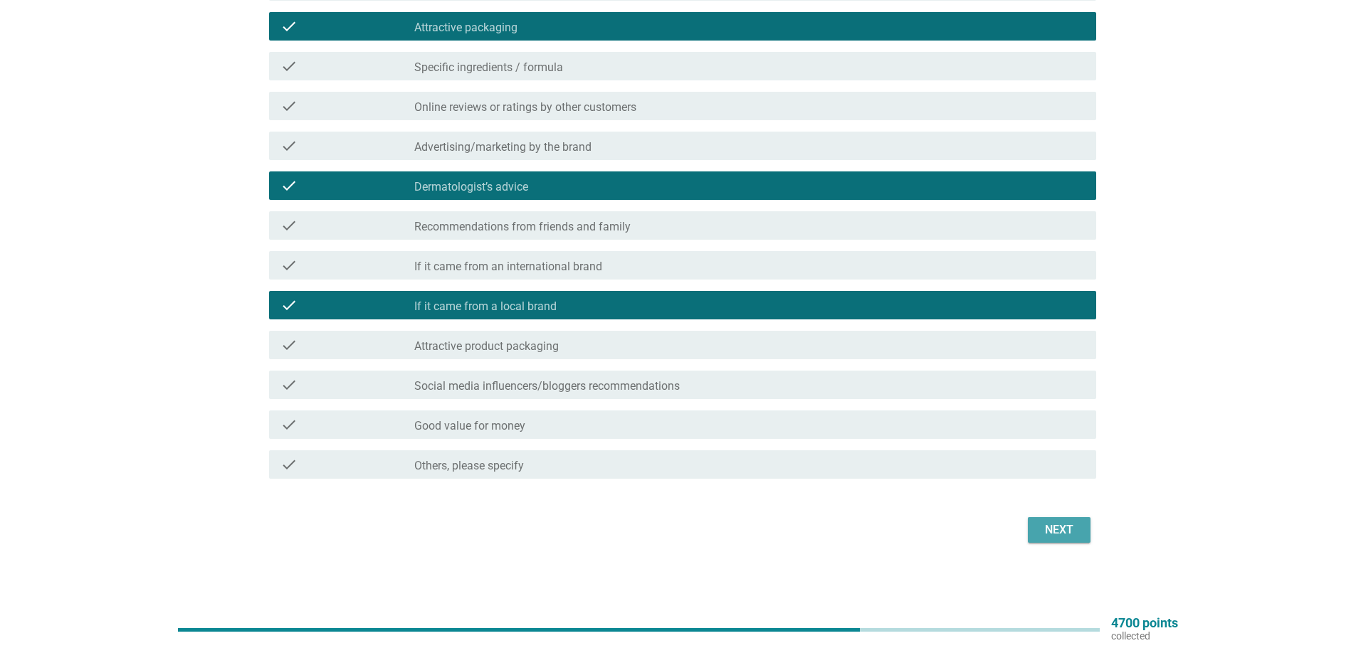
click at [1081, 537] on button "Next" at bounding box center [1059, 530] width 63 height 26
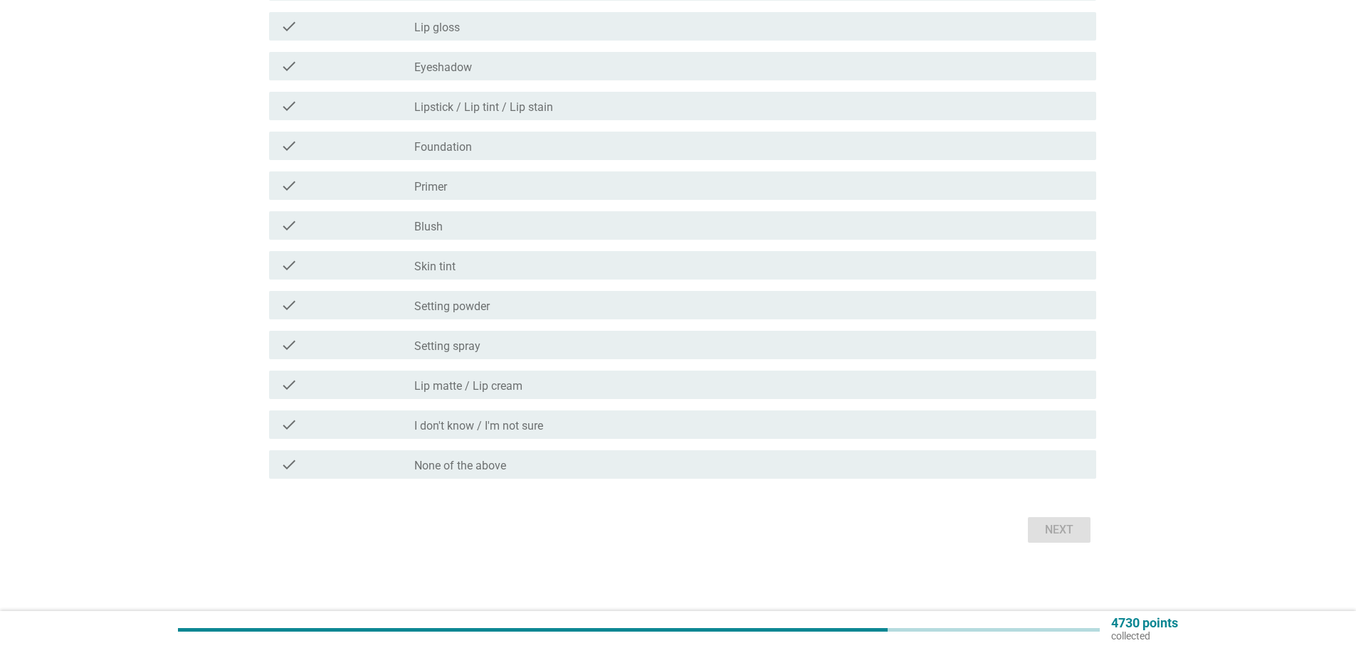
scroll to position [0, 0]
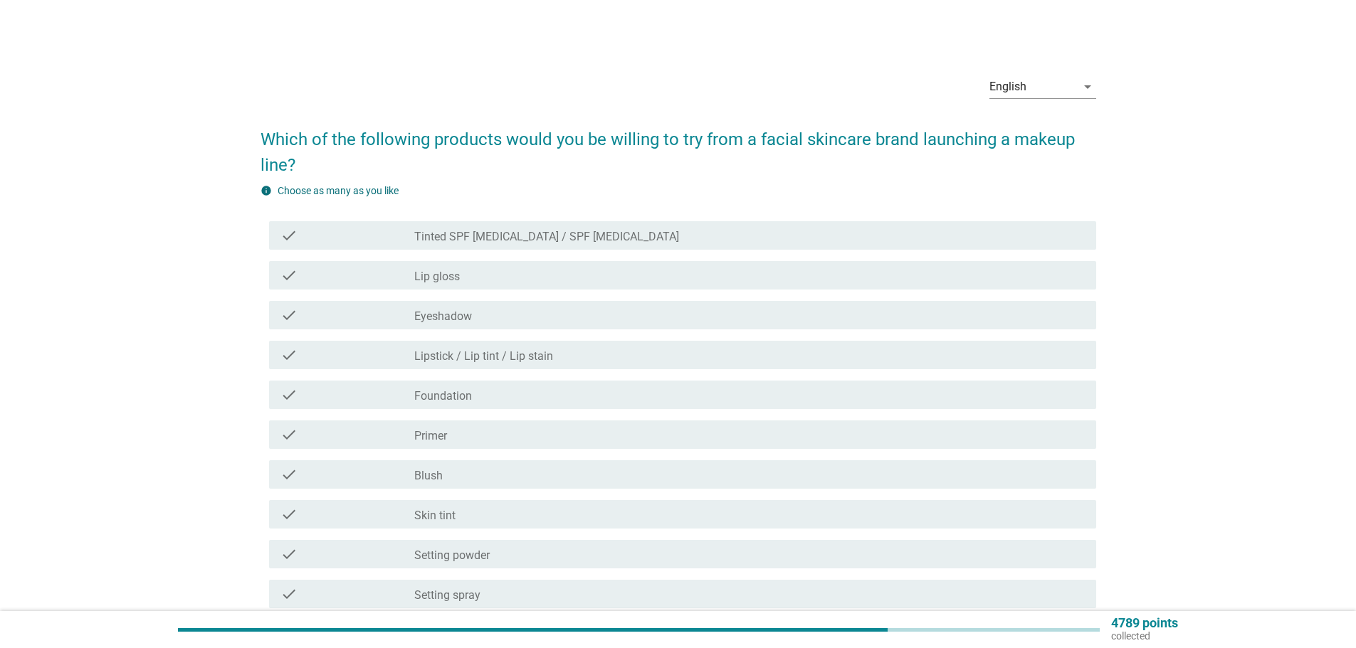
drag, startPoint x: 870, startPoint y: 434, endPoint x: 865, endPoint y: 414, distance: 21.2
click at [870, 434] on div "check_box_outline_blank Primer" at bounding box center [749, 434] width 670 height 17
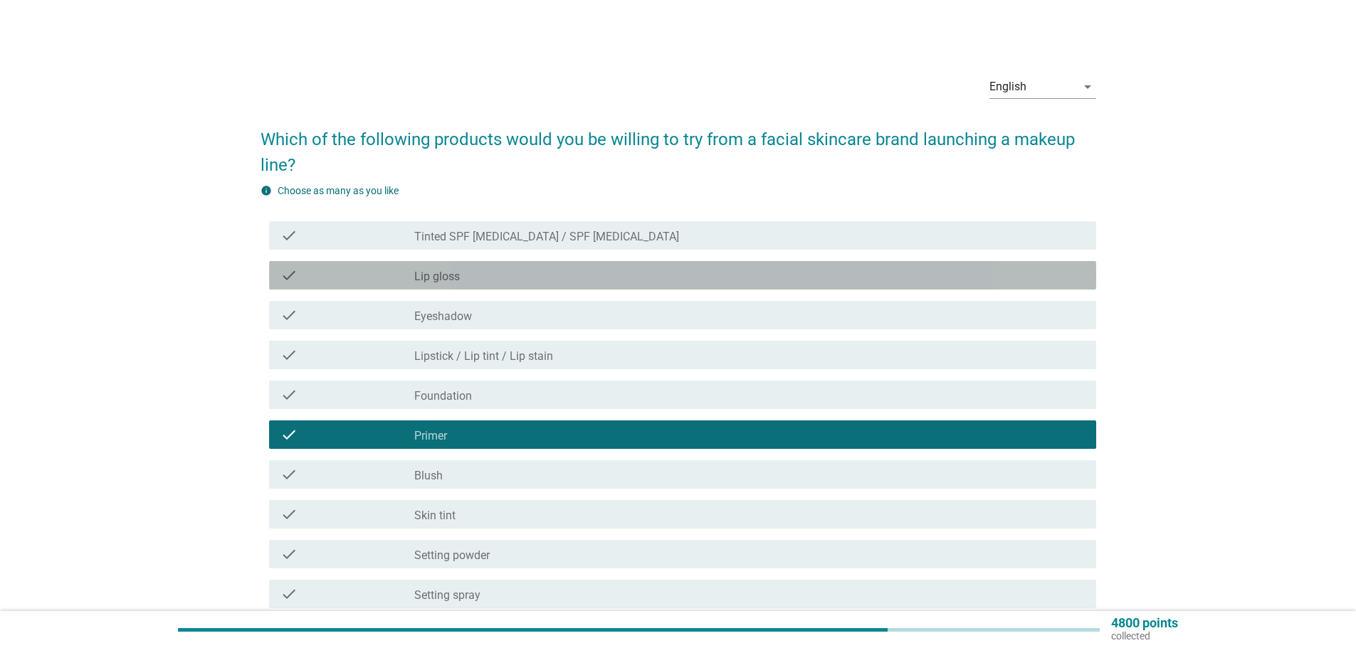
click at [838, 272] on div "check_box_outline_blank Lip gloss" at bounding box center [749, 275] width 670 height 17
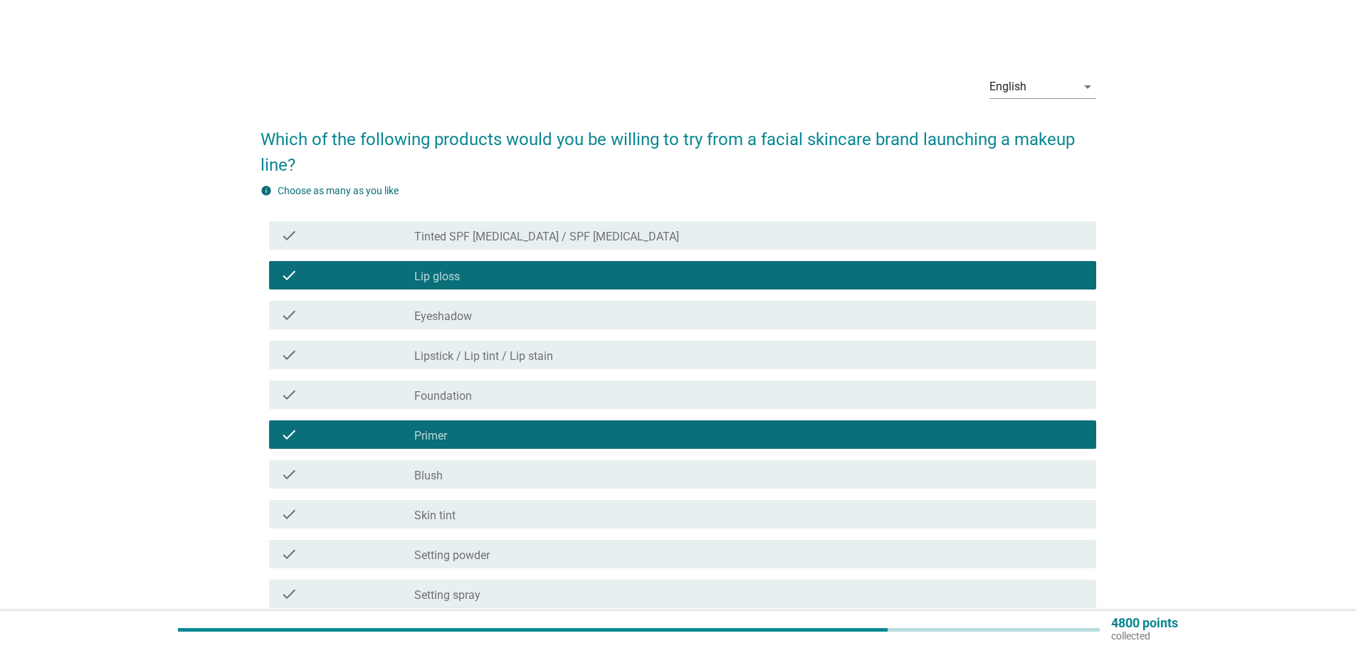
click at [759, 514] on div "check_box_outline_blank Skin tint" at bounding box center [749, 514] width 670 height 17
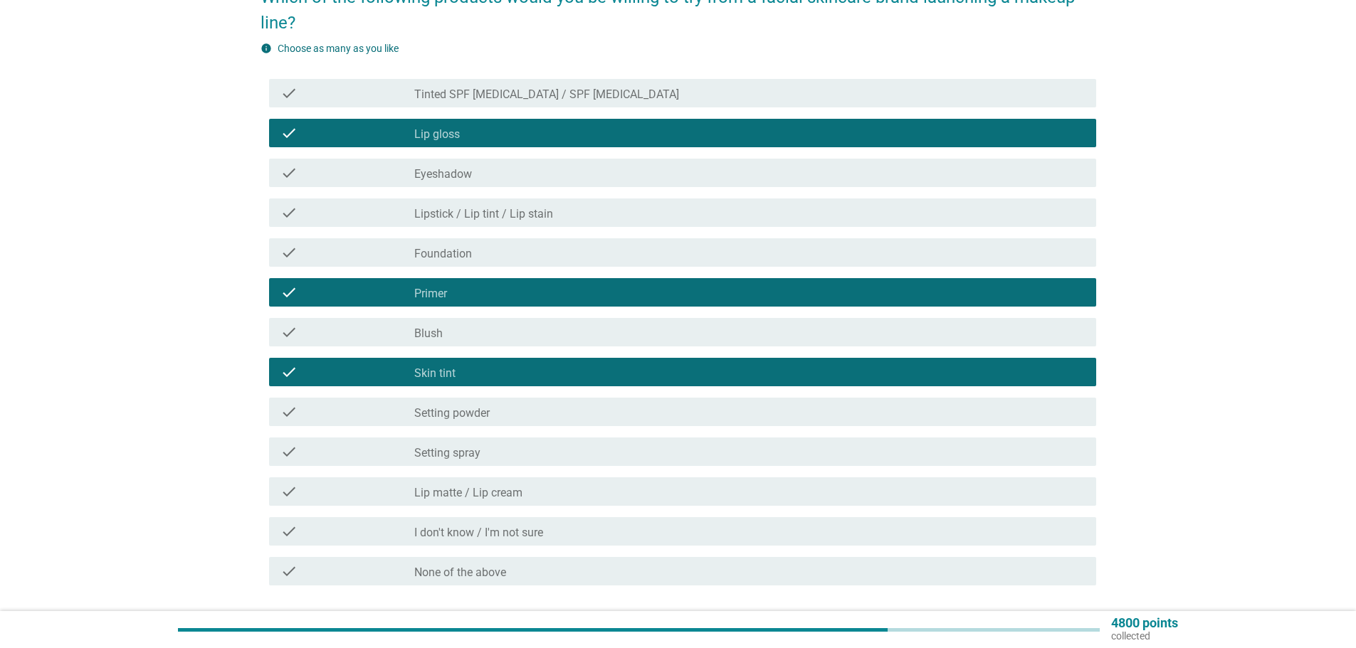
scroll to position [249, 0]
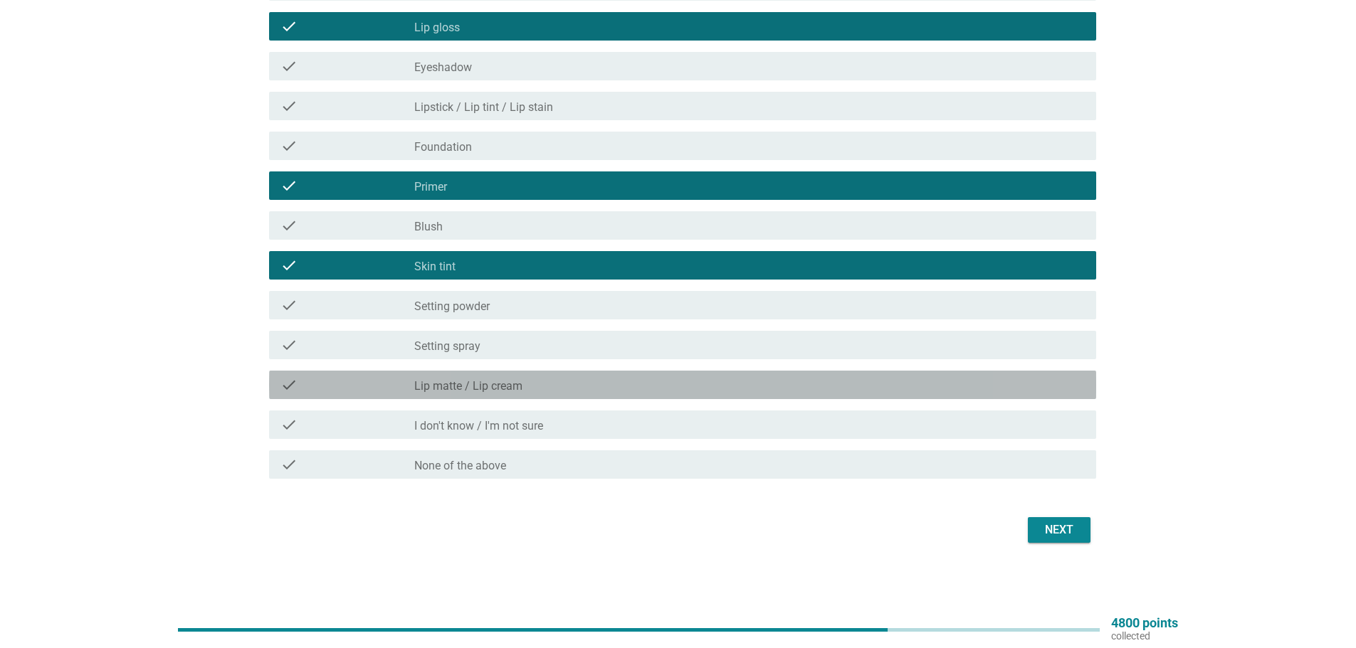
click at [900, 398] on div "check check_box_outline_blank Lip matte / Lip cream" at bounding box center [682, 385] width 827 height 28
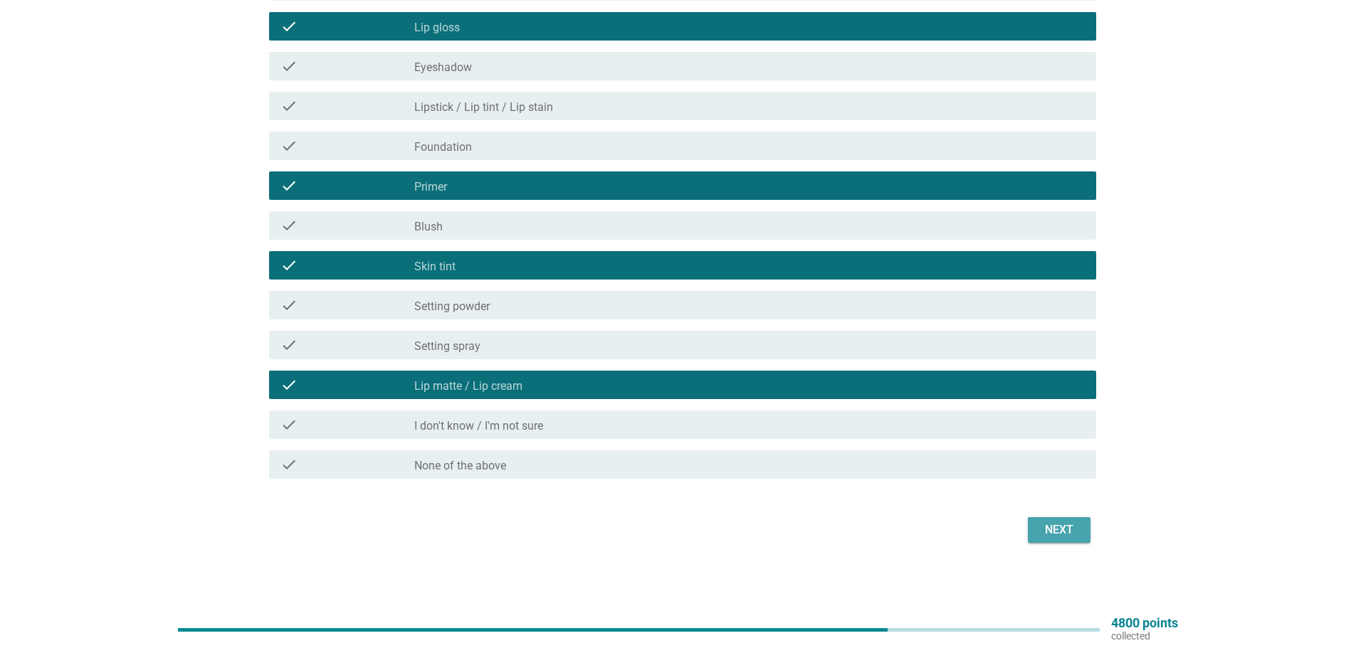
click at [1054, 530] on div "Next" at bounding box center [1059, 530] width 40 height 17
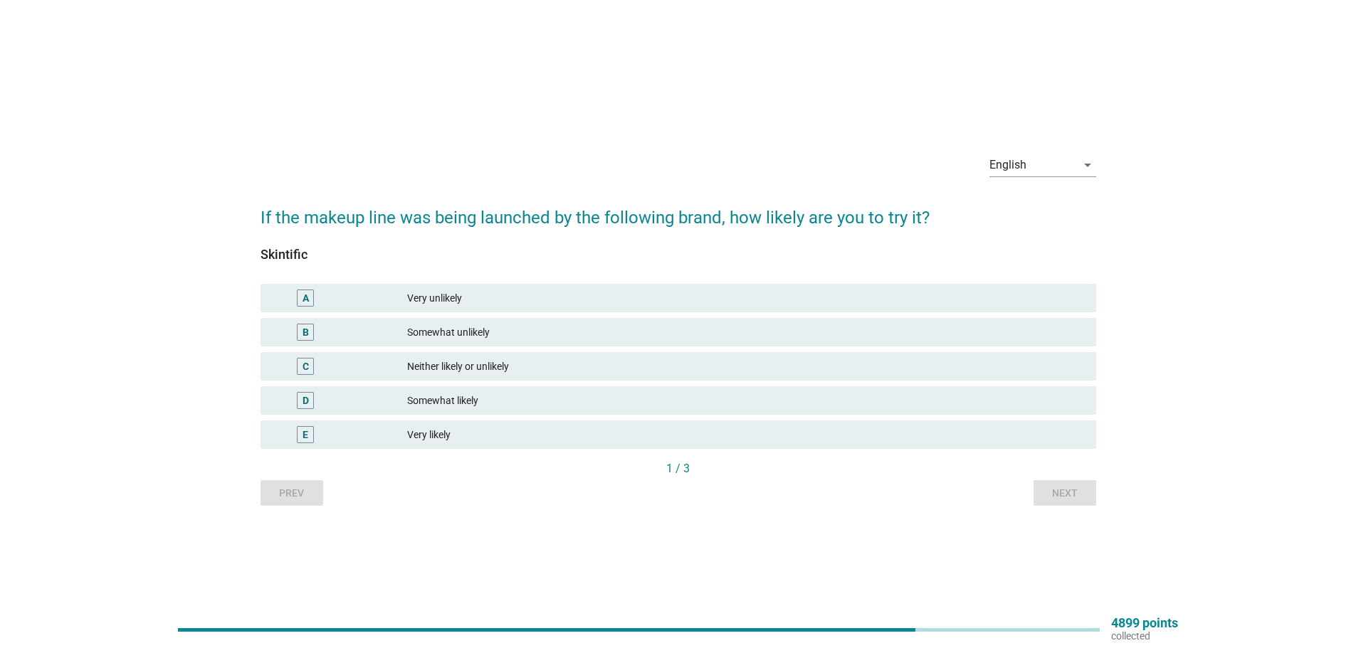
click at [823, 378] on div "C Neither likely or unlikely" at bounding box center [679, 366] width 836 height 28
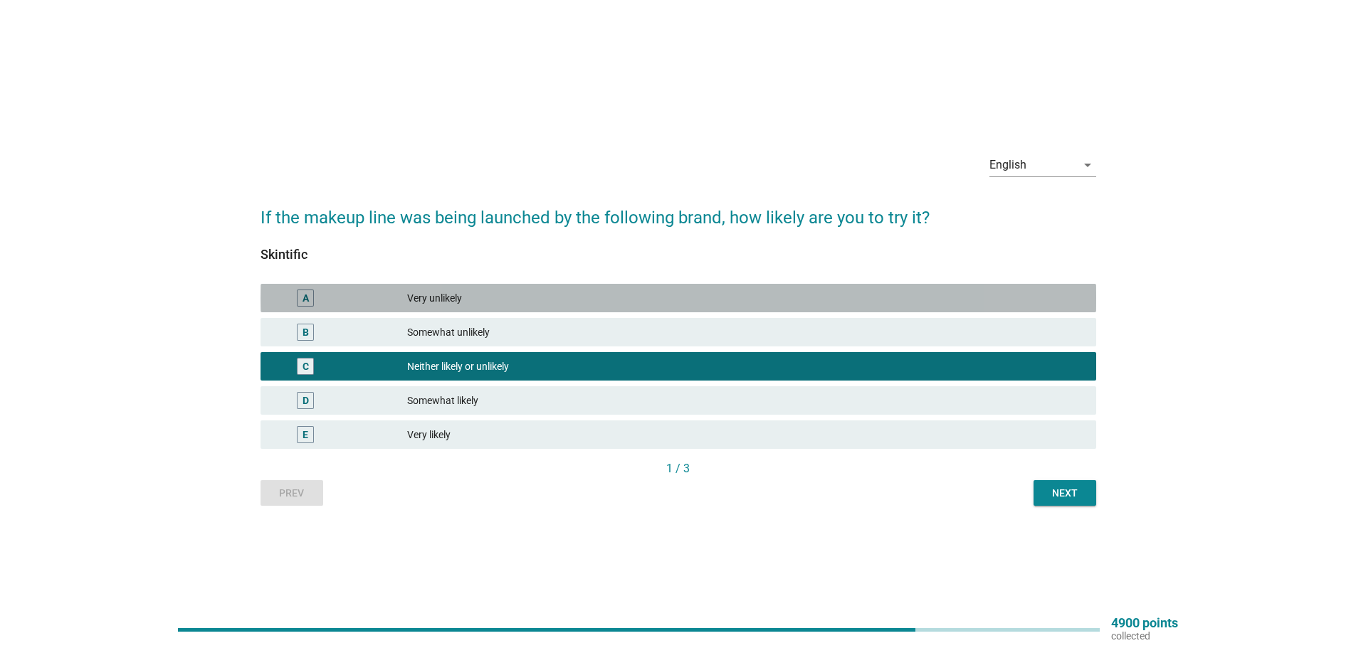
click at [844, 312] on div "A Very unlikely" at bounding box center [679, 298] width 836 height 28
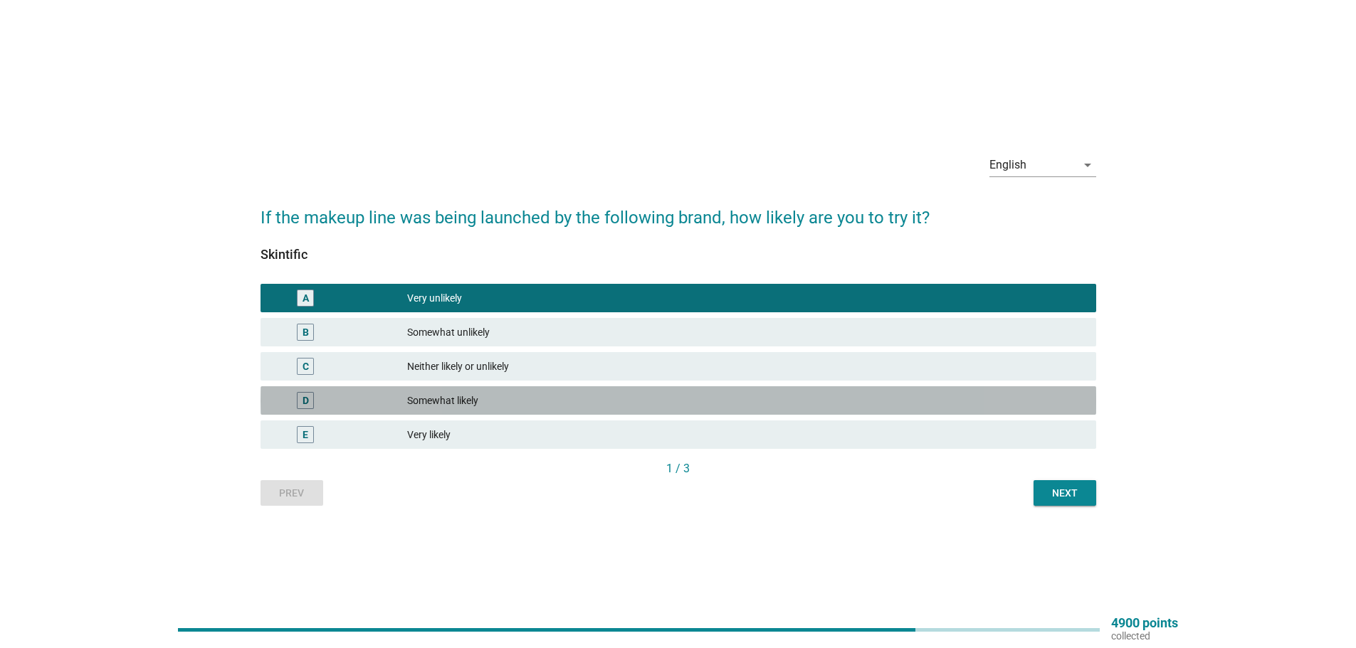
click at [786, 401] on div "Somewhat likely" at bounding box center [746, 400] width 678 height 17
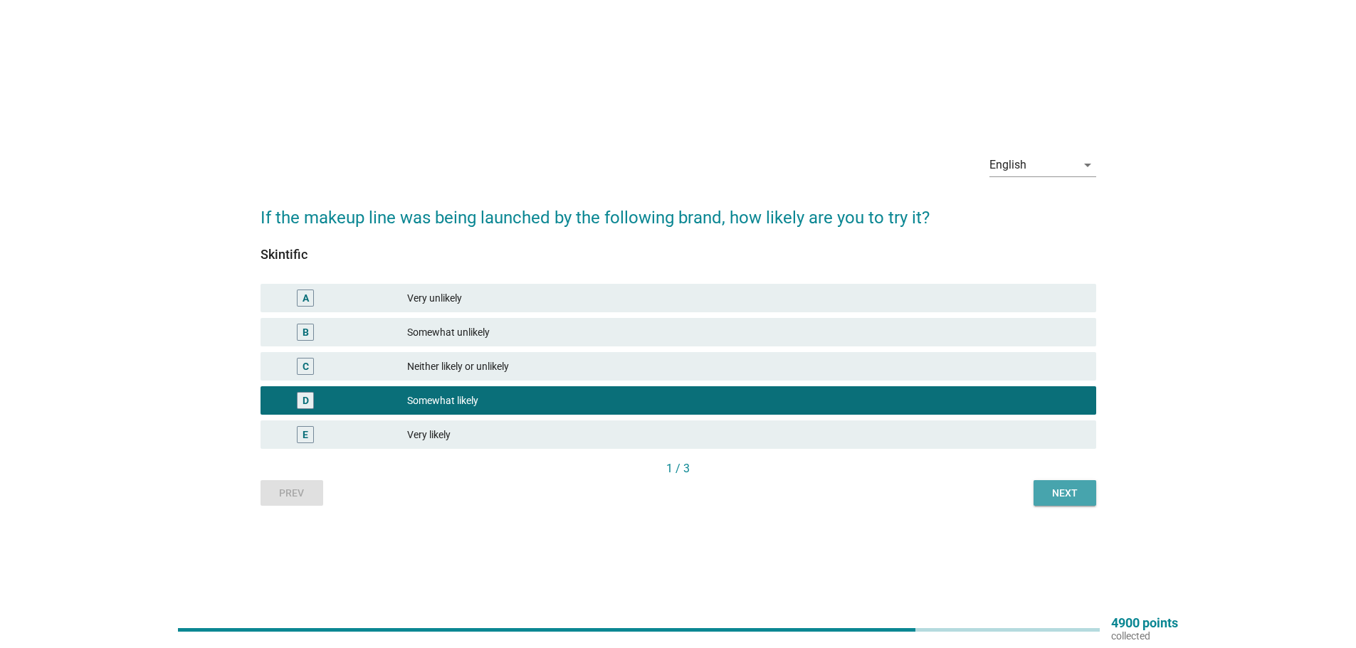
click at [1080, 486] on div "Next" at bounding box center [1065, 493] width 40 height 15
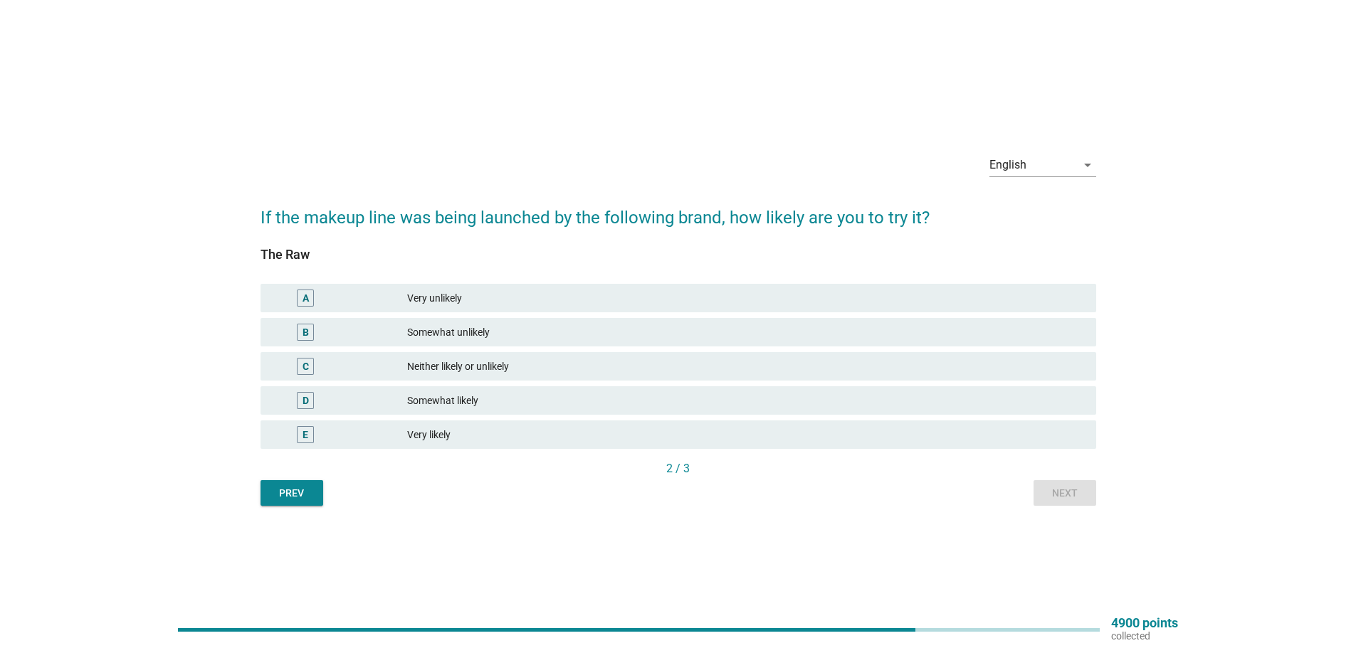
click at [844, 402] on div "Somewhat likely" at bounding box center [746, 400] width 678 height 17
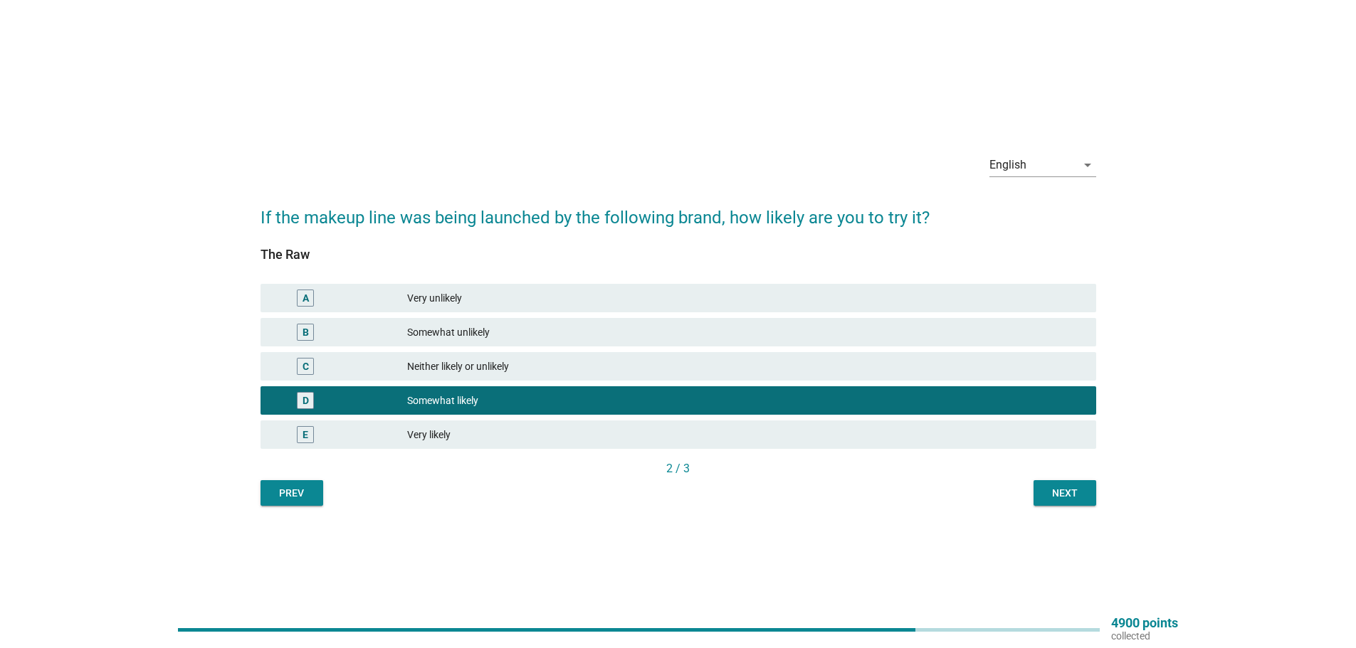
click at [1061, 486] on div "Next" at bounding box center [1065, 493] width 40 height 15
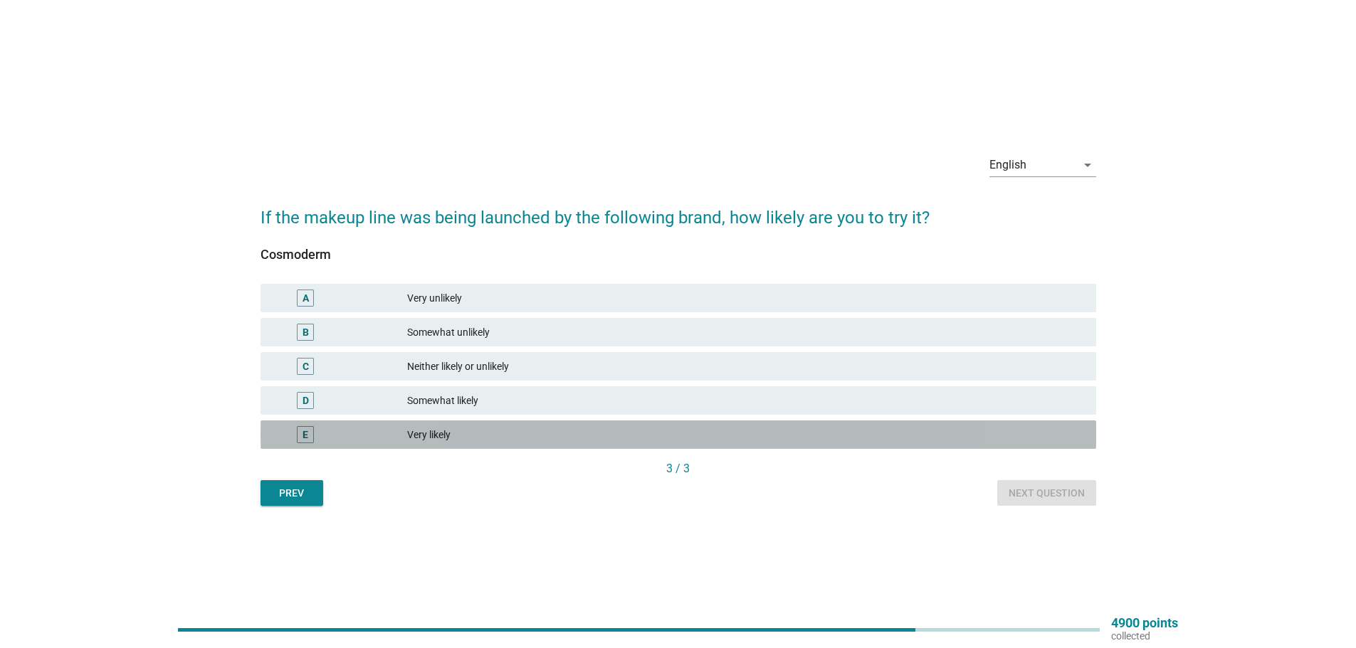
click at [947, 425] on div "E Very likely" at bounding box center [679, 435] width 836 height 28
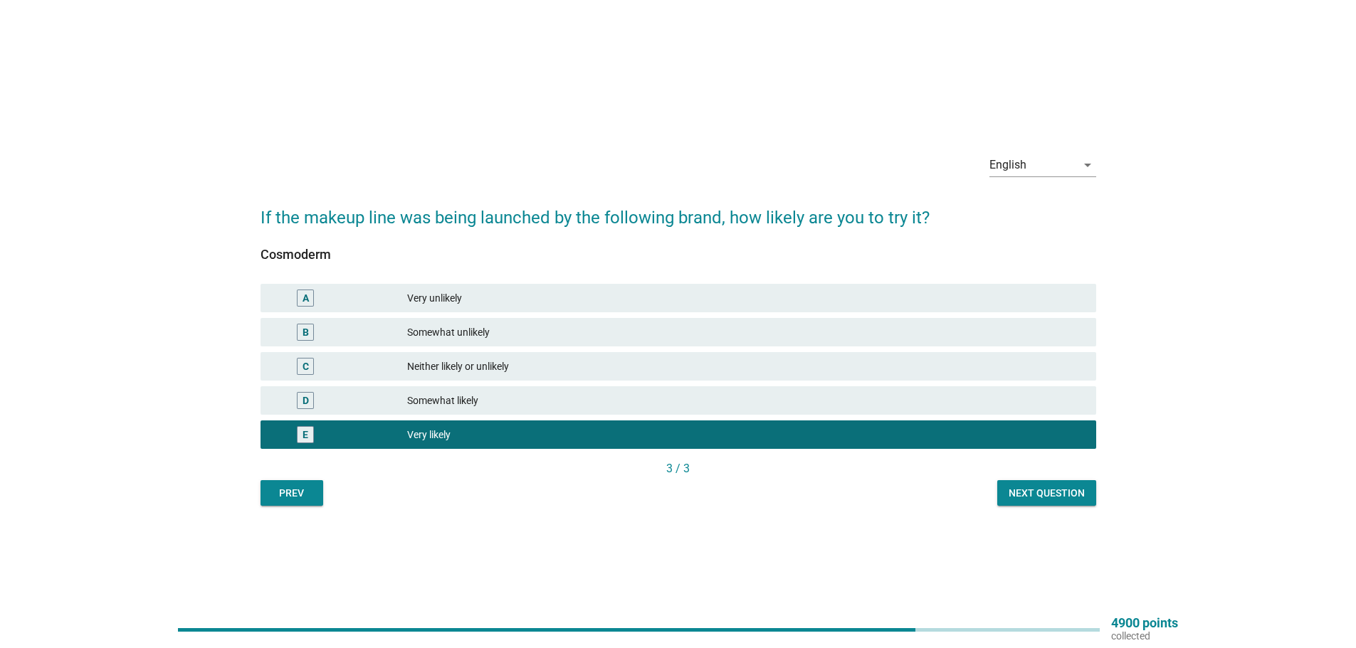
click at [1023, 419] on div "E Very likely" at bounding box center [678, 435] width 841 height 34
click at [1023, 411] on div "D Somewhat likely" at bounding box center [679, 400] width 836 height 28
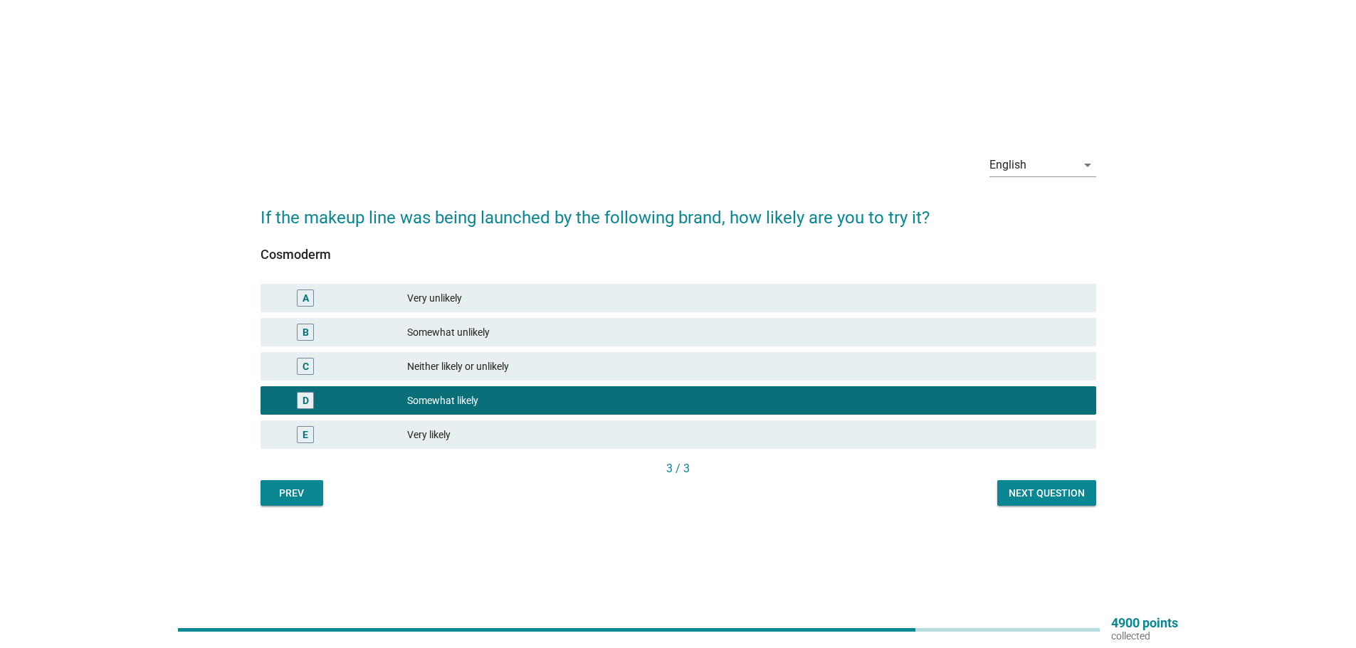
click at [1072, 483] on button "Next question" at bounding box center [1046, 493] width 99 height 26
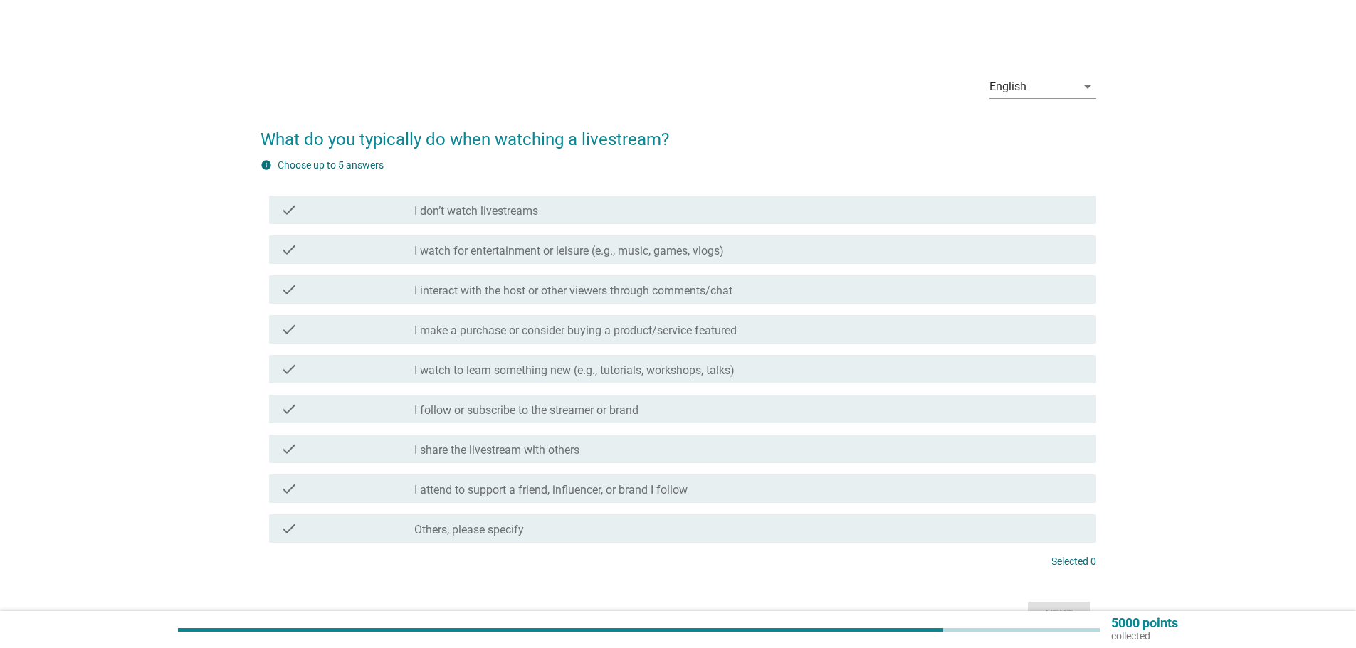
click at [1037, 479] on div "check check_box_outline_blank I attend to support a friend, influencer, or bran…" at bounding box center [682, 489] width 827 height 28
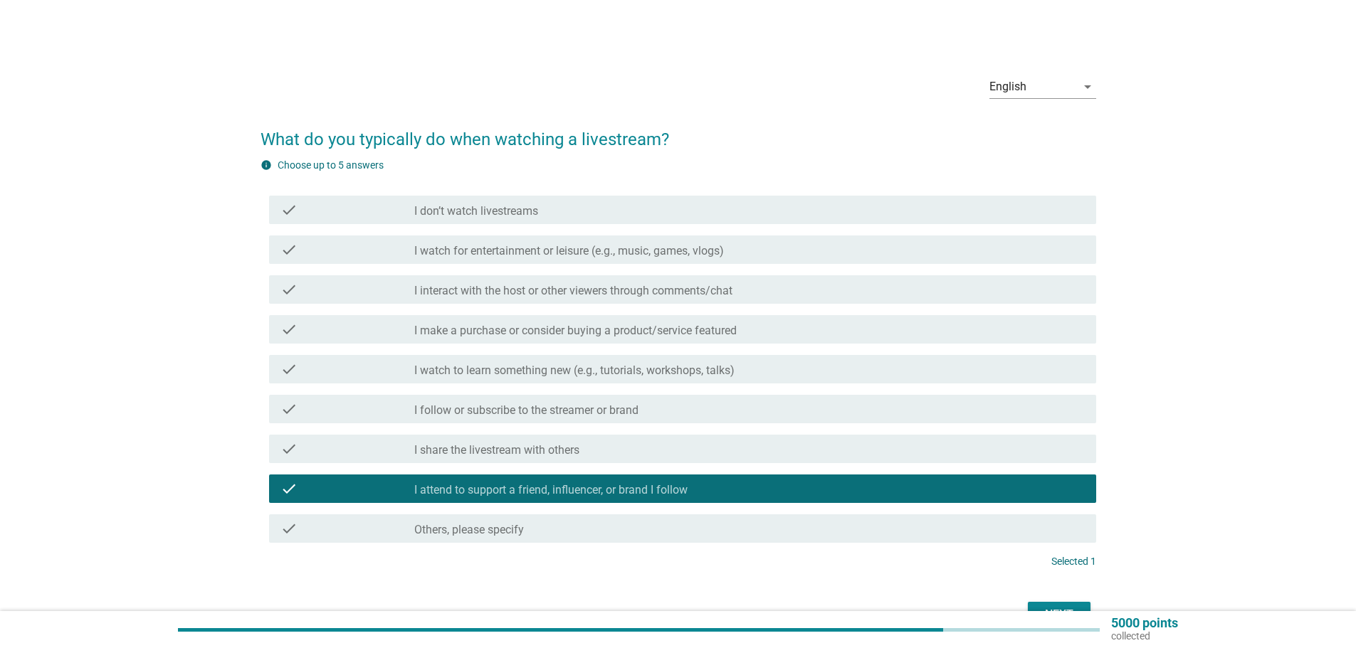
click at [937, 359] on div "check check_box_outline_blank I watch to learn something new (e.g., tutorials, …" at bounding box center [682, 369] width 827 height 28
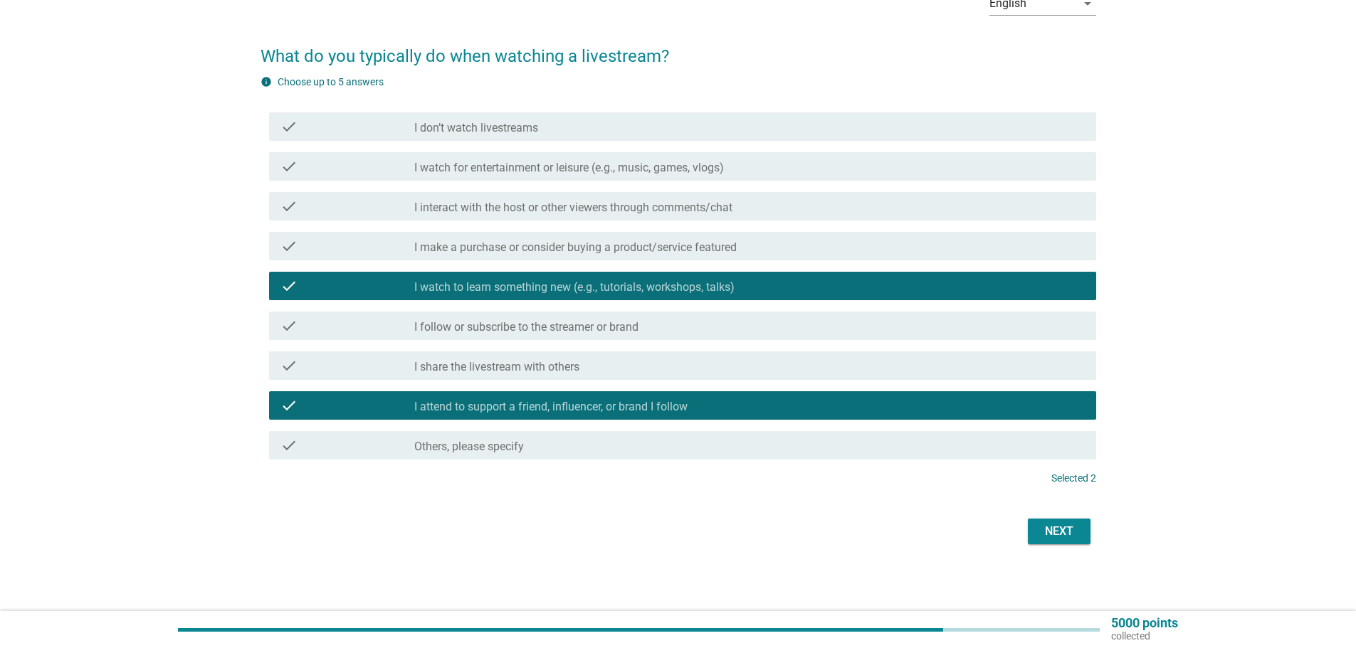
scroll to position [85, 0]
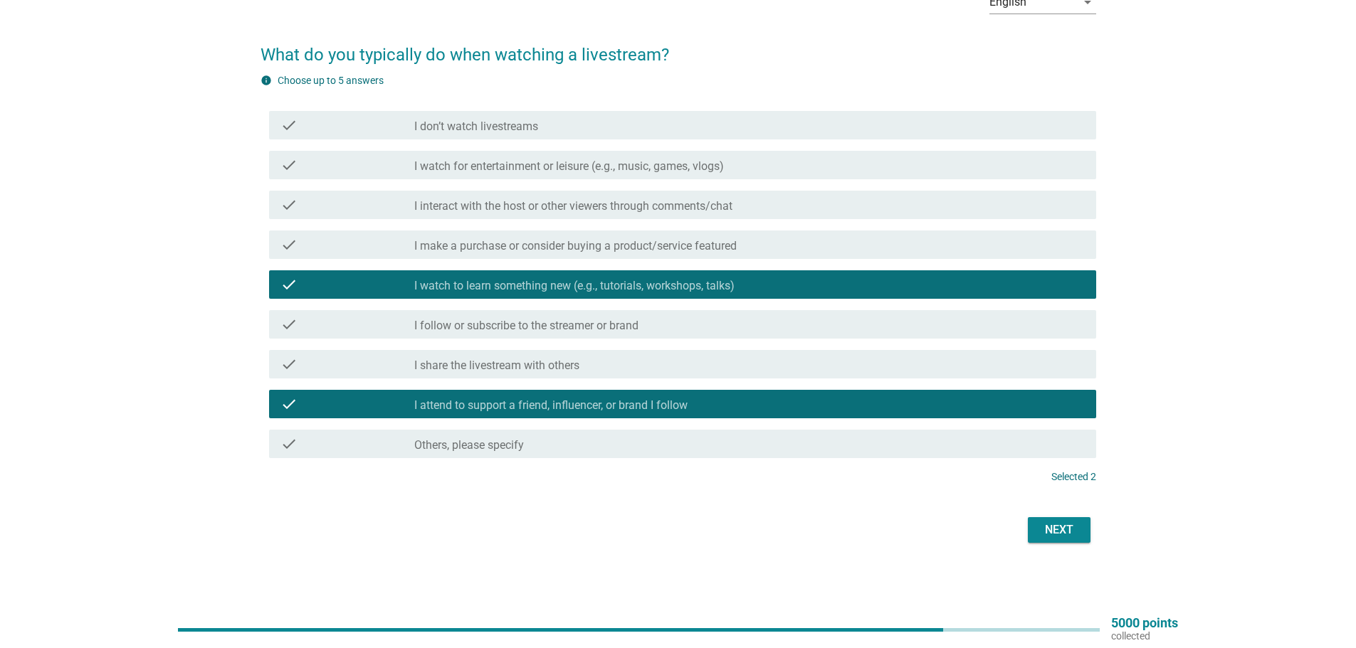
click at [1022, 43] on h2 "What do you typically do when watching a livestream?" at bounding box center [679, 48] width 836 height 40
click at [964, 184] on div "check check_box_outline_blank I watch for entertainment or leisure (e.g., music…" at bounding box center [679, 165] width 836 height 40
click at [910, 207] on div "check_box_outline_blank I interact with the host or other viewers through comme…" at bounding box center [749, 204] width 670 height 17
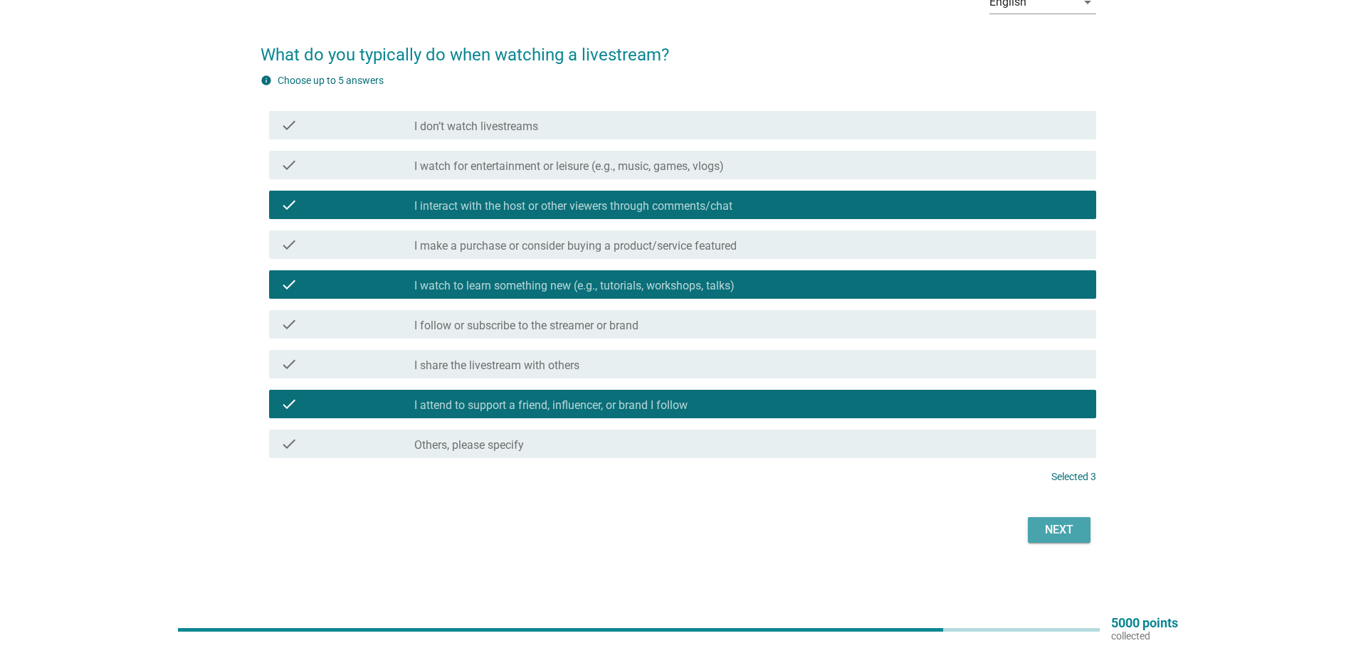
click at [1072, 542] on button "Next" at bounding box center [1059, 530] width 63 height 26
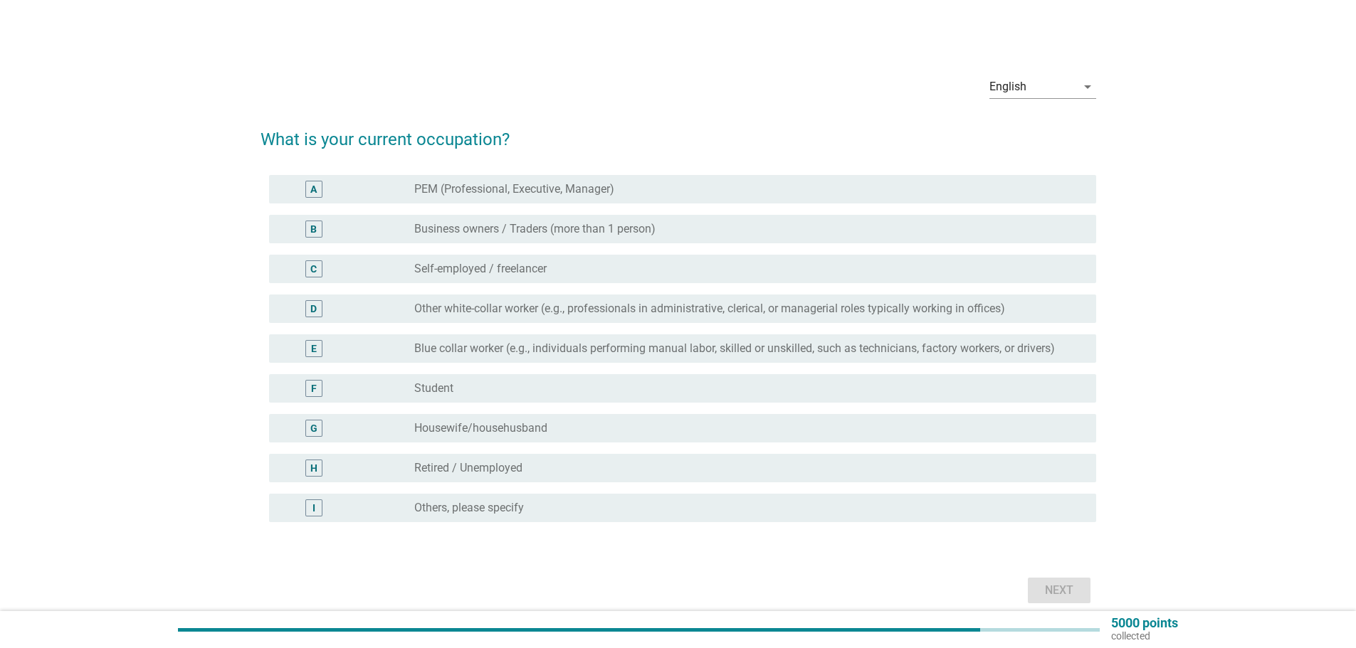
click at [907, 415] on div "G radio_button_unchecked Housewife/househusband" at bounding box center [682, 428] width 827 height 28
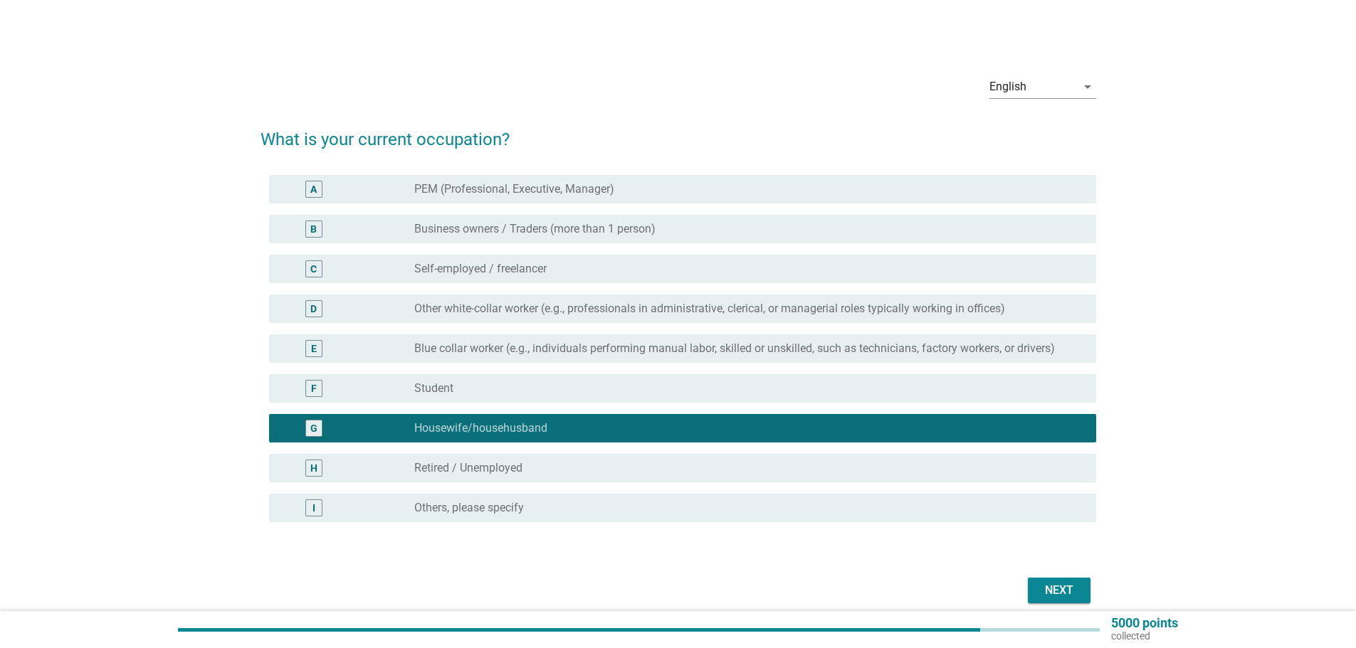
scroll to position [60, 0]
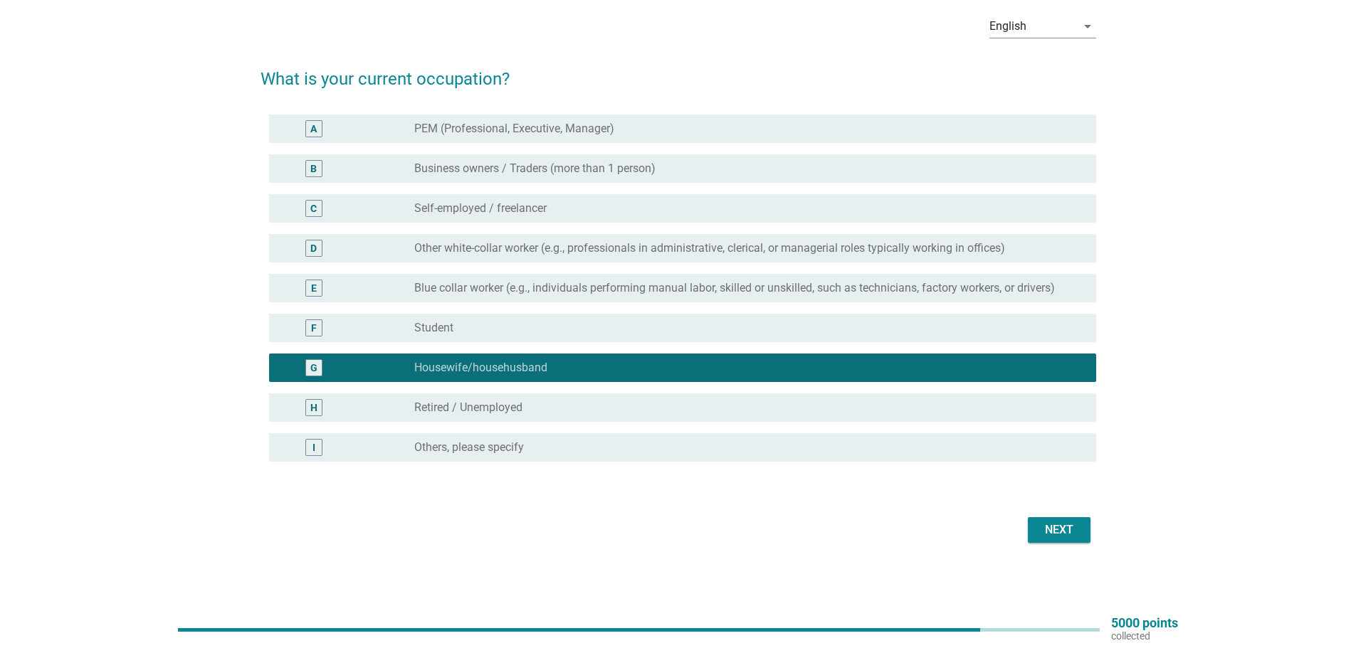
click at [676, 212] on div "radio_button_unchecked Self-employed / freelancer" at bounding box center [743, 208] width 659 height 14
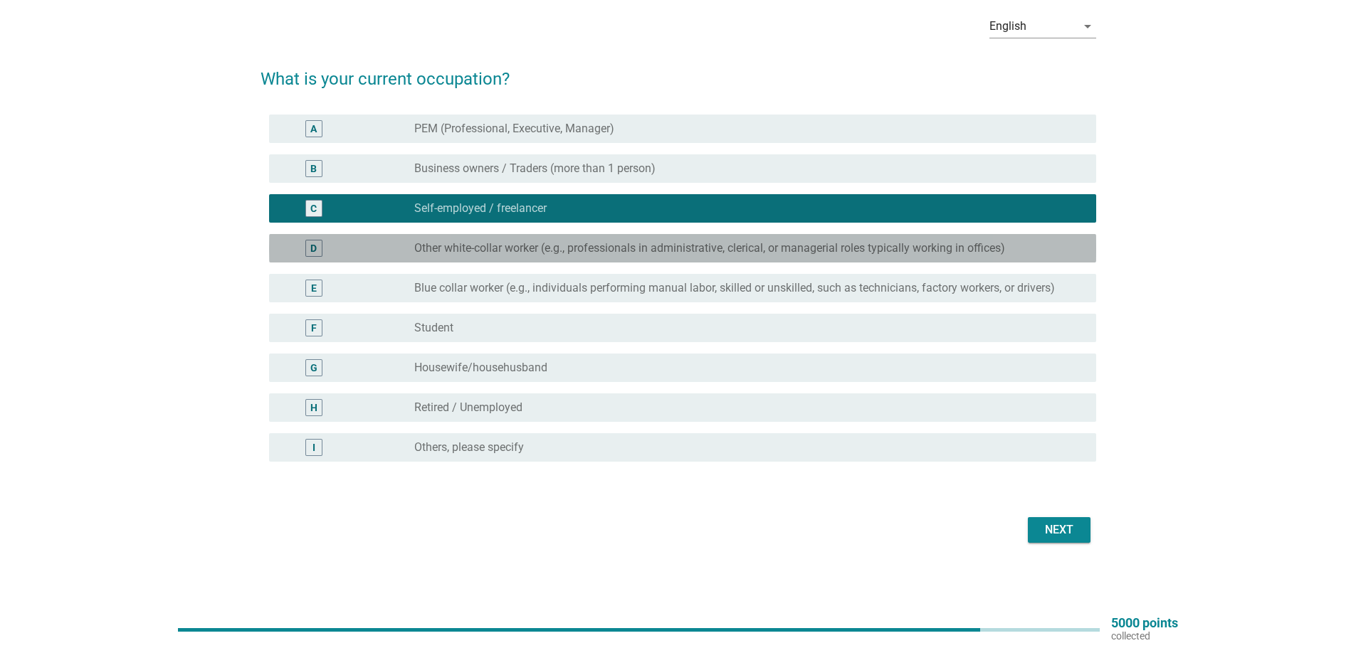
click at [644, 253] on label "Other white-collar worker (e.g., professionals in administrative, clerical, or …" at bounding box center [709, 248] width 591 height 14
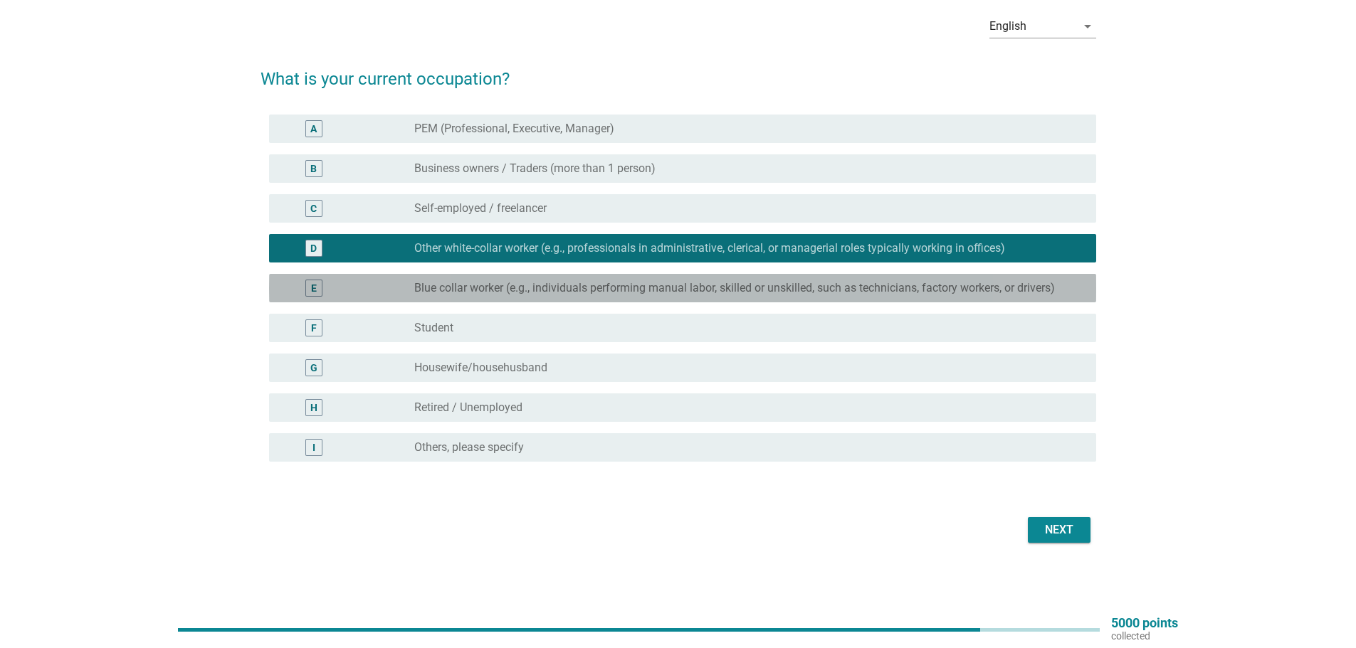
click at [567, 300] on div "E radio_button_unchecked Blue collar worker (e.g., individuals performing manua…" at bounding box center [682, 288] width 827 height 28
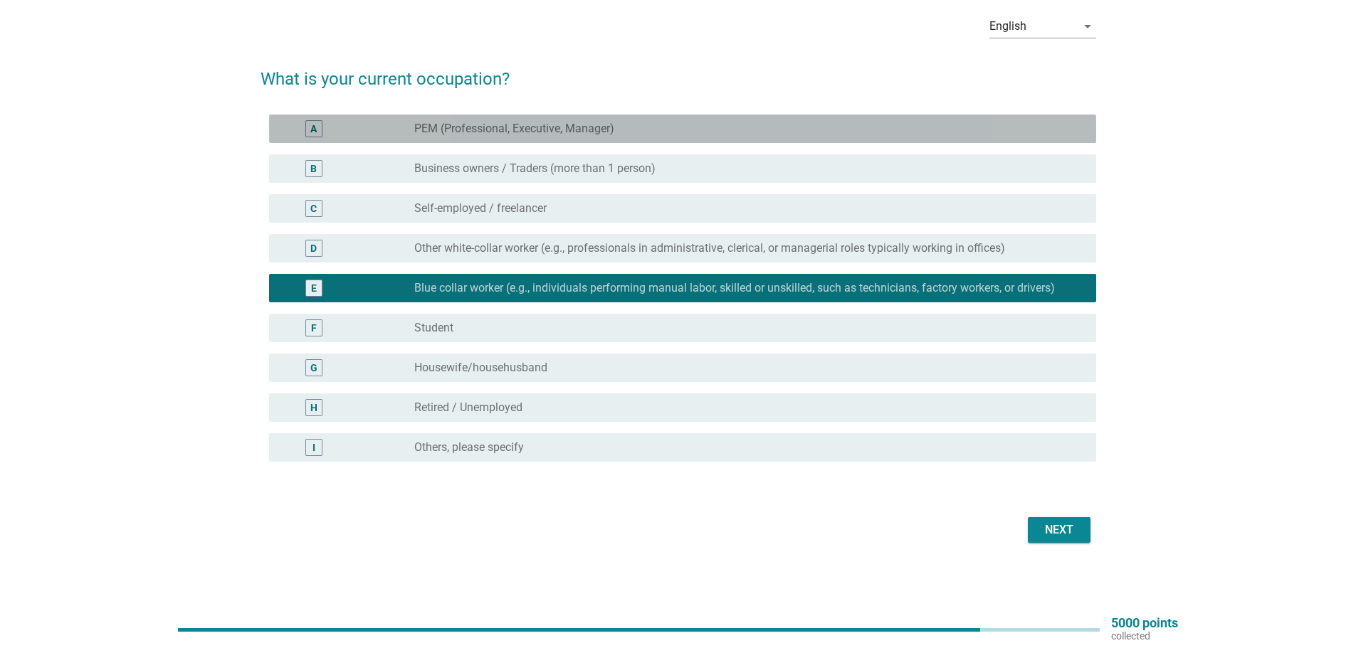
click at [700, 131] on div "radio_button_unchecked PEM (Professional, Executive, Manager)" at bounding box center [743, 129] width 659 height 14
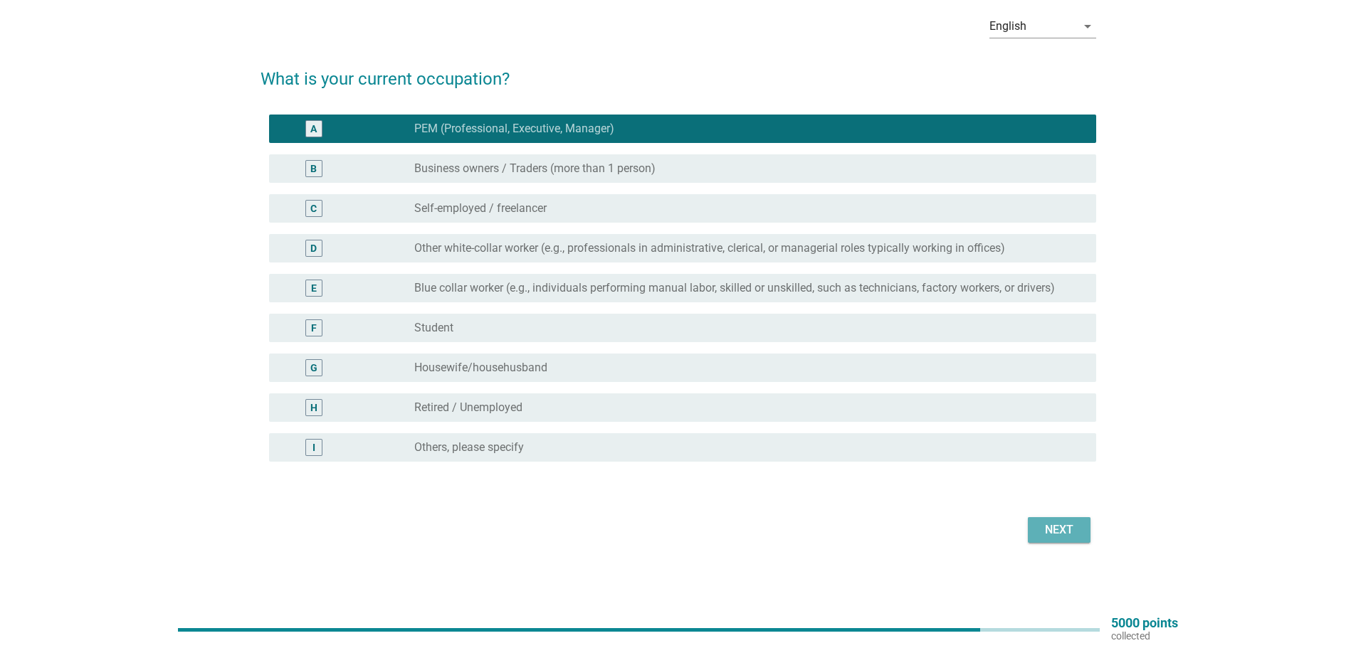
click at [1055, 524] on div "Next" at bounding box center [1059, 530] width 40 height 17
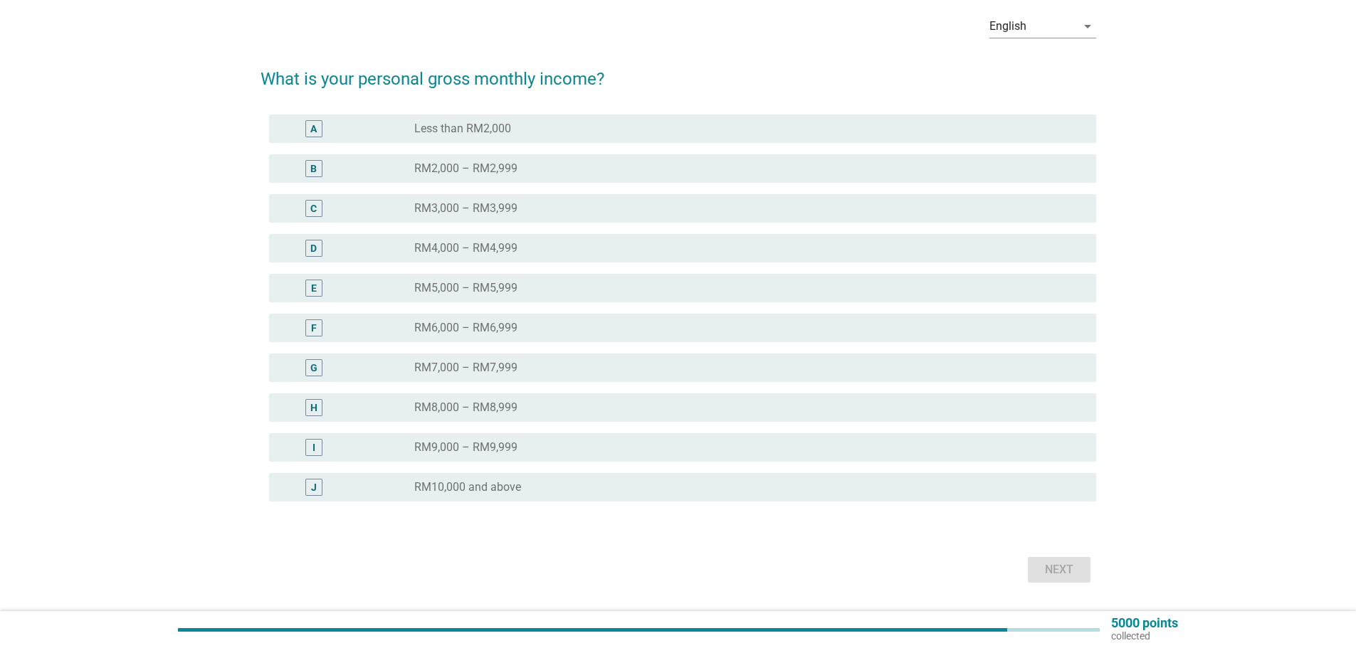
scroll to position [0, 0]
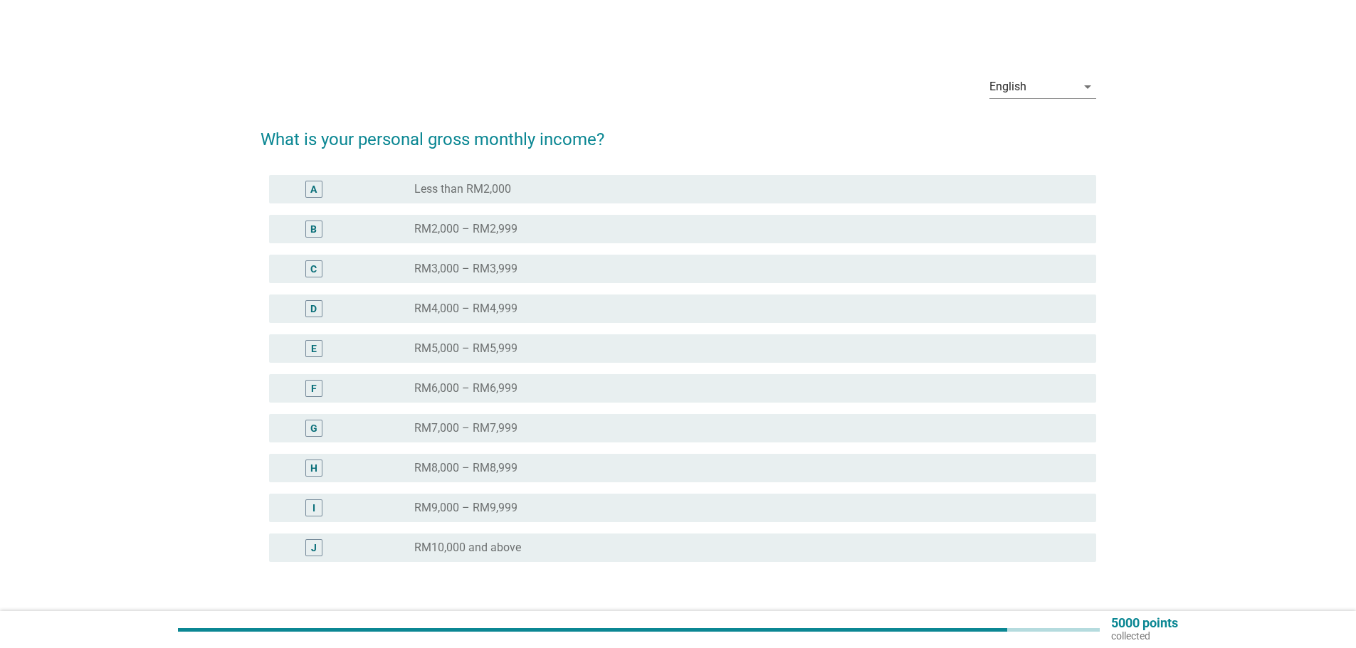
click at [630, 264] on div "radio_button_unchecked RM3,000 – RM3,999" at bounding box center [743, 269] width 659 height 14
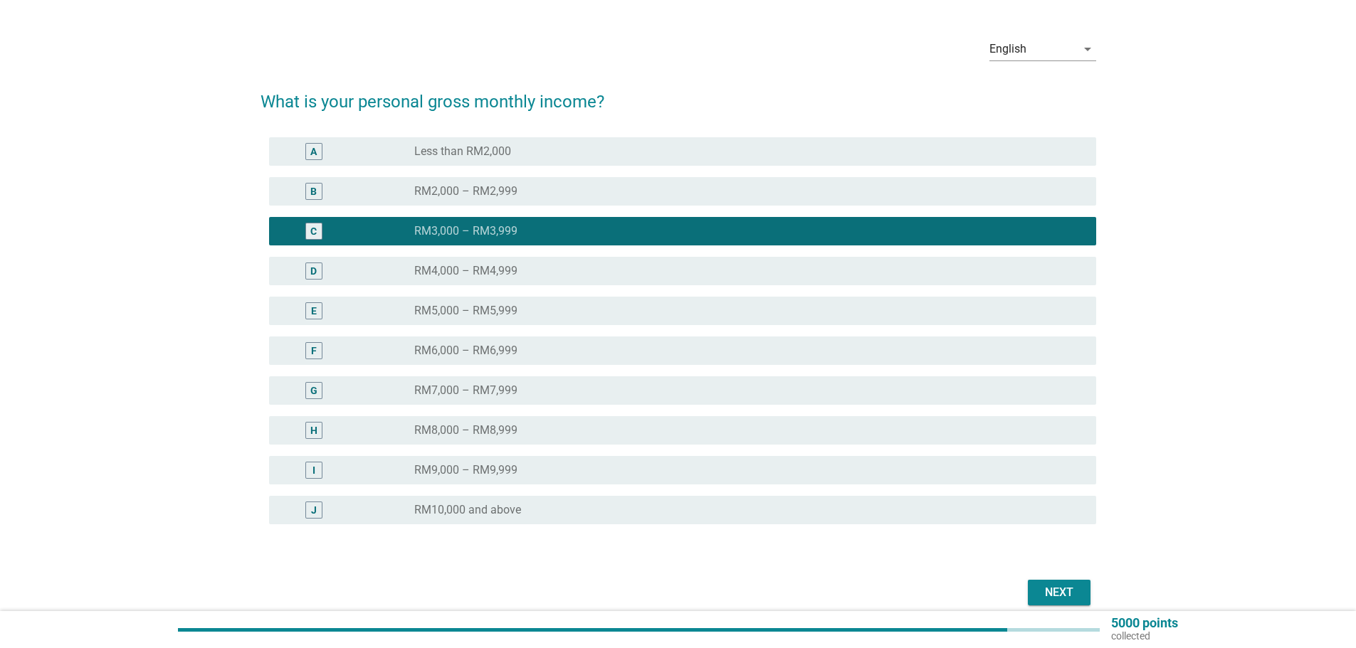
scroll to position [100, 0]
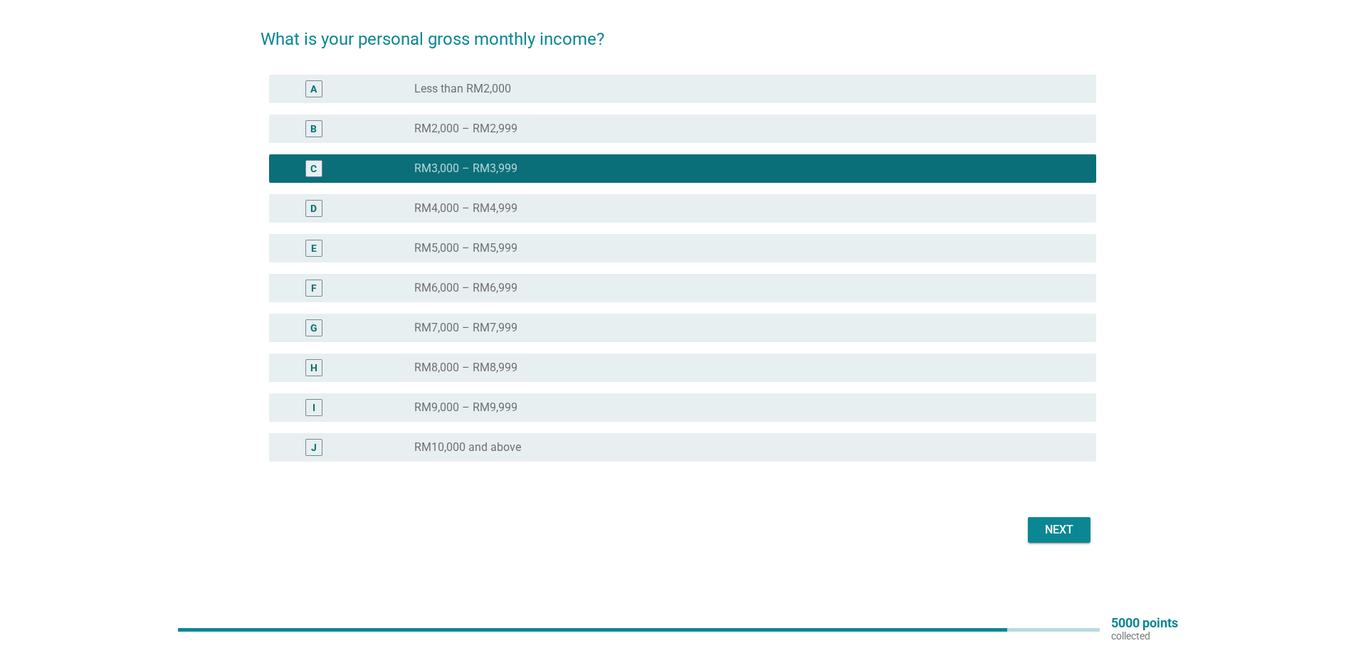
click at [1038, 520] on button "Next" at bounding box center [1059, 530] width 63 height 26
